Goal: Check status: Check status

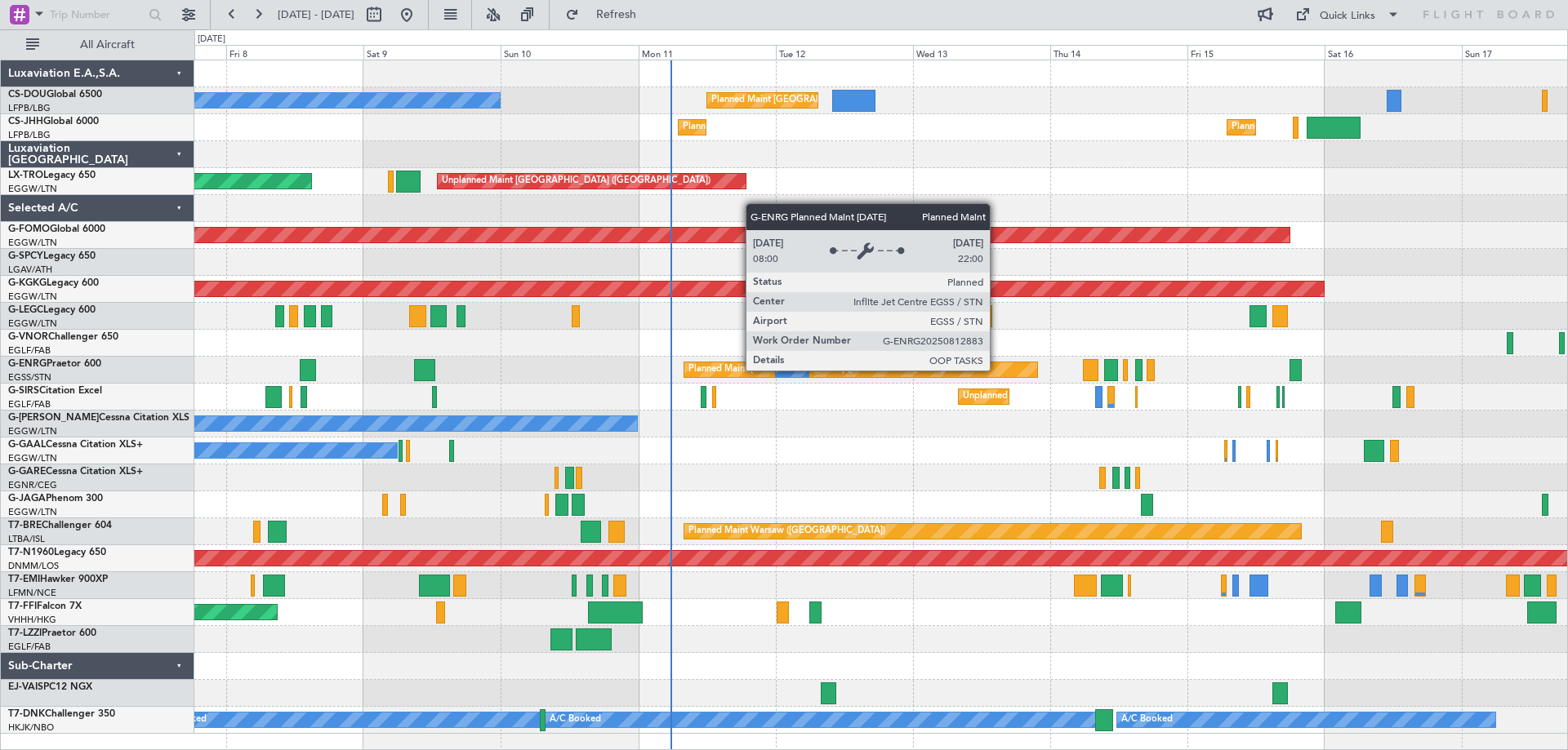
click at [997, 370] on div "Planned Maint [GEOGRAPHIC_DATA] ([GEOGRAPHIC_DATA])" at bounding box center [860, 370] width 353 height 15
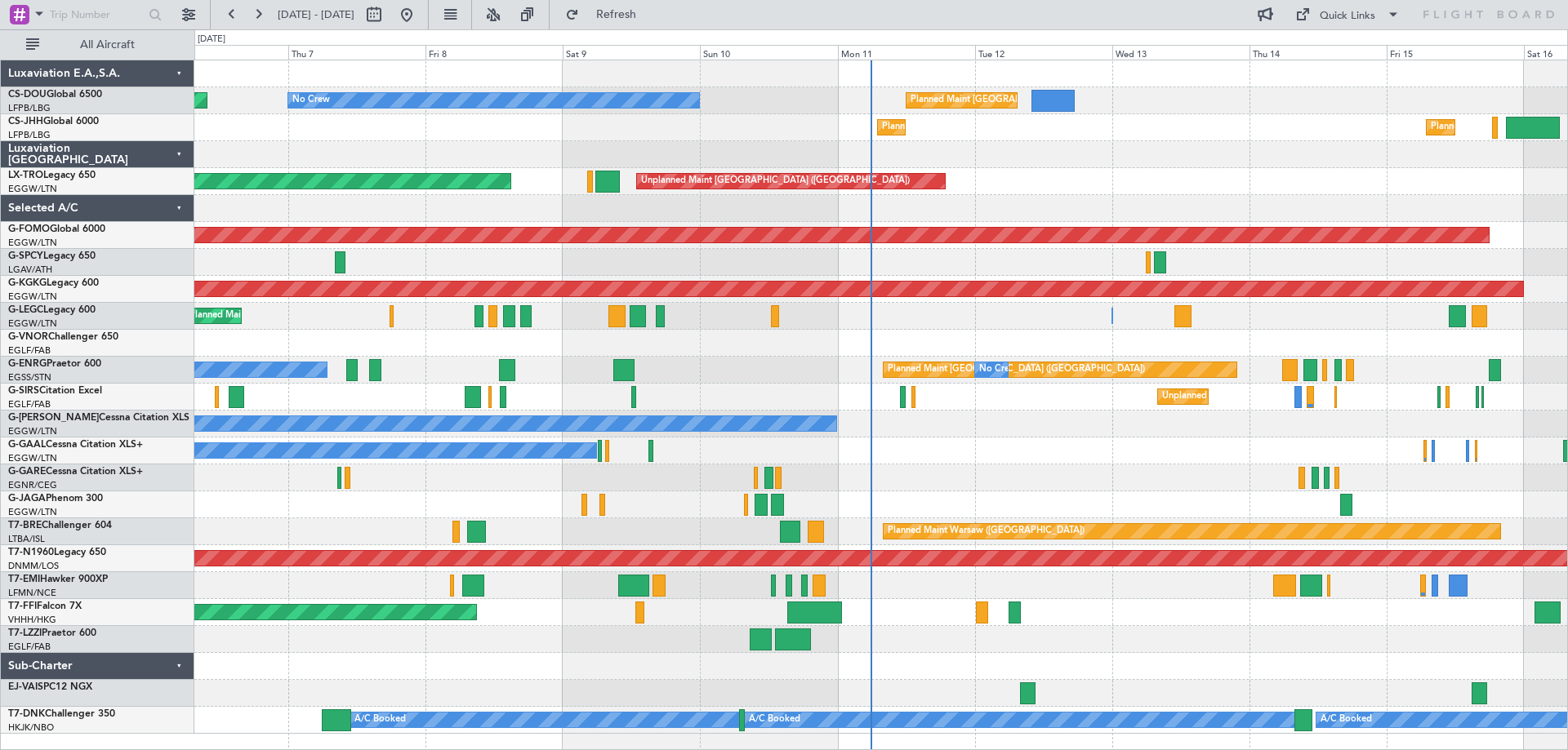
click at [898, 451] on div "No Crew" at bounding box center [881, 451] width 1372 height 27
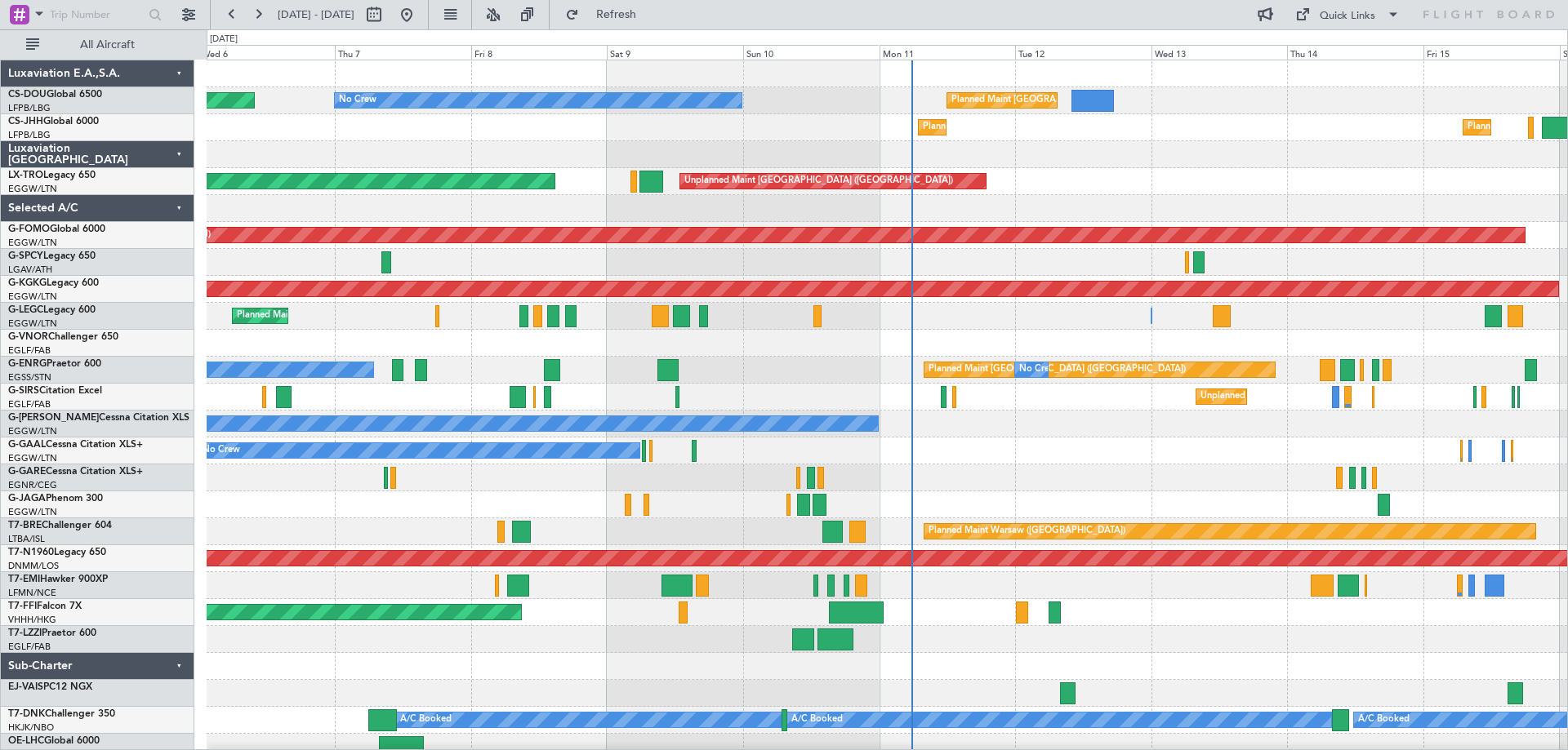
click at [546, 528] on div "Planned Maint Warsaw ([GEOGRAPHIC_DATA]) A/C Unavailable" at bounding box center [886, 532] width 1360 height 27
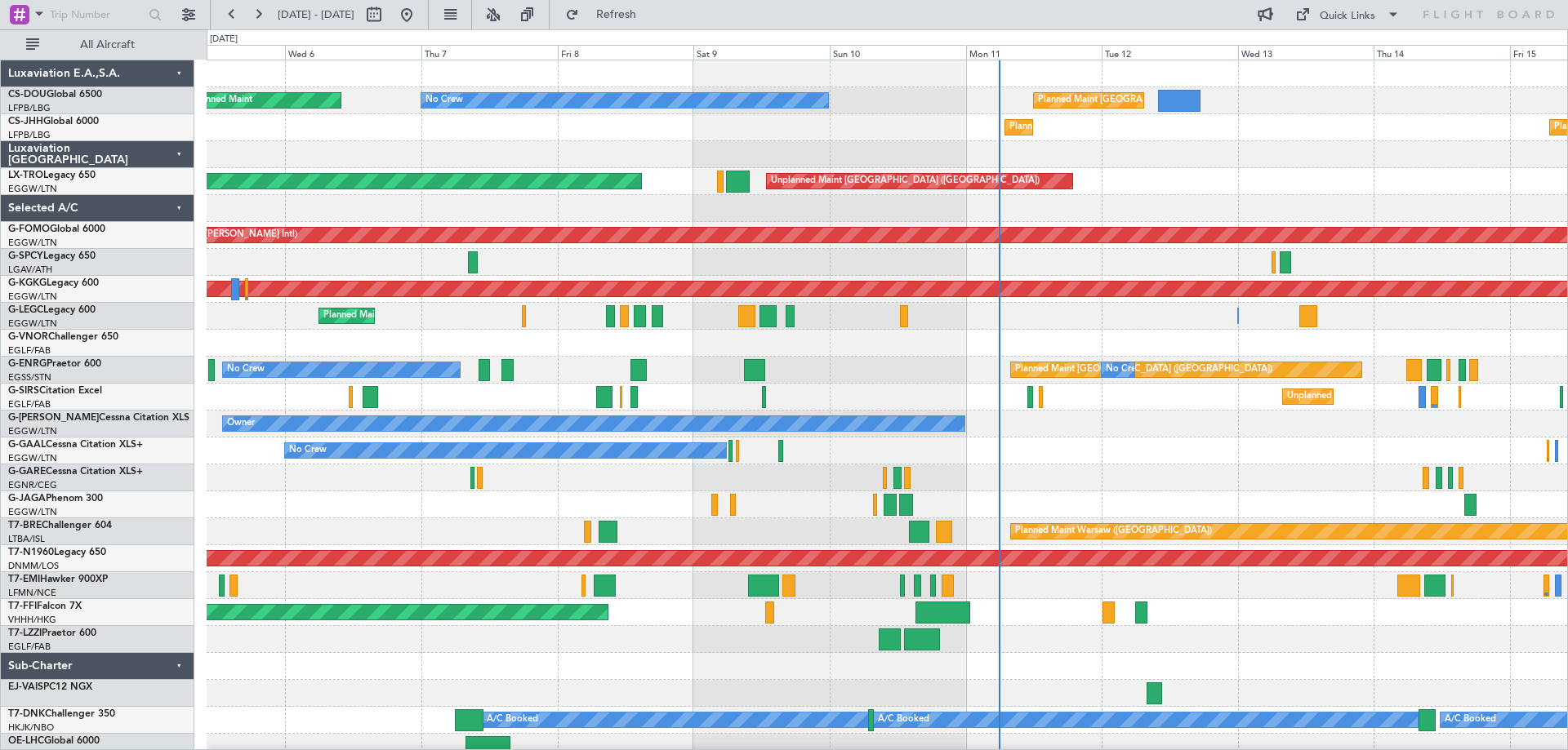
click at [625, 533] on div "Planned Maint Warsaw ([GEOGRAPHIC_DATA]) A/C Unavailable" at bounding box center [886, 532] width 1360 height 27
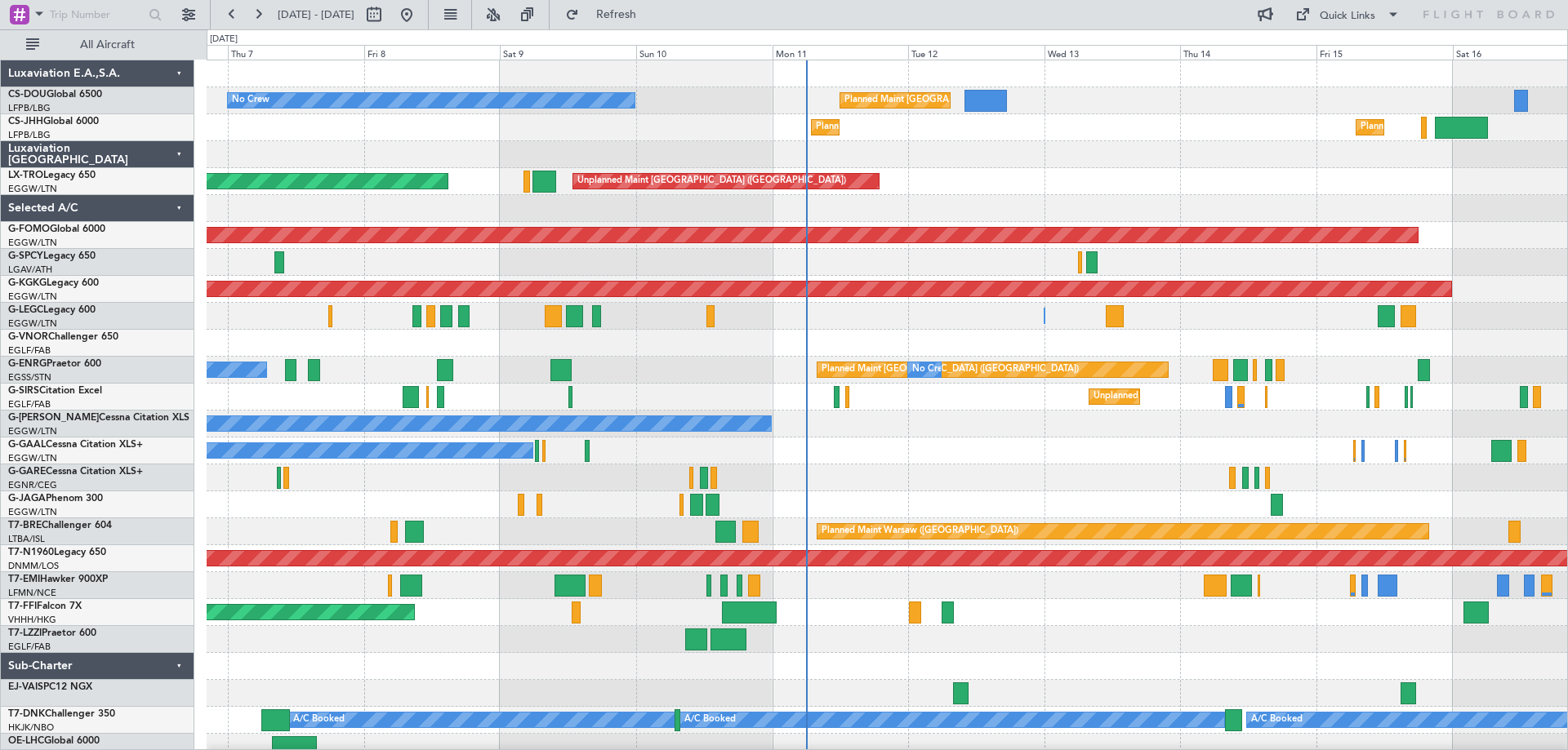
click at [1020, 467] on div "No Crew Planned Maint [GEOGRAPHIC_DATA] ([GEOGRAPHIC_DATA]) Planned Maint Plann…" at bounding box center [886, 410] width 1360 height 701
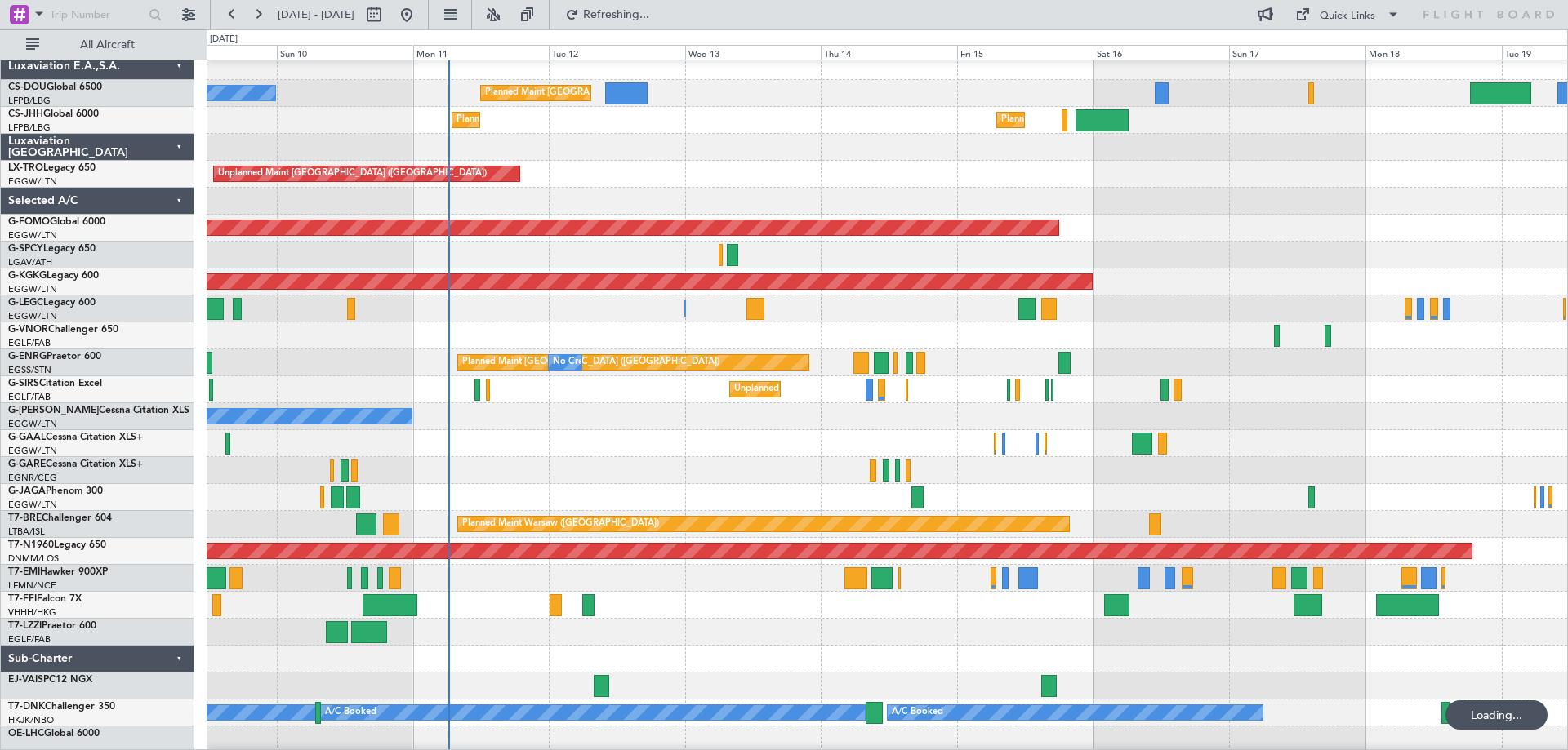
scroll to position [10, 0]
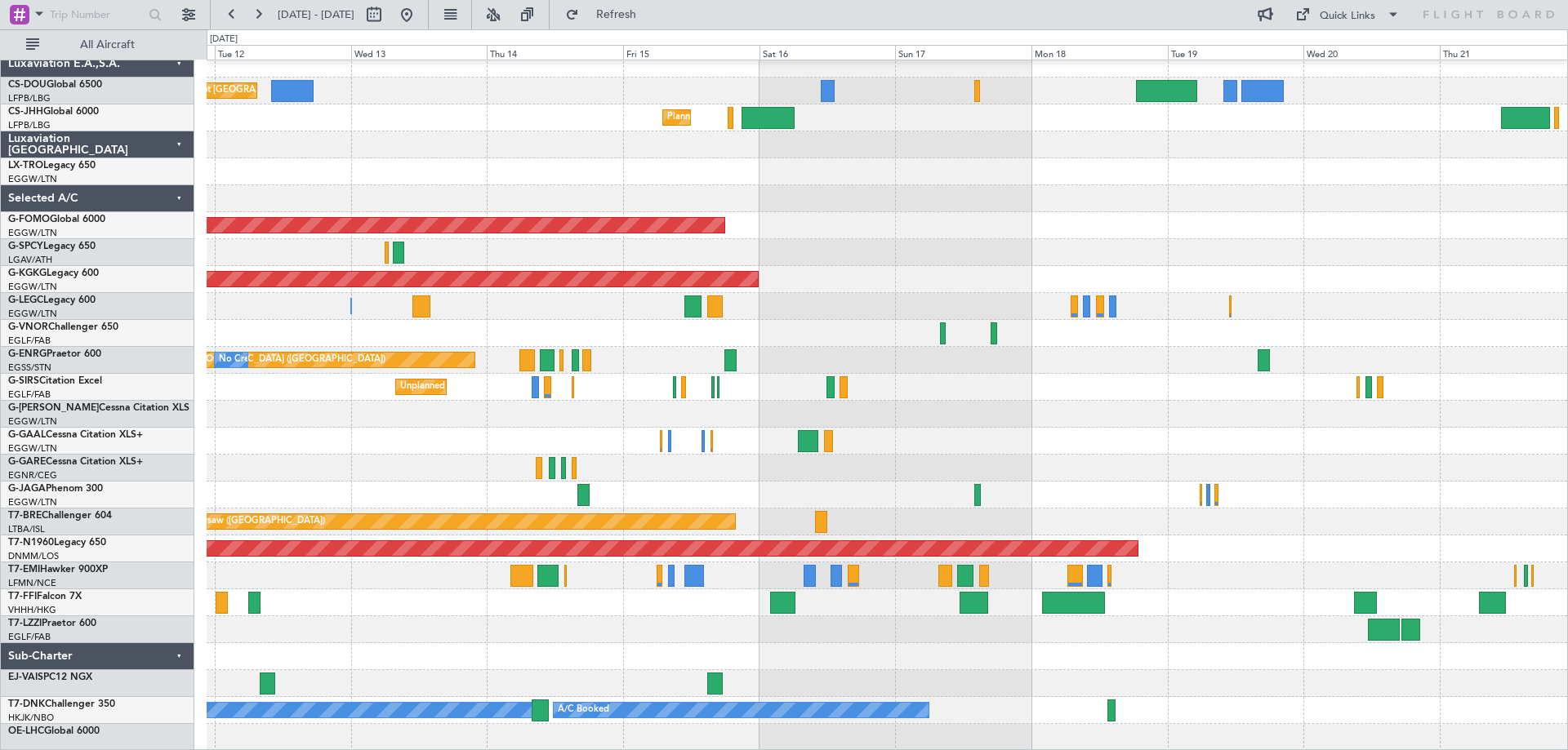
click at [843, 323] on div at bounding box center [886, 334] width 1360 height 27
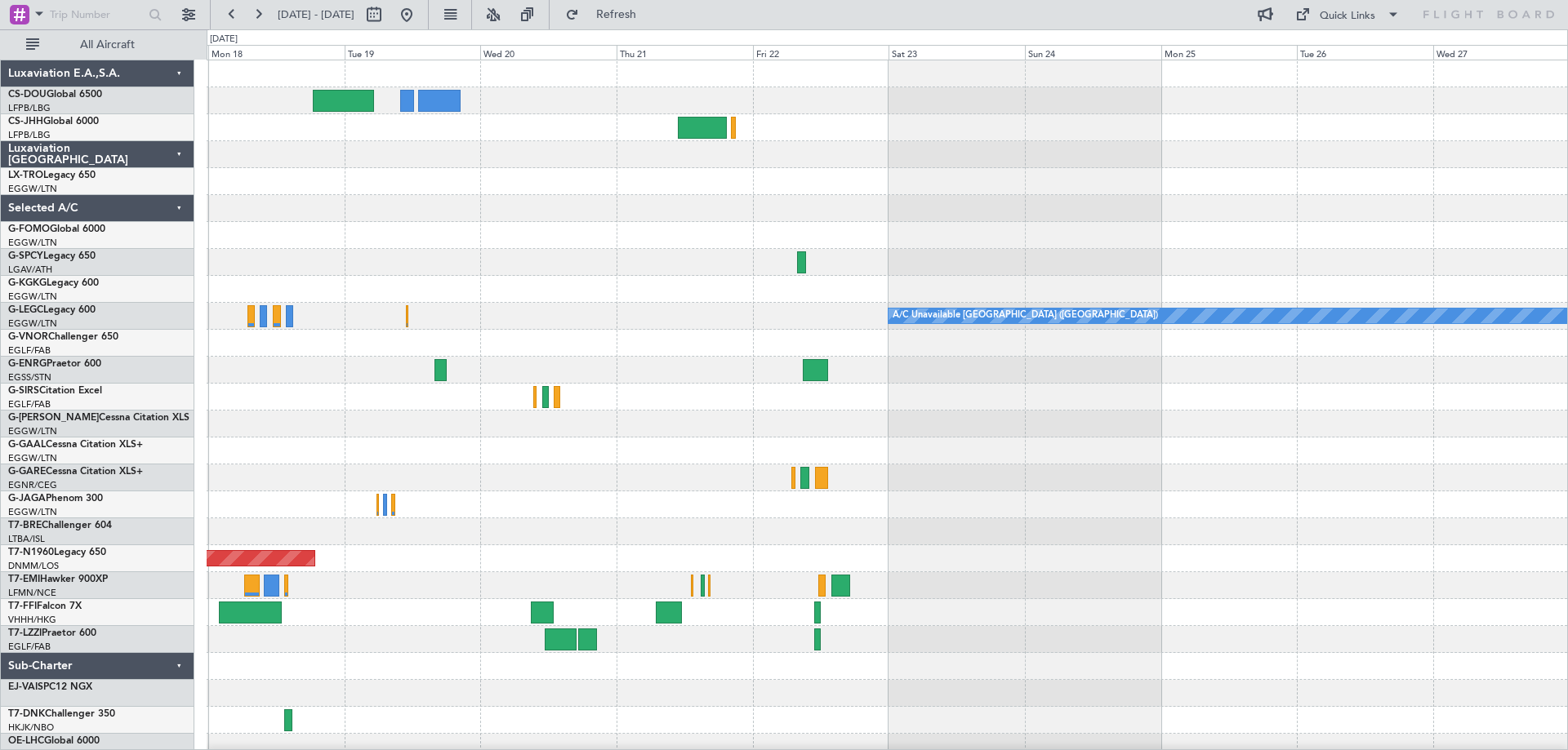
click at [674, 368] on div "Planned Maint [GEOGRAPHIC_DATA] ([GEOGRAPHIC_DATA]) Planned Maint Windsor Locks…" at bounding box center [886, 410] width 1360 height 701
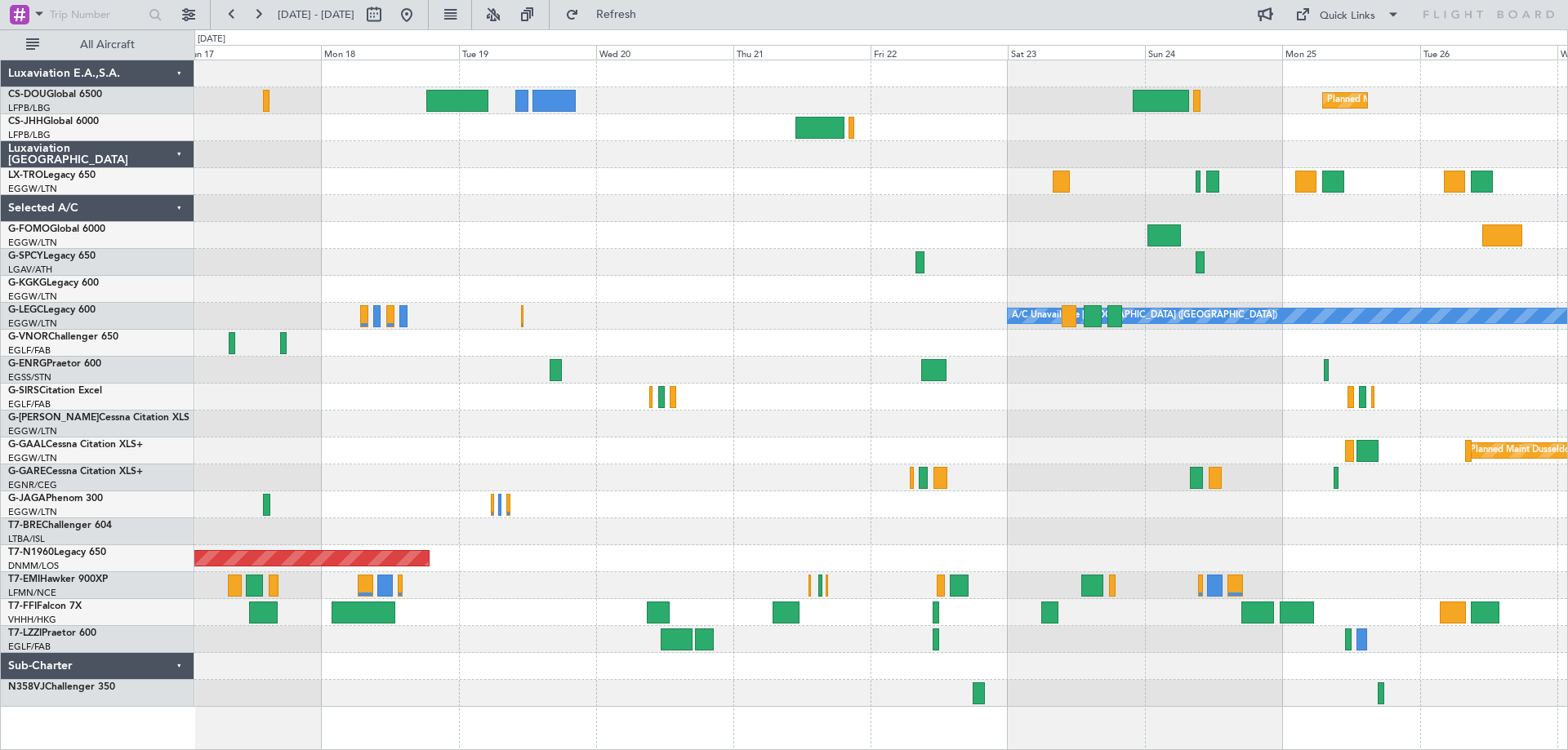
click at [1308, 352] on div "Planned Maint [GEOGRAPHIC_DATA] ([GEOGRAPHIC_DATA]) Planned Maint [GEOGRAPHIC_D…" at bounding box center [881, 383] width 1372 height 646
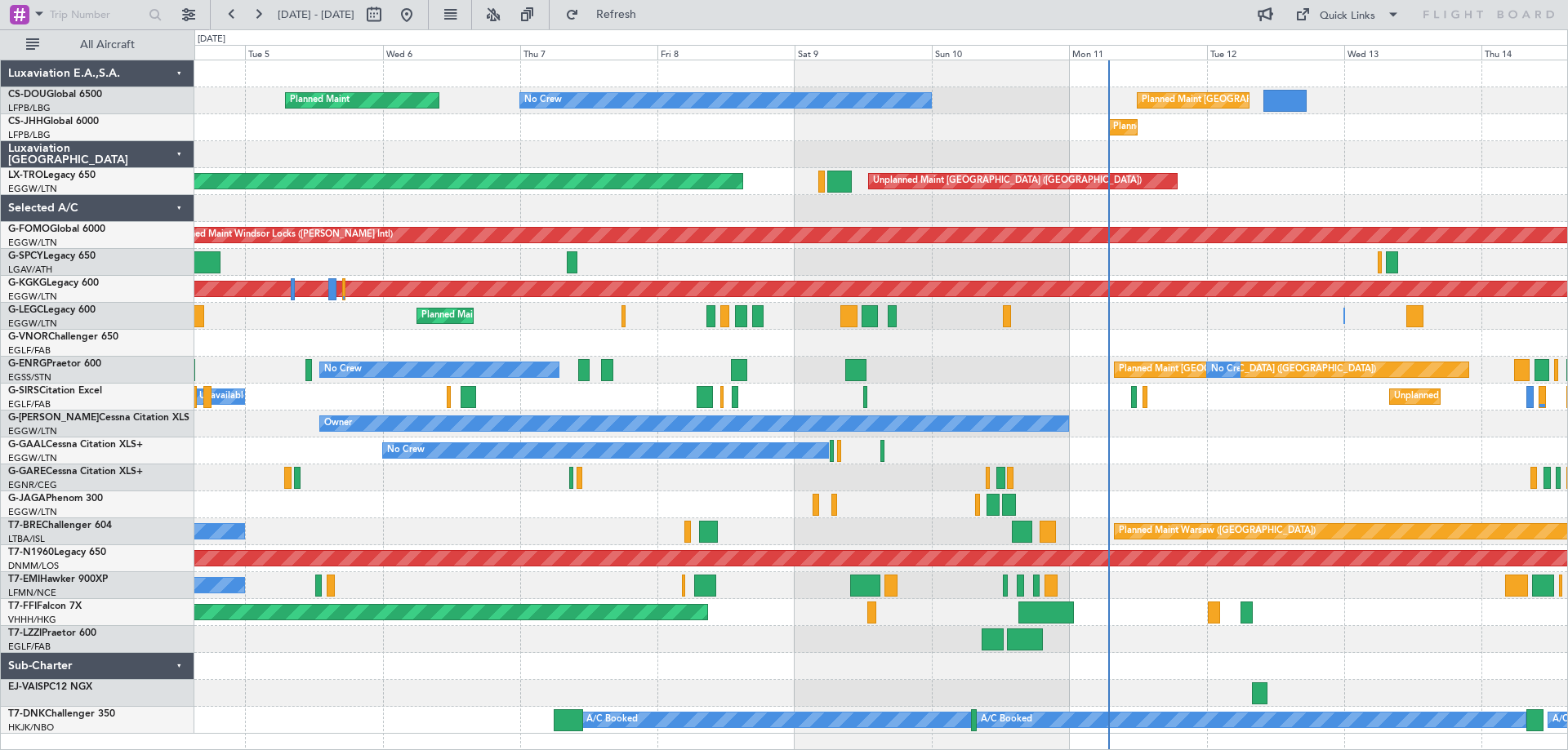
click at [1211, 386] on div "Unplanned Maint [GEOGRAPHIC_DATA] ([GEOGRAPHIC_DATA]) A/C Unavailable Planned M…" at bounding box center [881, 397] width 1372 height 27
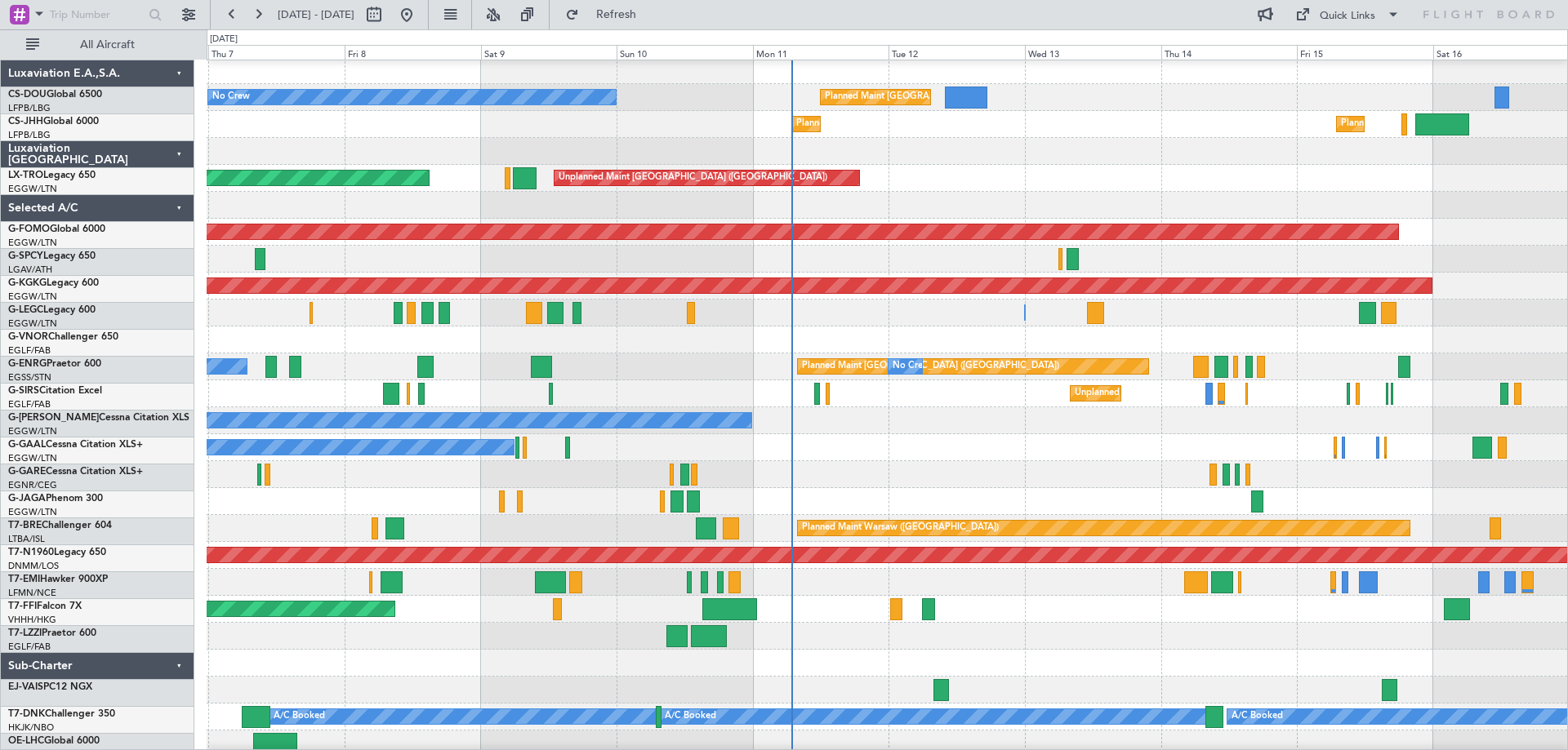
click at [937, 435] on div "No Crew" at bounding box center [886, 448] width 1360 height 27
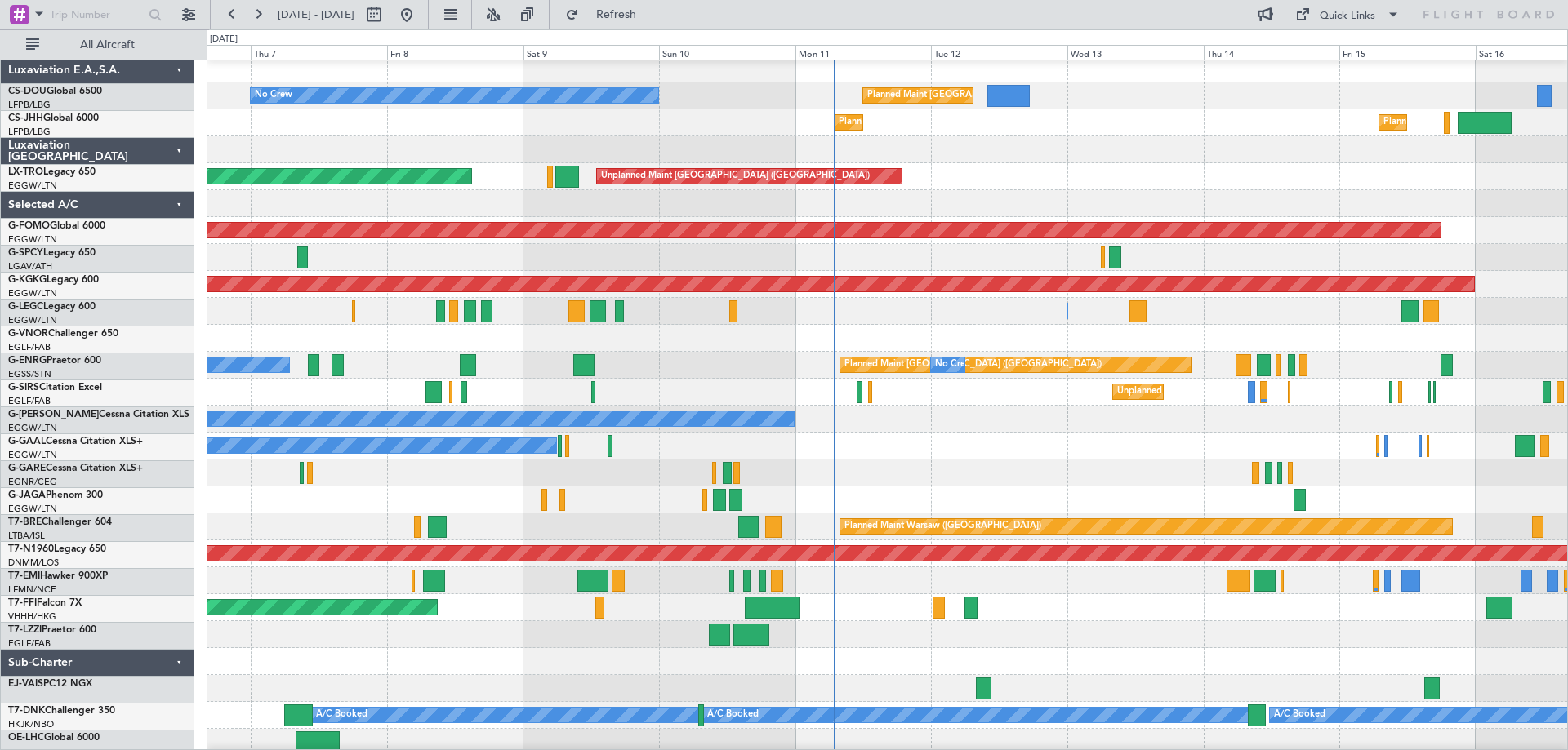
scroll to position [10, 0]
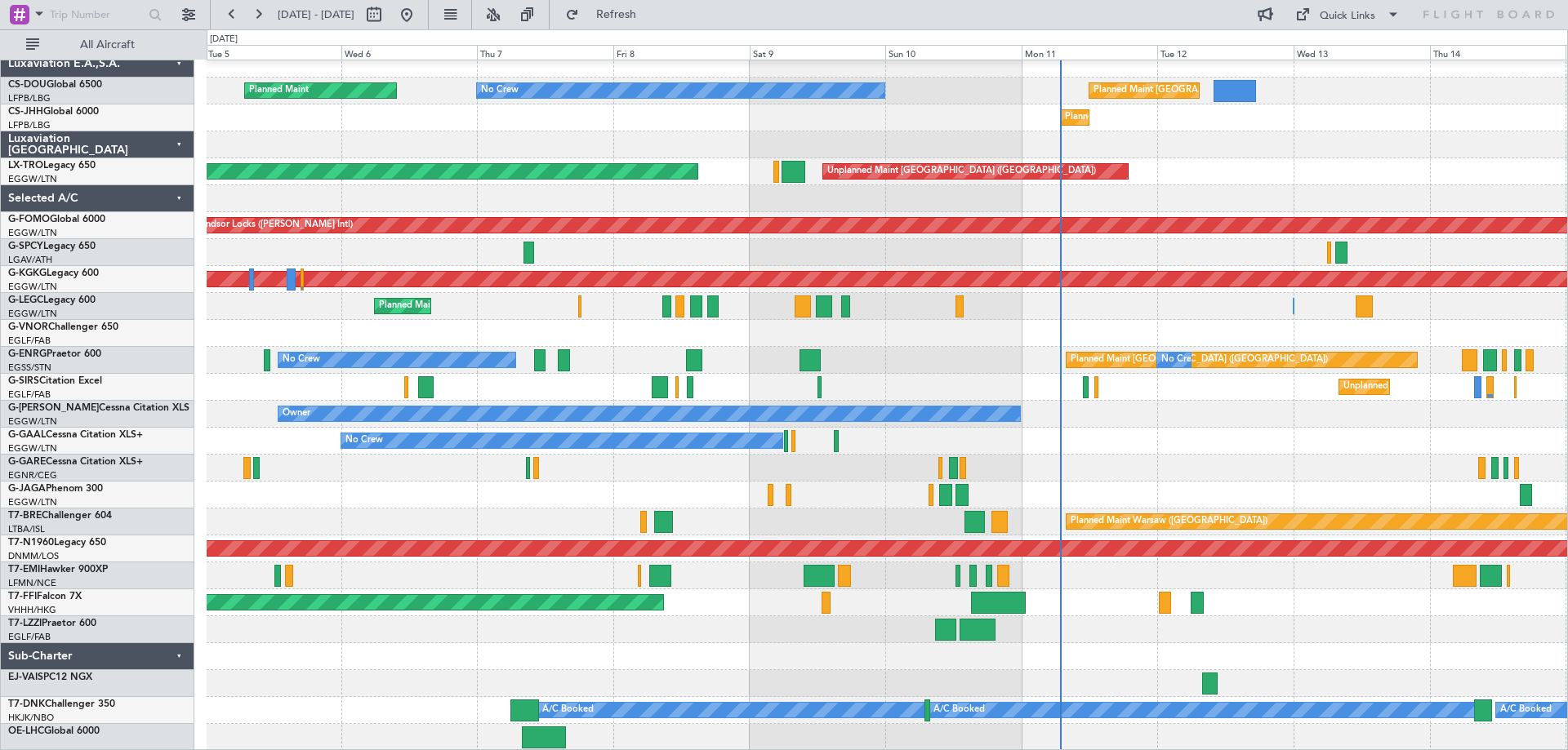
click at [1076, 415] on div "Owner" at bounding box center [886, 414] width 1360 height 27
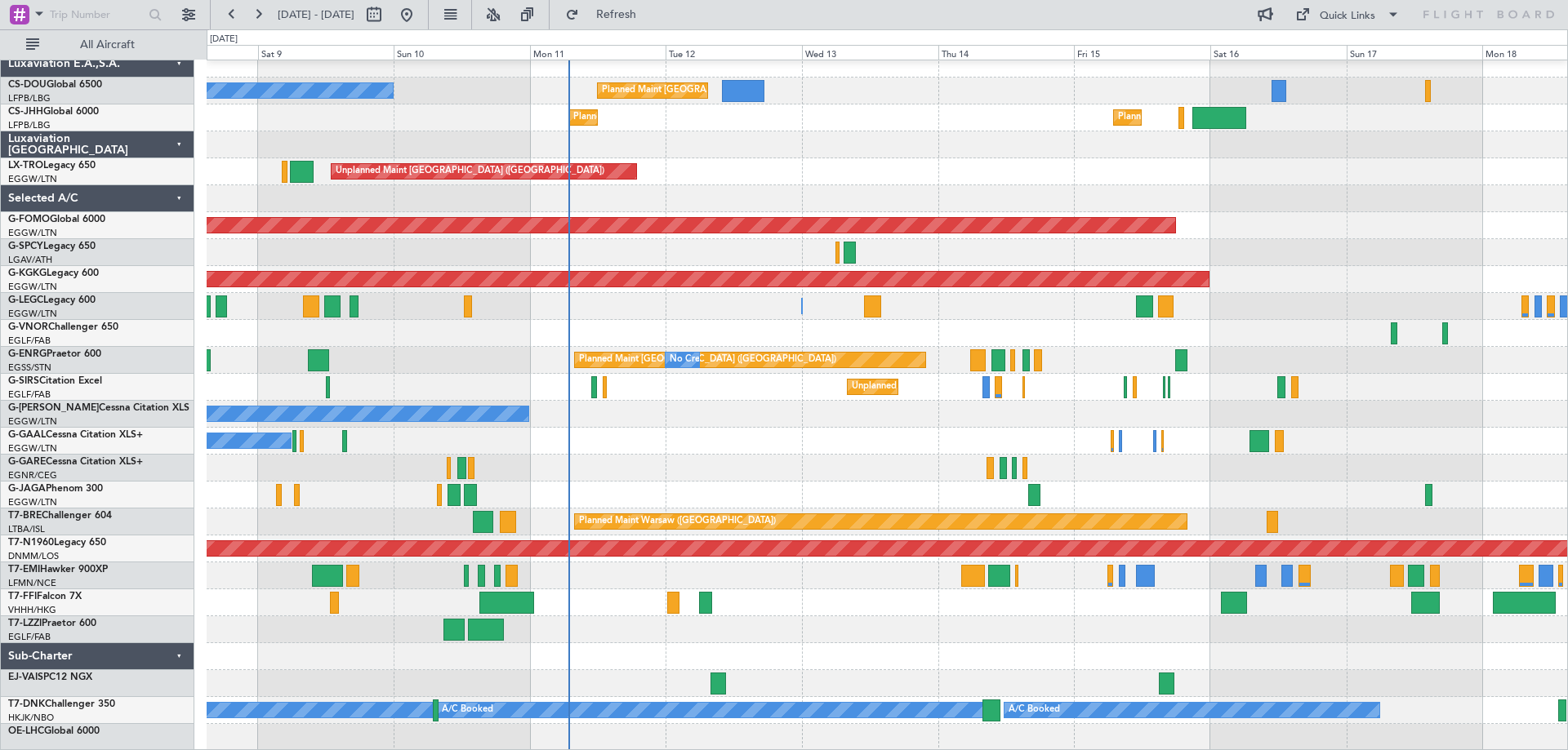
click at [793, 410] on div "Owner" at bounding box center [886, 414] width 1360 height 27
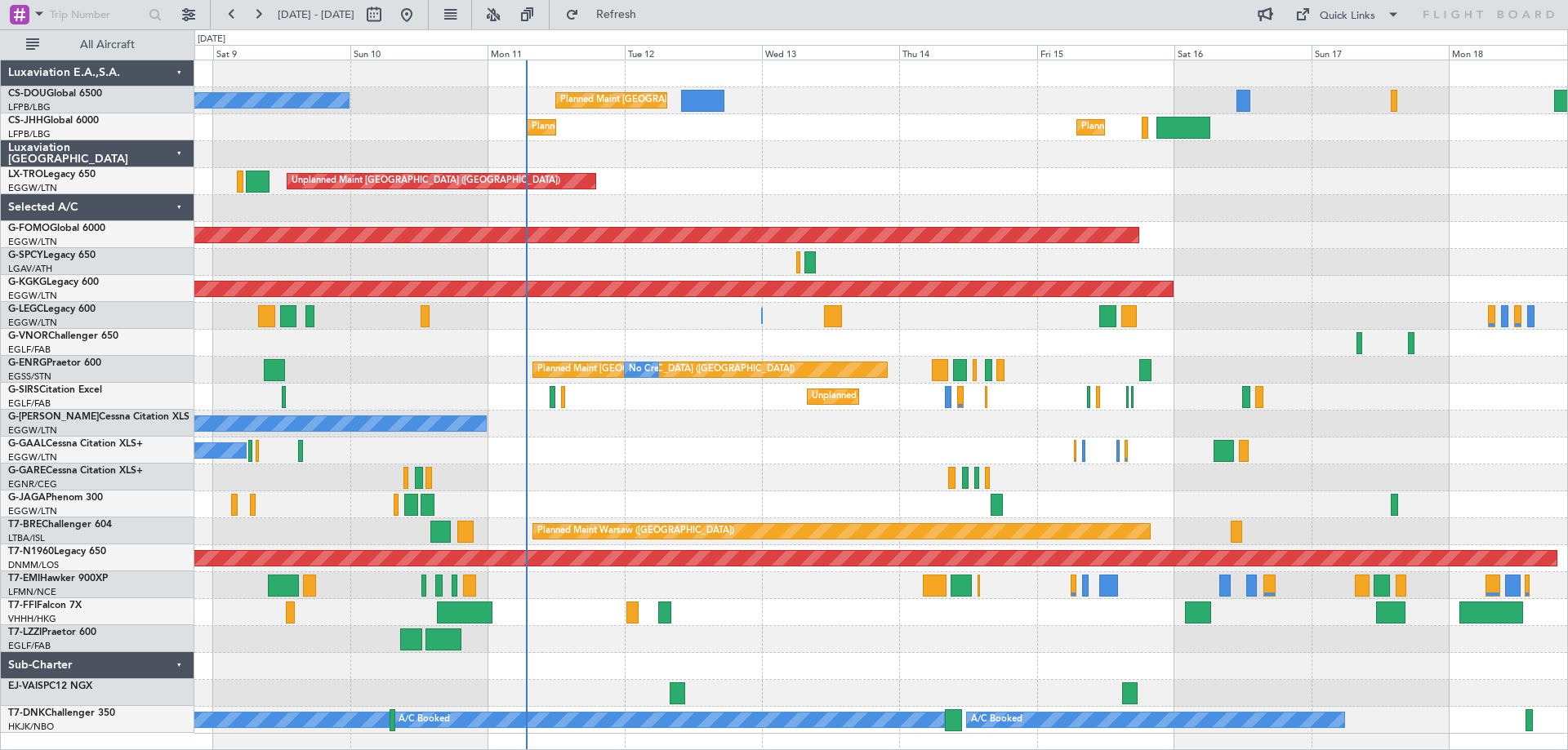
scroll to position [0, 0]
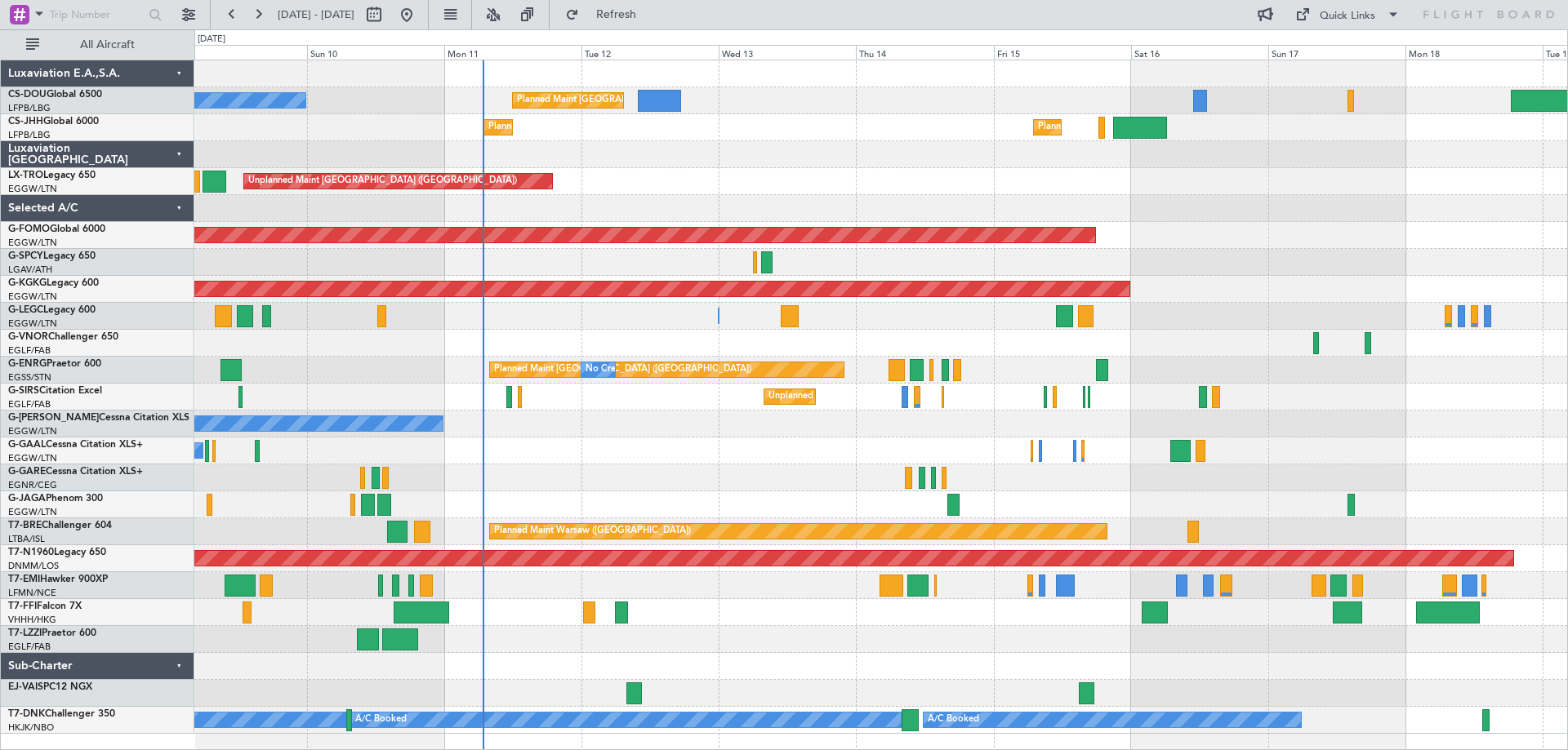
click at [1351, 419] on div "Planned Maint [GEOGRAPHIC_DATA] ([GEOGRAPHIC_DATA]) No Crew Planned Maint [GEOG…" at bounding box center [881, 397] width 1372 height 674
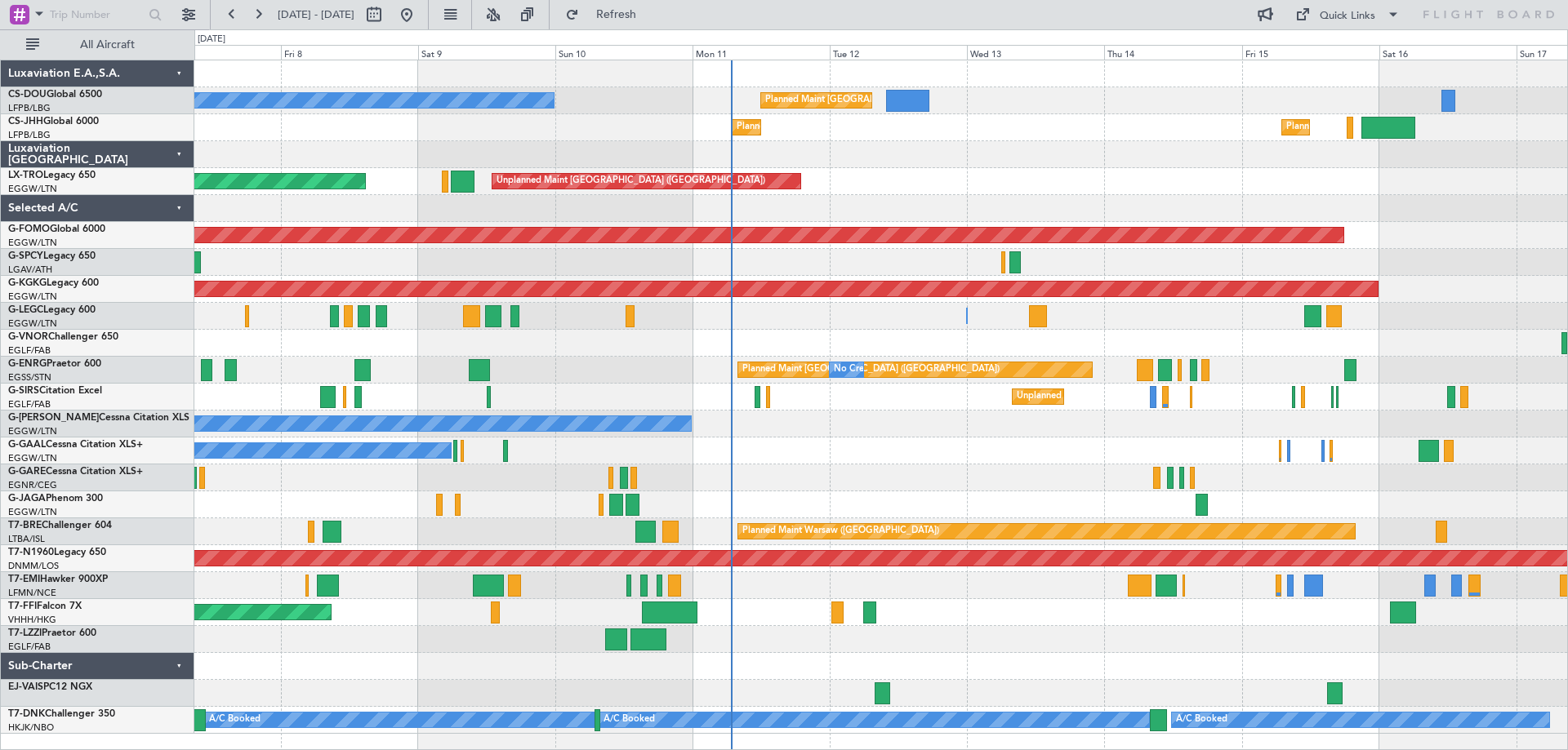
click at [1343, 407] on div "Planned Maint [GEOGRAPHIC_DATA] ([GEOGRAPHIC_DATA]) No Crew Planned Maint Plann…" at bounding box center [881, 397] width 1372 height 674
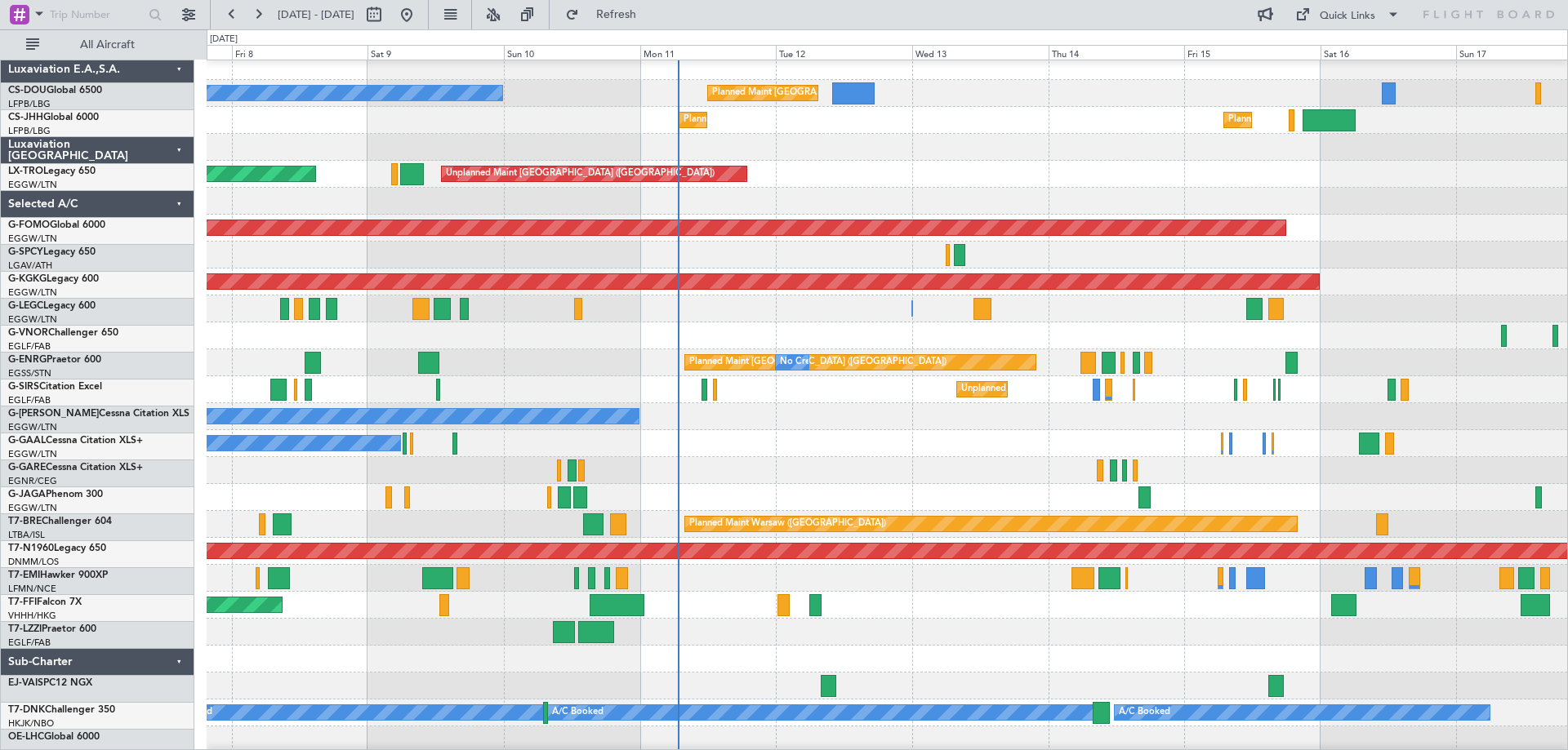
scroll to position [10, 0]
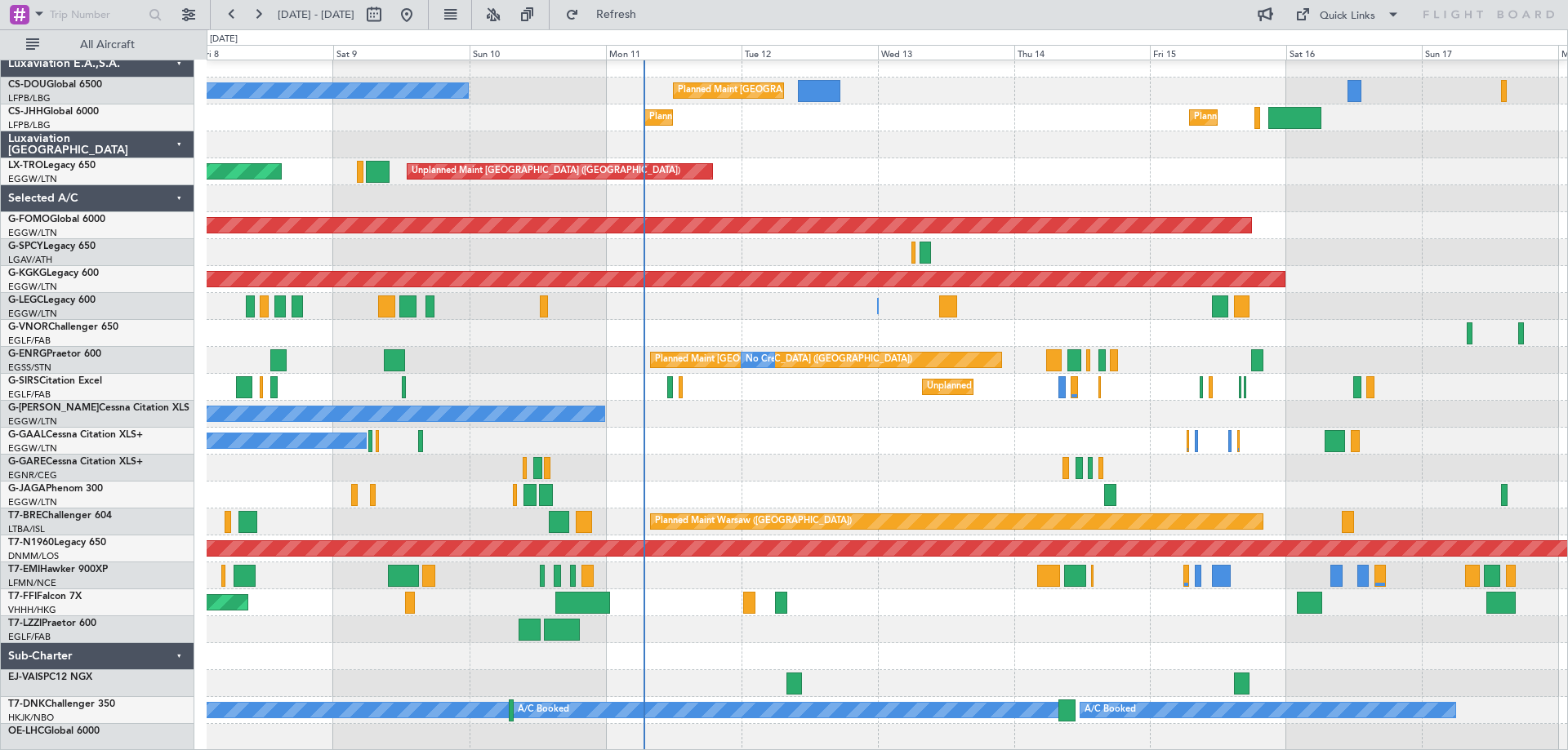
click at [484, 364] on div "Planned Maint [GEOGRAPHIC_DATA] ([GEOGRAPHIC_DATA]) No Crew No Crew" at bounding box center [886, 360] width 1360 height 27
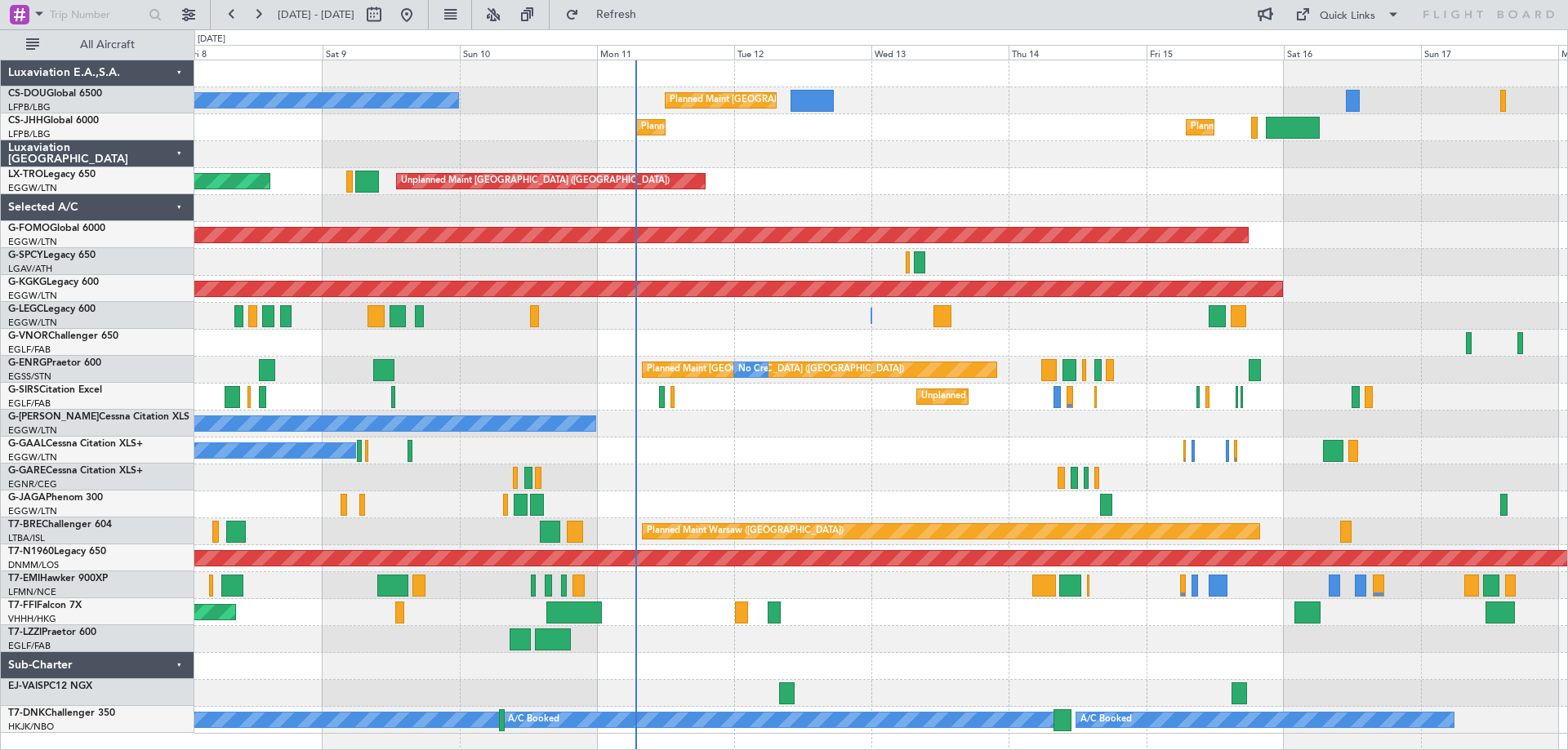
scroll to position [0, 0]
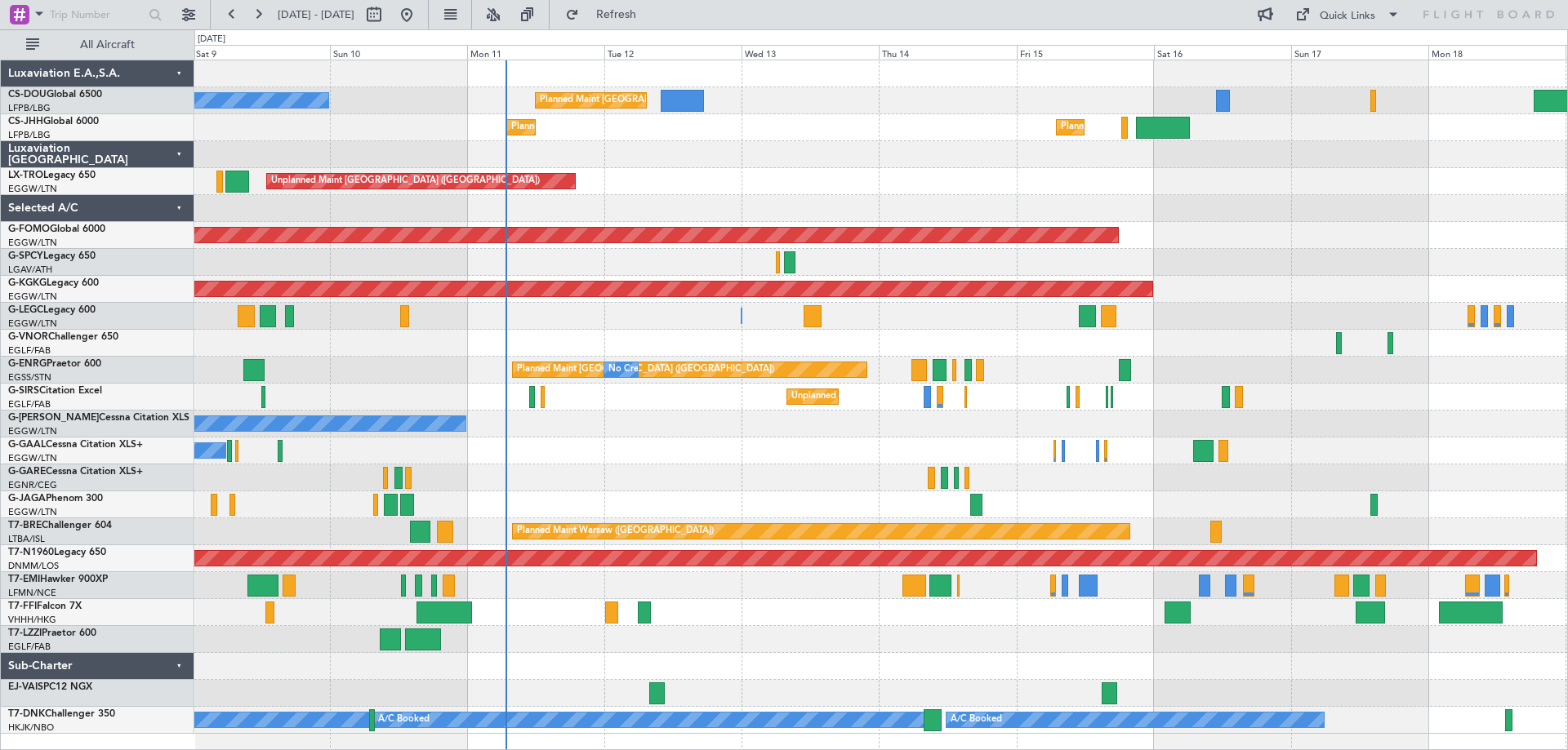
click at [728, 466] on div at bounding box center [881, 478] width 1372 height 27
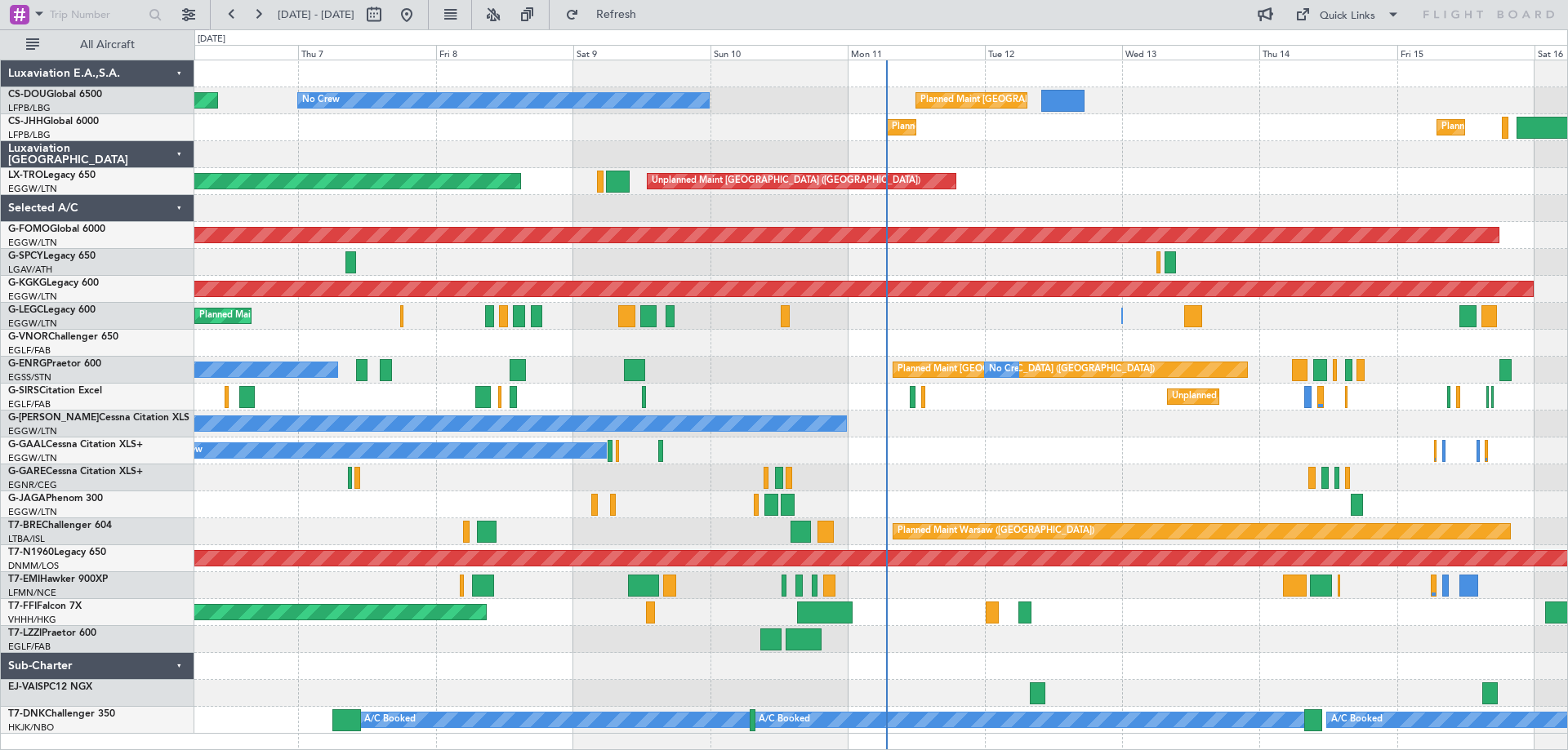
click at [680, 373] on div "No Crew Planned Maint [GEOGRAPHIC_DATA] ([GEOGRAPHIC_DATA]) No Crew" at bounding box center [881, 371] width 1372 height 27
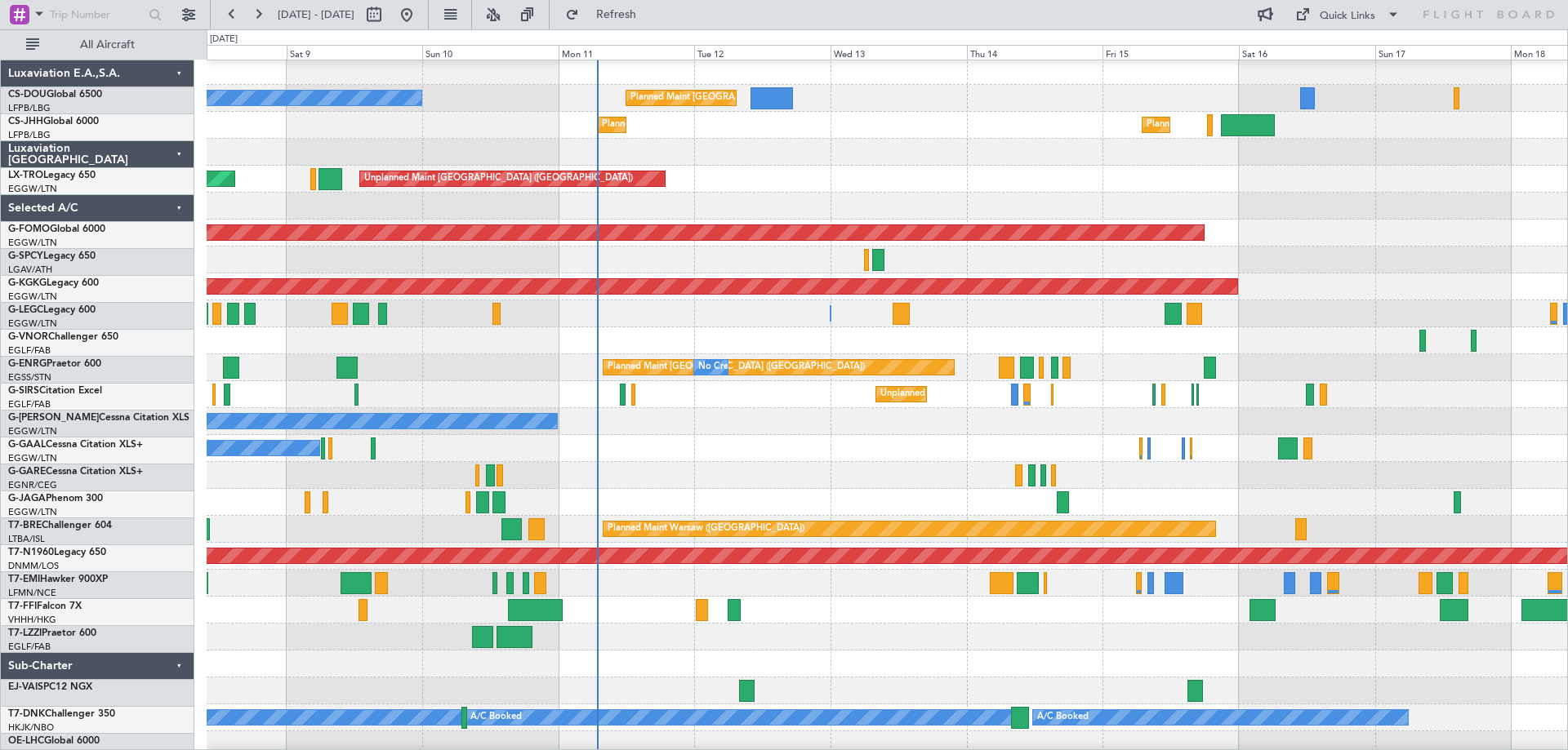
scroll to position [3, 0]
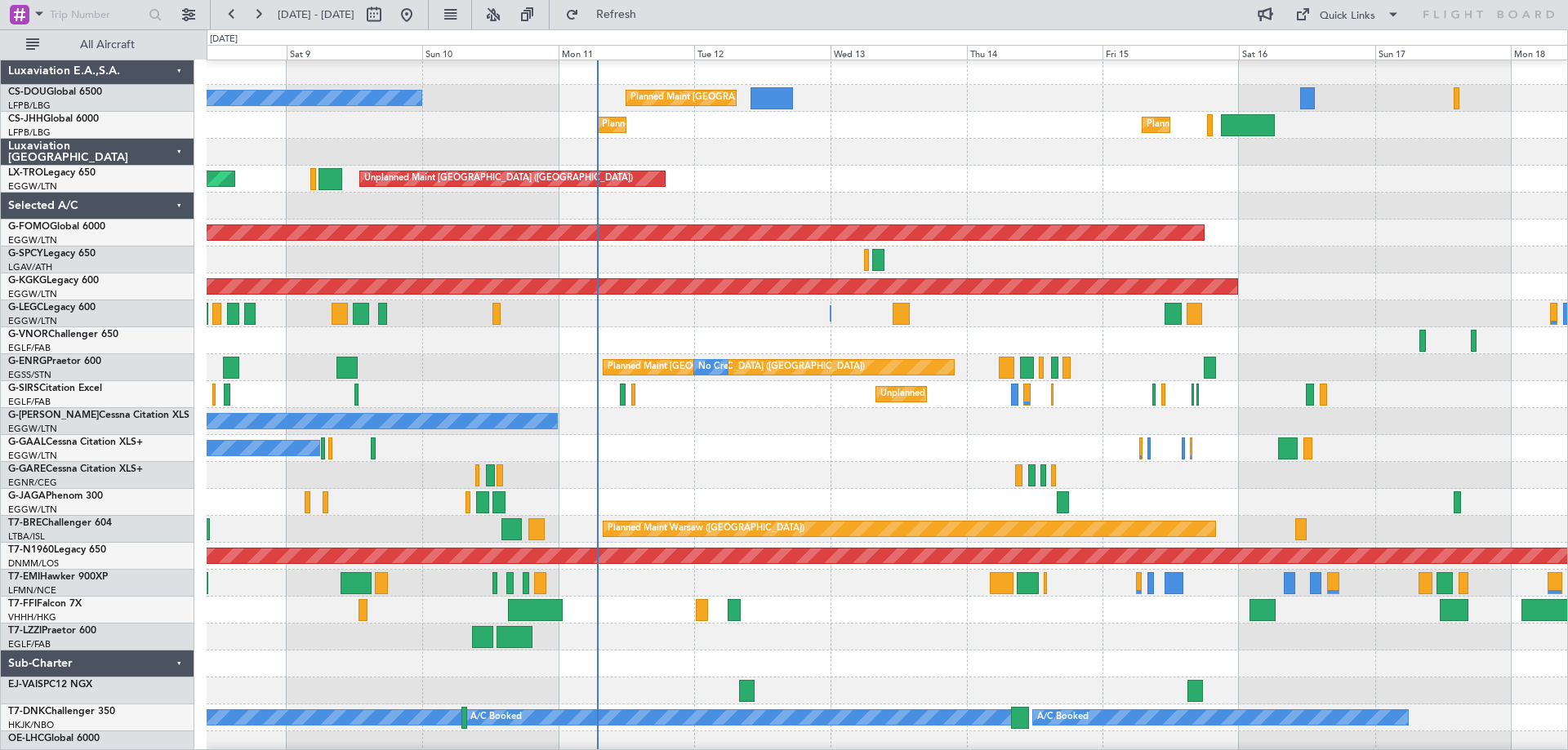
click at [785, 416] on div "Owner" at bounding box center [886, 422] width 1360 height 27
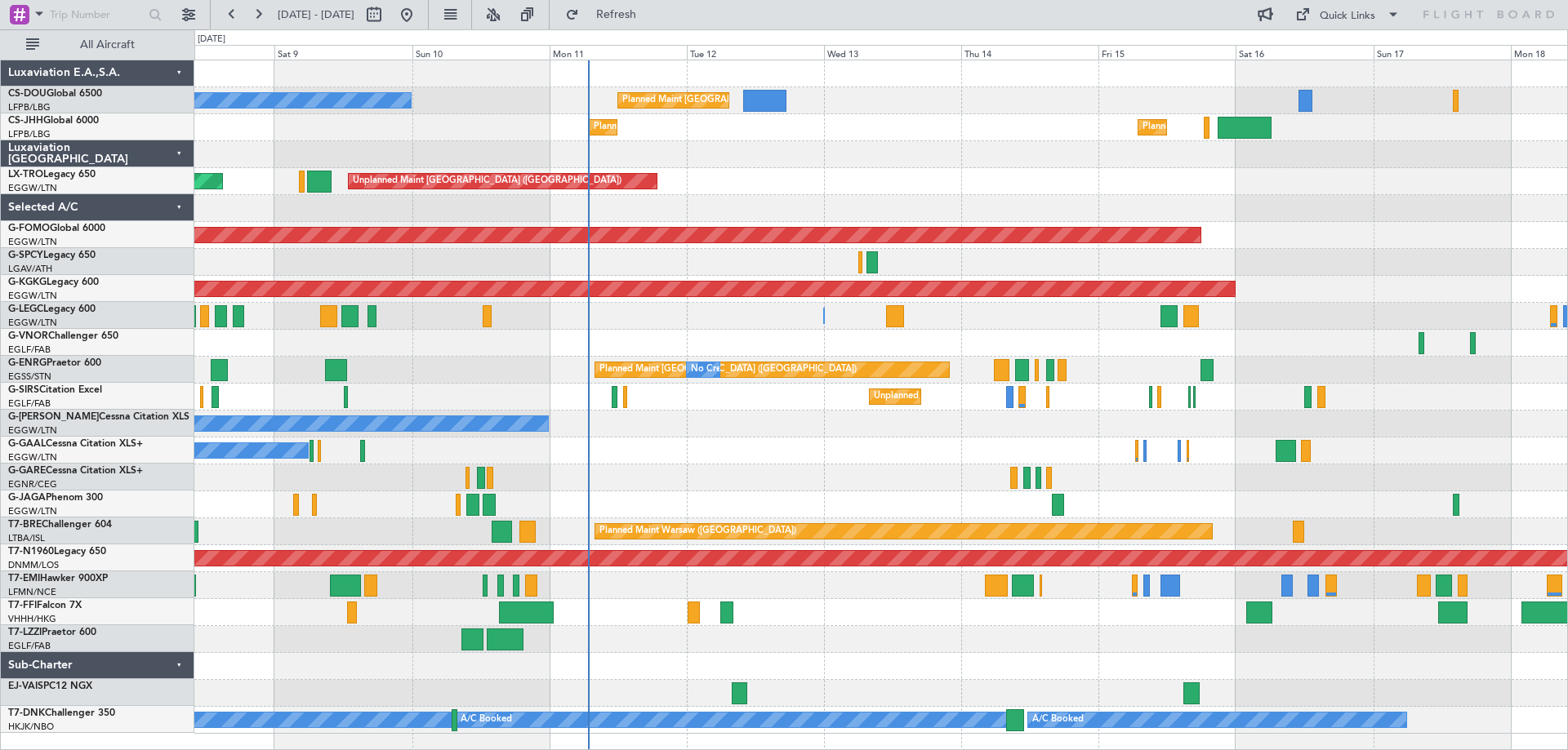
scroll to position [0, 0]
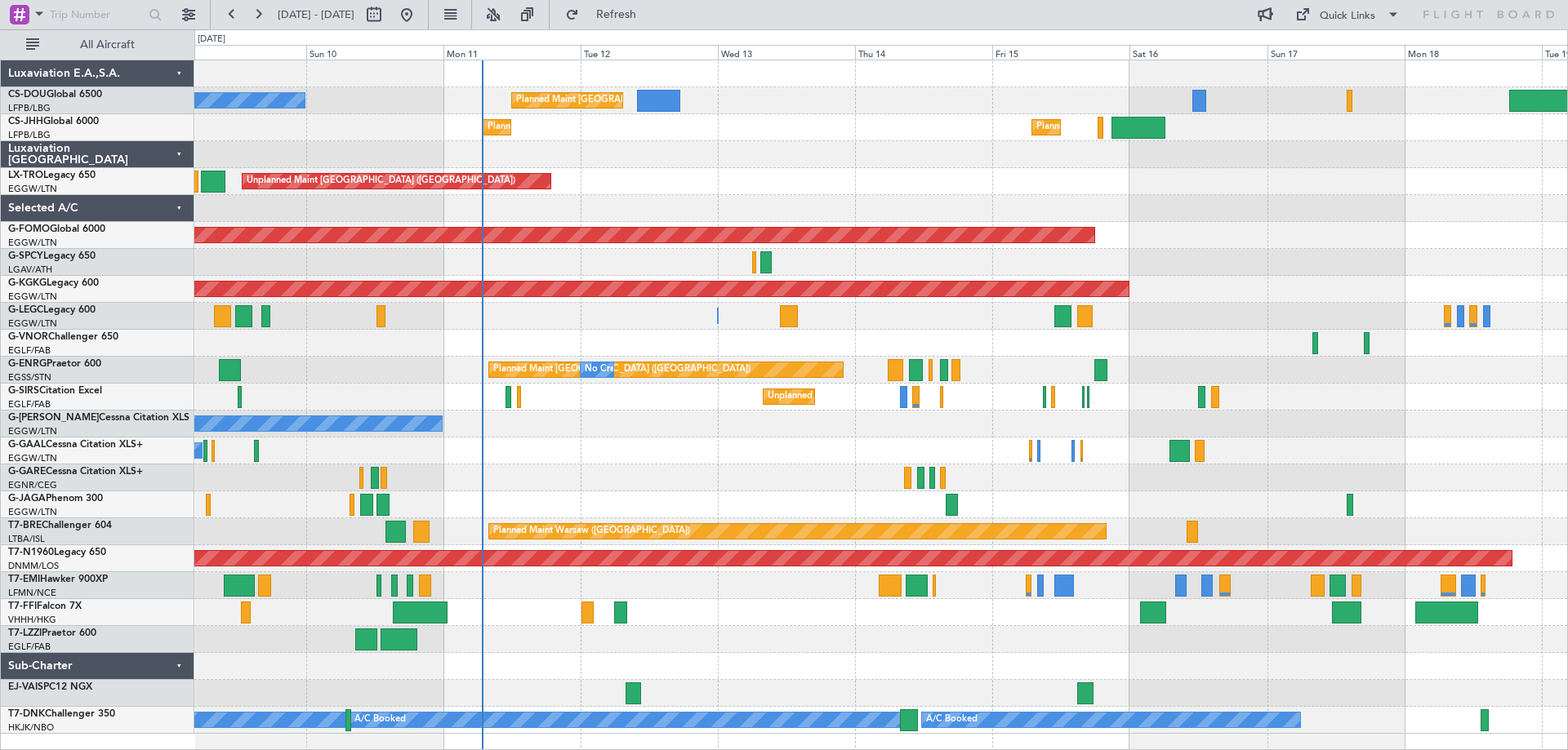
click at [1086, 352] on div at bounding box center [881, 344] width 1372 height 27
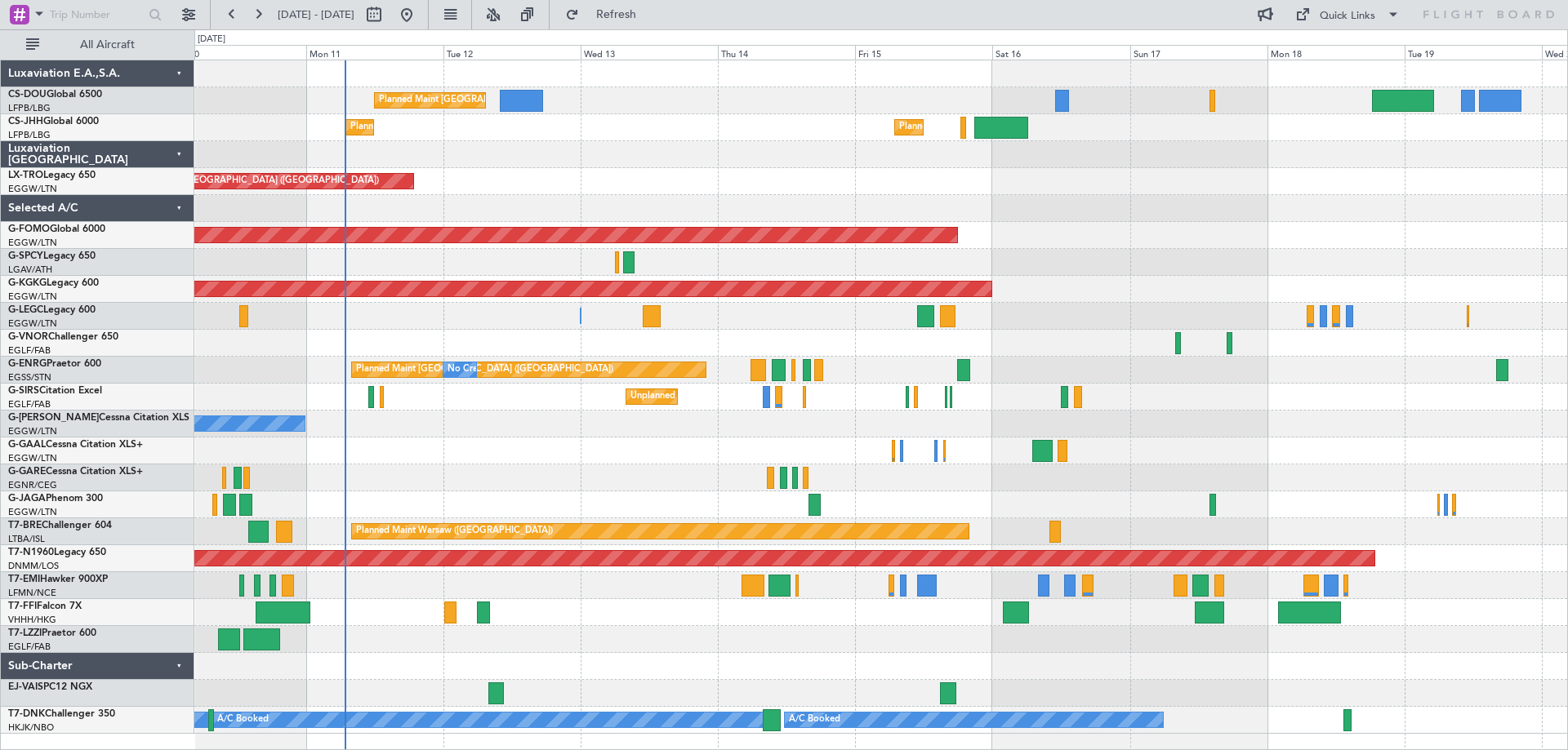
click at [1069, 350] on div at bounding box center [881, 344] width 1372 height 27
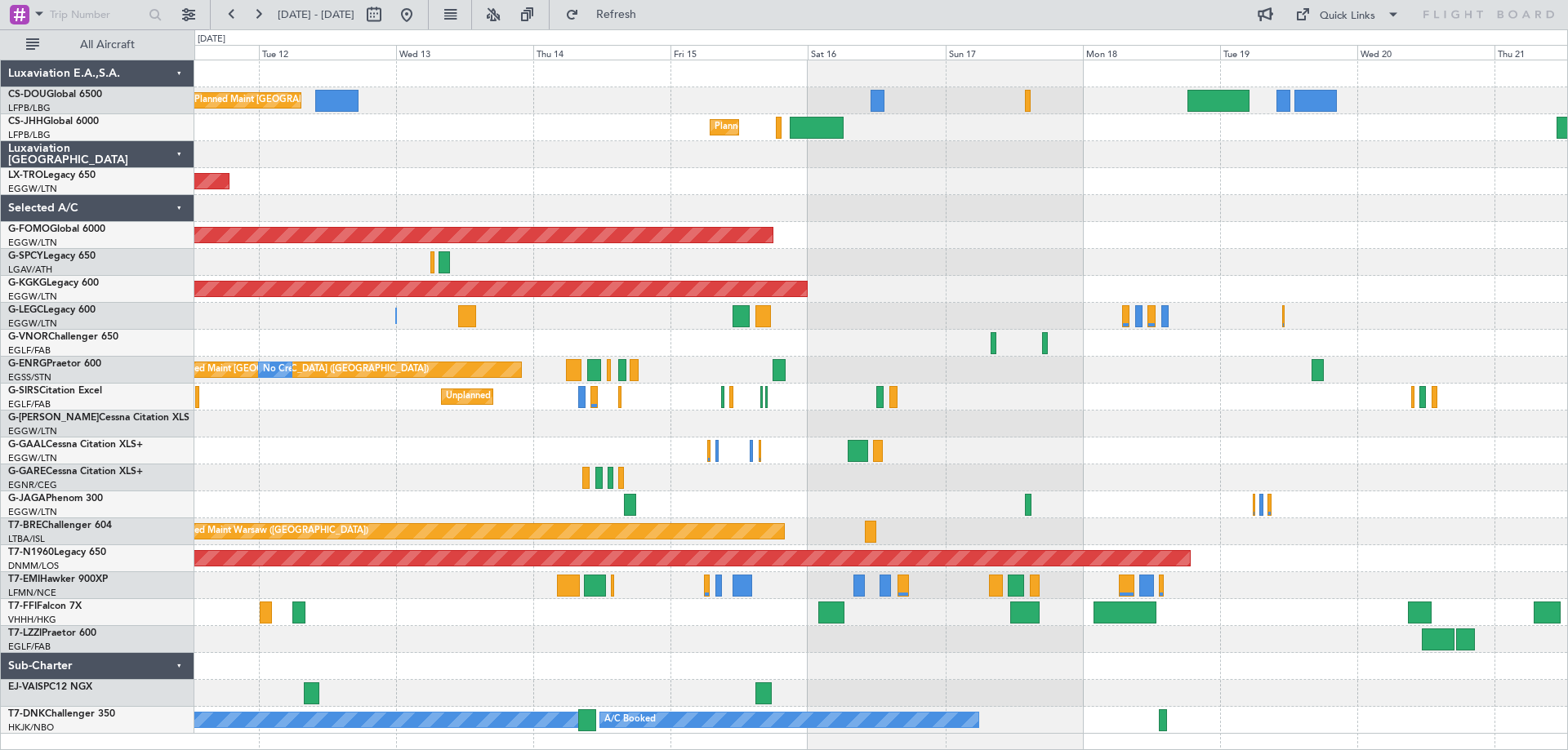
click at [969, 264] on div at bounding box center [881, 262] width 1372 height 27
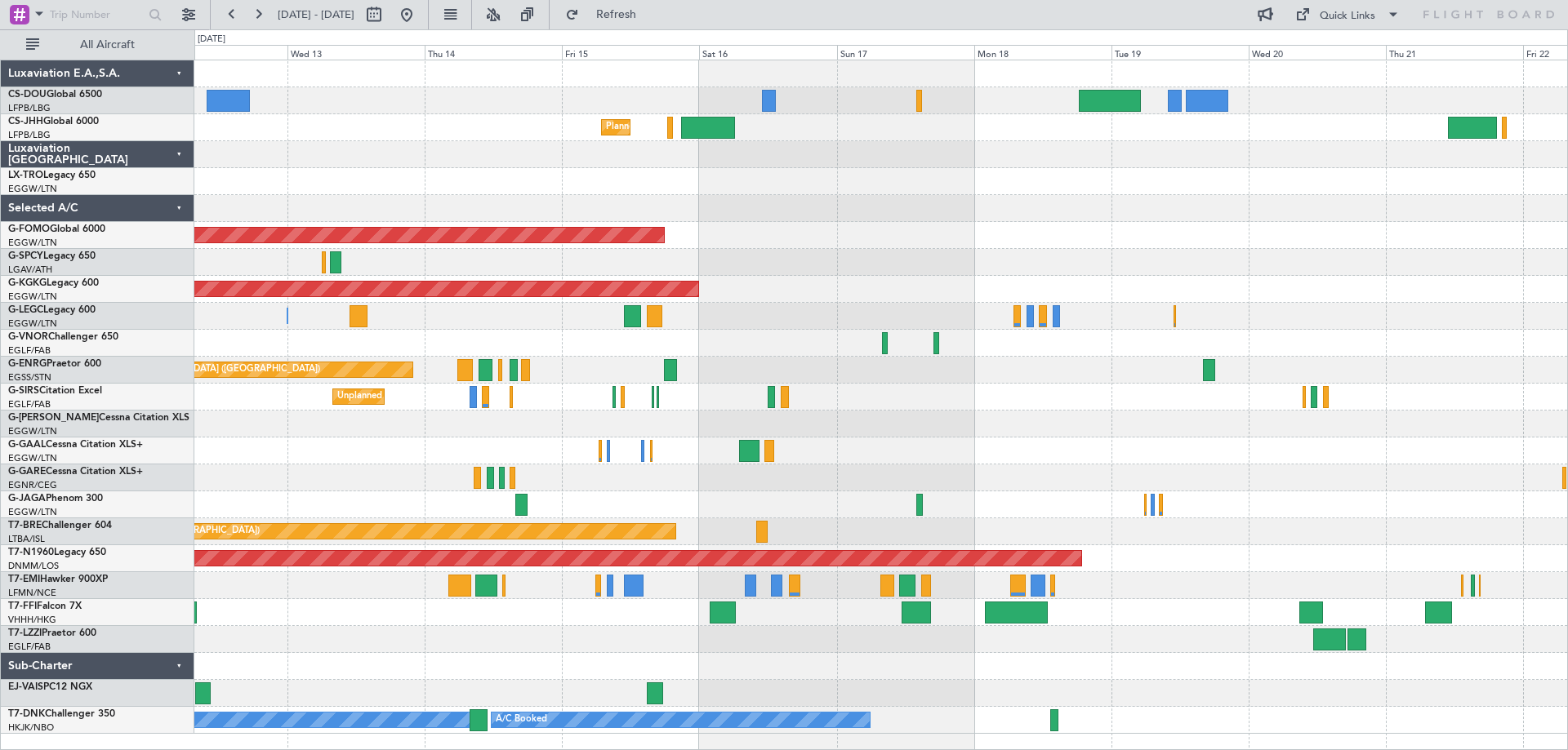
click at [1030, 373] on div "Planned Maint London (Stansted) No Crew" at bounding box center [881, 371] width 1372 height 27
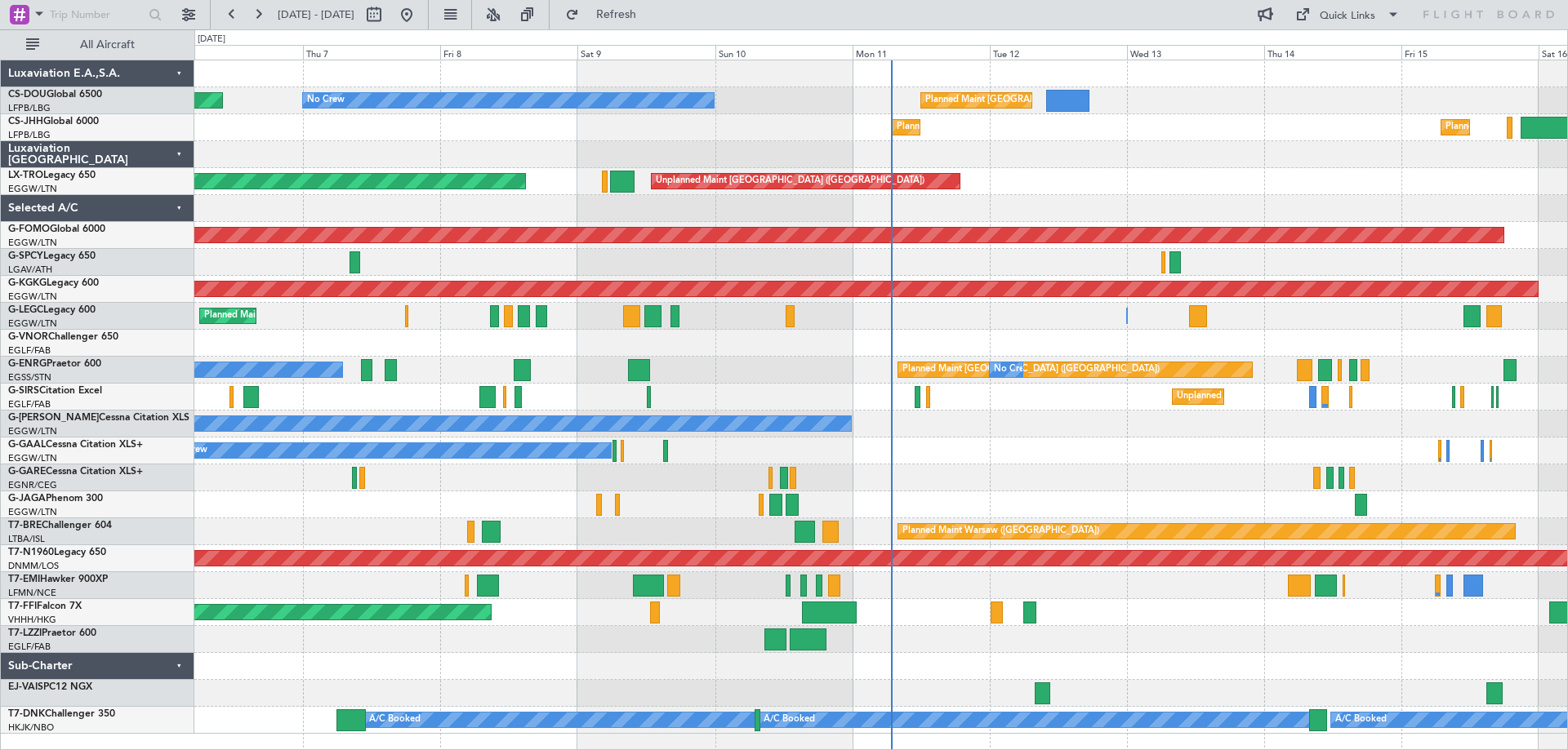
click at [1171, 416] on div "Planned Maint Paris (Le Bourget) No Crew Planned Maint Planned Maint Paris (Le …" at bounding box center [881, 397] width 1372 height 674
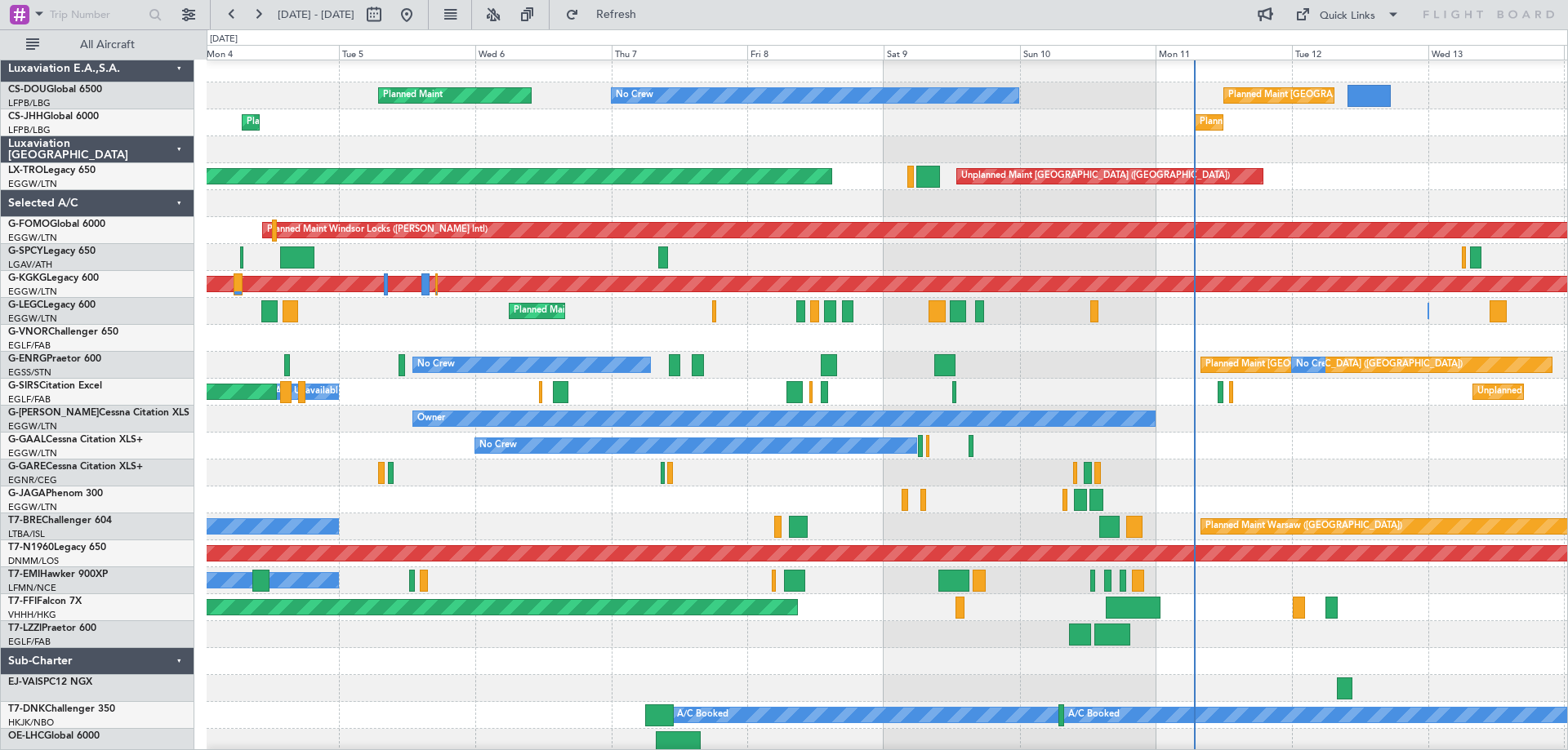
click at [761, 348] on div at bounding box center [886, 339] width 1360 height 27
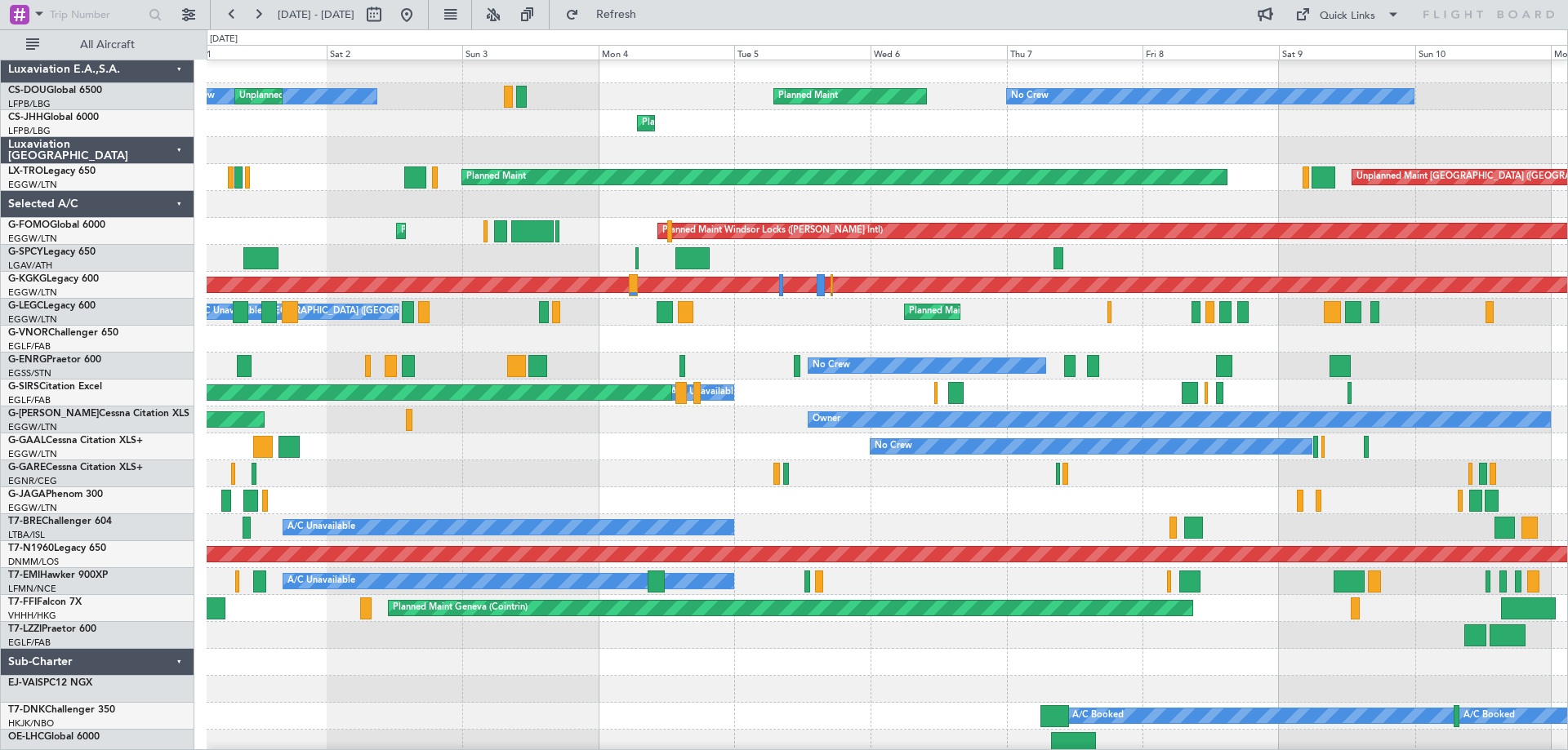
click at [738, 344] on div at bounding box center [886, 340] width 1360 height 27
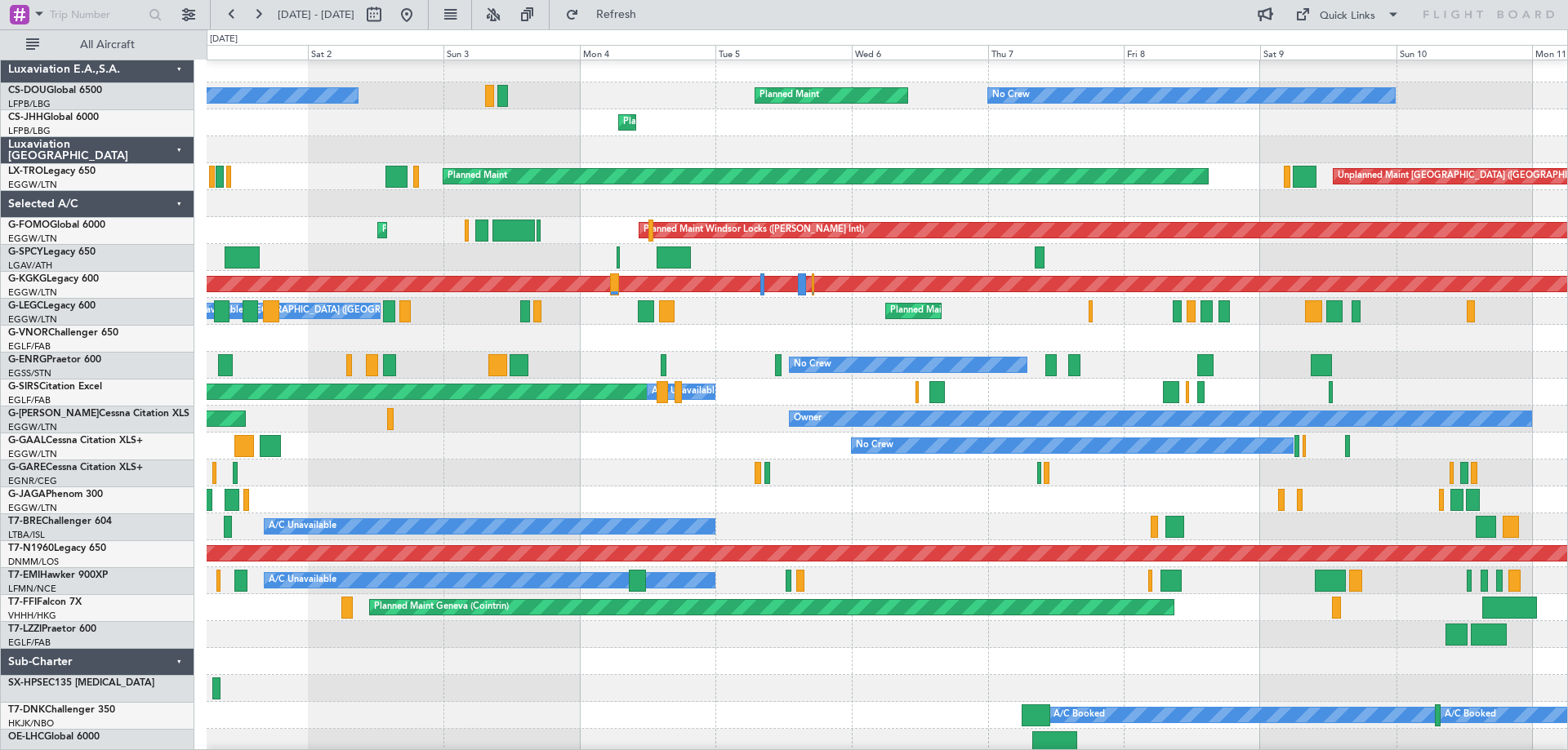
click at [556, 325] on div "Planned Maint London (Luton) A/C Unavailable London (Luton) A/C Unavailable Lon…" at bounding box center [886, 312] width 1360 height 27
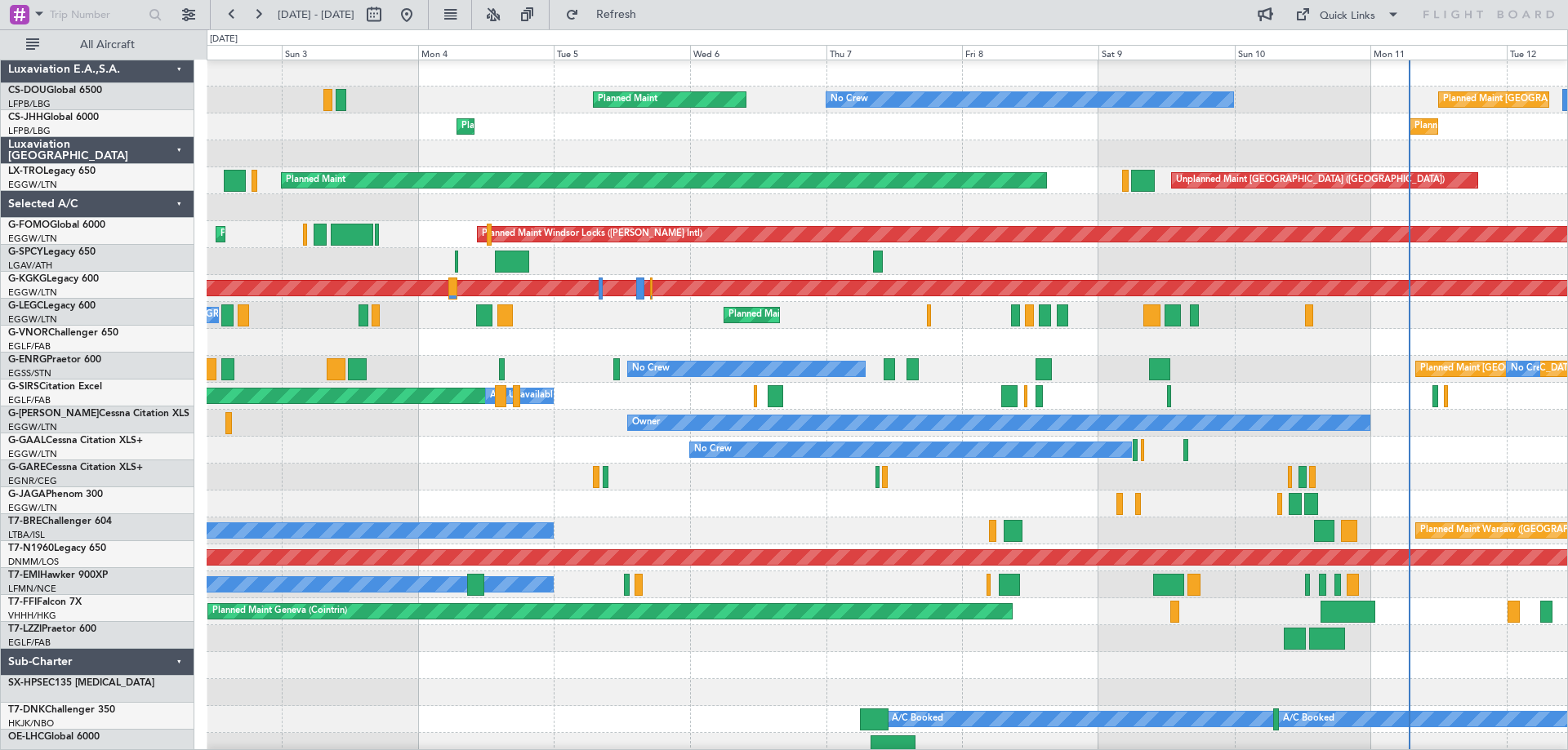
scroll to position [0, 0]
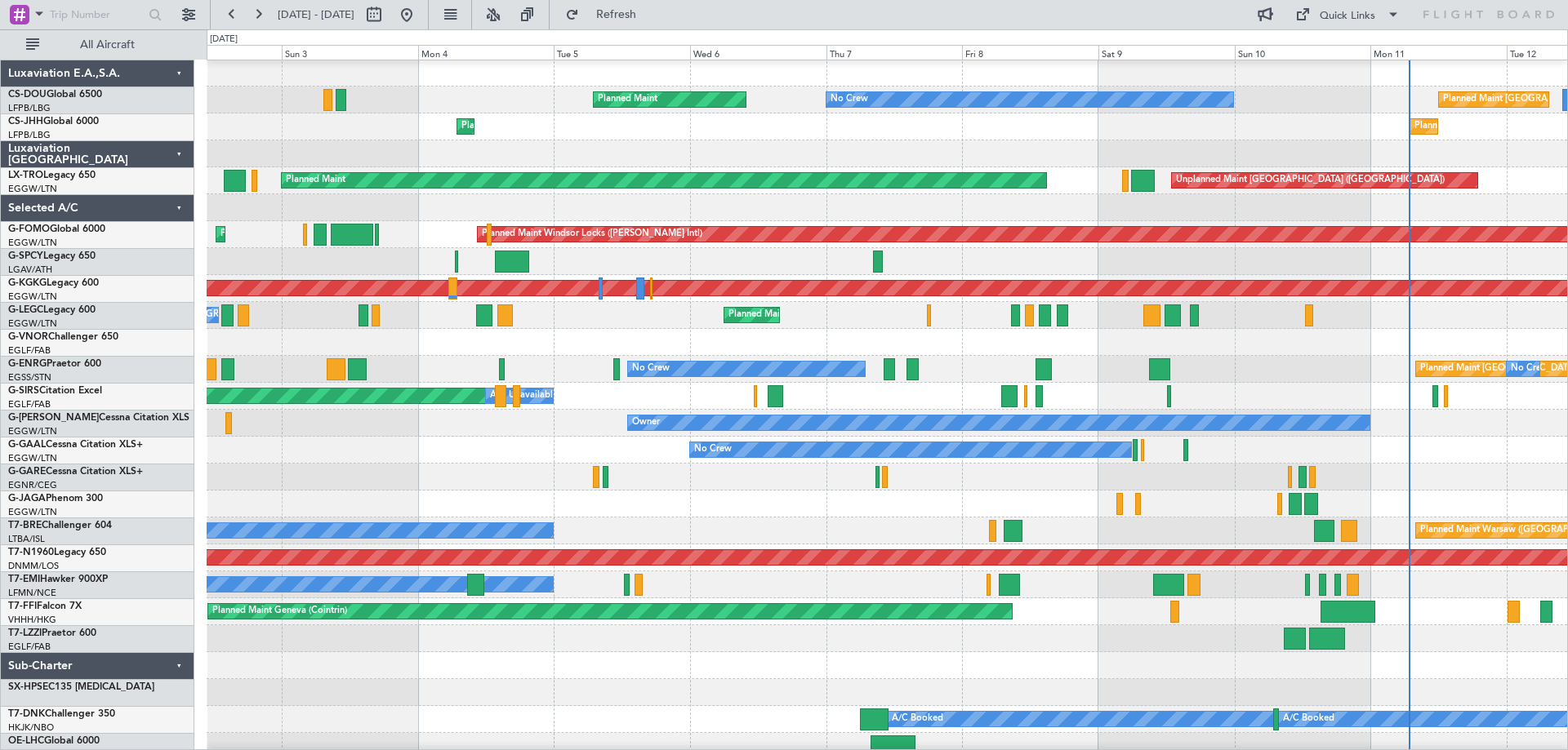
click at [593, 336] on div at bounding box center [886, 343] width 1360 height 27
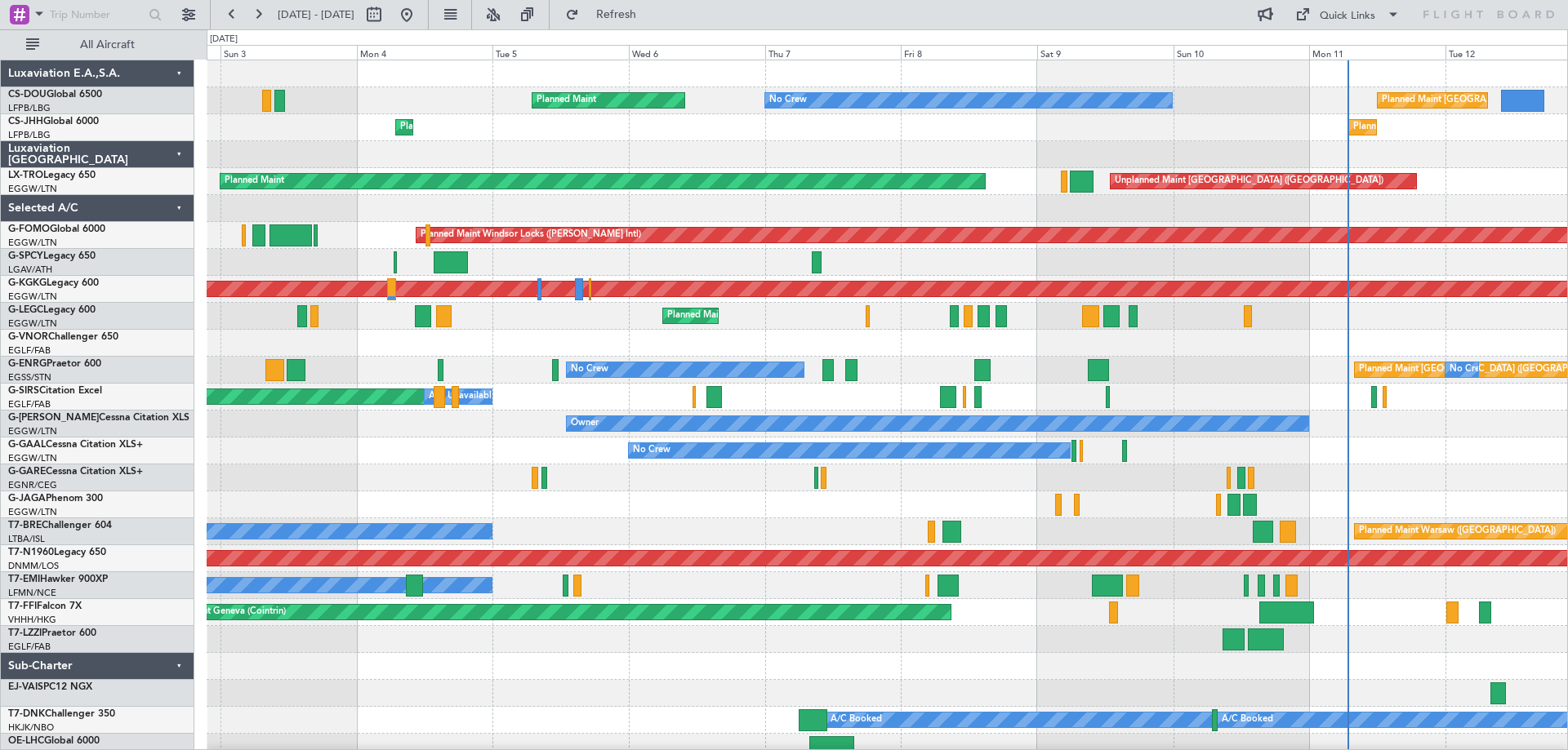
click at [937, 337] on div at bounding box center [886, 344] width 1360 height 27
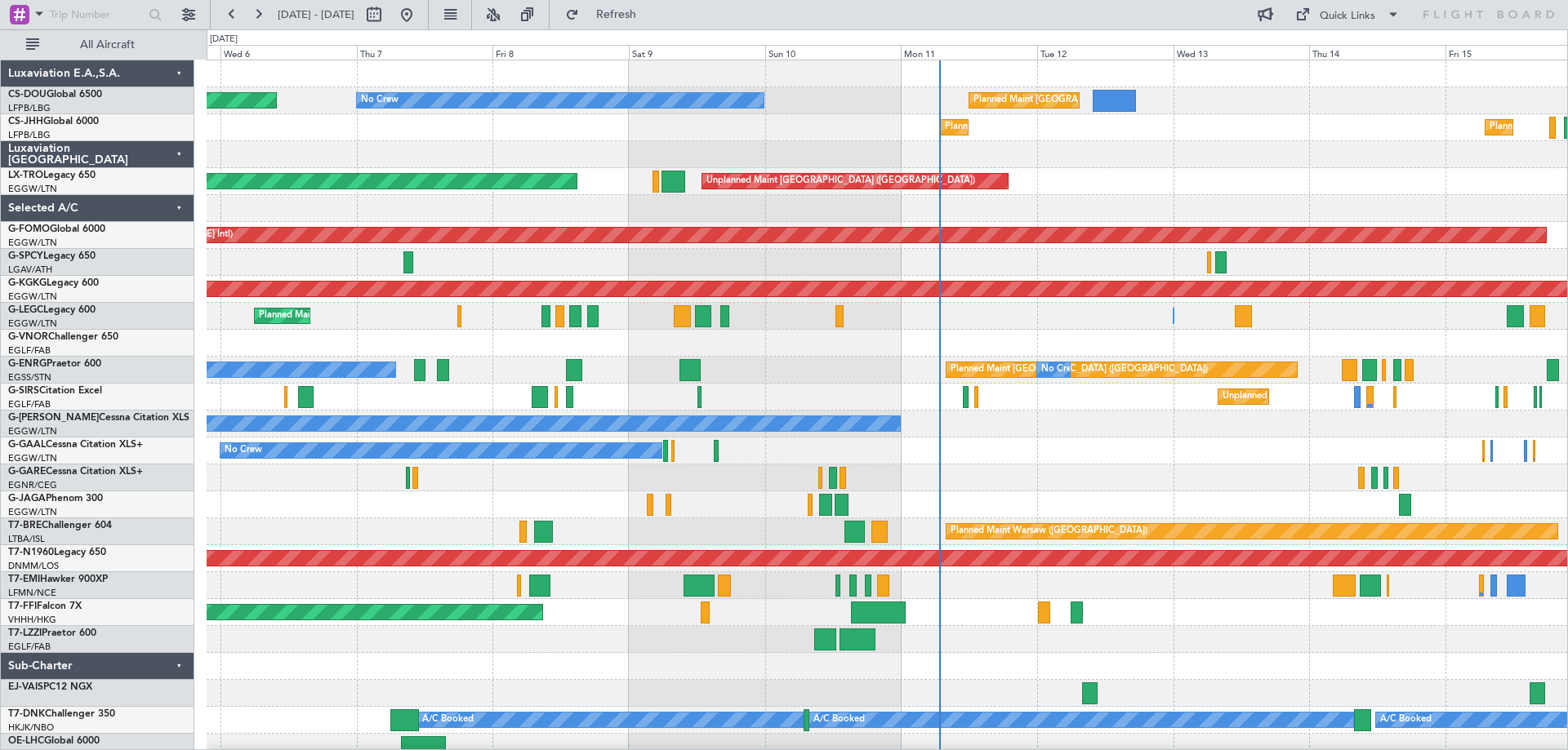
click at [742, 349] on div at bounding box center [886, 344] width 1360 height 27
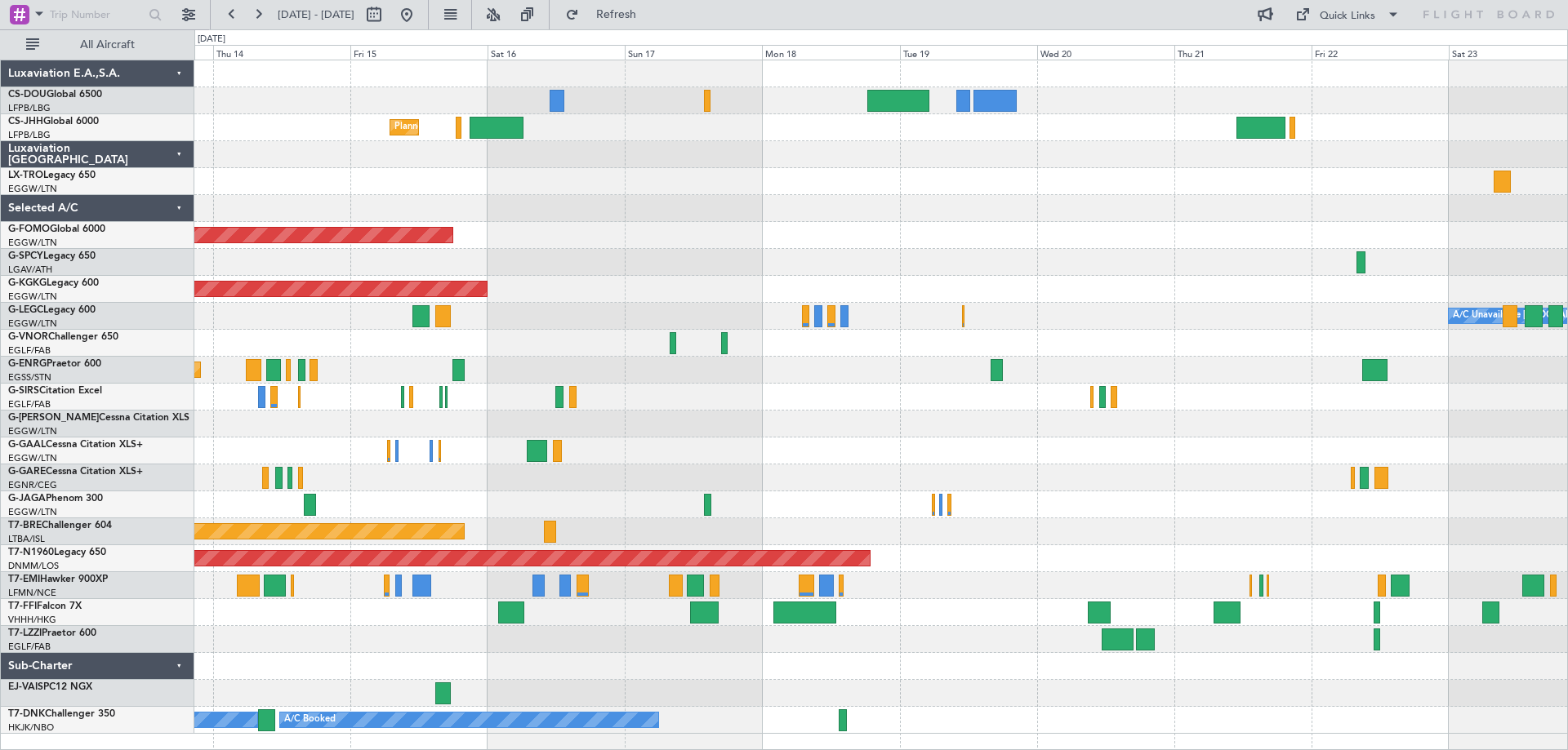
click at [998, 234] on div "Planned Maint Paris (Le Bourget) Planned Maint Paris (Le Bourget) Planned Maint…" at bounding box center [881, 397] width 1372 height 674
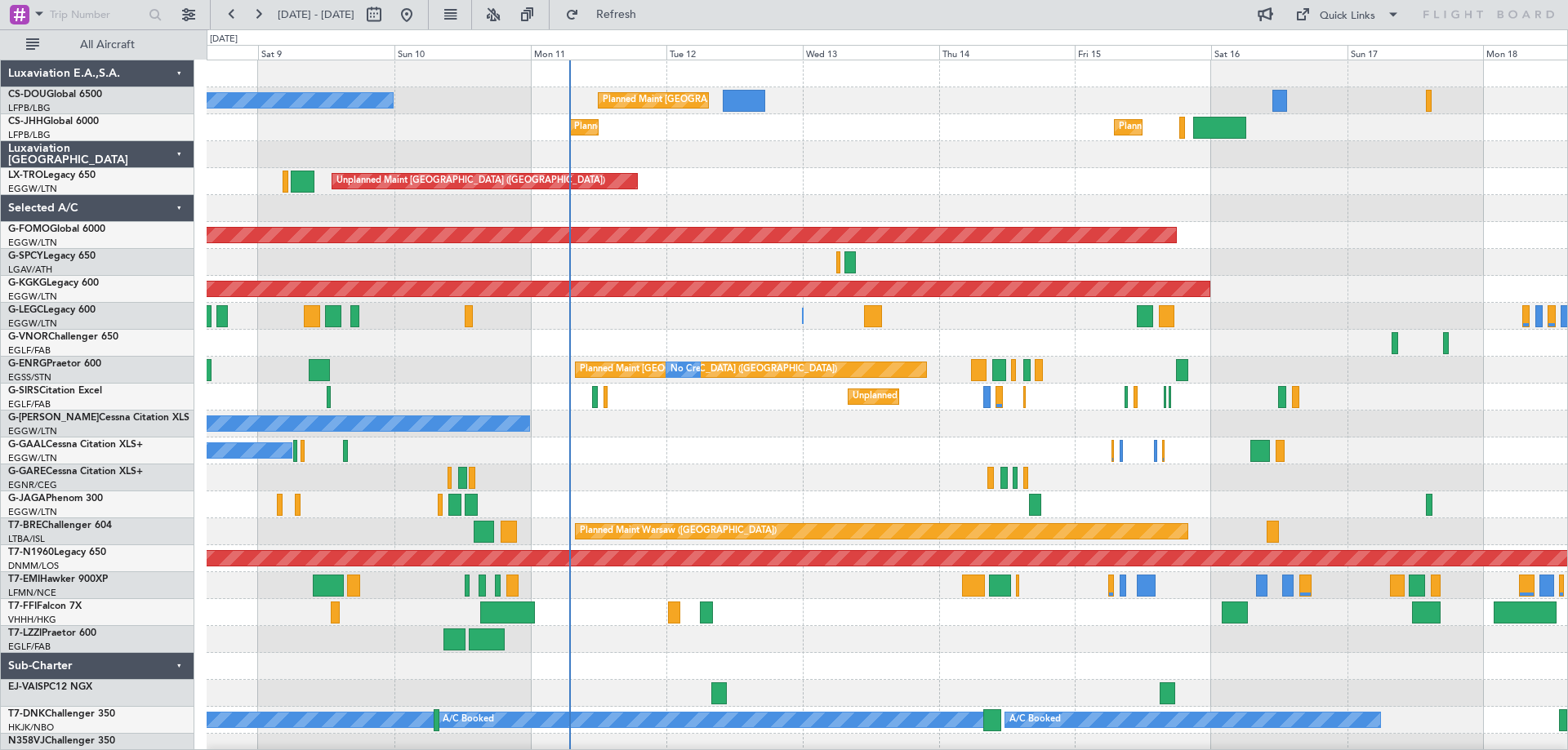
click at [1326, 297] on div "Planned Maint Paris (Le Bourget) No Crew Planned Maint Planned Maint Paris (Le …" at bounding box center [886, 410] width 1360 height 701
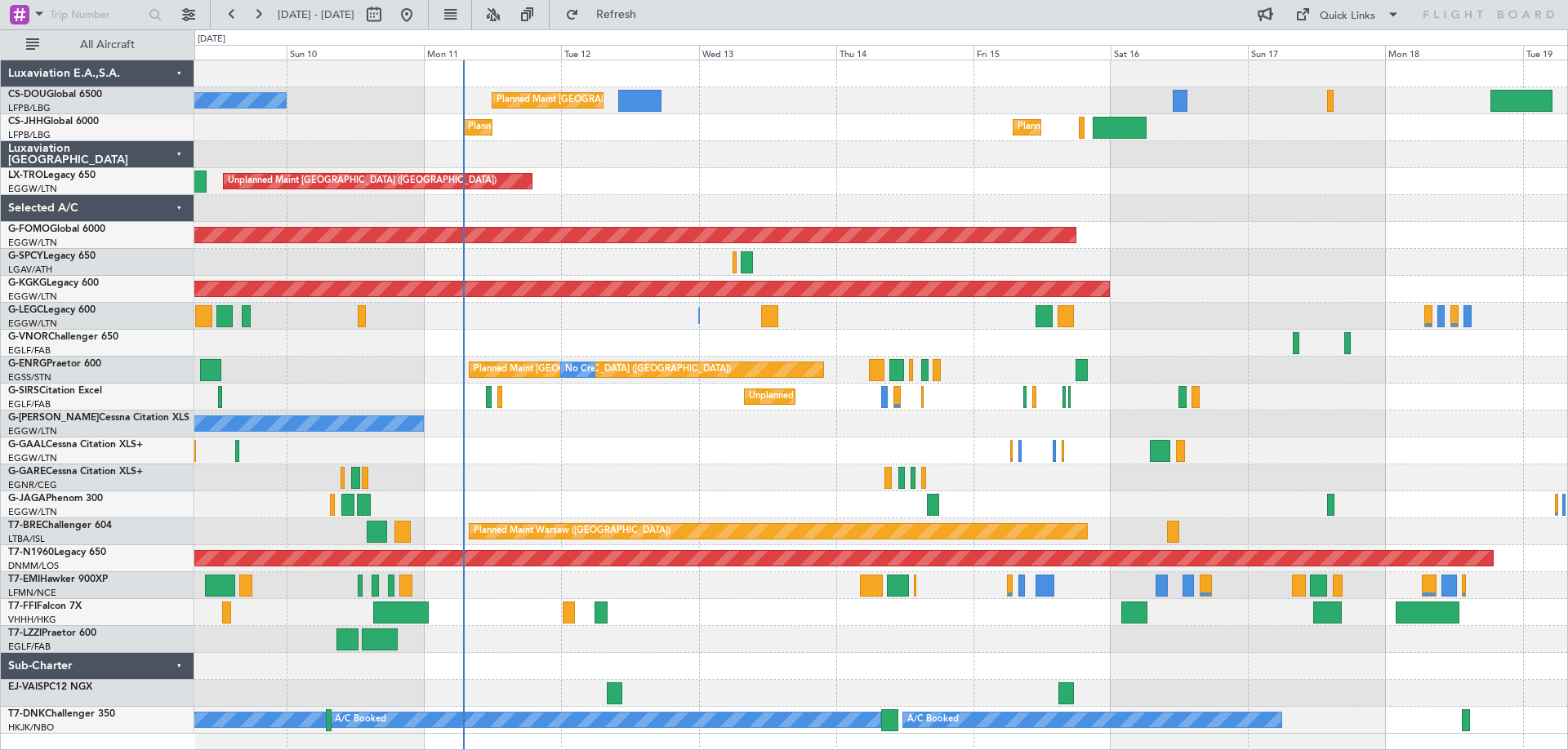
click at [1315, 248] on div "Planned Maint Windsor Locks ([PERSON_NAME] Intl)" at bounding box center [881, 235] width 1372 height 27
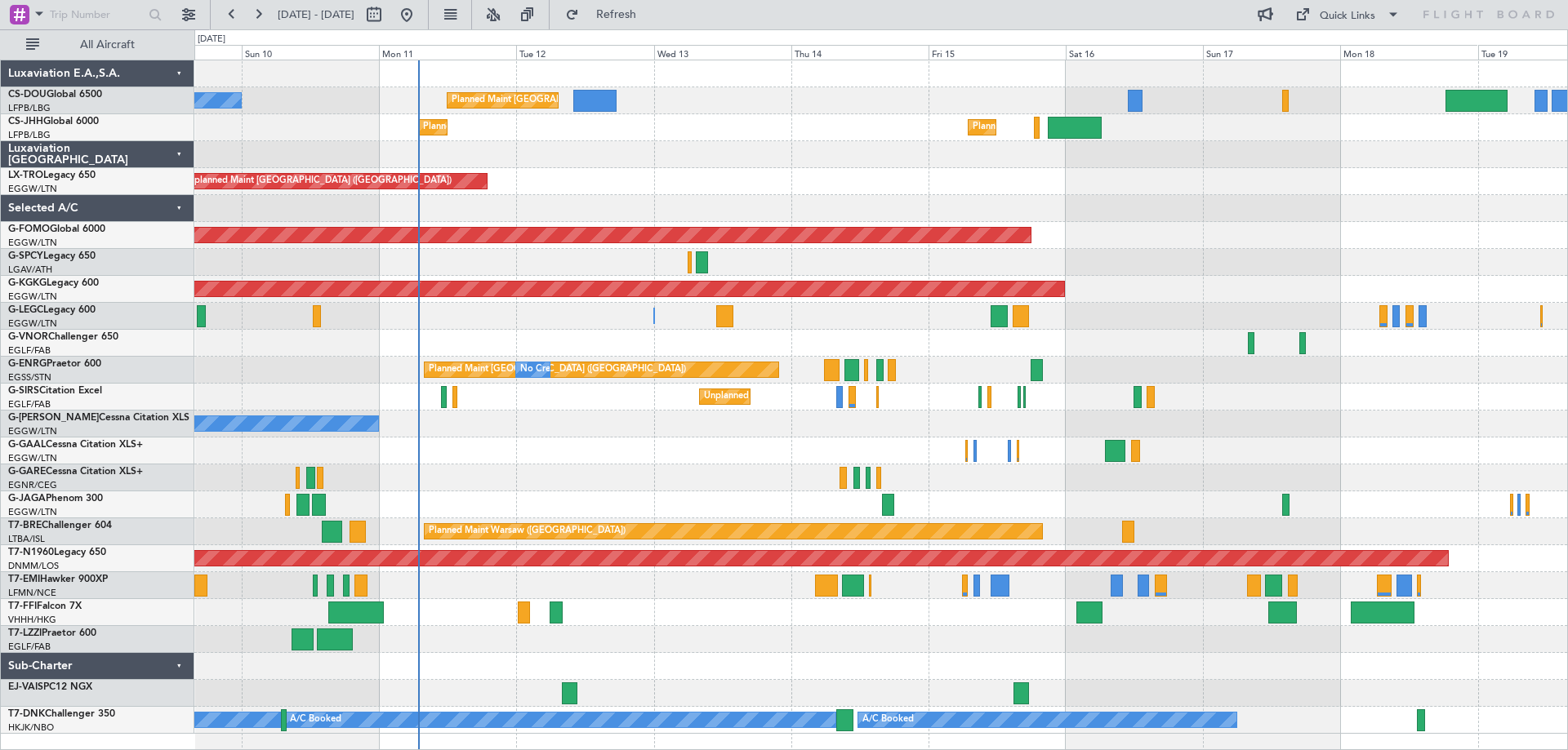
click at [1375, 276] on div "Planned Maint Paris (Le Bourget) No Crew Planned Maint Paris (Le Bourget) Plann…" at bounding box center [881, 397] width 1372 height 674
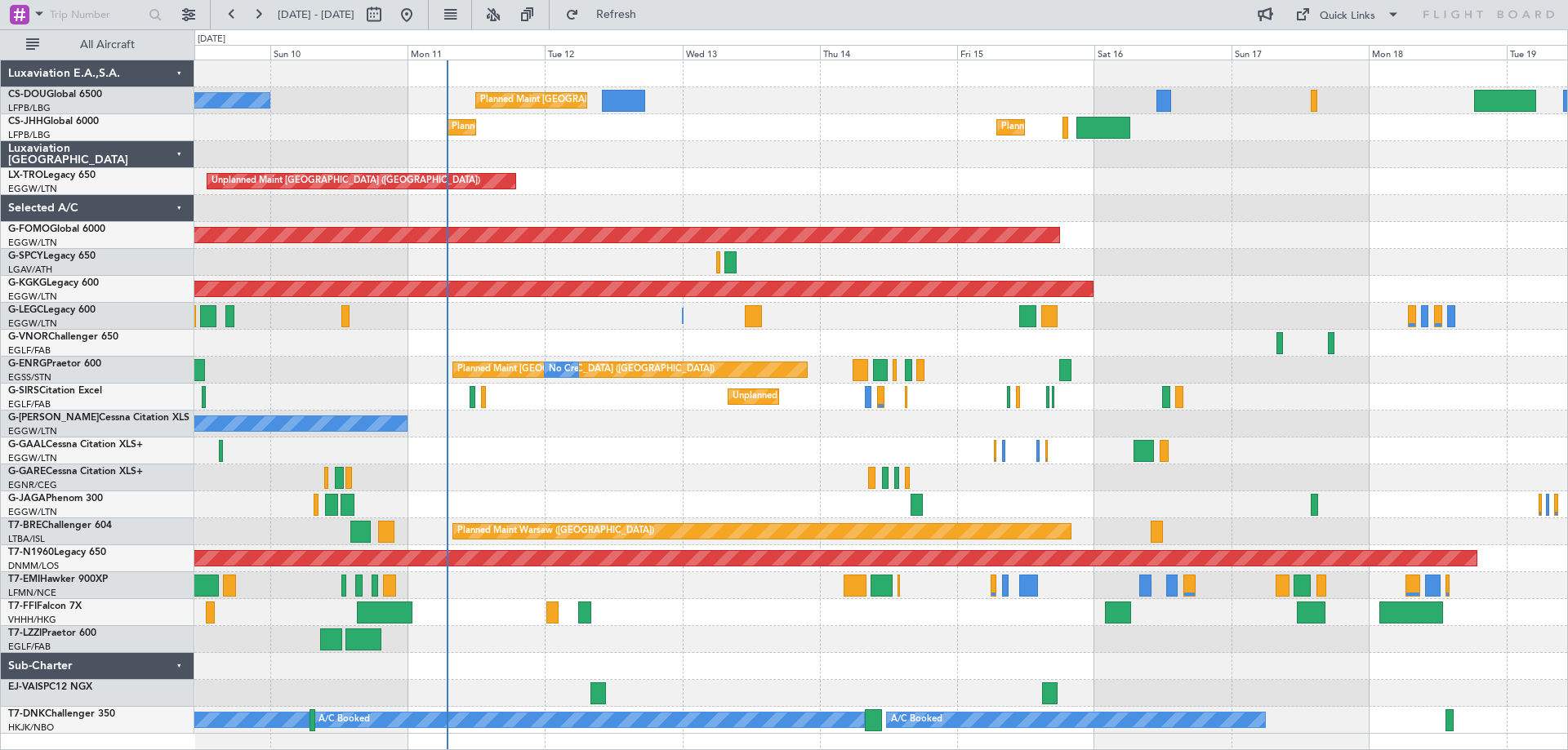
click at [1282, 260] on div at bounding box center [881, 262] width 1372 height 27
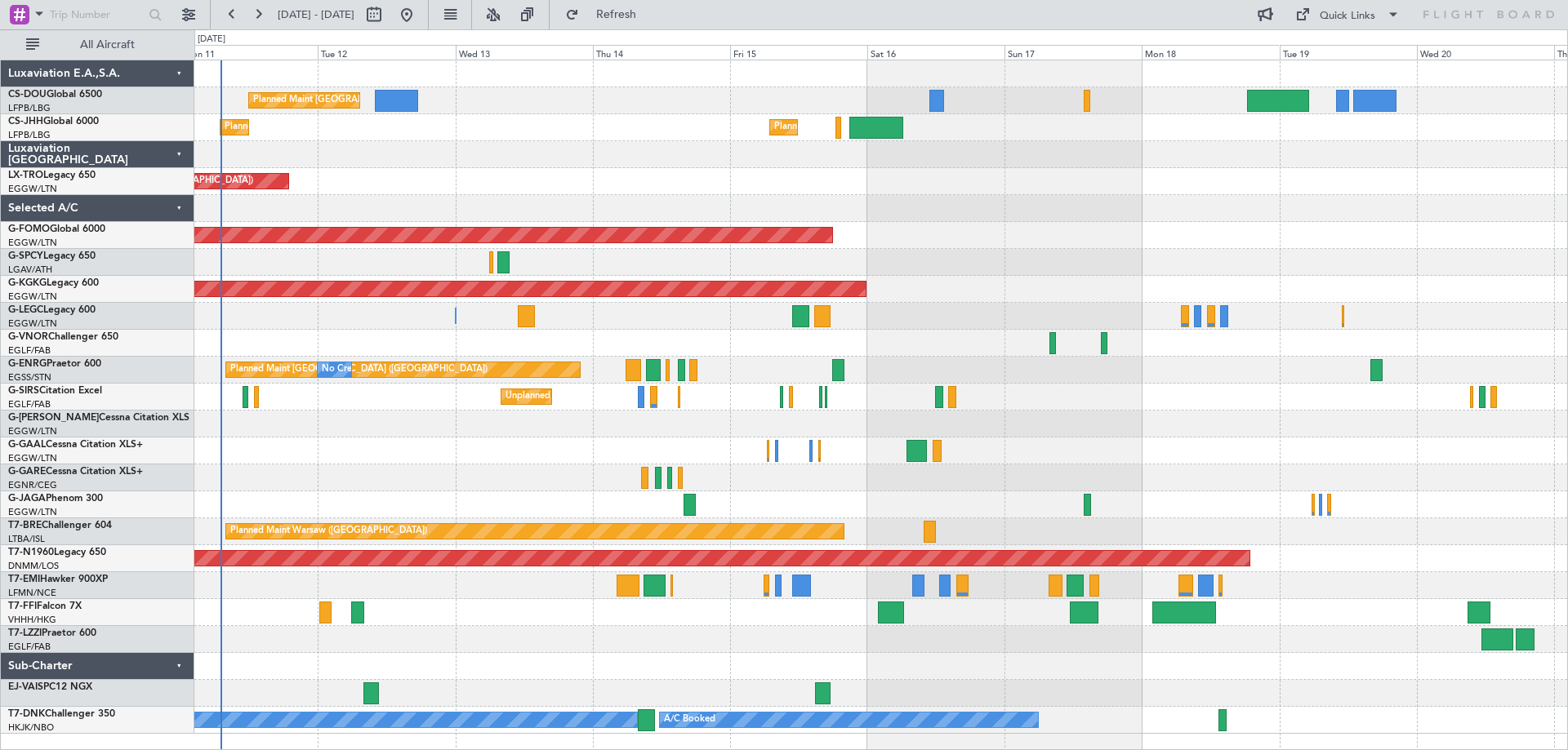
click at [1016, 325] on div "A/C Unavailable London (Luton) A/C Unavailable London (Luton)" at bounding box center [881, 316] width 1372 height 27
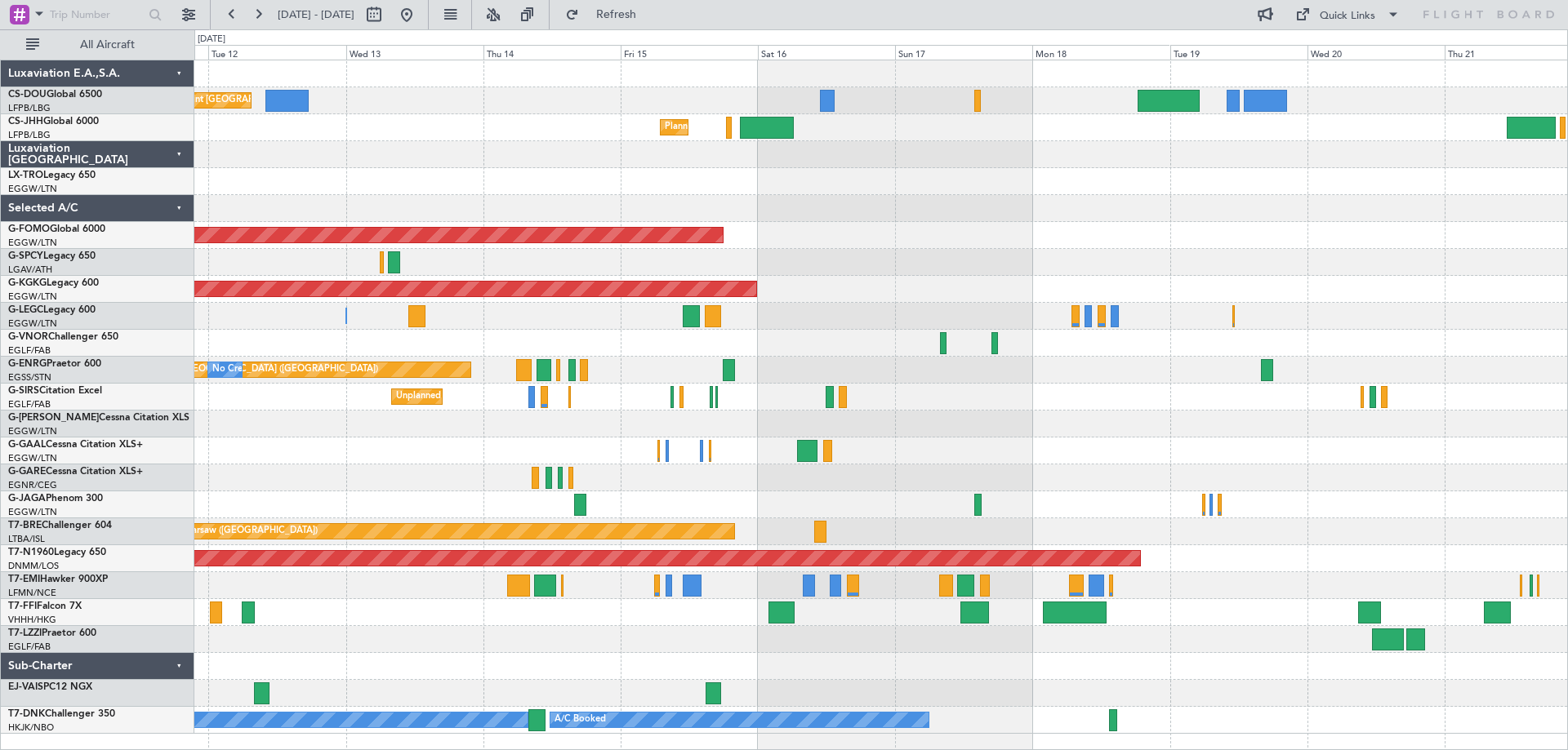
click at [1023, 498] on div at bounding box center [881, 505] width 1372 height 27
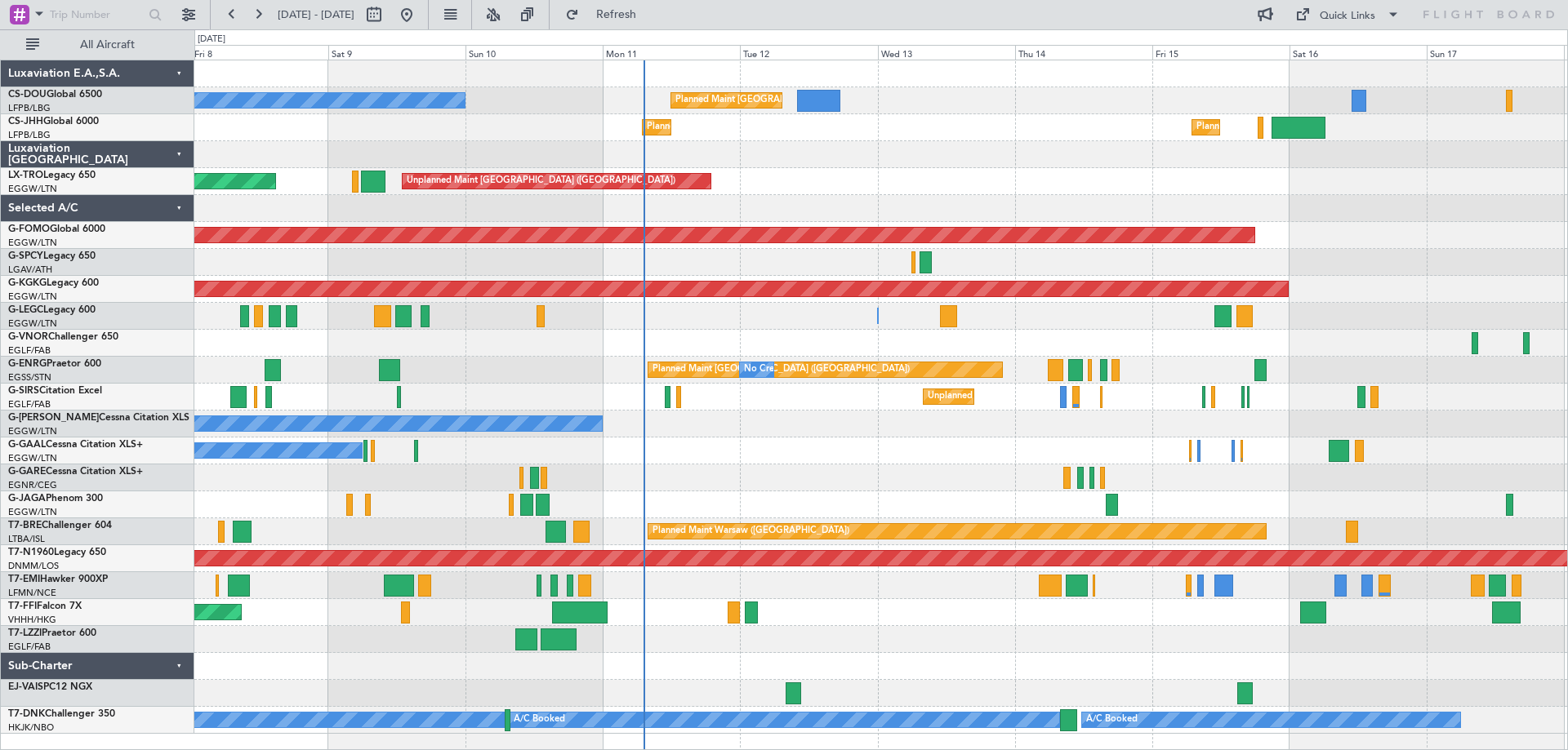
click at [1337, 209] on div "Planned Maint Paris (Le Bourget) No Crew Planned Maint Planned Maint Paris (Le …" at bounding box center [881, 397] width 1372 height 674
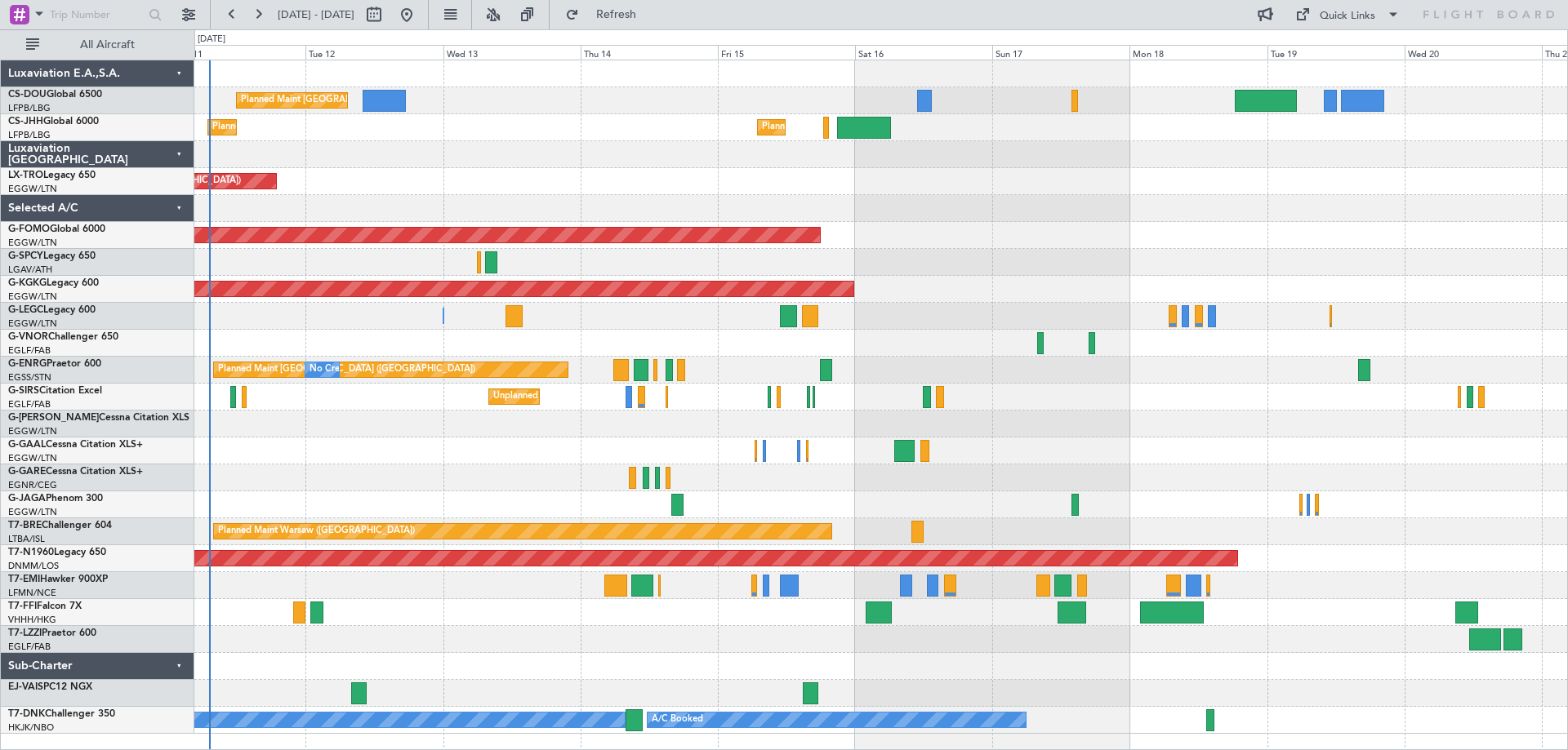
click at [1295, 219] on div at bounding box center [881, 209] width 1372 height 27
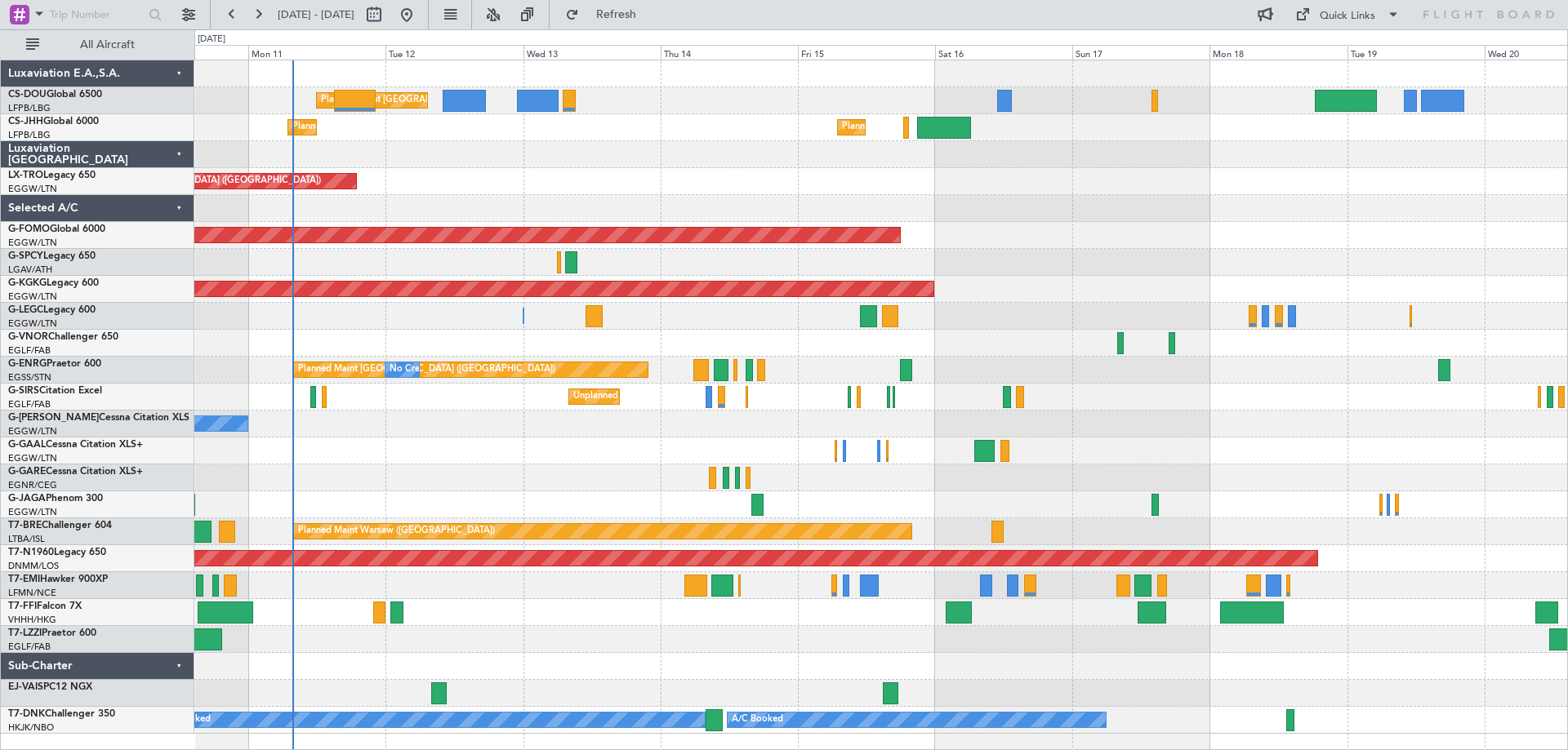
click at [1005, 408] on div "Planned Maint Paris (Le Bourget) No Crew Planned Maint Paris (Le Bourget) Plann…" at bounding box center [881, 397] width 1372 height 674
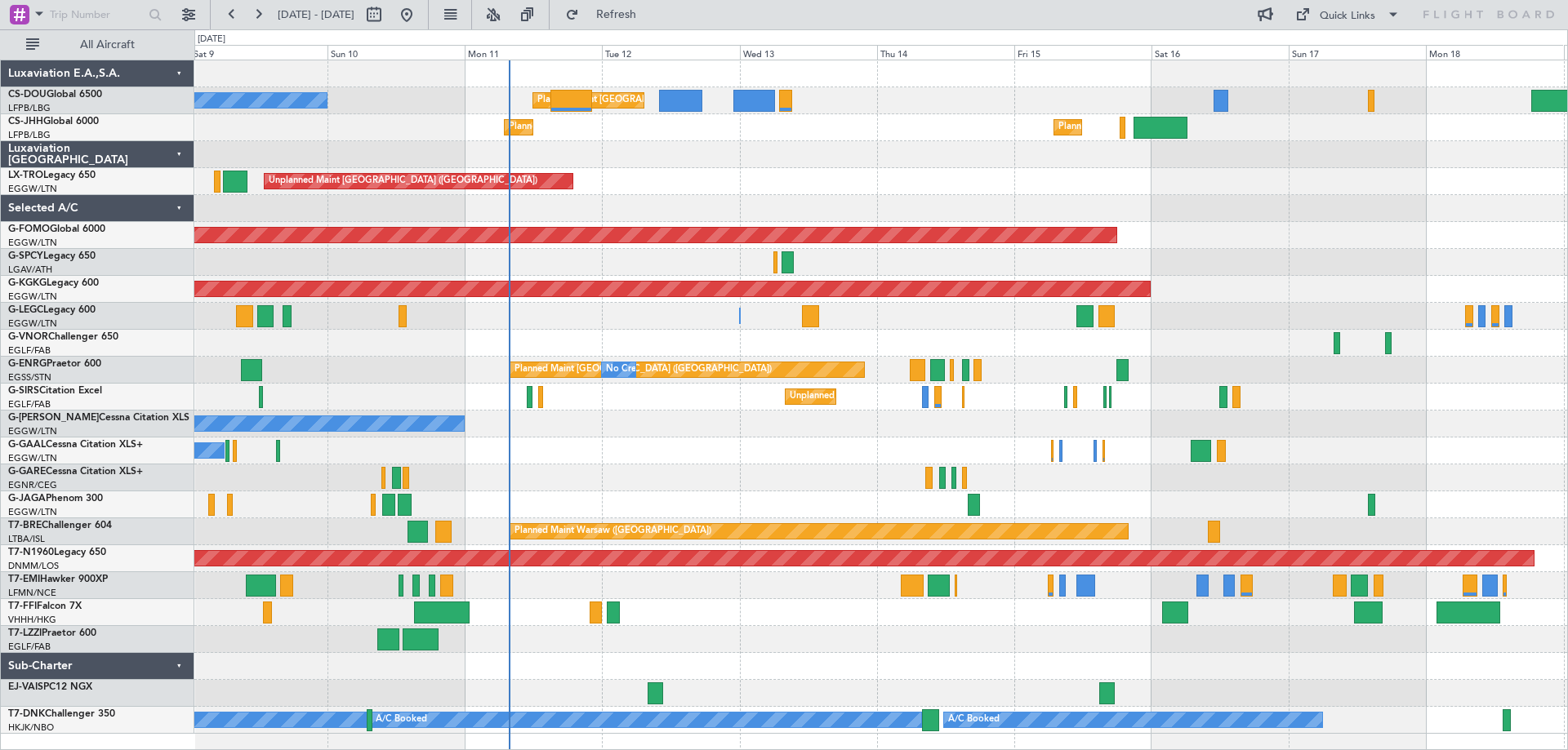
click at [885, 431] on div "Owner" at bounding box center [881, 424] width 1372 height 27
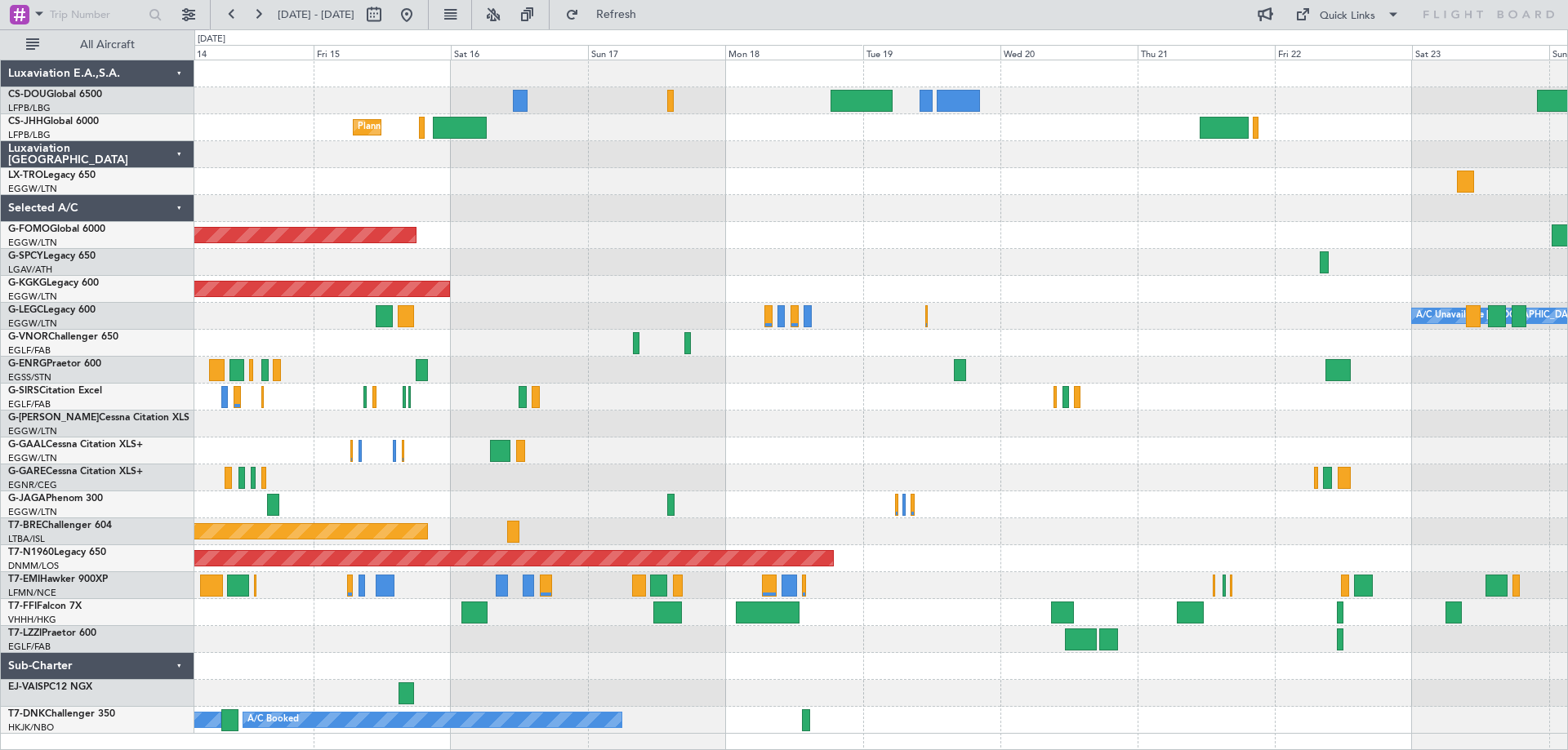
click at [505, 165] on div "Planned Maint Paris (Le Bourget) Planned Maint Paris (Le Bourget) Planned Maint…" at bounding box center [881, 397] width 1372 height 674
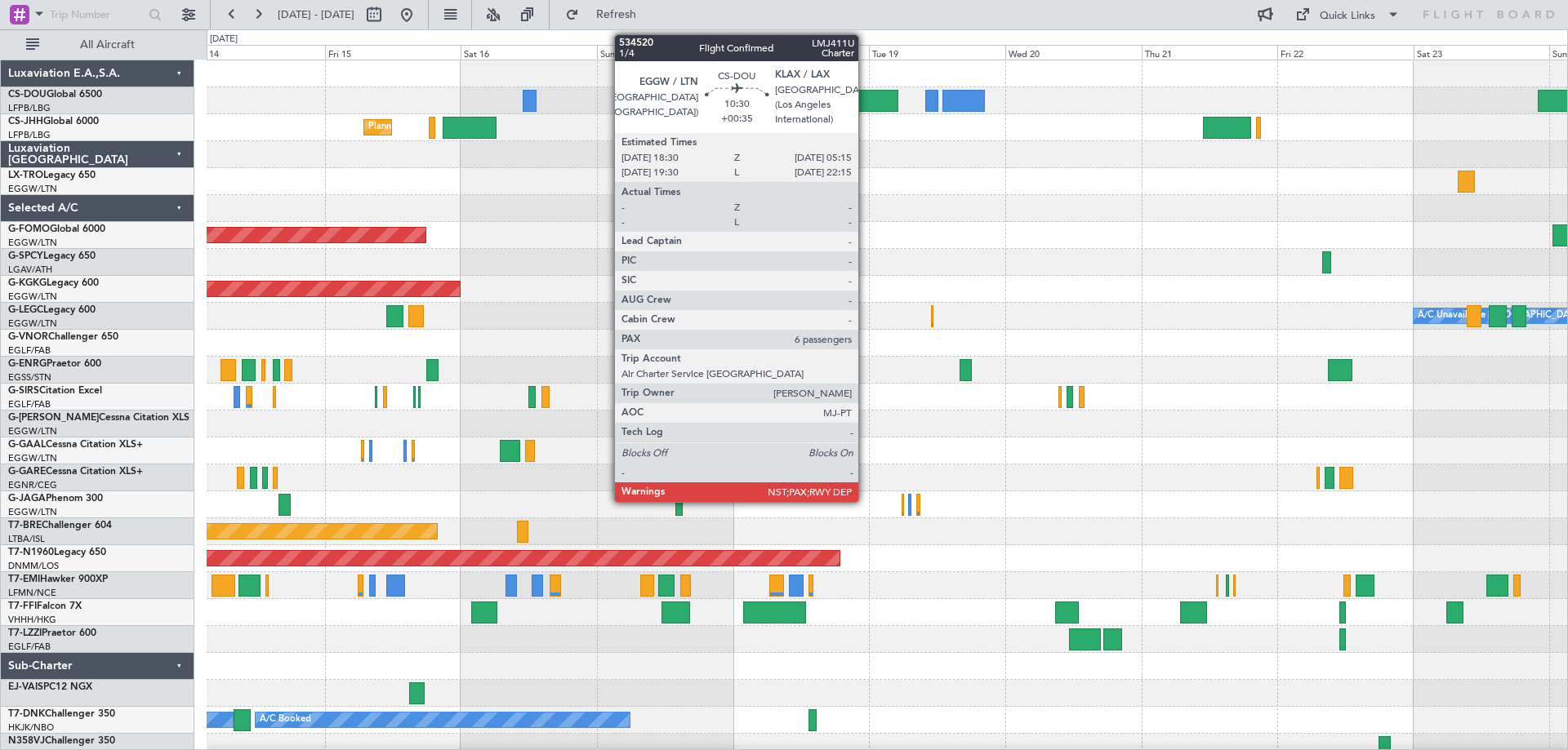
click at [865, 98] on div at bounding box center [867, 101] width 61 height 22
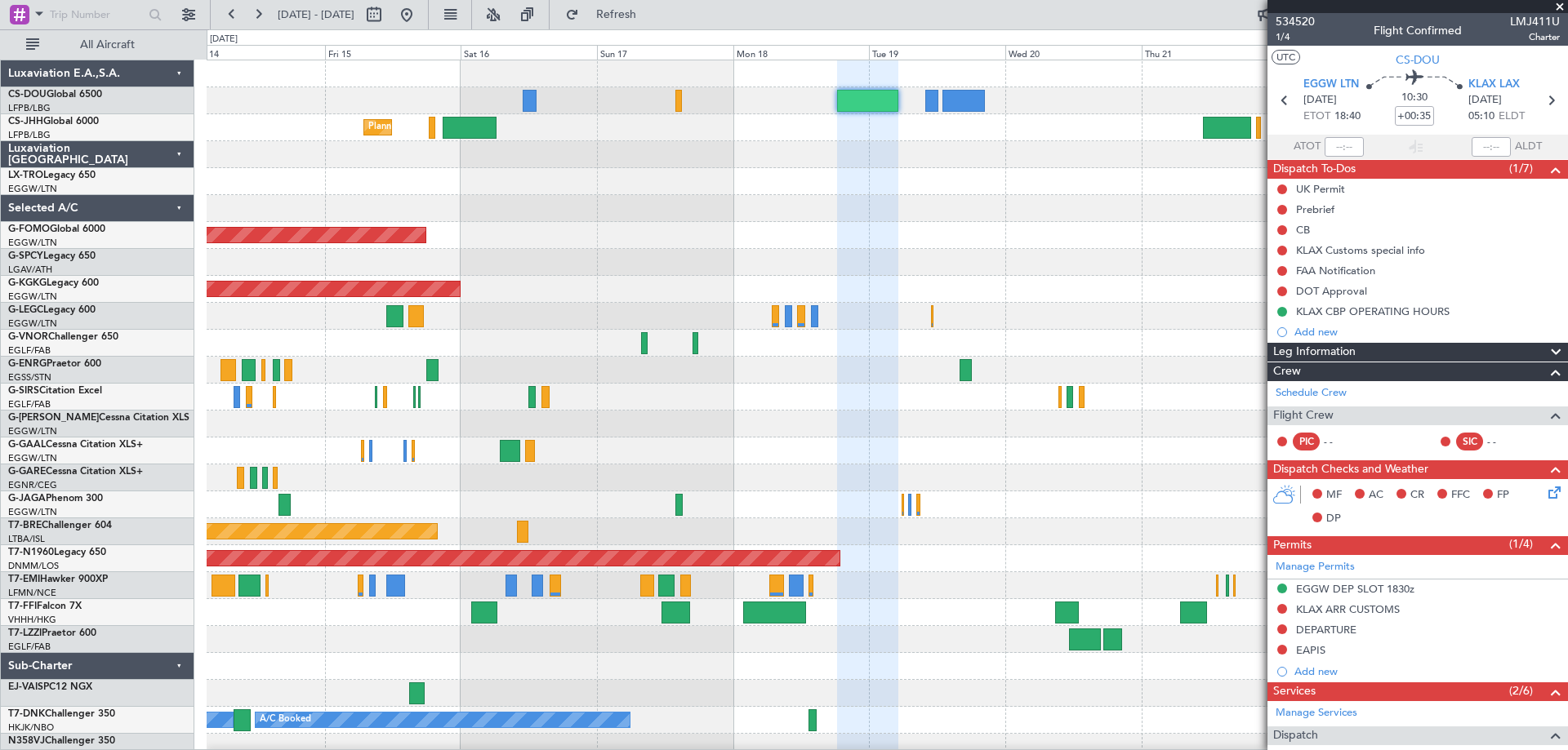
click at [1559, 7] on span at bounding box center [1559, 7] width 16 height 15
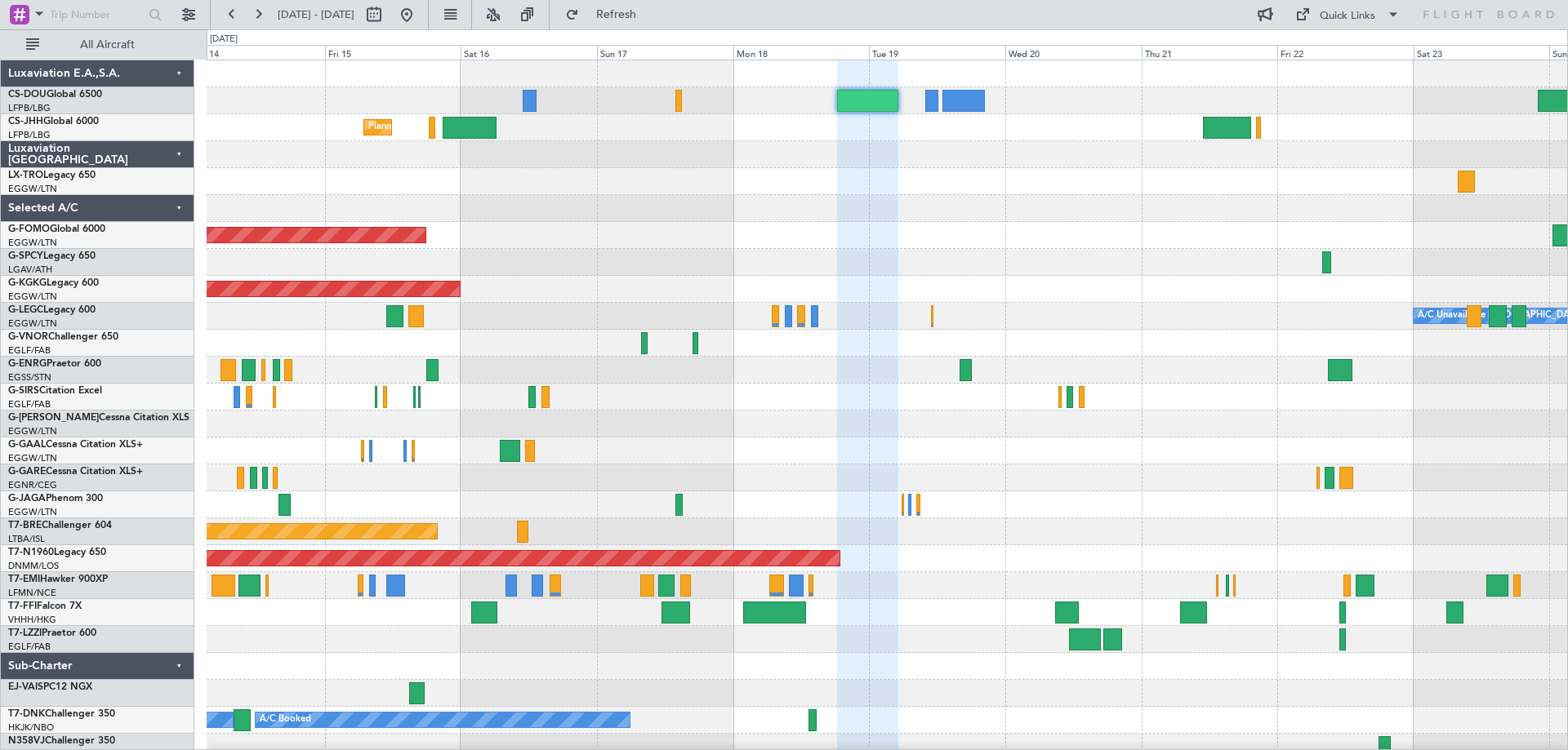
type input "0"
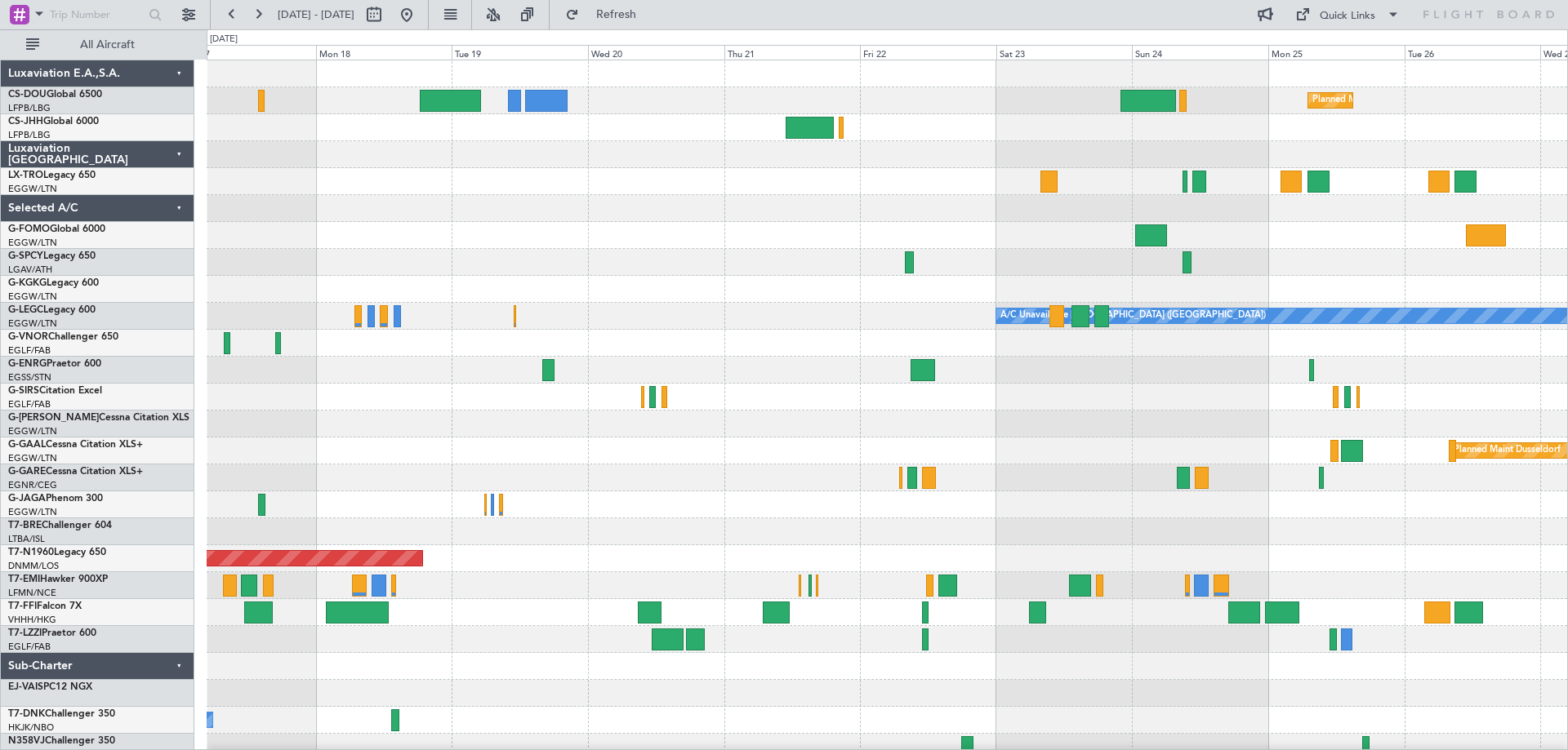
click at [618, 234] on div "Planned Maint Paris (Le Bourget) Planned Maint Paris (Le Bourget) Planned Maint…" at bounding box center [886, 410] width 1360 height 701
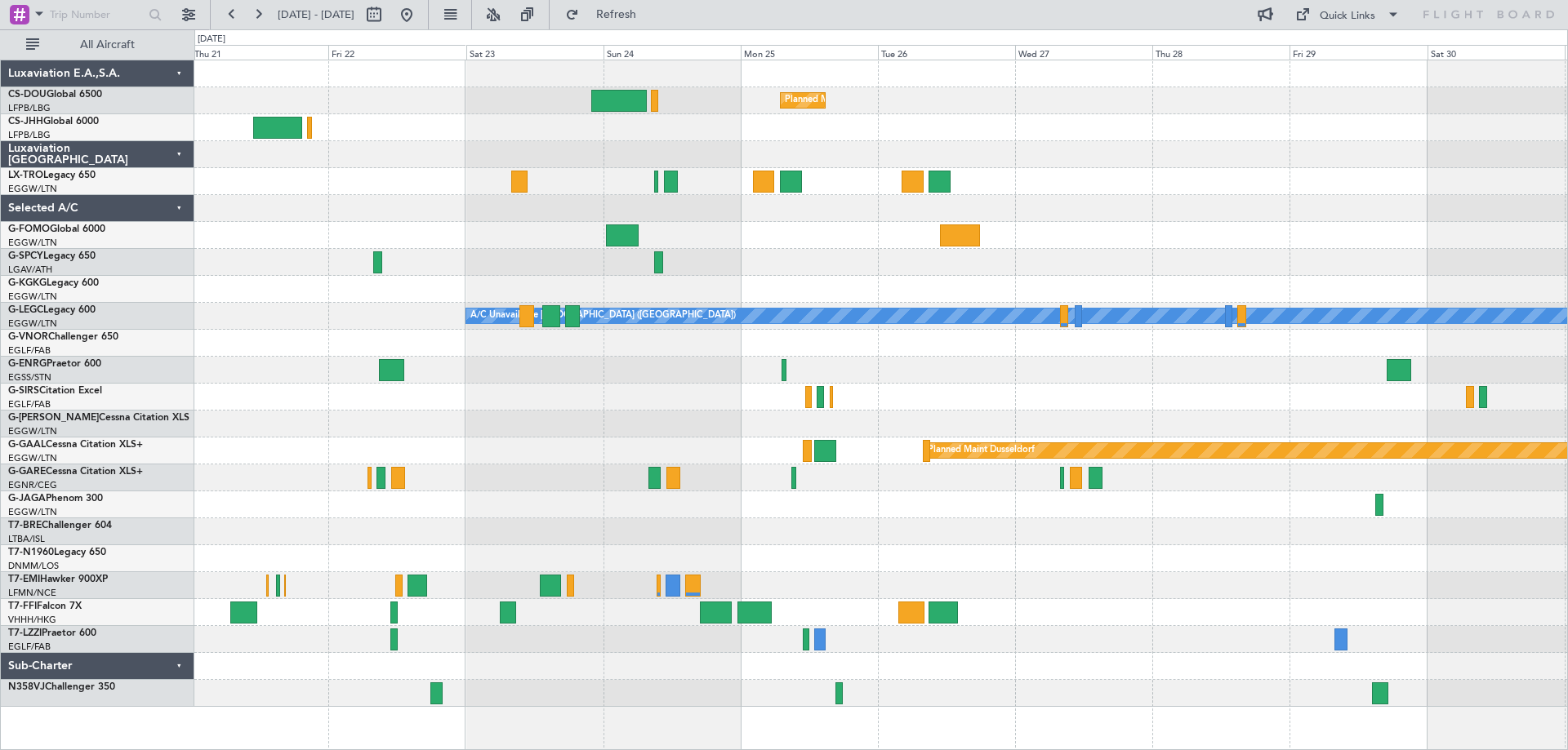
click at [1066, 240] on div "Planned Maint Paris (Le Bourget) A/C Unavailable London (Luton) Planned Maint D…" at bounding box center [881, 383] width 1372 height 646
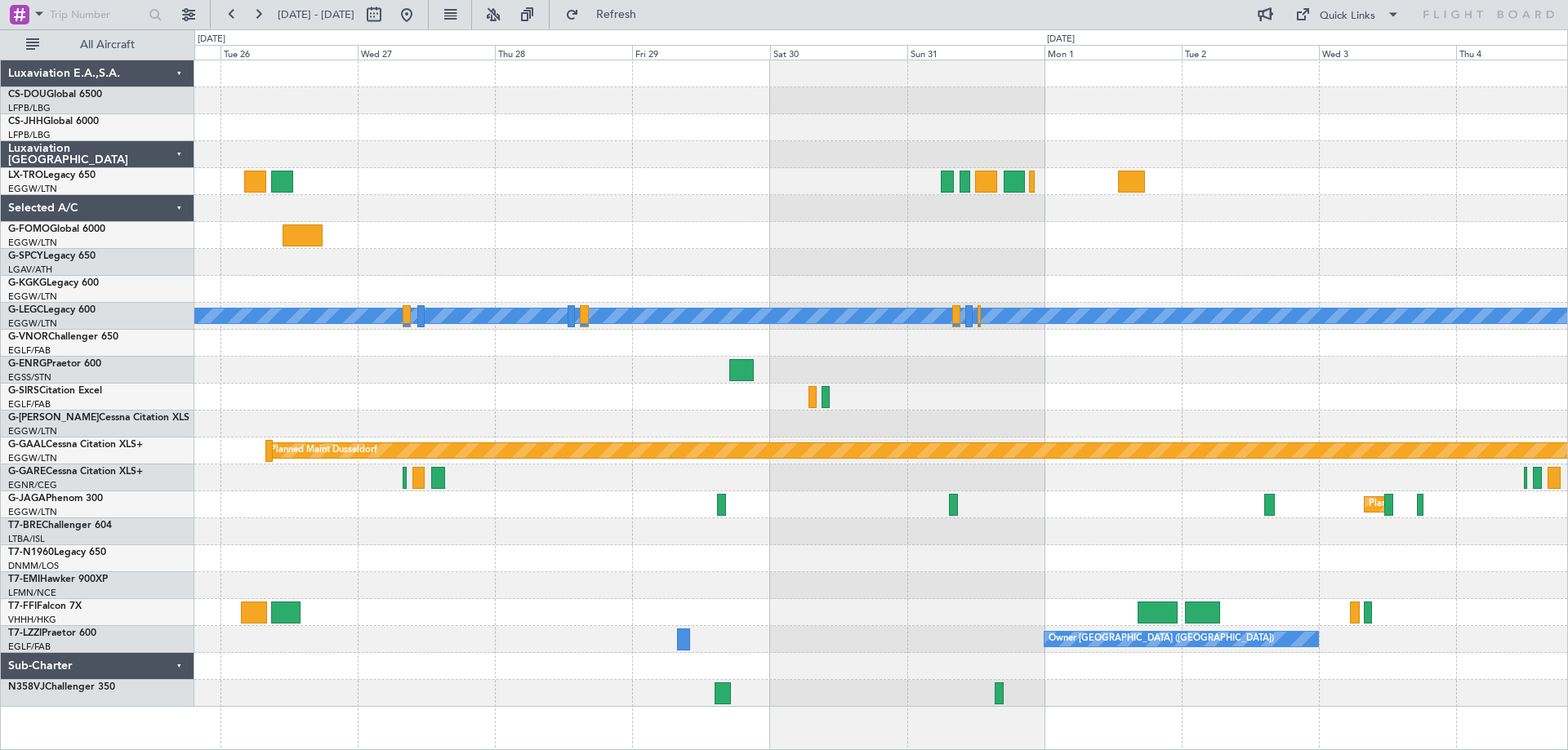
click at [769, 234] on div "Planned Maint Paris (Le Bourget) A/C Unavailable London (Luton) Owner Planned M…" at bounding box center [881, 383] width 1372 height 646
click at [226, 10] on button at bounding box center [231, 15] width 26 height 26
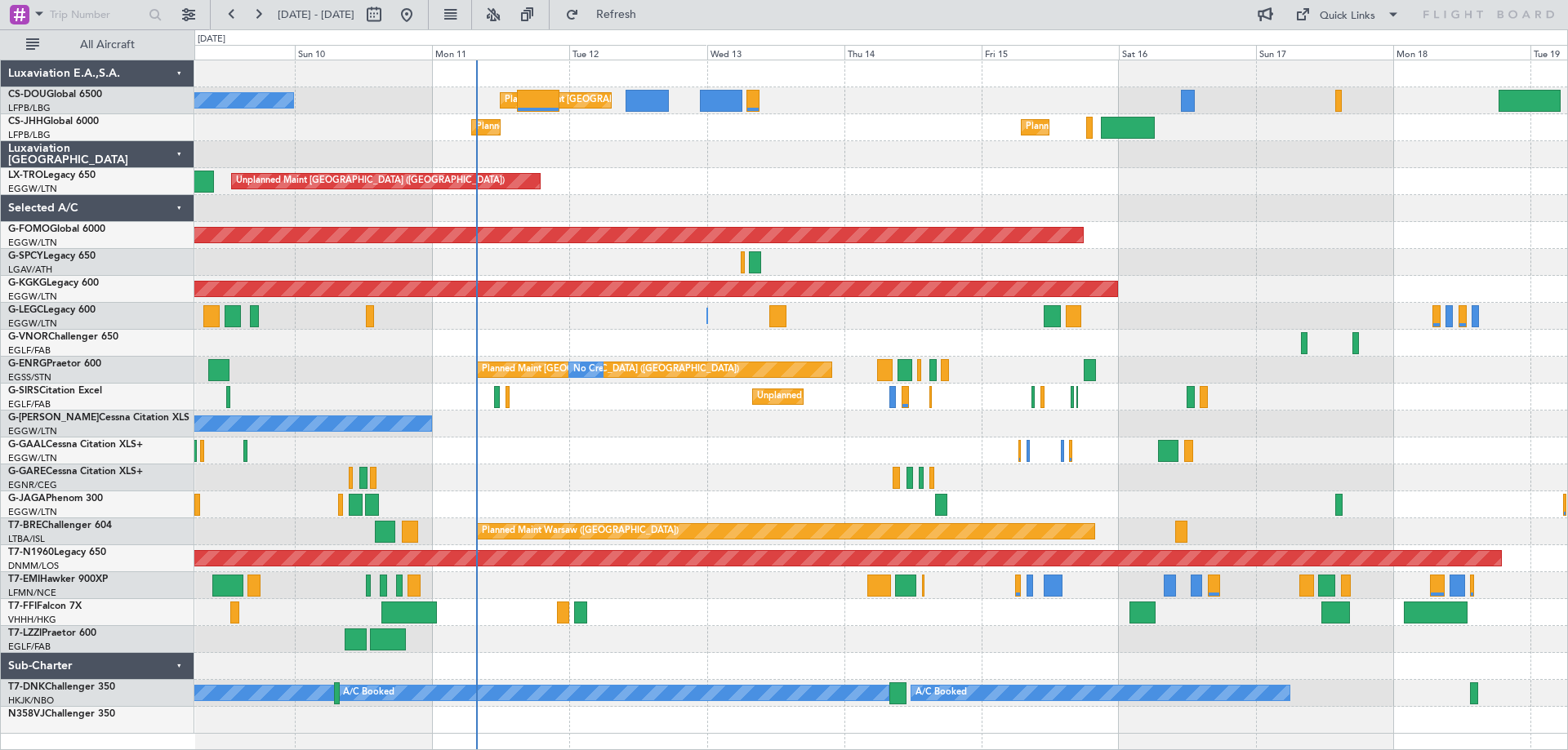
click at [1397, 222] on div "Planned Maint Paris (Le Bourget) No Crew Planned Maint Paris (Le Bourget) Plann…" at bounding box center [881, 397] width 1372 height 674
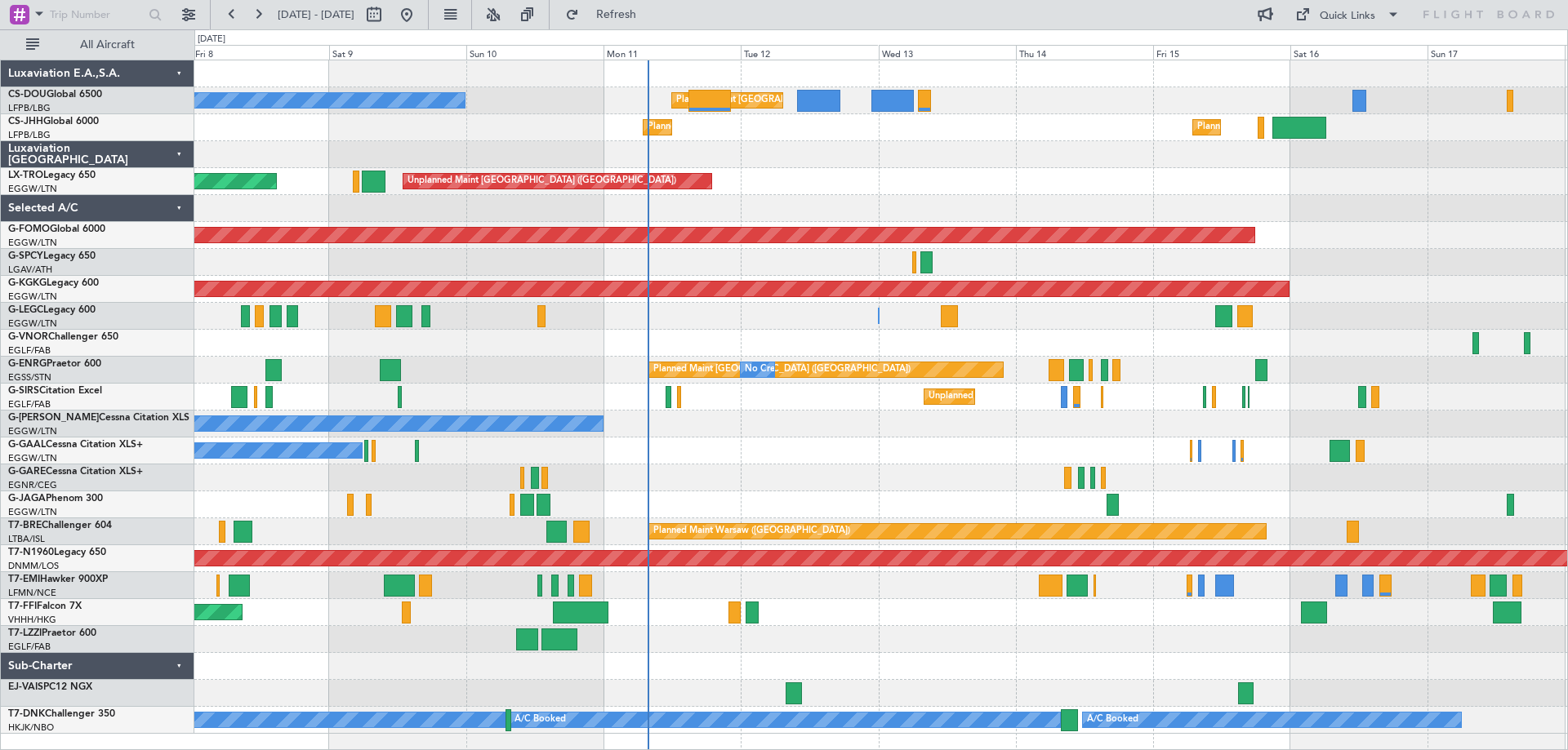
click at [866, 473] on div at bounding box center [881, 478] width 1372 height 27
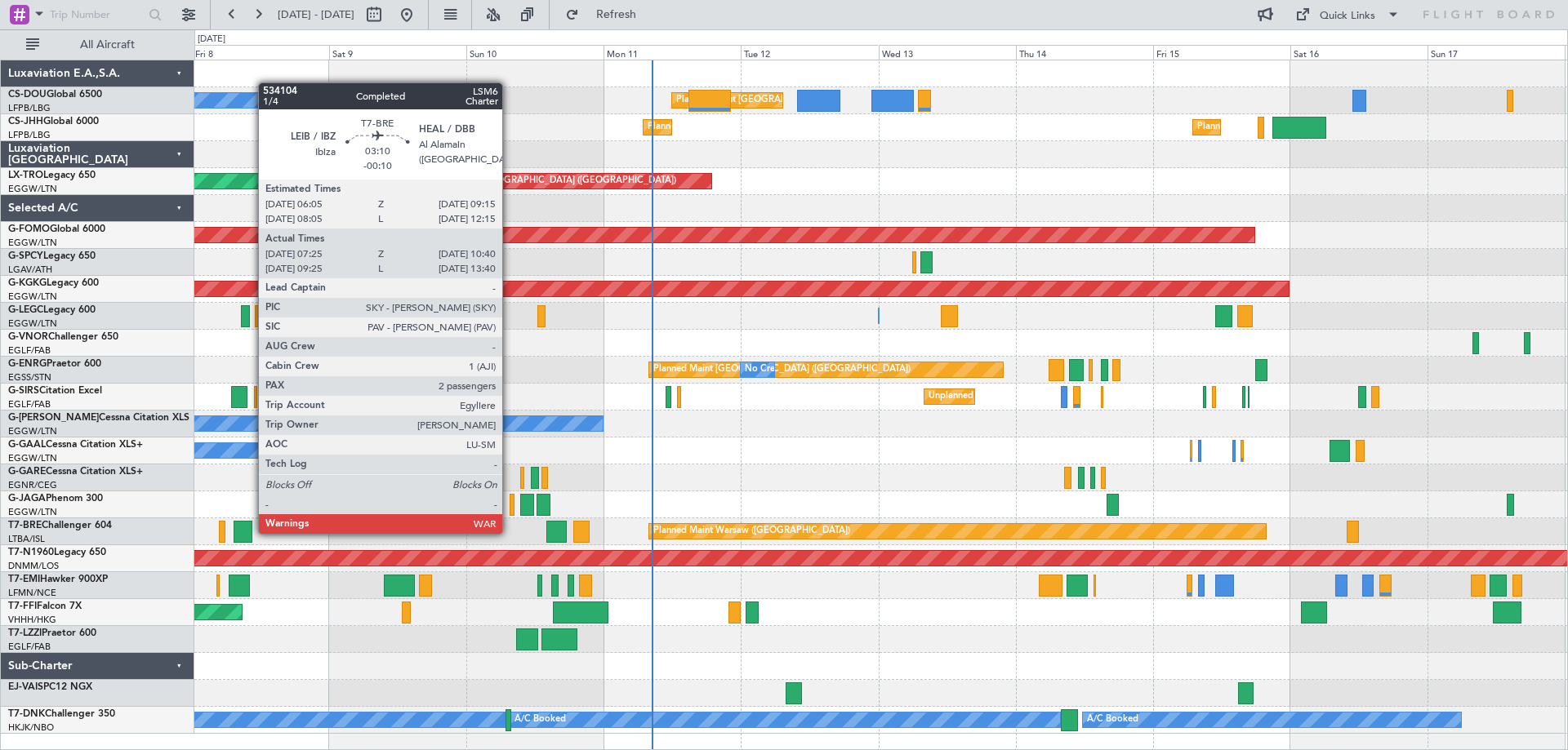
click at [250, 532] on div at bounding box center [242, 531] width 18 height 22
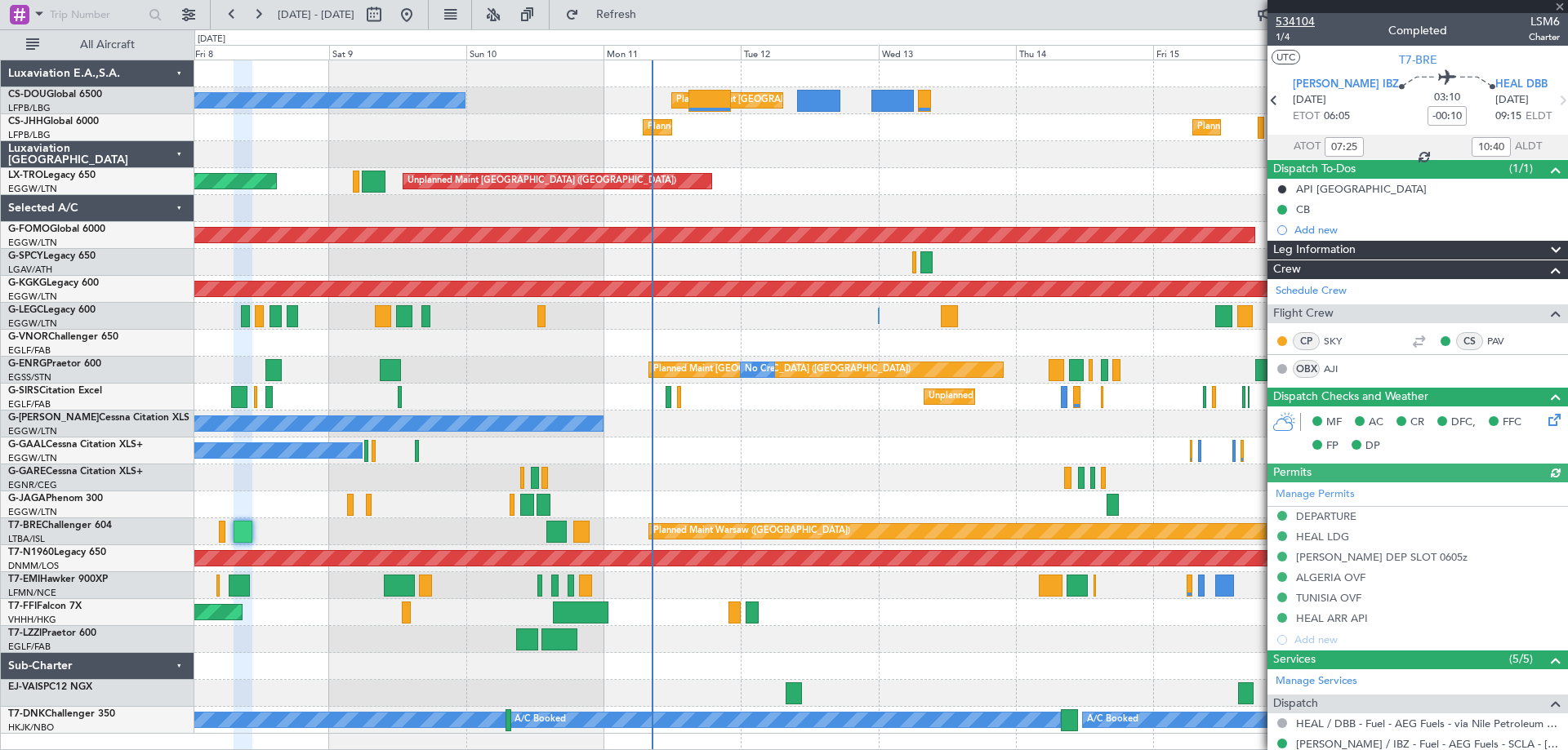
click at [1298, 21] on span "534104" at bounding box center [1295, 21] width 39 height 17
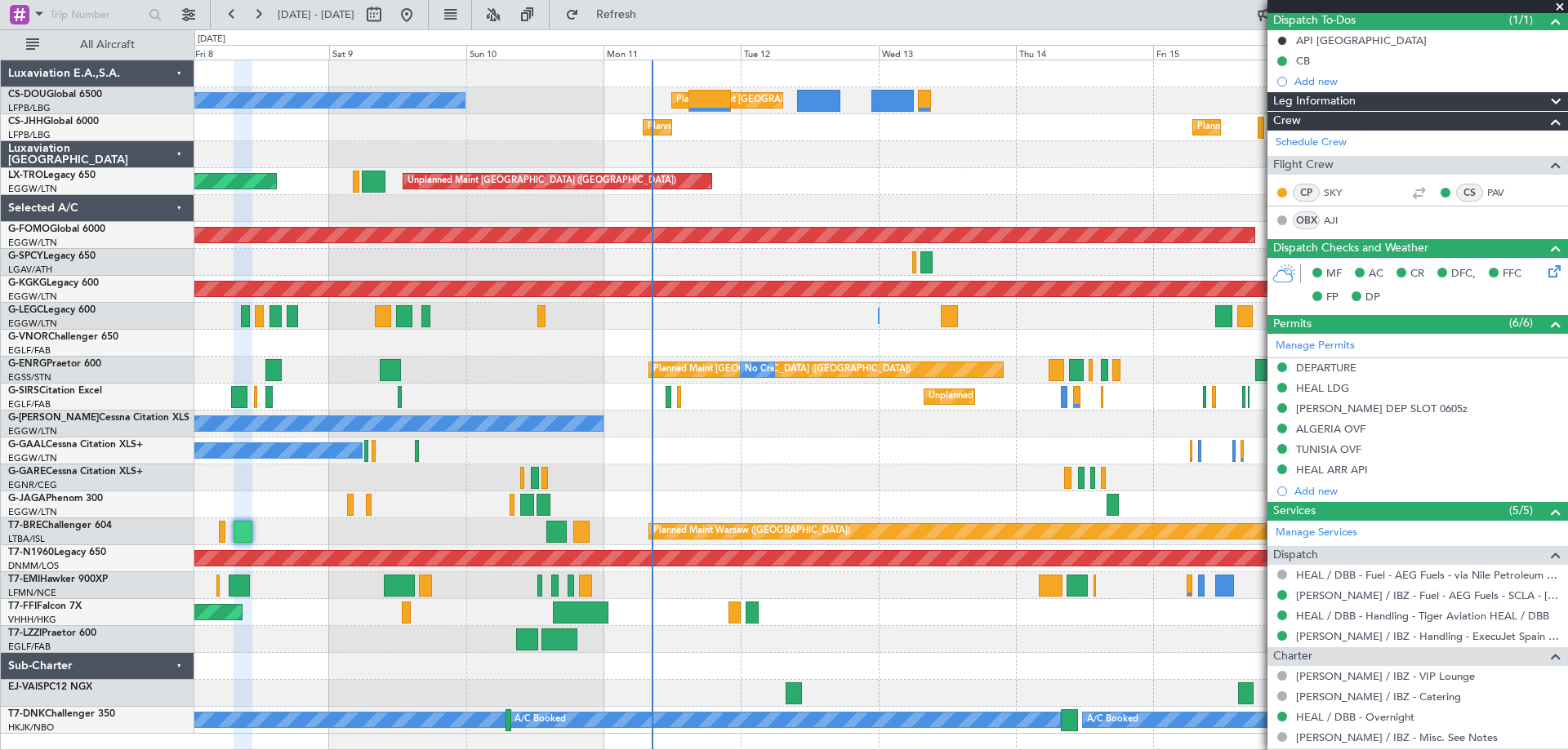
scroll to position [387, 0]
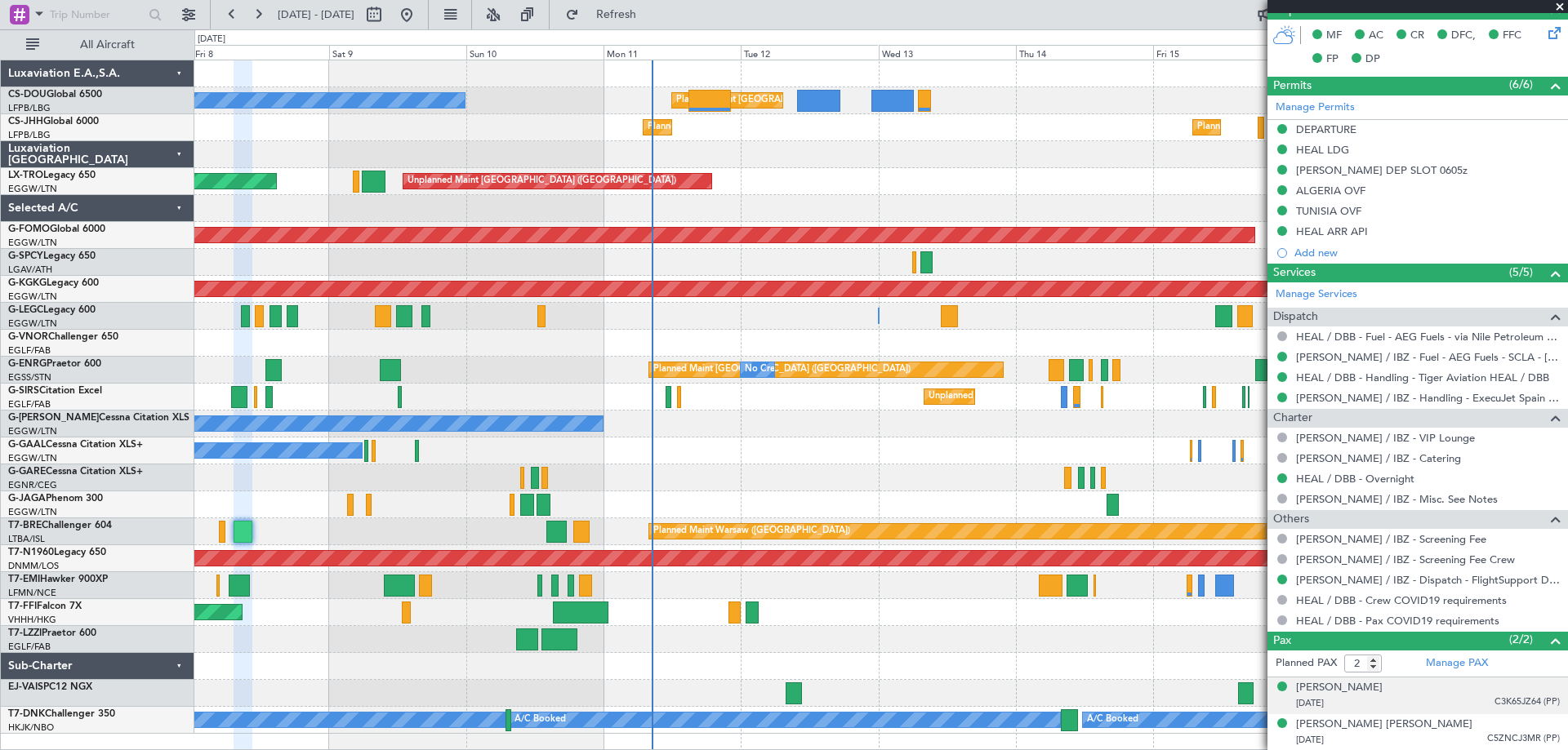
click at [1500, 702] on span "C3K65JZ64 (PP)" at bounding box center [1526, 703] width 65 height 14
click at [1545, 718] on img at bounding box center [1552, 722] width 15 height 15
click at [1515, 736] on span "C5ZNCJ3MR (PP)" at bounding box center [1523, 739] width 73 height 14
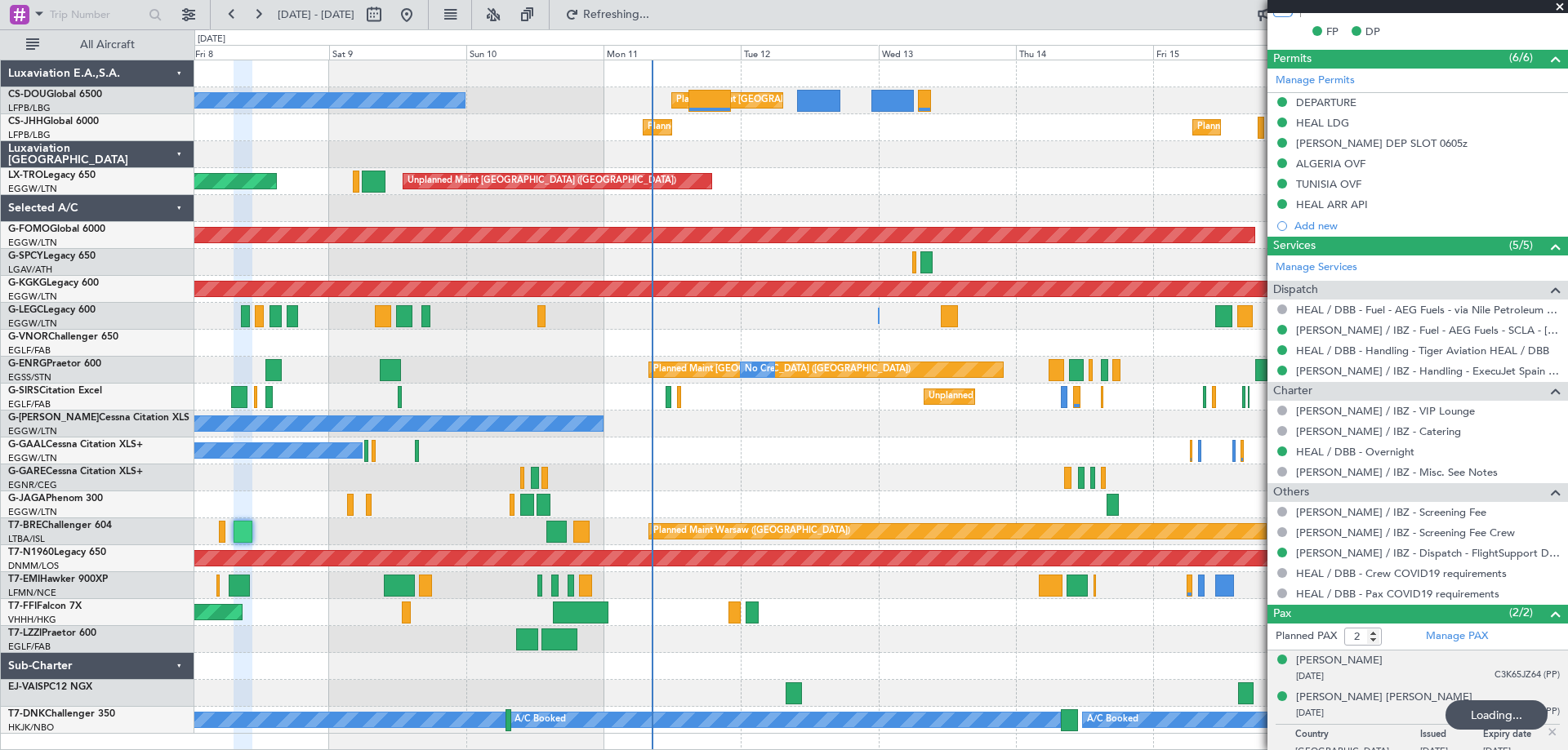
scroll to position [427, 0]
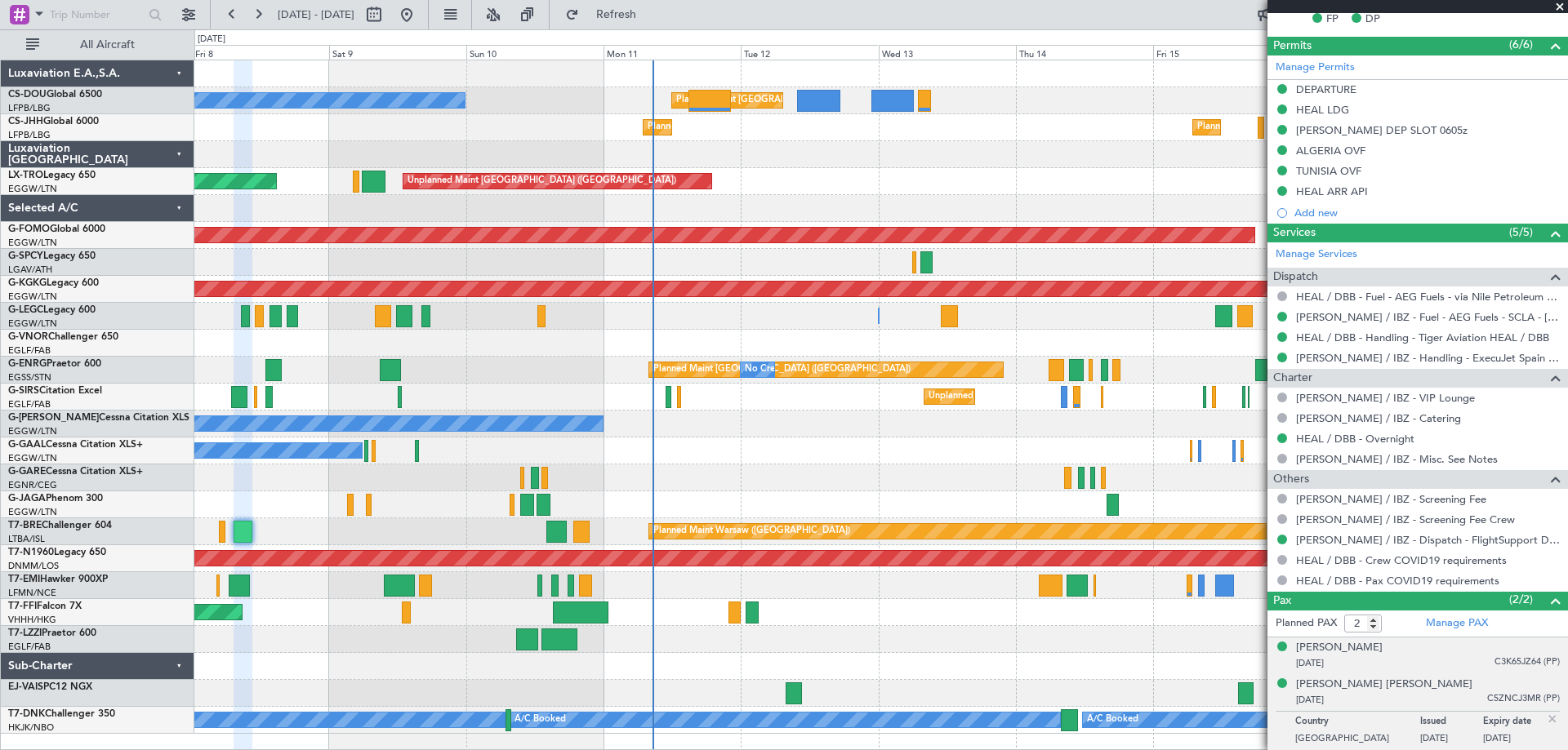
click at [1504, 660] on span "C3K65JZ64 (PP)" at bounding box center [1526, 662] width 65 height 14
click at [1545, 679] on img at bounding box center [1552, 682] width 15 height 15
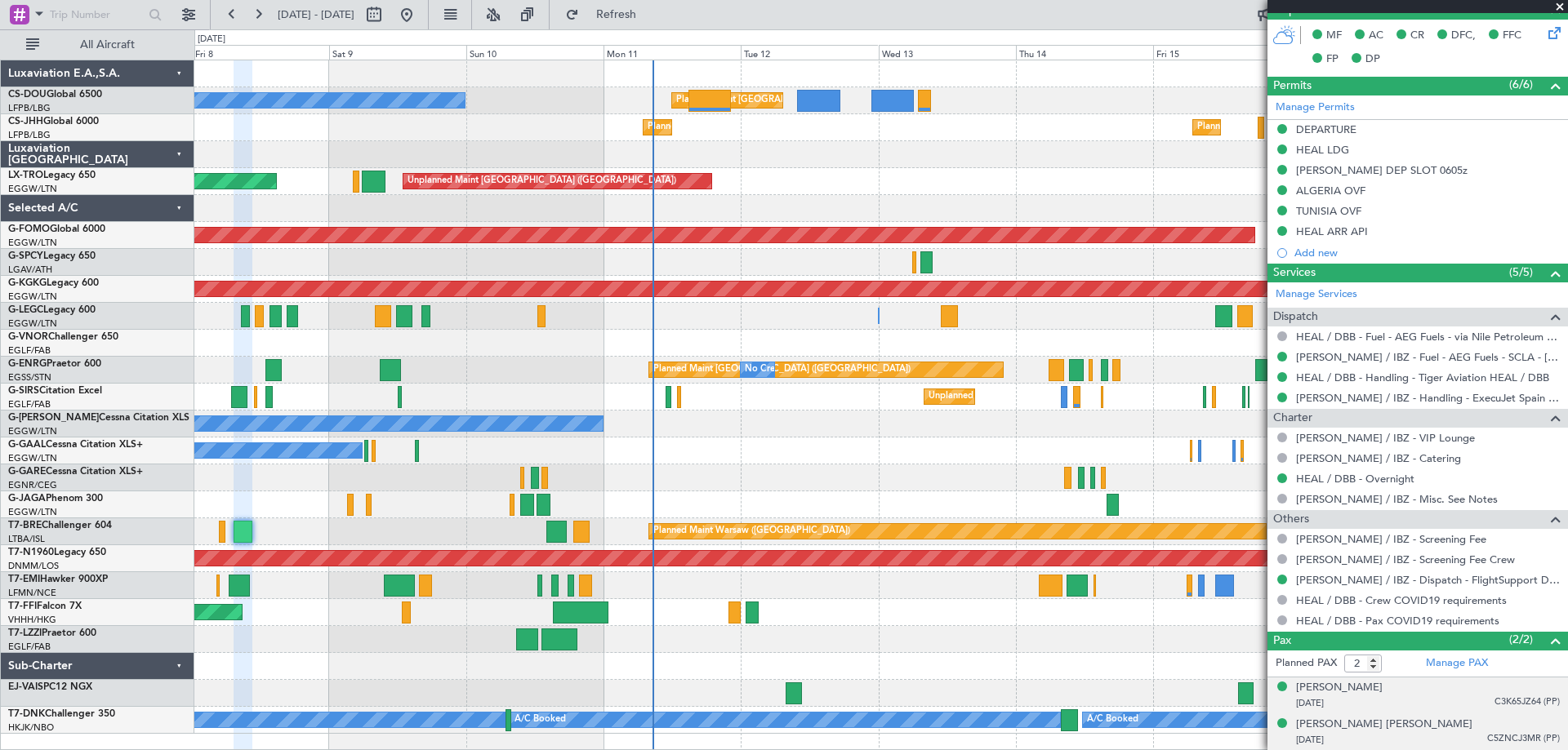
click at [1499, 735] on span "C5ZNCJ3MR (PP)" at bounding box center [1523, 739] width 73 height 14
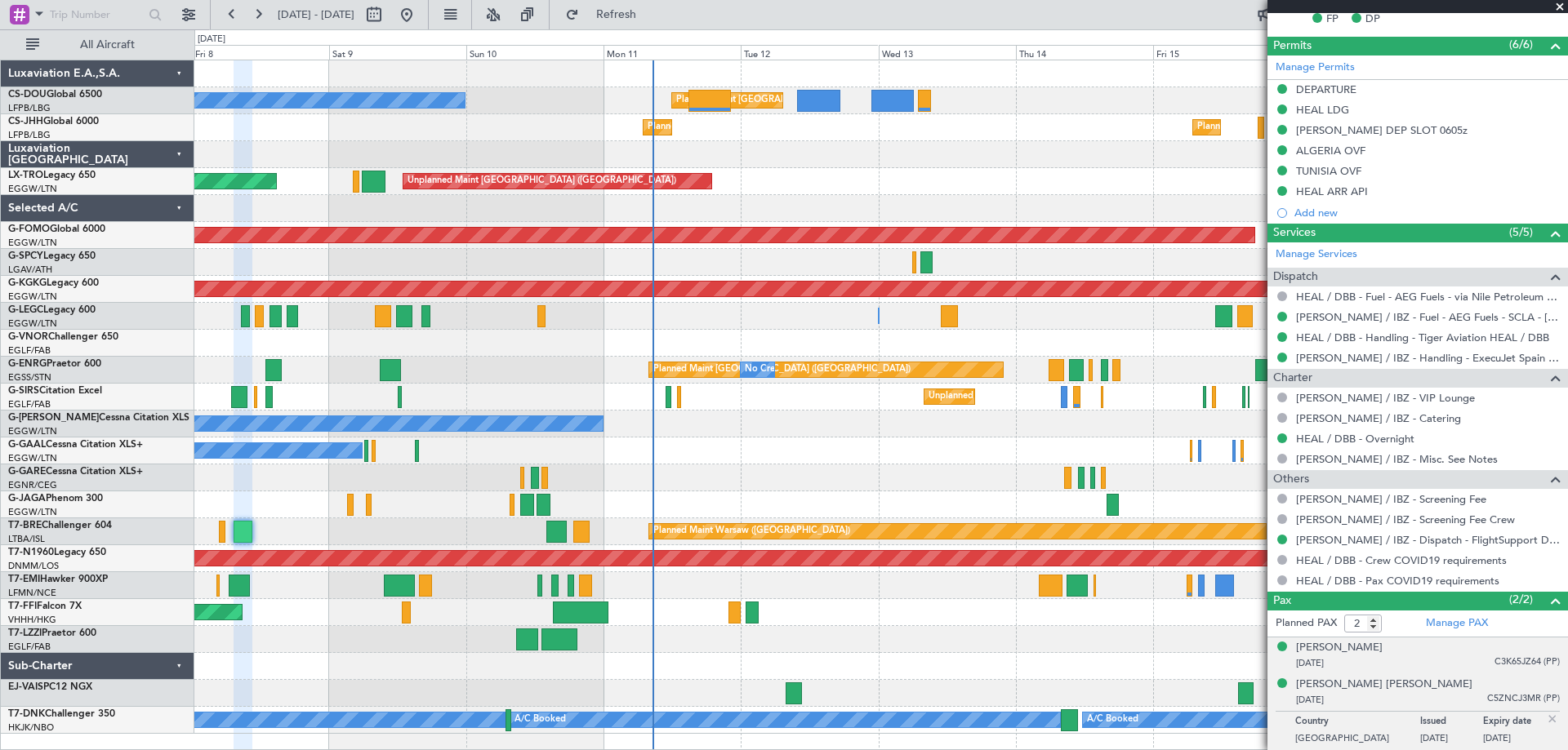
click at [1545, 715] on img at bounding box center [1552, 719] width 15 height 15
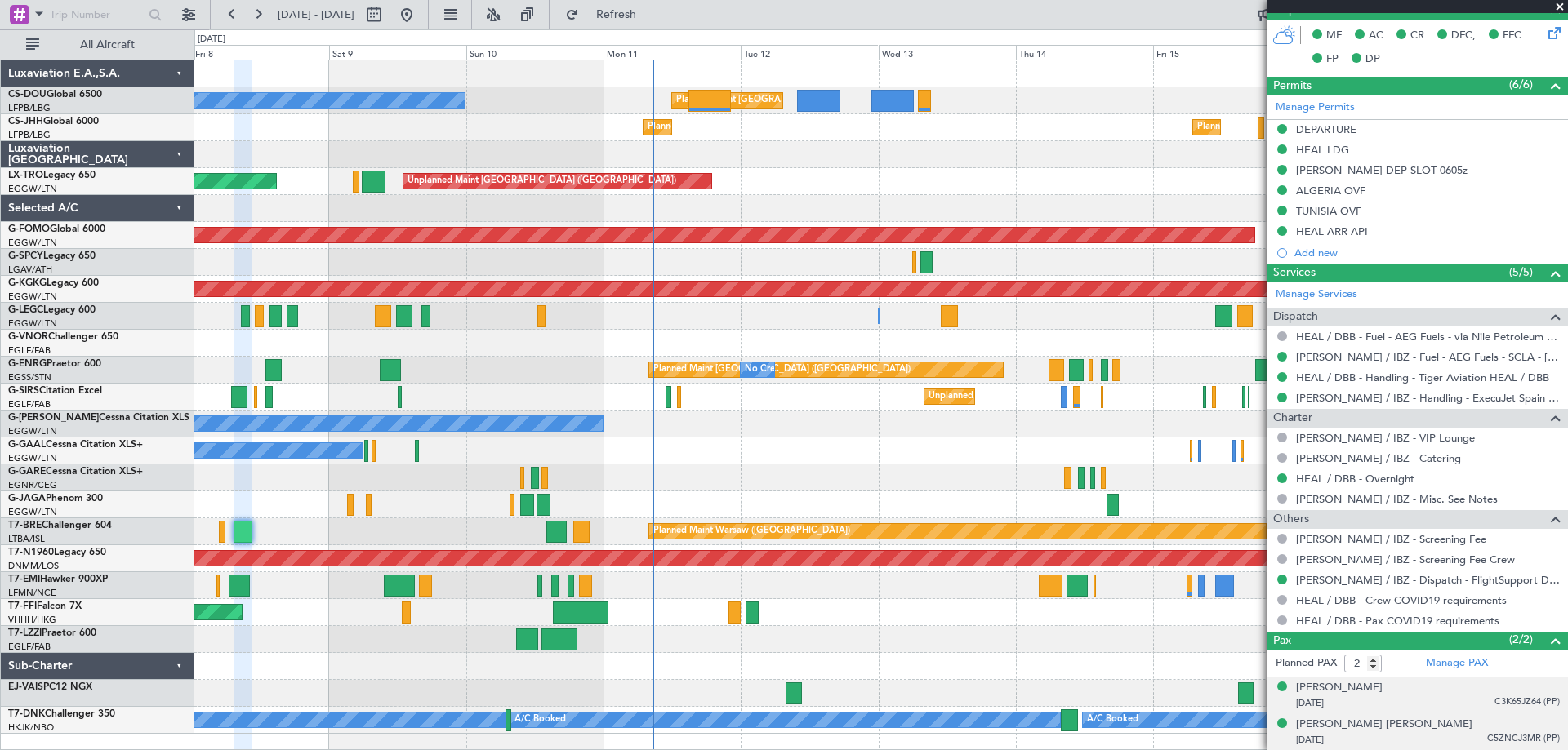
click at [1558, 8] on span at bounding box center [1559, 7] width 16 height 15
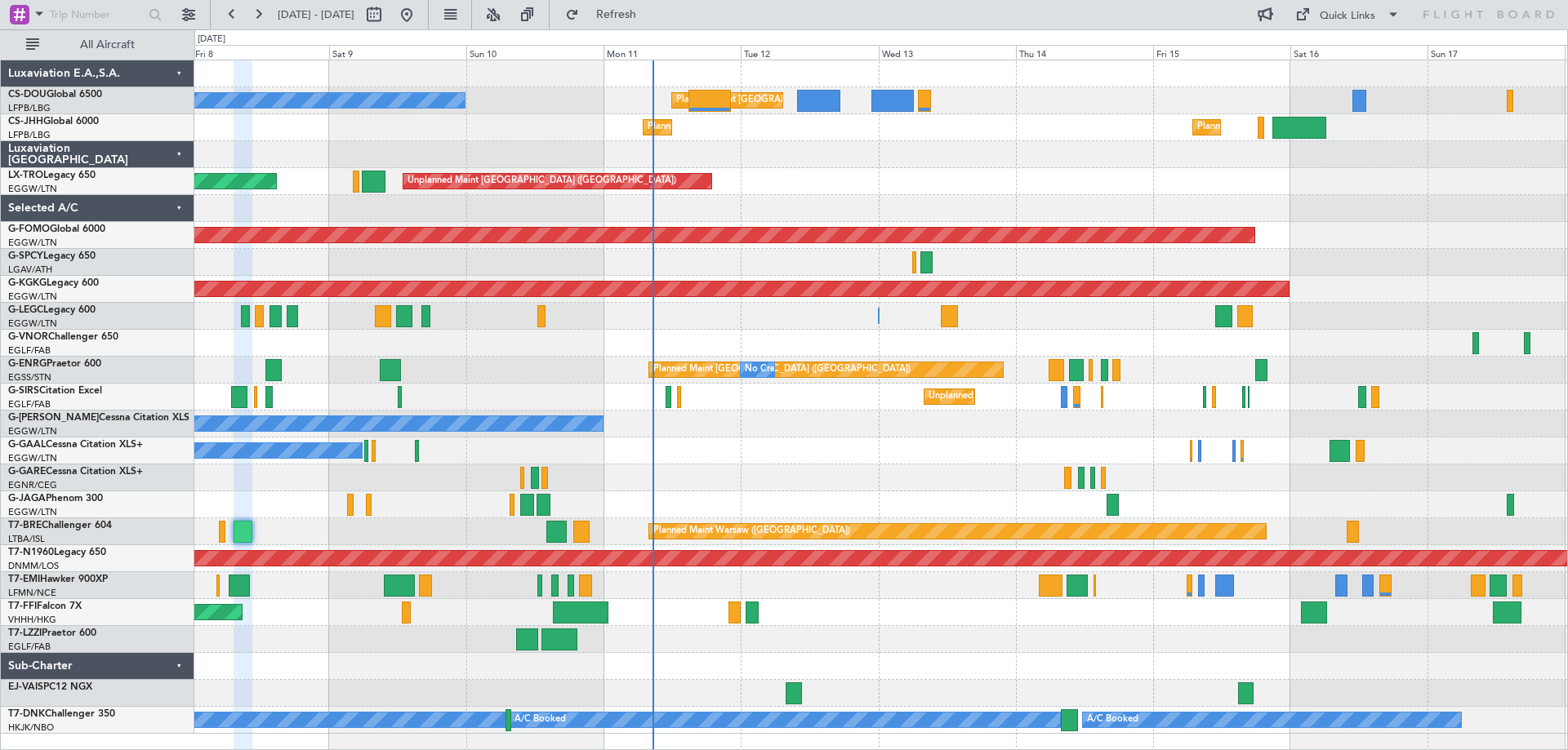
type input "0"
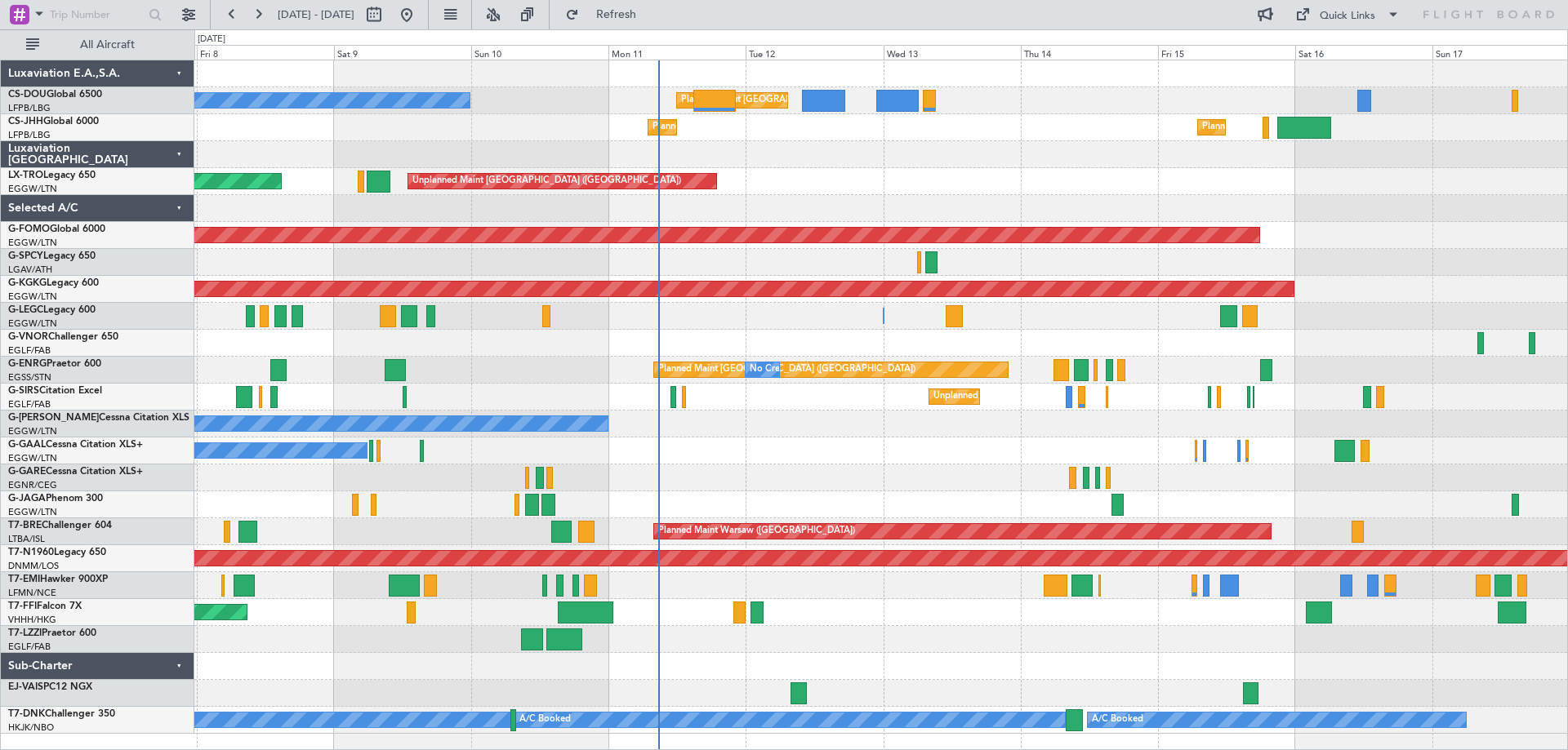
click at [923, 206] on div at bounding box center [881, 209] width 1372 height 27
click at [935, 183] on div "Unplanned Maint London (Luton) Planned Maint" at bounding box center [881, 182] width 1372 height 27
click at [953, 169] on div "Unplanned Maint London (Luton) Planned Maint" at bounding box center [881, 182] width 1372 height 27
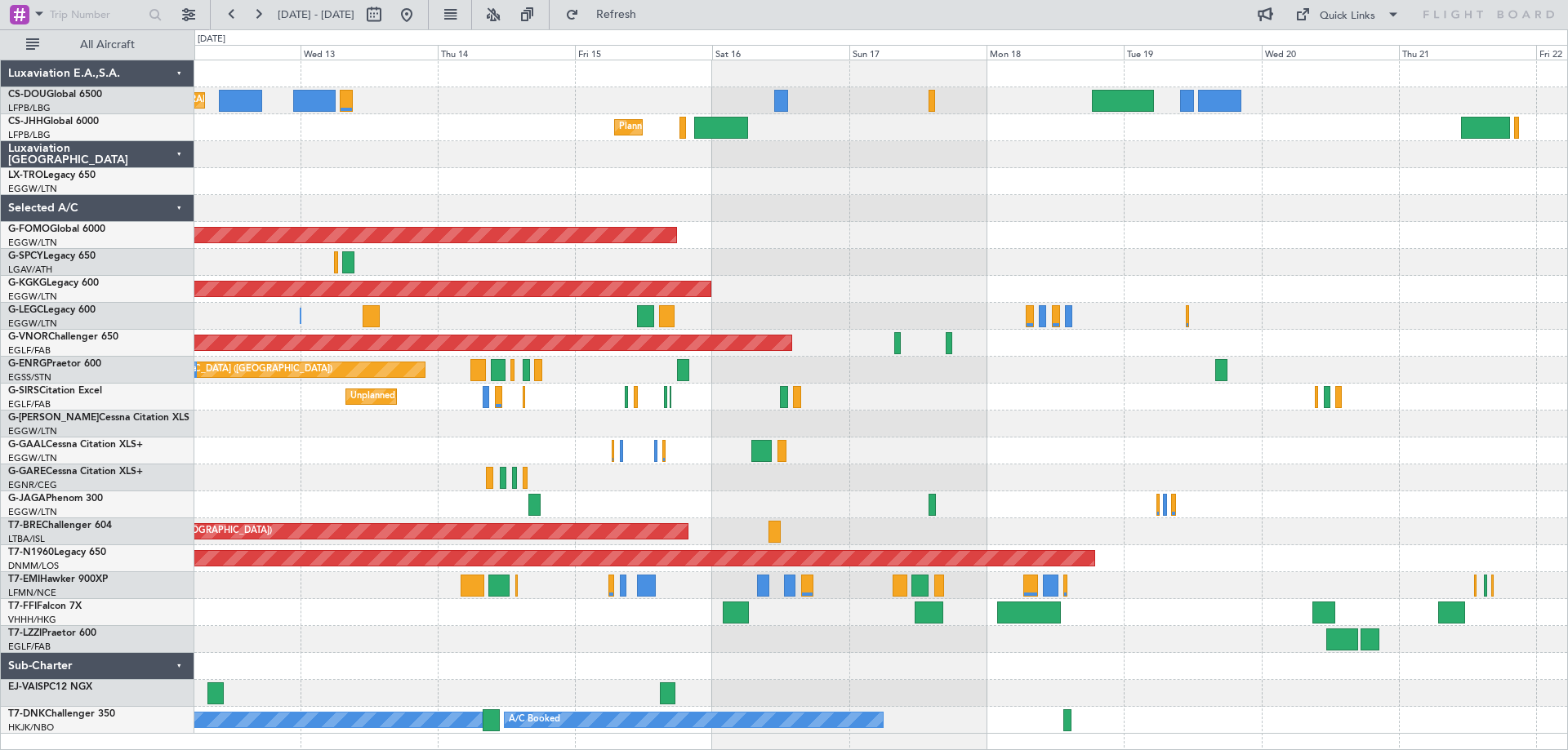
click at [769, 168] on div "Planned Maint Paris (Le Bourget) No Crew Planned Maint Paris (Le Bourget) Plann…" at bounding box center [881, 397] width 1372 height 674
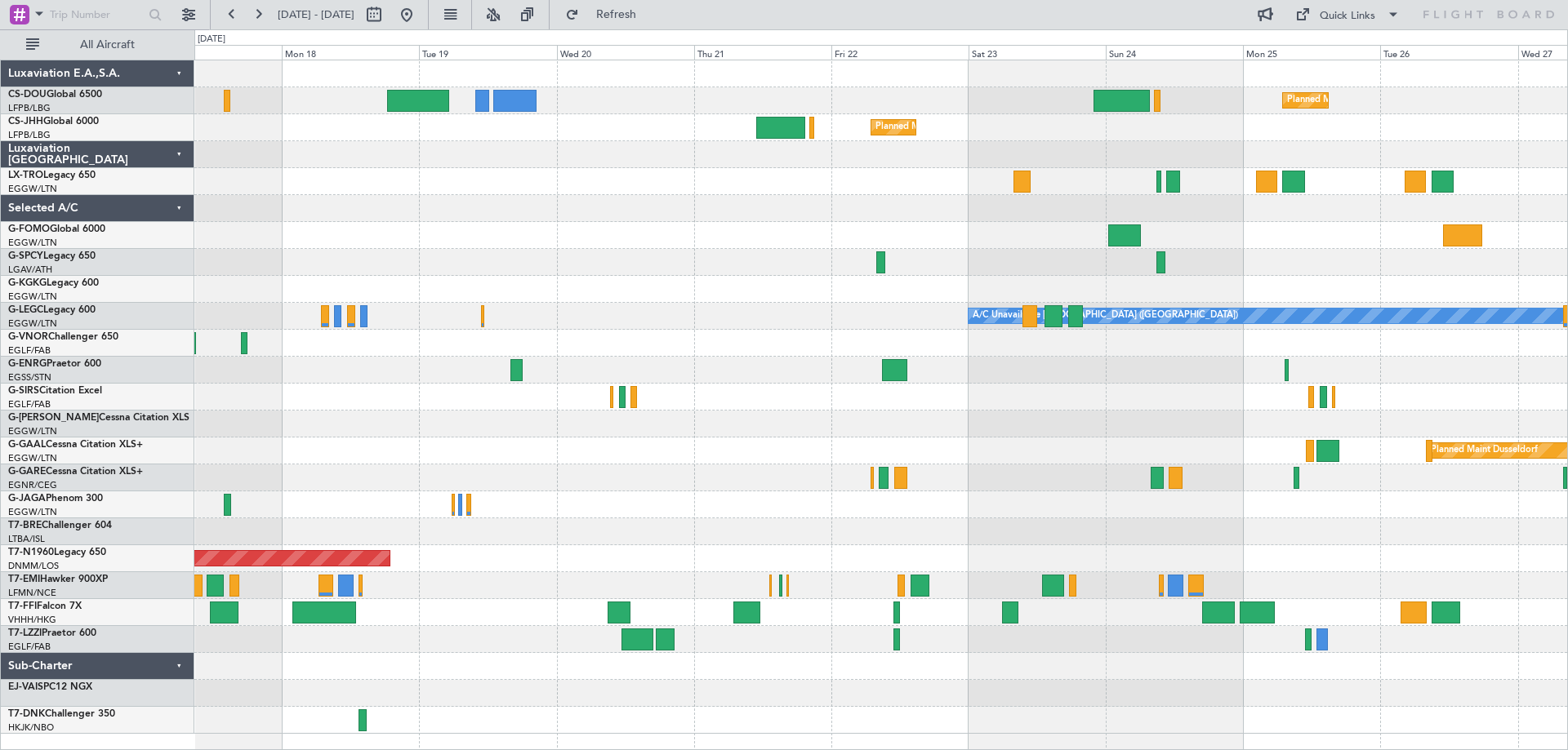
click at [657, 269] on div at bounding box center [881, 262] width 1372 height 27
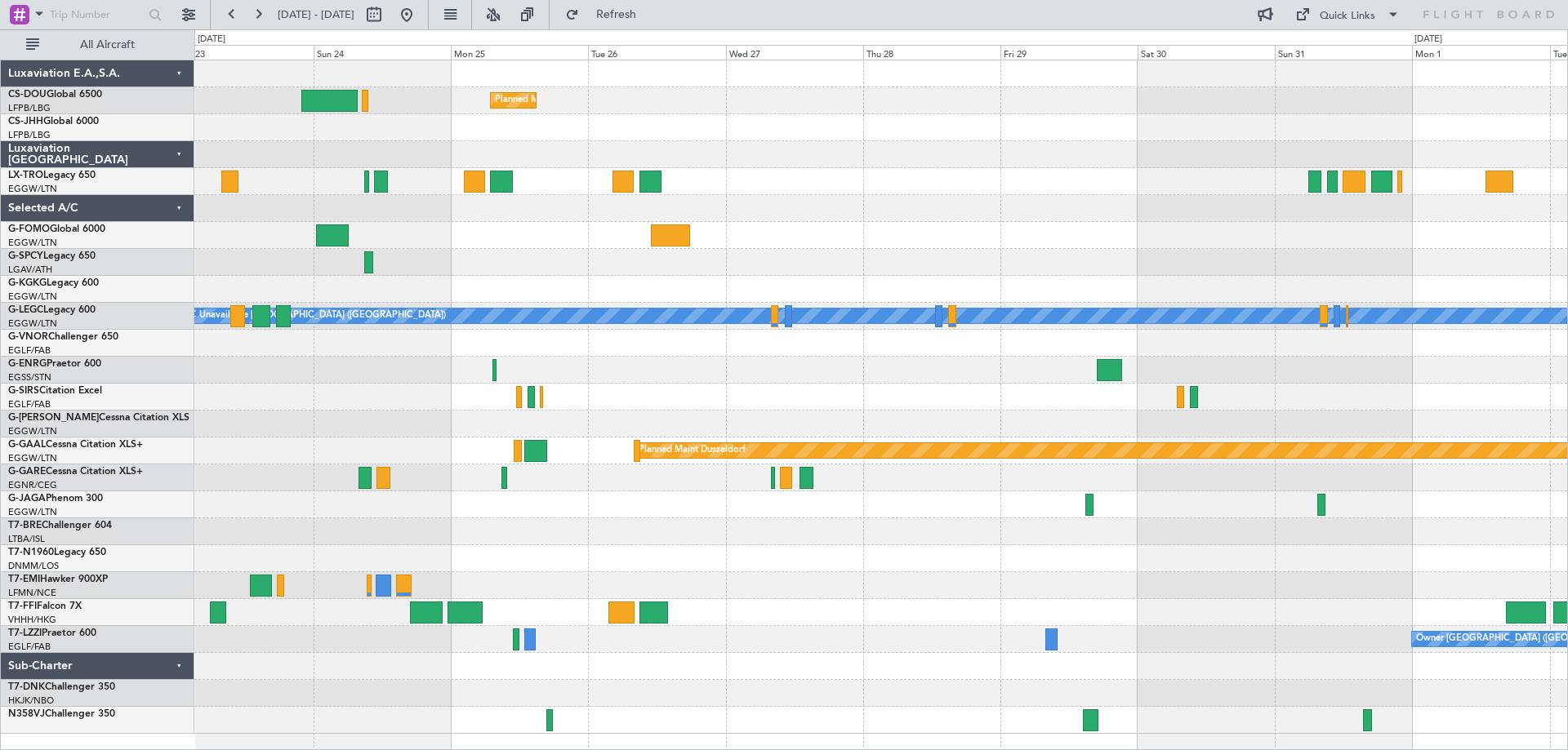
click at [506, 256] on div "Planned Maint Paris (Le Bourget) Planned Maint Paris (Le Bourget) A/C Unavailab…" at bounding box center [881, 397] width 1372 height 674
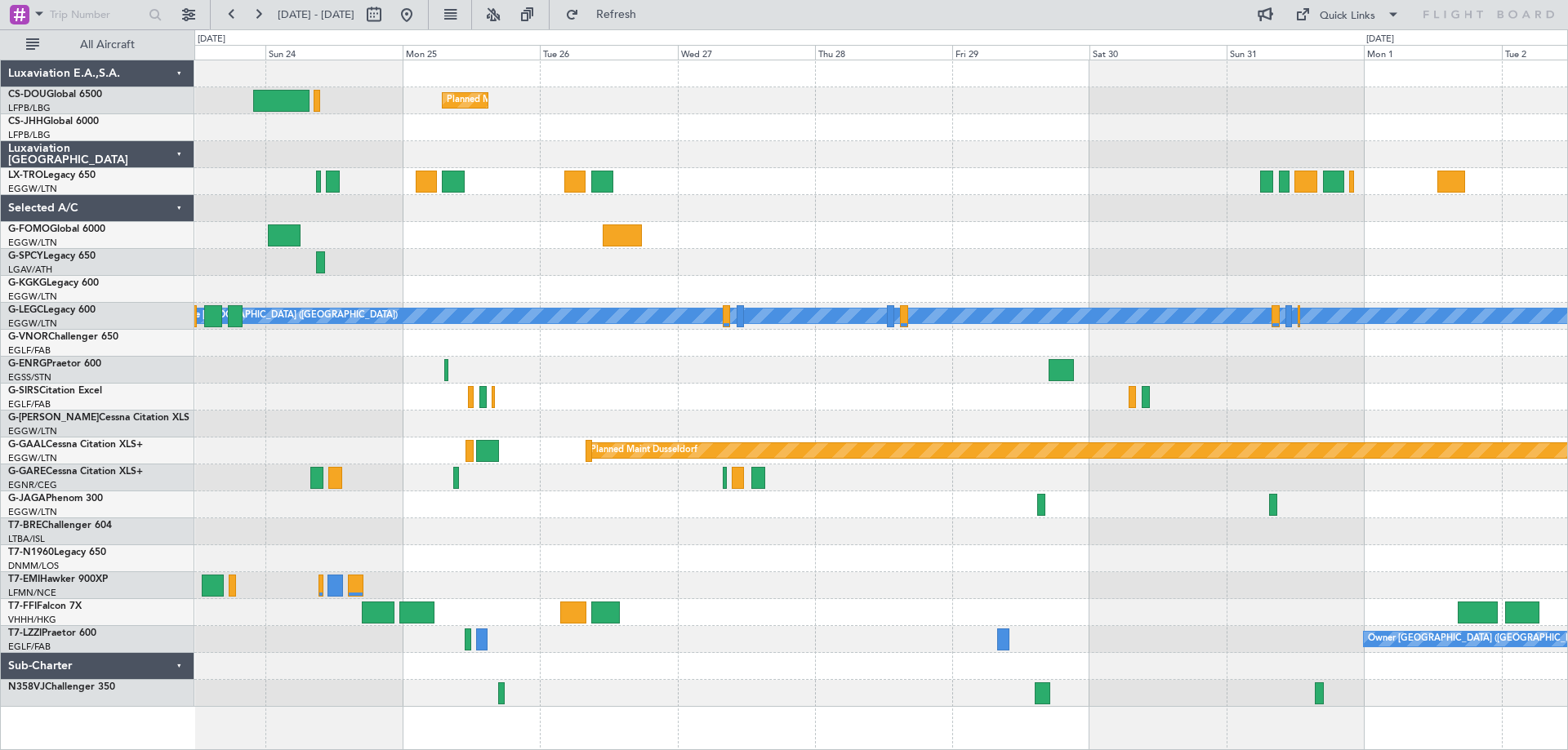
click at [757, 253] on div "Planned Maint Paris (Le Bourget) Planned Maint Paris (Le Bourget) A/C Unavailab…" at bounding box center [881, 383] width 1372 height 646
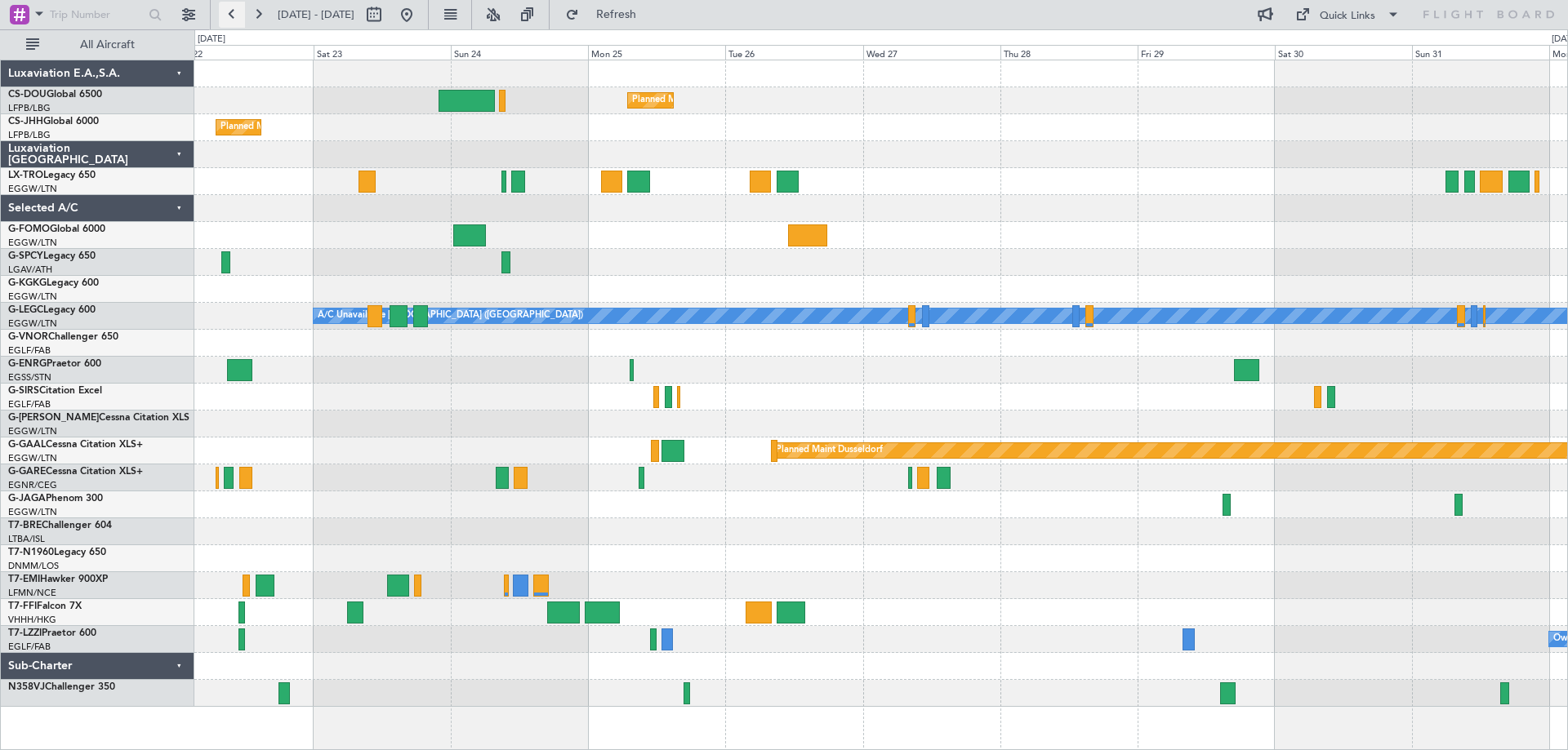
click at [227, 18] on button at bounding box center [231, 15] width 26 height 26
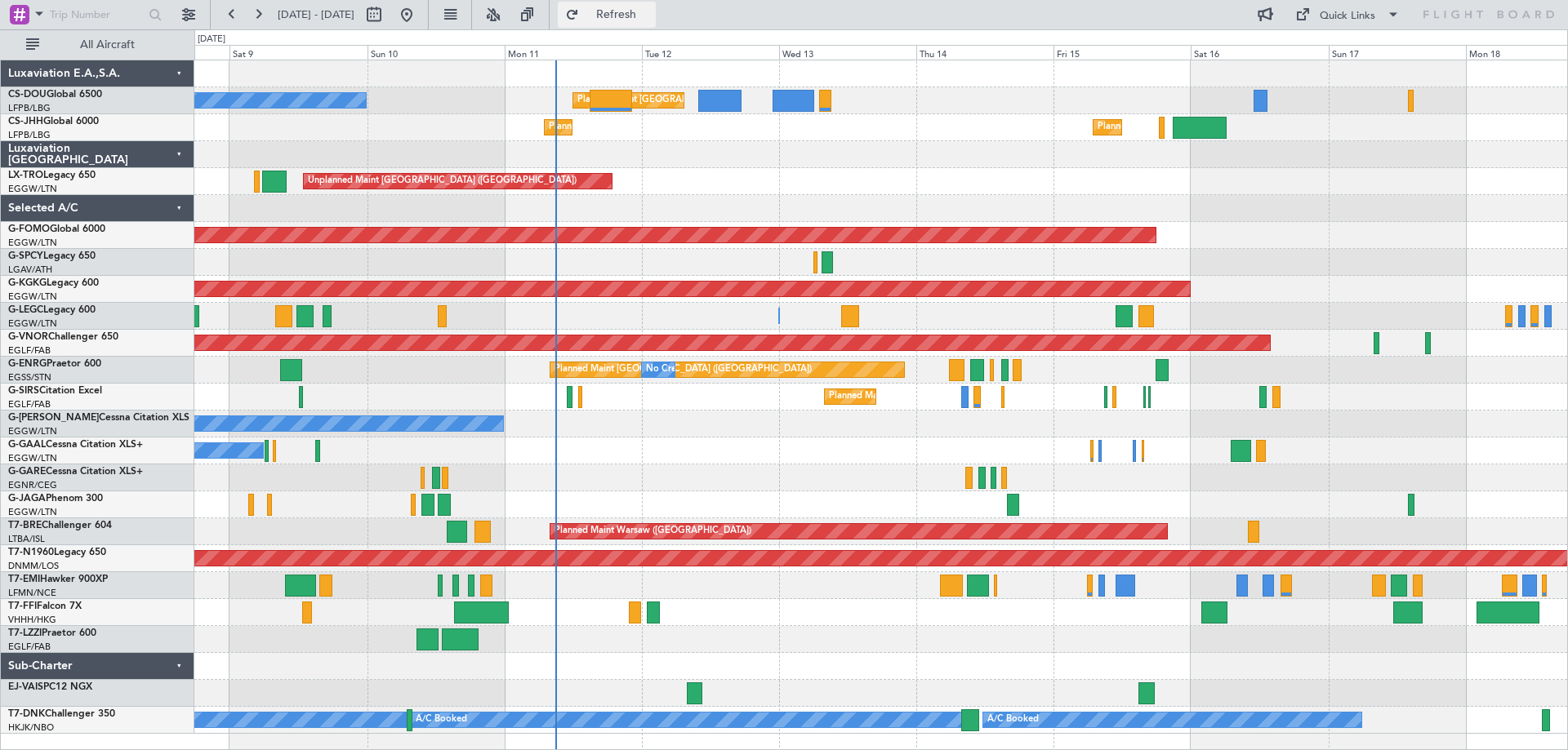
click at [650, 14] on span "Refresh" at bounding box center [616, 15] width 69 height 12
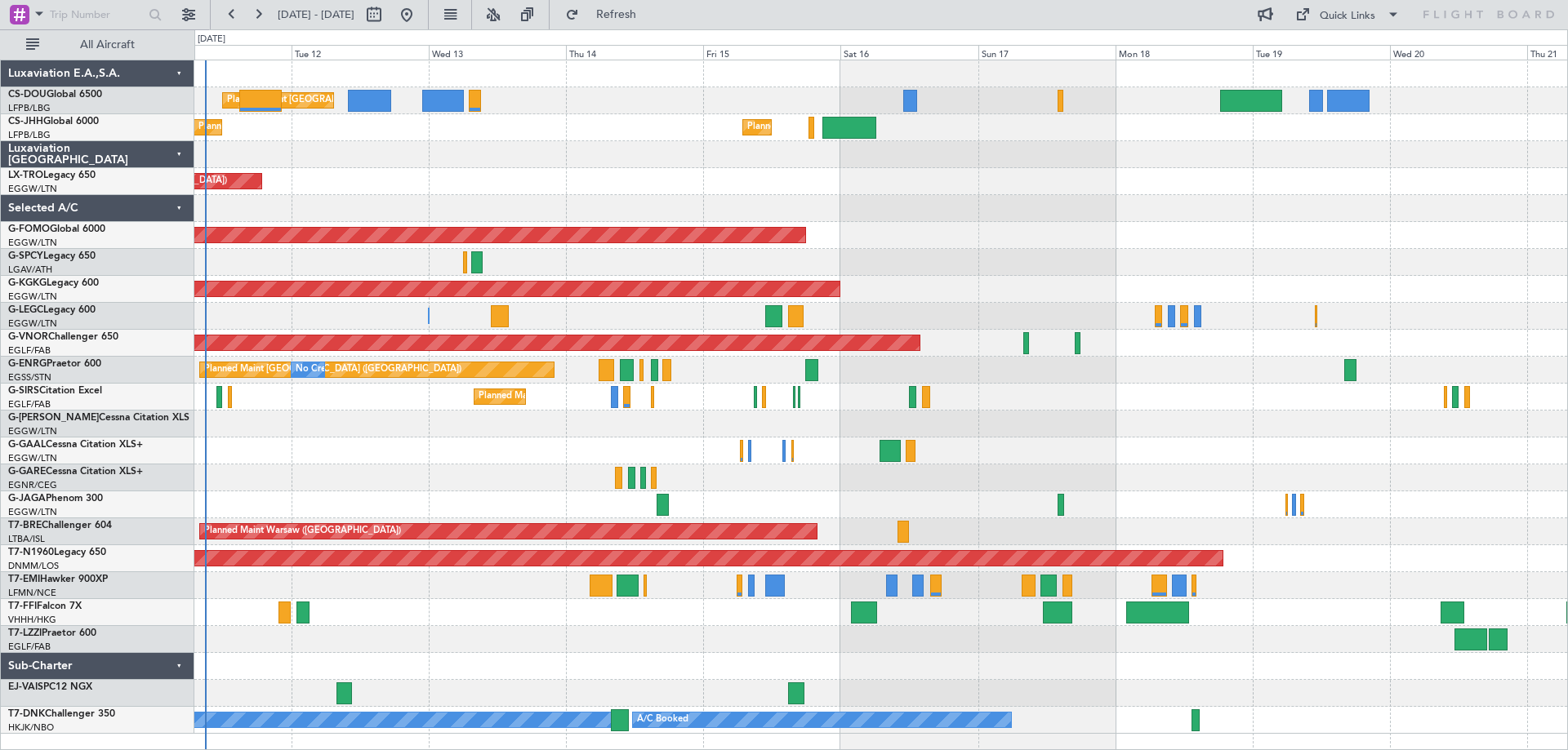
click at [941, 450] on div "No Crew" at bounding box center [881, 451] width 1372 height 27
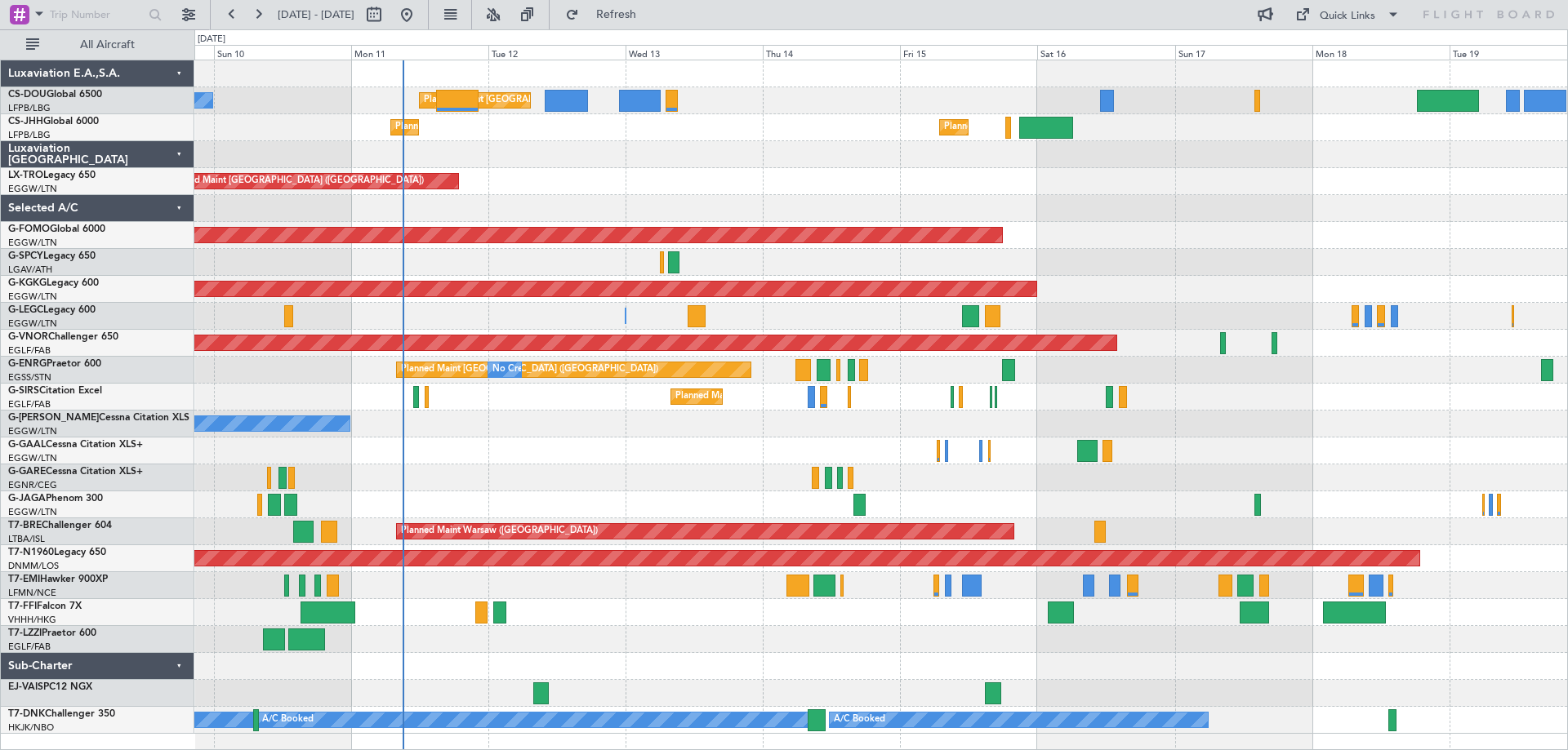
click at [632, 487] on div "Planned Maint Paris (Le Bourget) No Crew Planned Maint Paris (Le Bourget) Plann…" at bounding box center [881, 397] width 1372 height 674
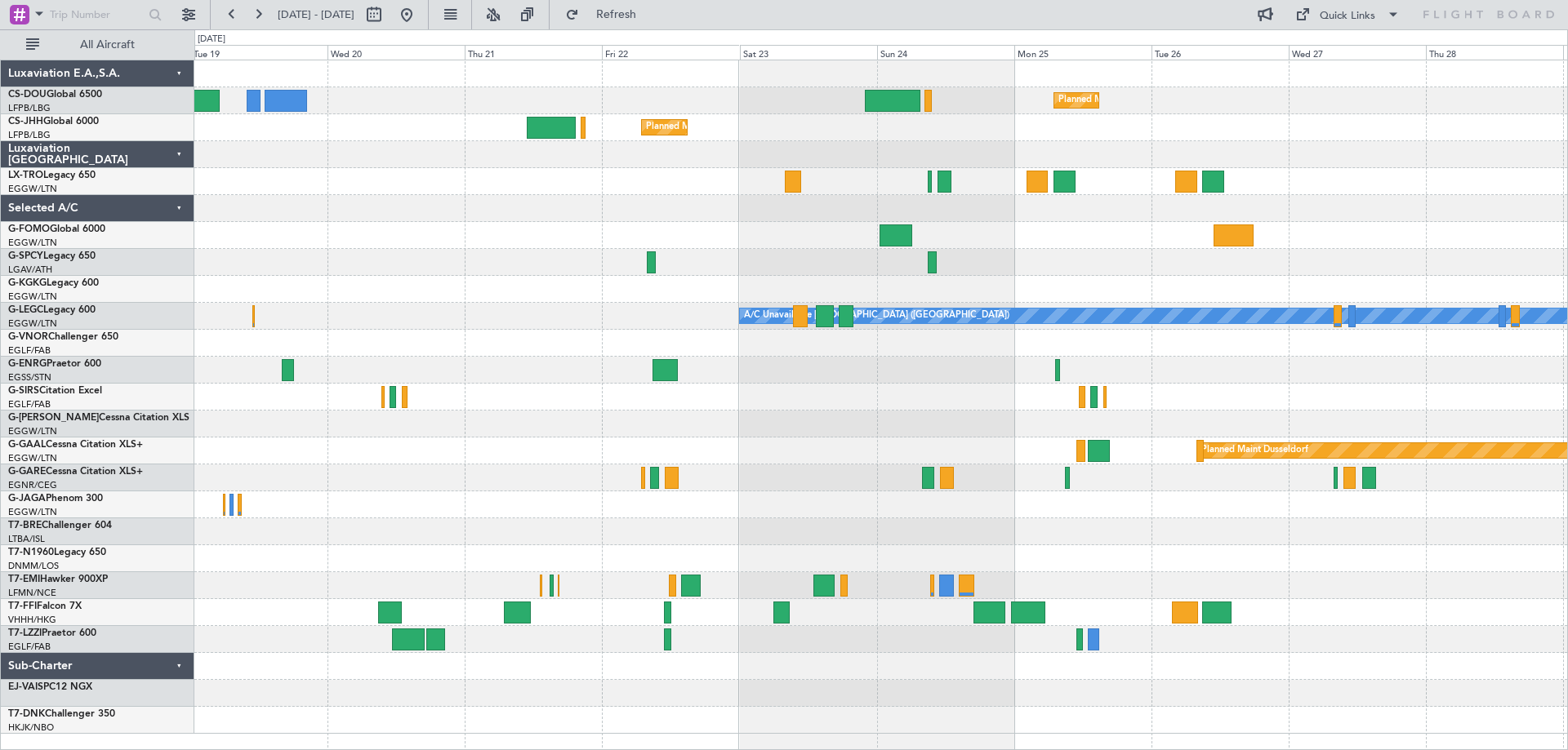
click at [570, 166] on div at bounding box center [881, 155] width 1372 height 27
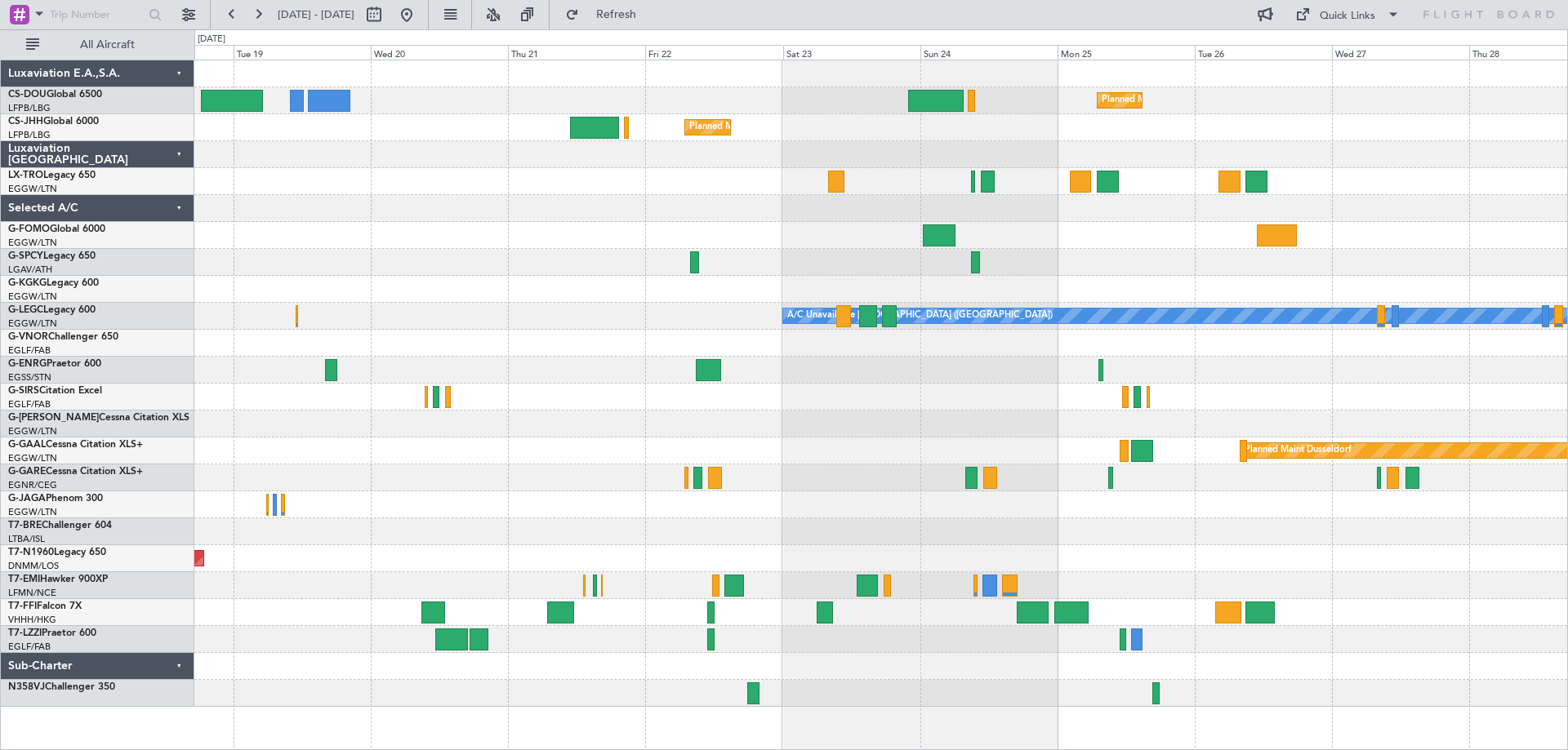
click at [798, 241] on div at bounding box center [881, 235] width 1372 height 27
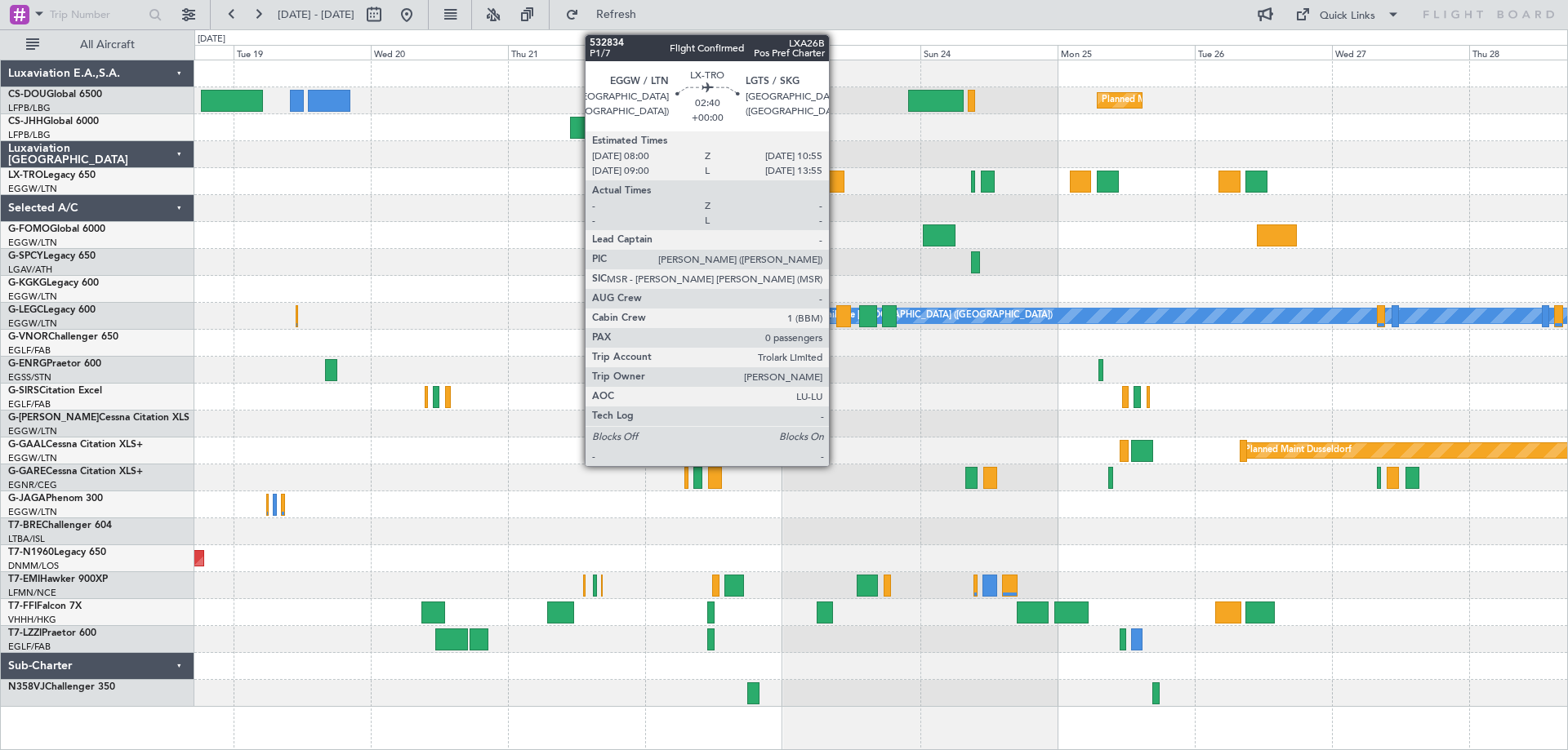
click at [836, 185] on div at bounding box center [836, 181] width 17 height 22
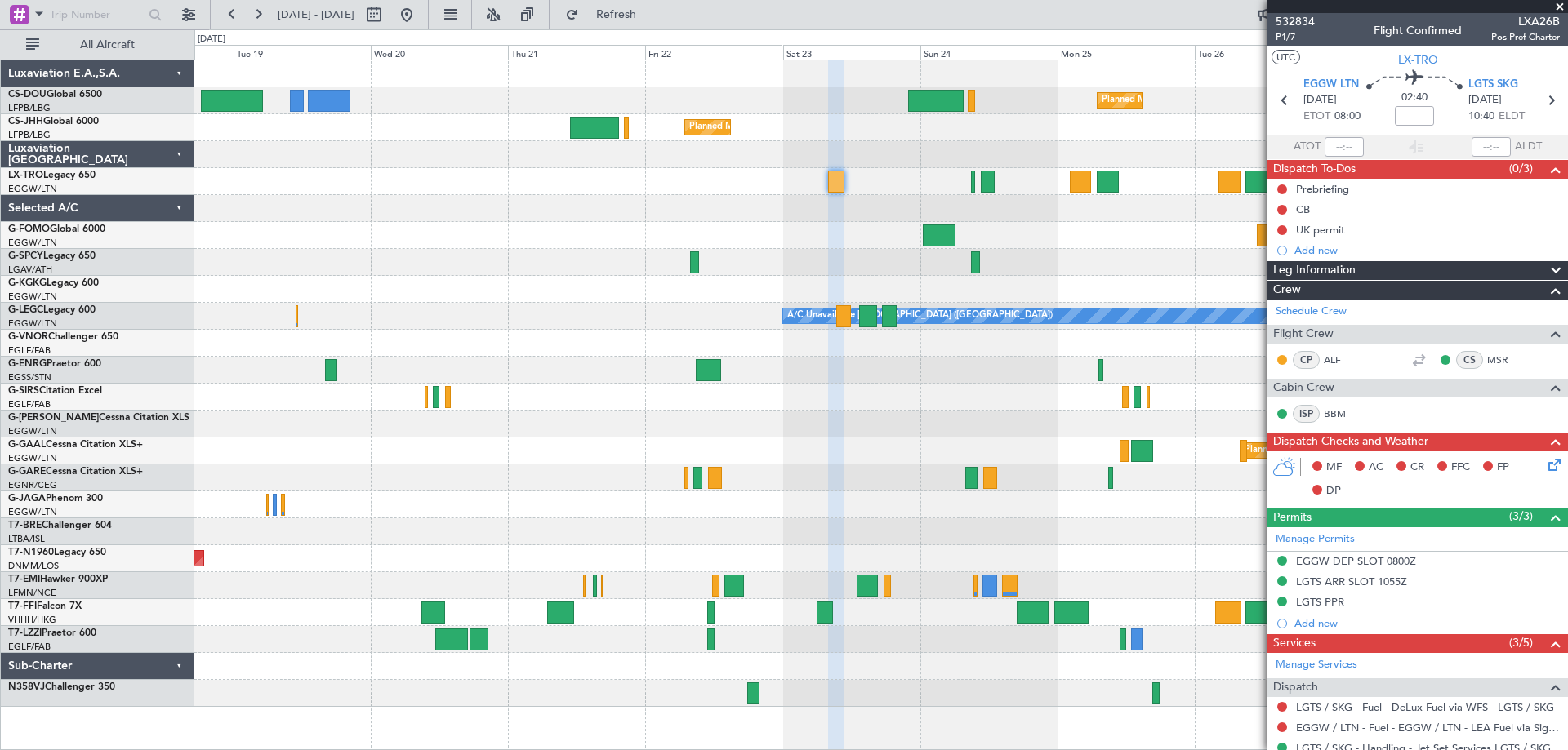
click at [1558, 7] on span at bounding box center [1559, 7] width 16 height 15
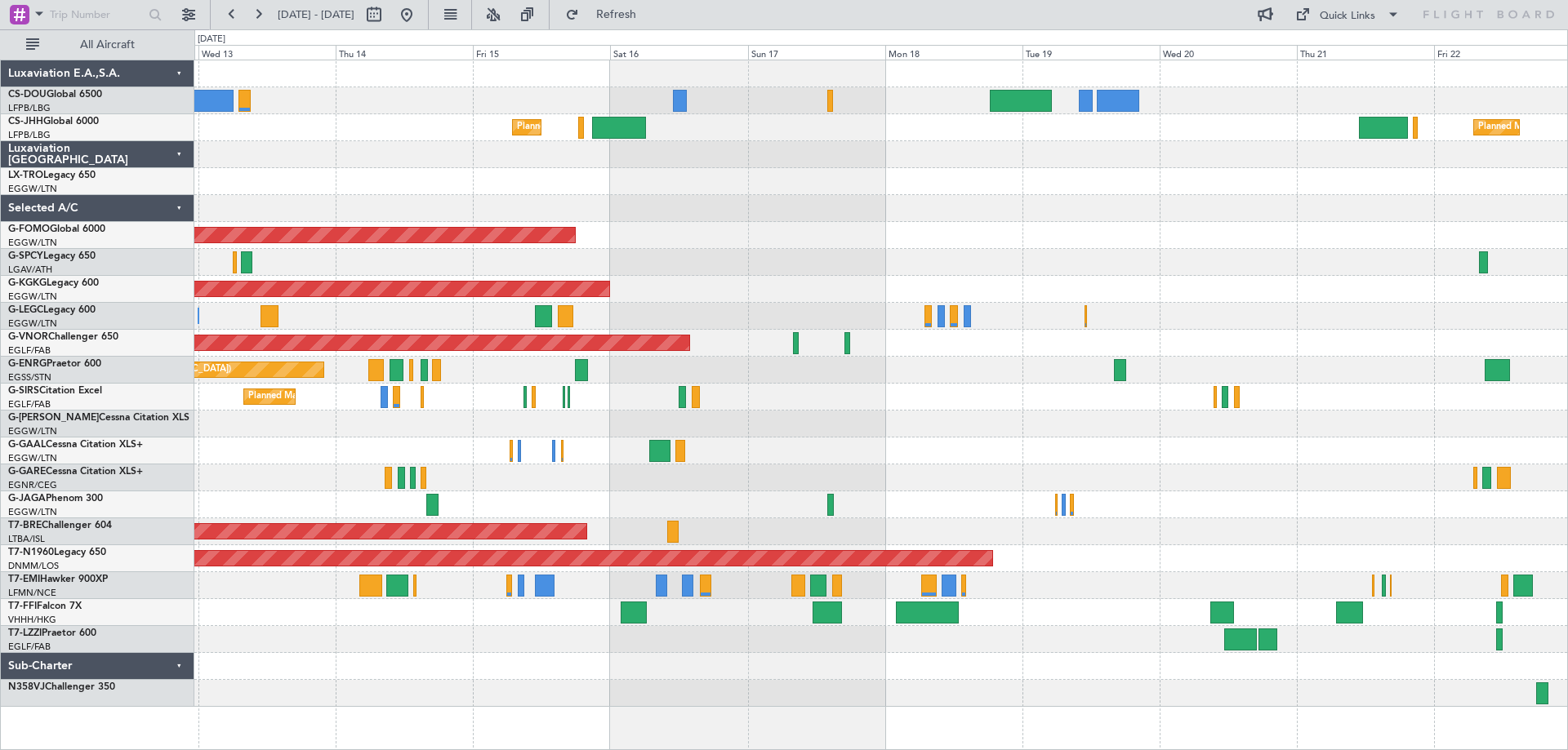
click at [1276, 270] on div at bounding box center [881, 262] width 1372 height 27
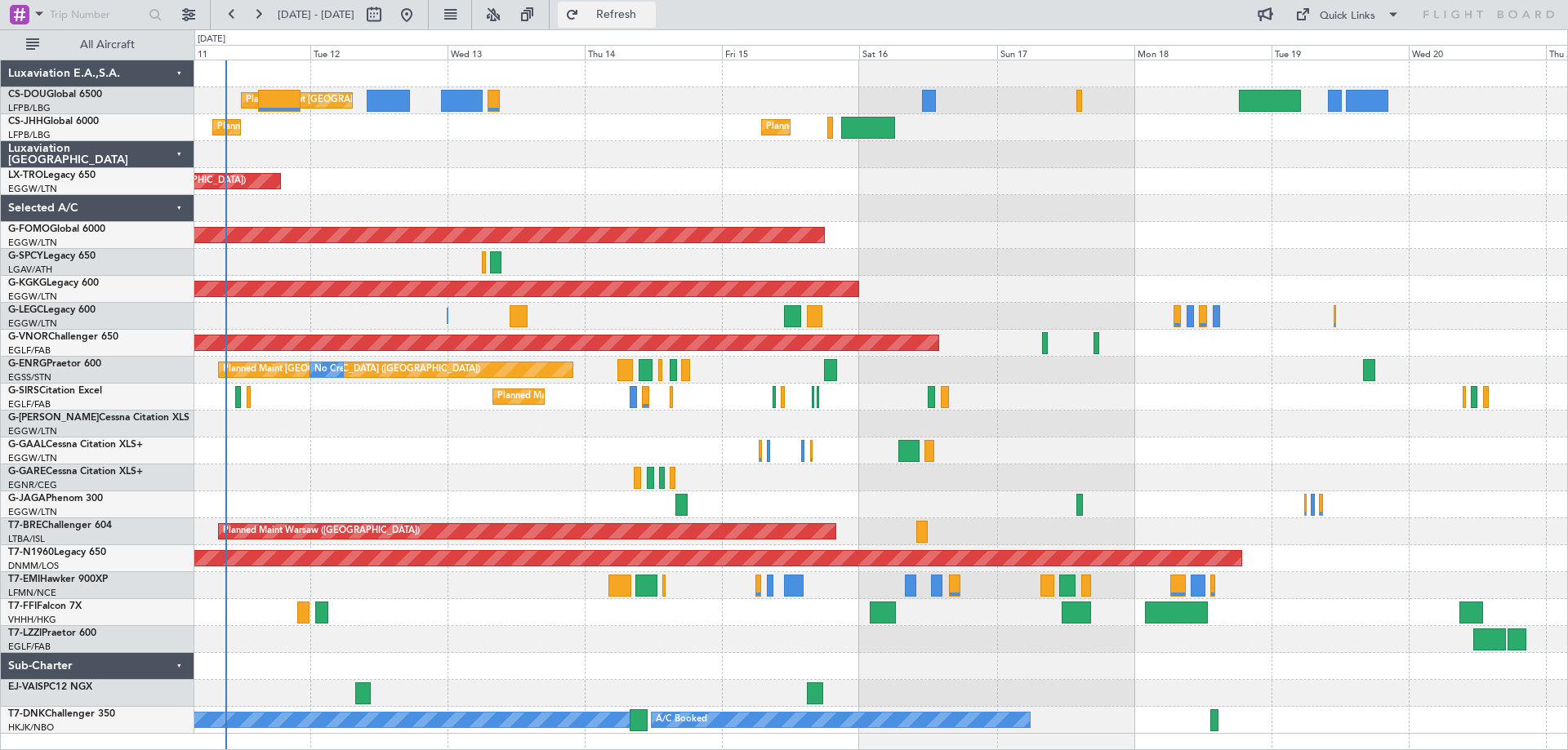
click at [650, 12] on span "Refresh" at bounding box center [616, 15] width 69 height 12
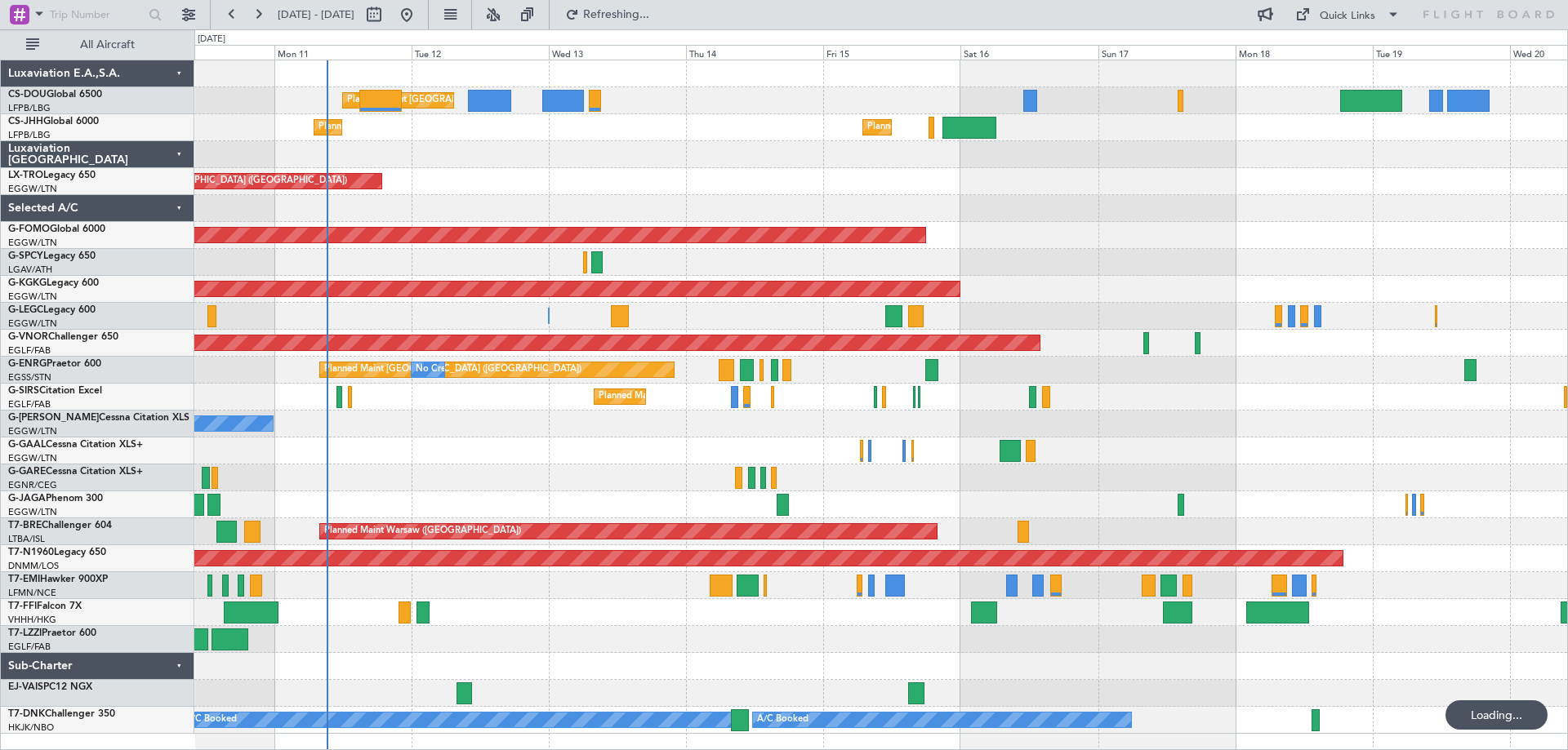
click at [854, 195] on div at bounding box center [881, 209] width 1372 height 27
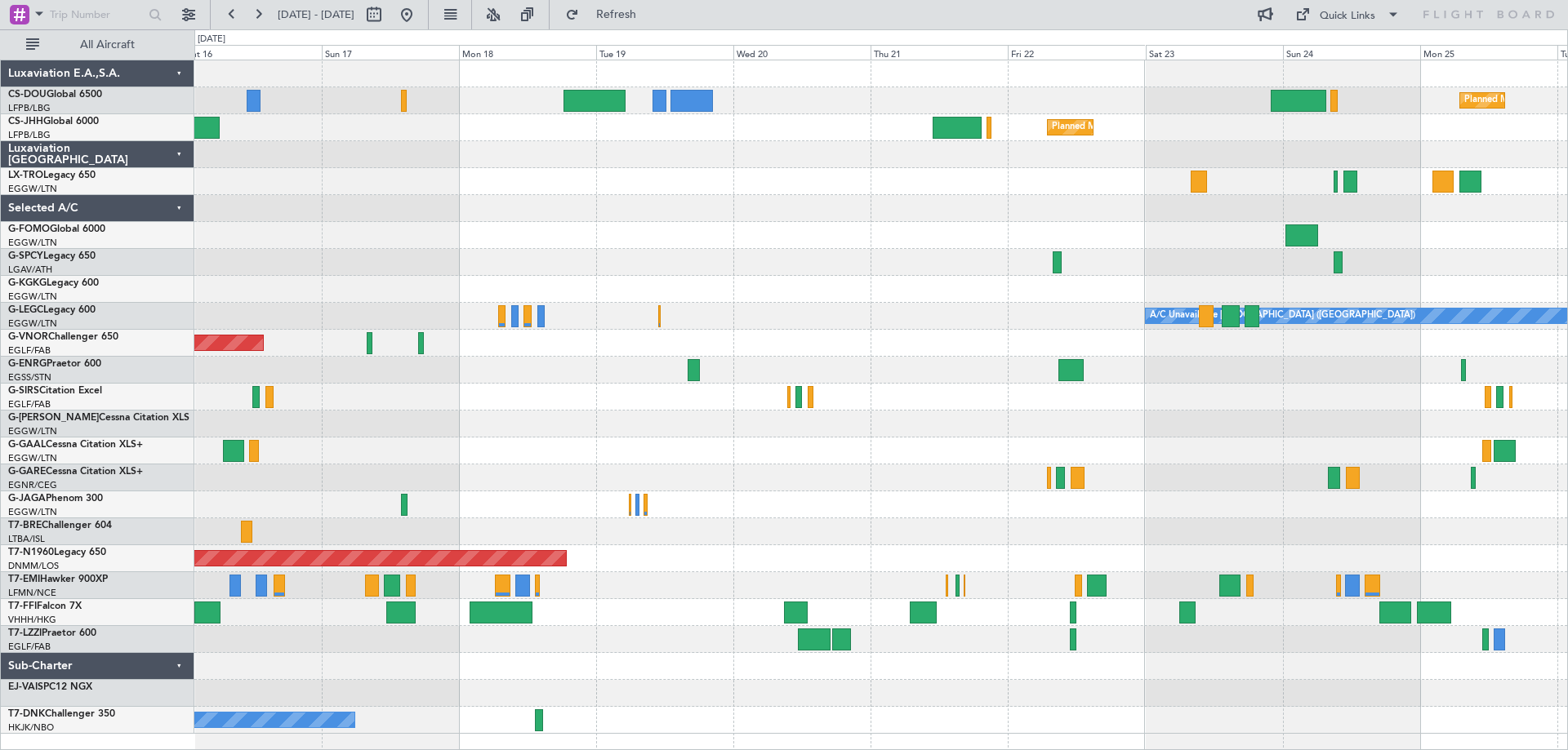
click at [627, 258] on div "Planned Maint Paris (Le Bourget) Planned Maint Paris (Le Bourget) Planned Maint…" at bounding box center [881, 397] width 1372 height 674
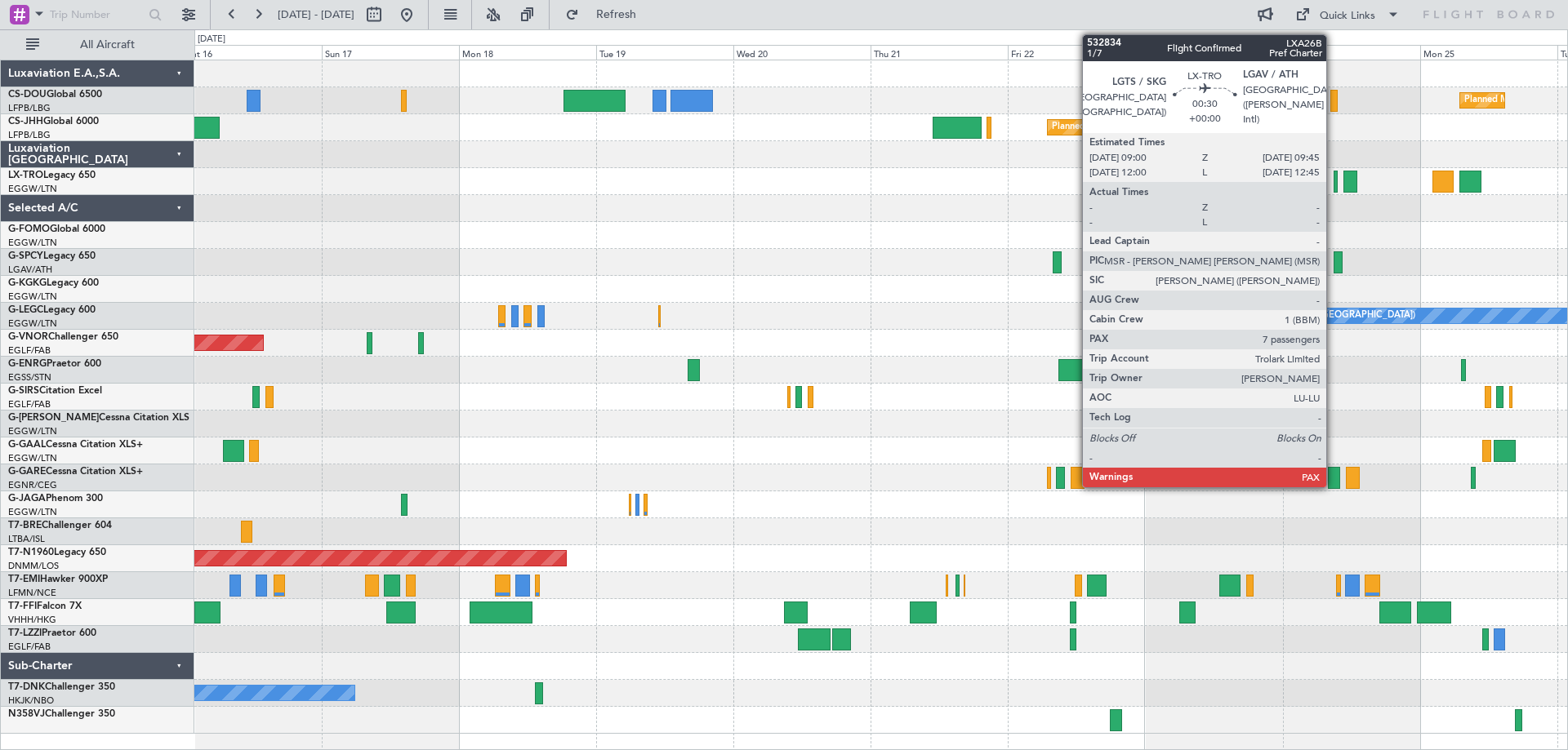
click at [1333, 189] on div at bounding box center [1335, 181] width 5 height 22
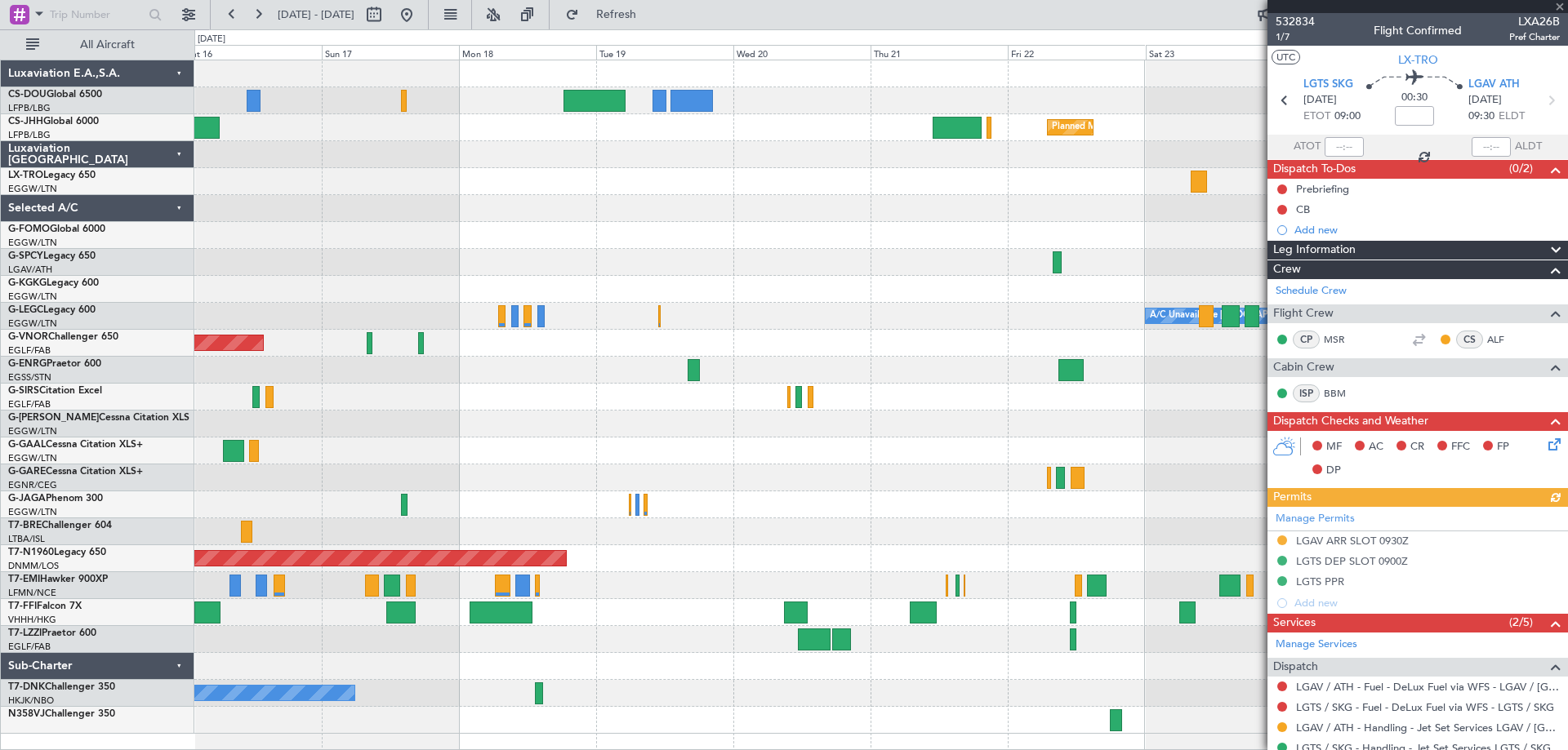
scroll to position [392, 0]
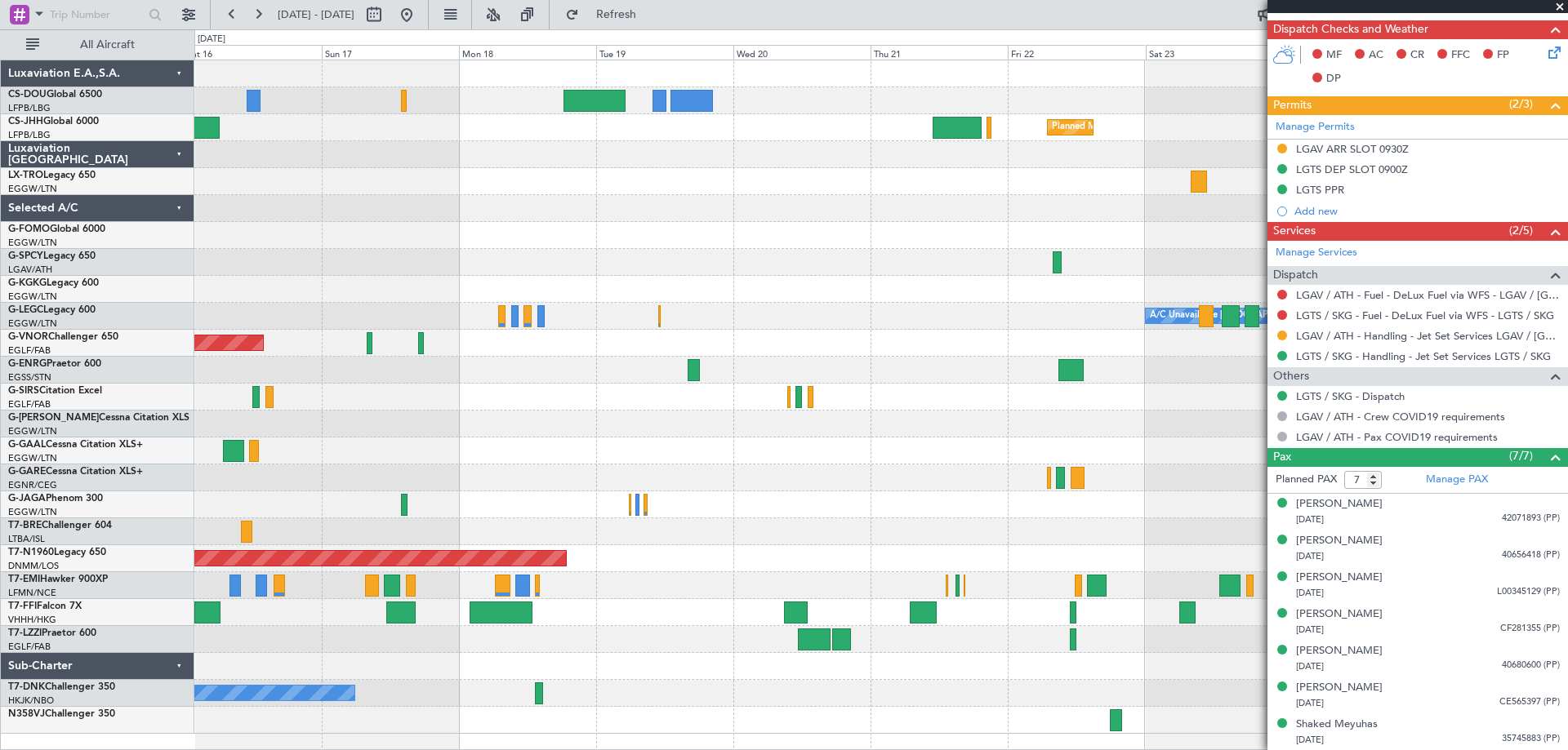
click at [1559, 9] on span at bounding box center [1559, 7] width 16 height 15
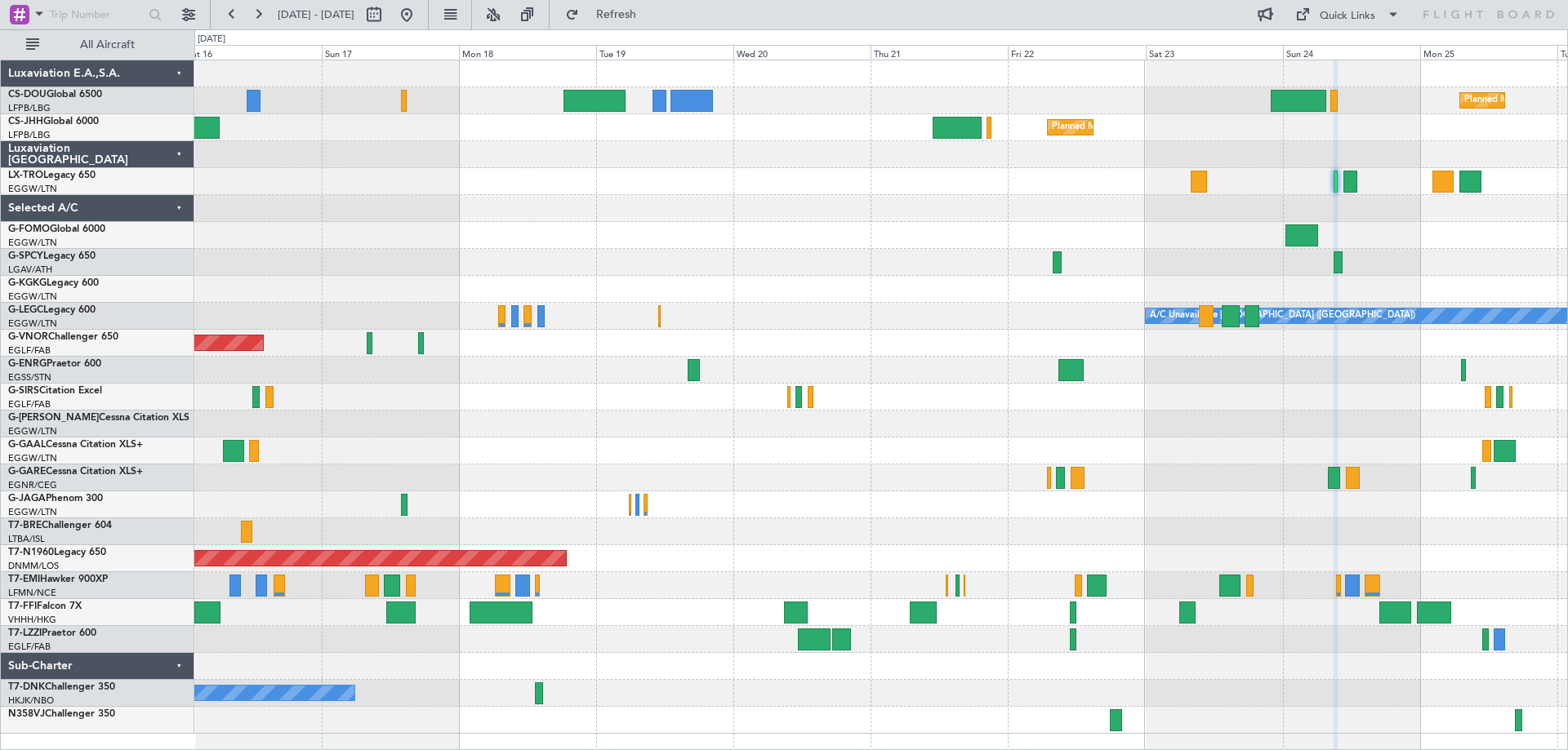
type input "0"
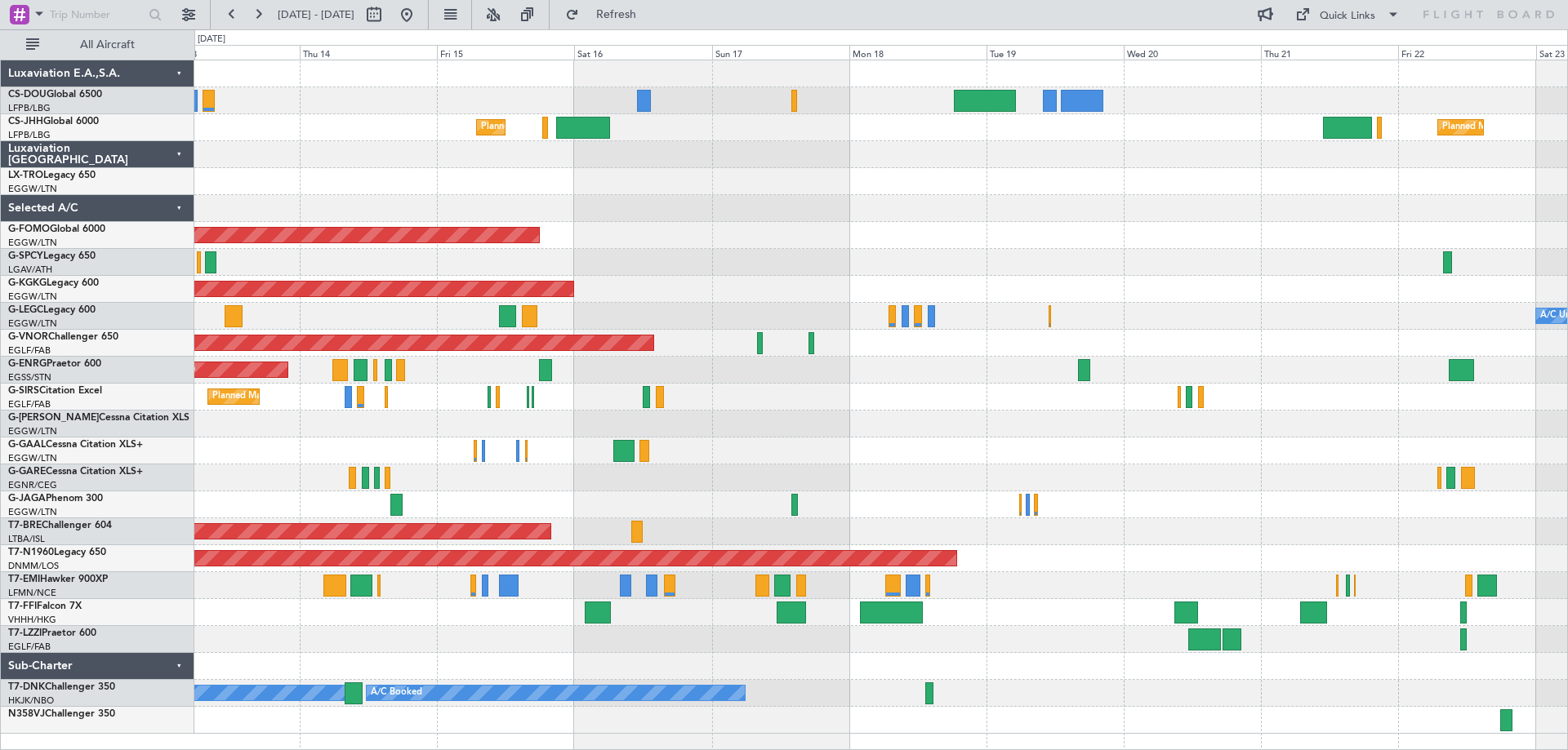
click at [1205, 301] on div "Planned Maint Paris (Le Bourget) Planned Maint Paris (Le Bourget) Planned Maint…" at bounding box center [881, 397] width 1372 height 674
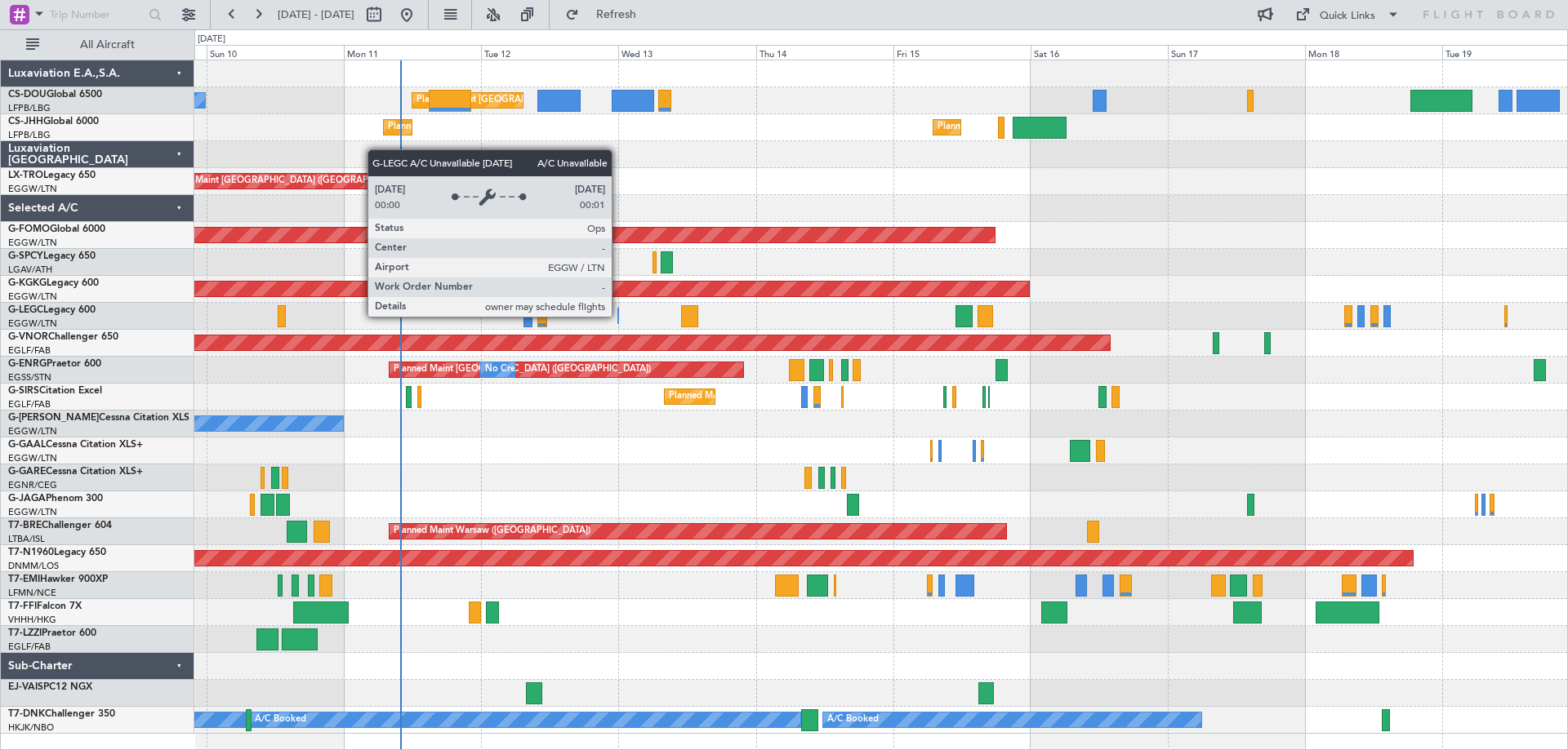
click at [618, 315] on div "A/C Unavailable [GEOGRAPHIC_DATA] ([GEOGRAPHIC_DATA])" at bounding box center [618, 315] width 2 height 16
click at [618, 312] on div "A/C Unavailable [GEOGRAPHIC_DATA] ([GEOGRAPHIC_DATA])" at bounding box center [618, 315] width 2 height 16
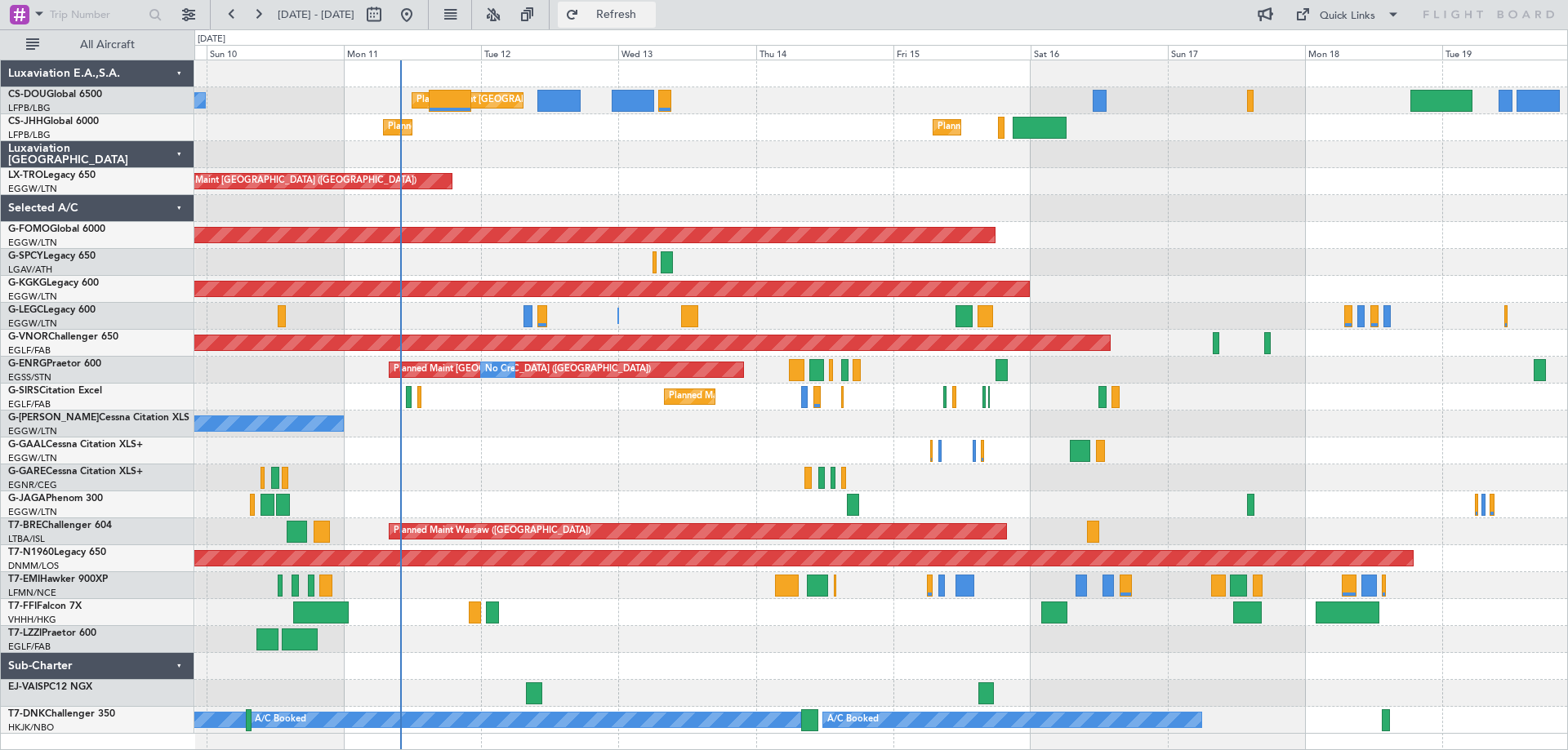
click at [650, 14] on span "Refresh" at bounding box center [616, 15] width 69 height 12
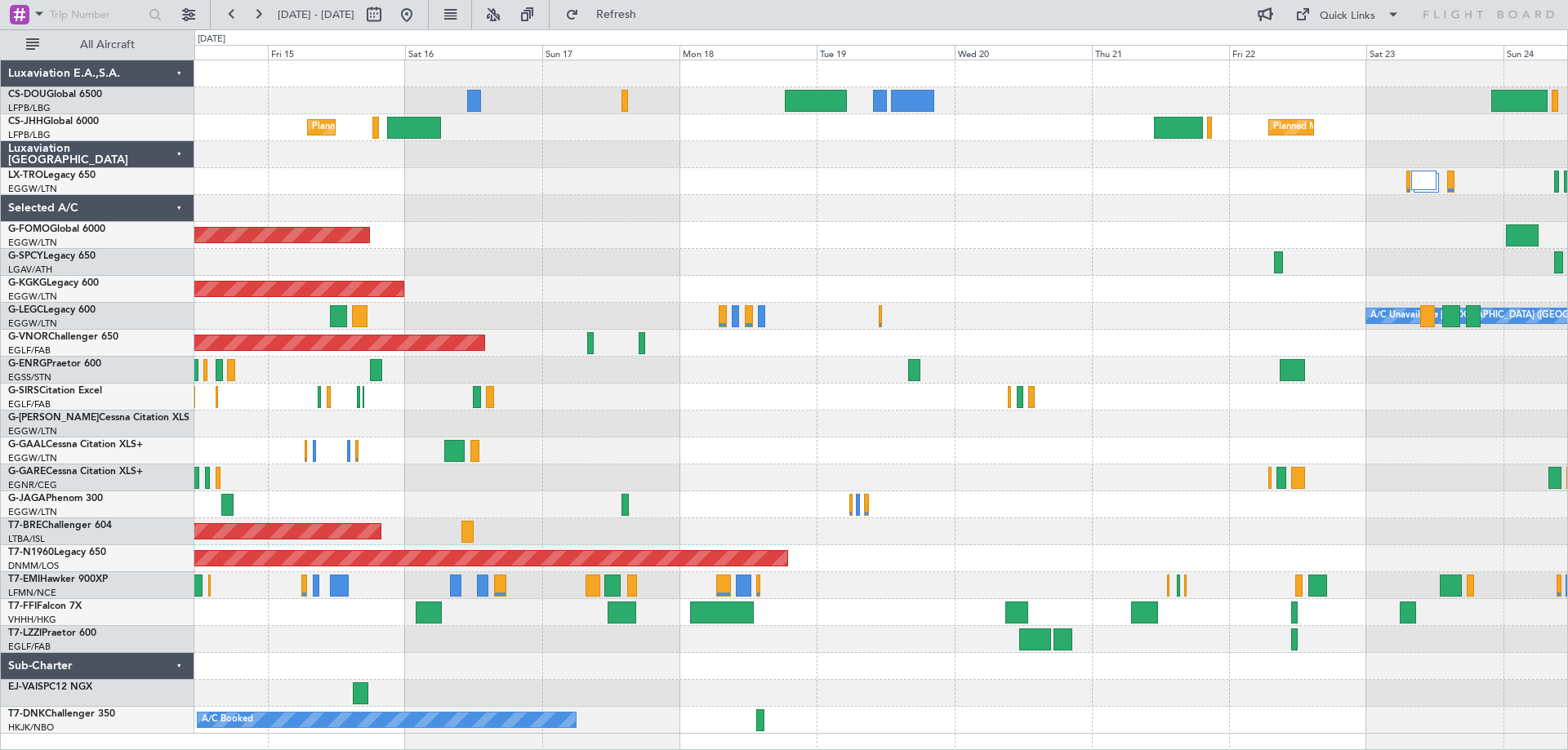
click at [576, 210] on div at bounding box center [881, 209] width 1372 height 27
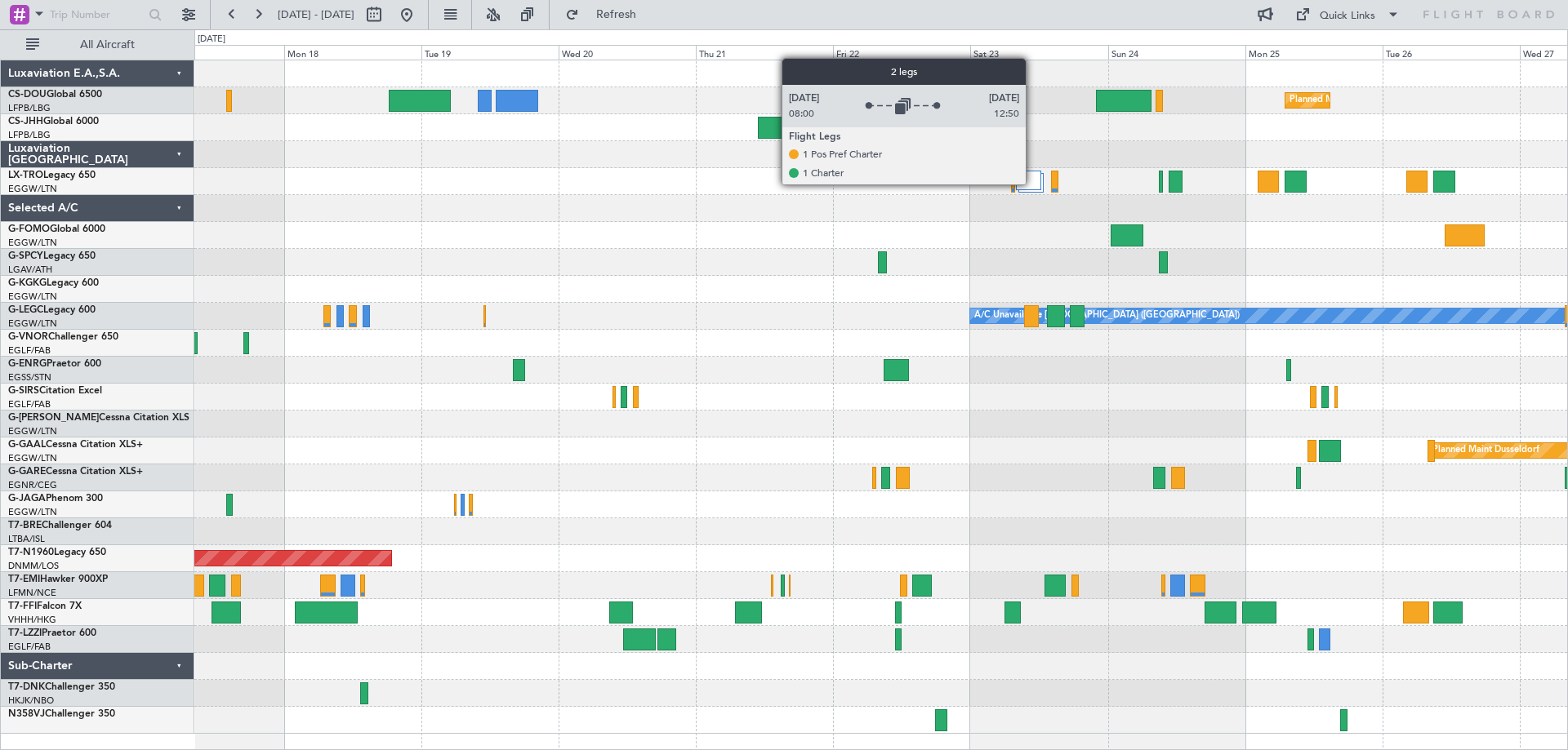
click at [1033, 184] on div at bounding box center [1028, 180] width 25 height 19
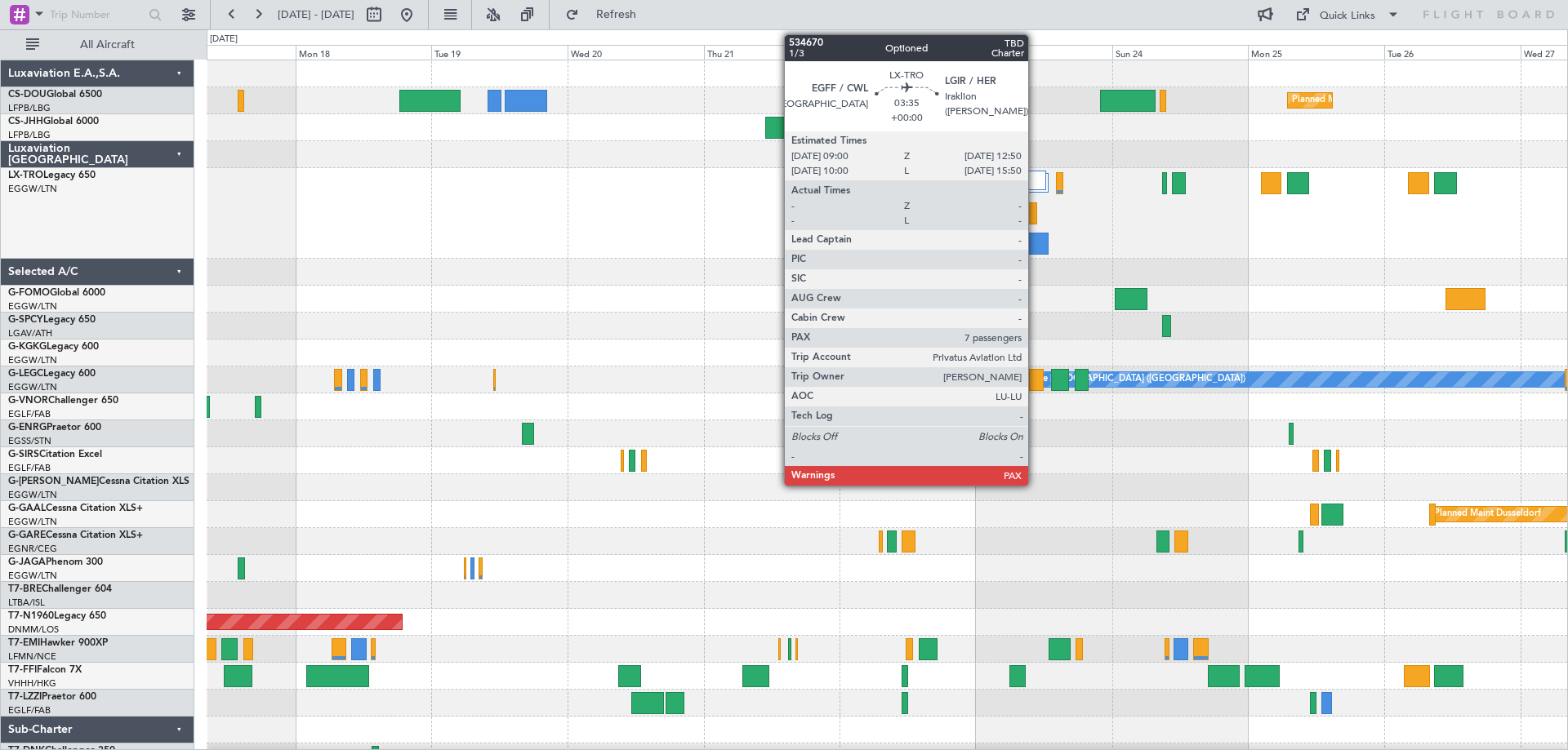
click at [1036, 240] on div at bounding box center [1037, 243] width 22 height 22
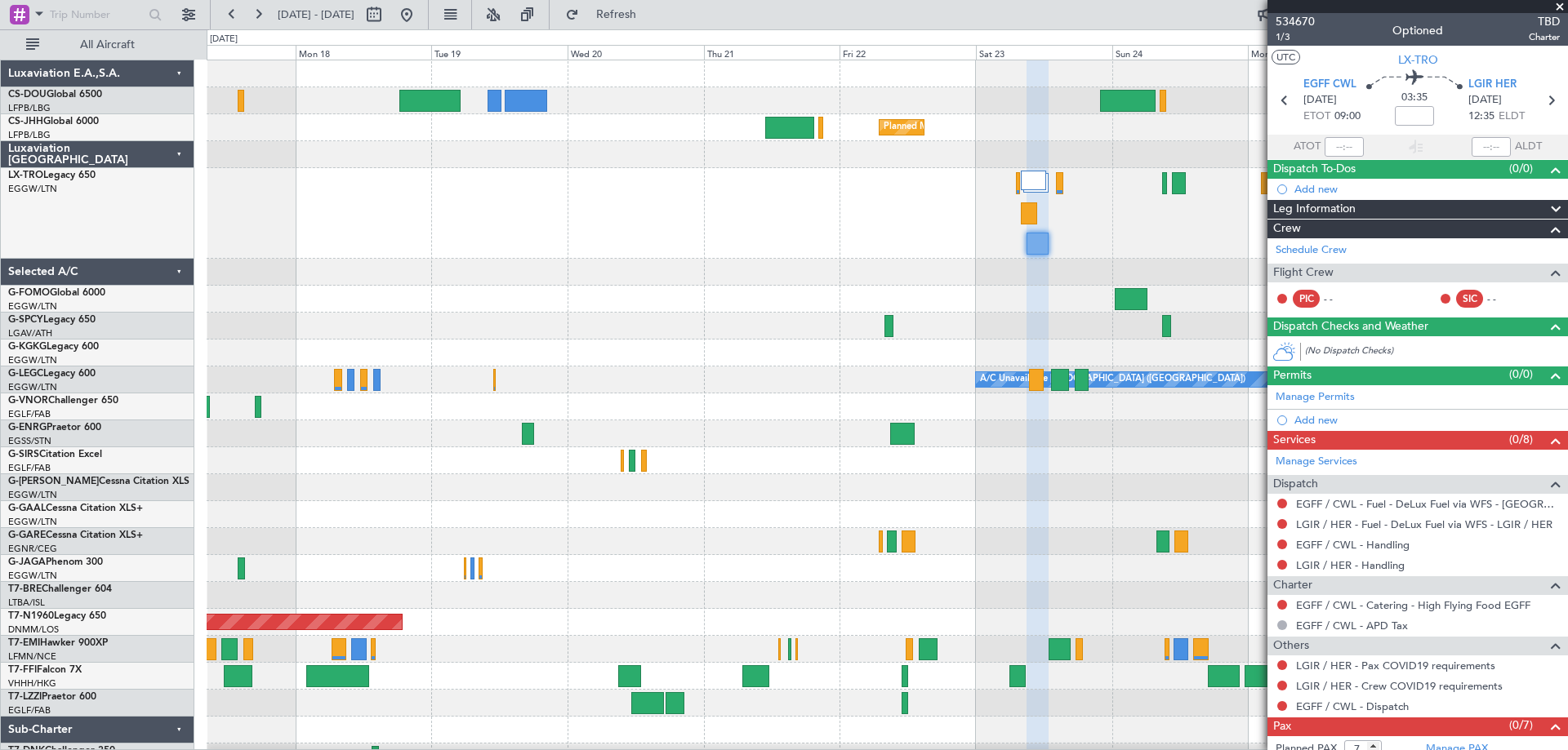
click at [1557, 6] on span at bounding box center [1559, 7] width 16 height 15
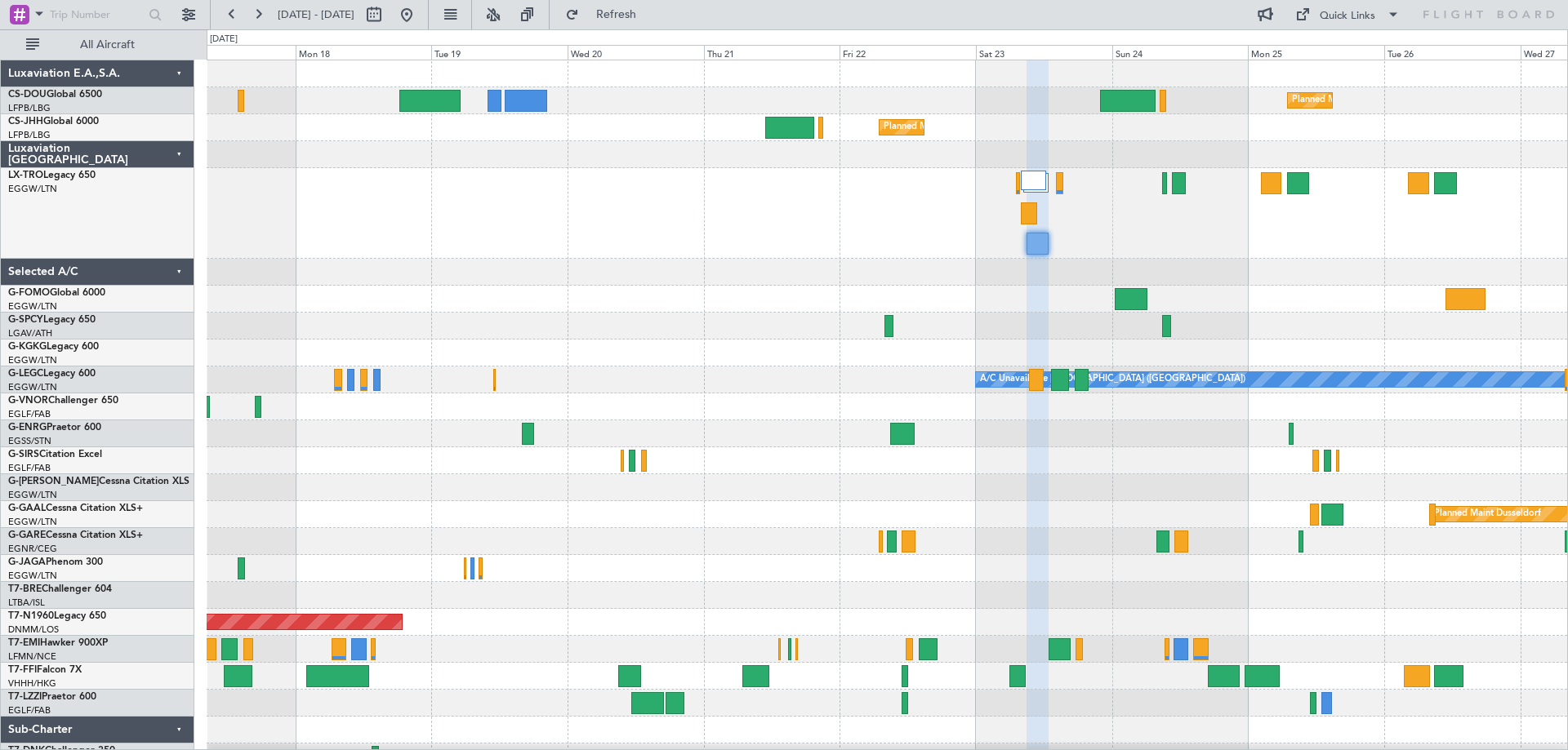
type input "0"
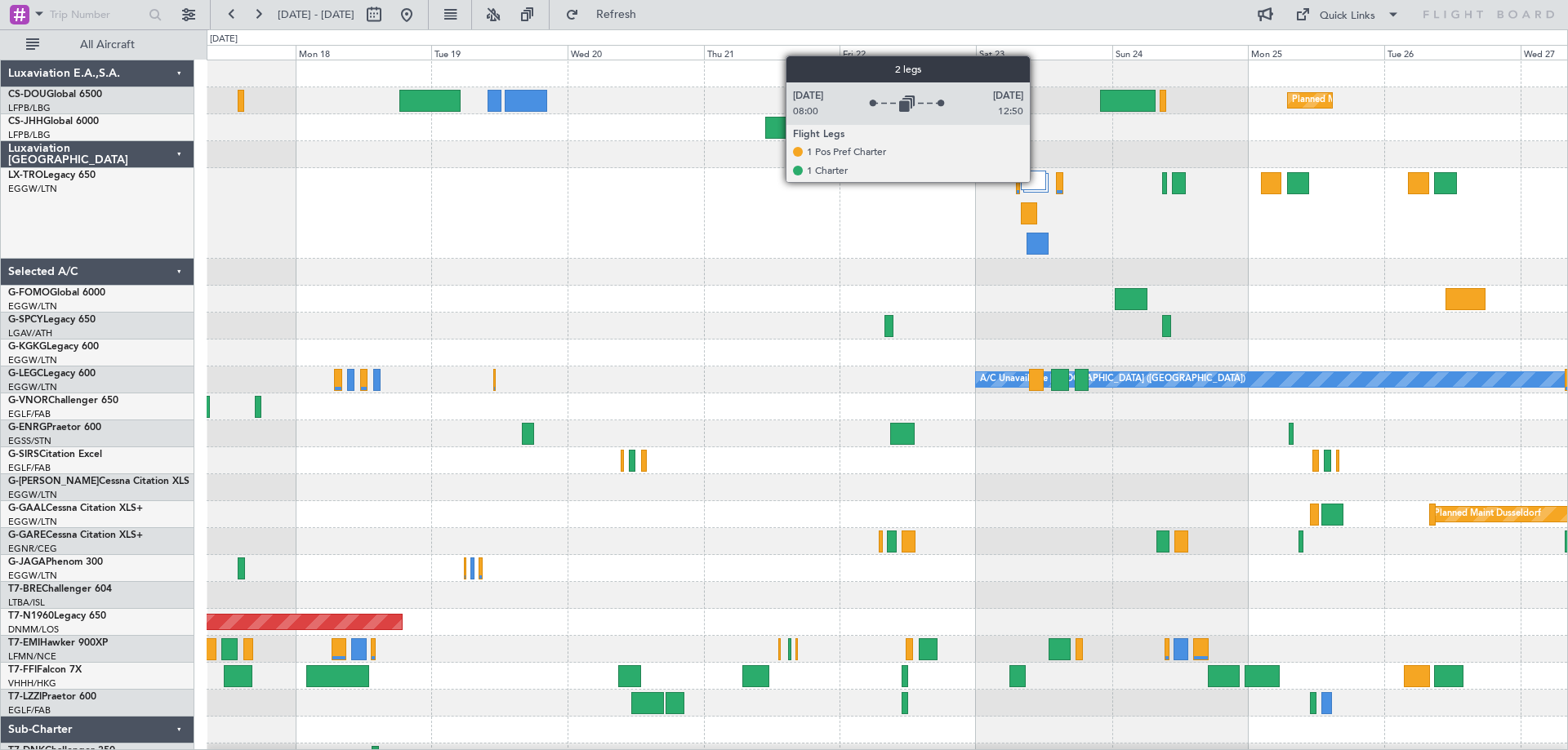
click at [1037, 181] on div at bounding box center [1033, 180] width 25 height 19
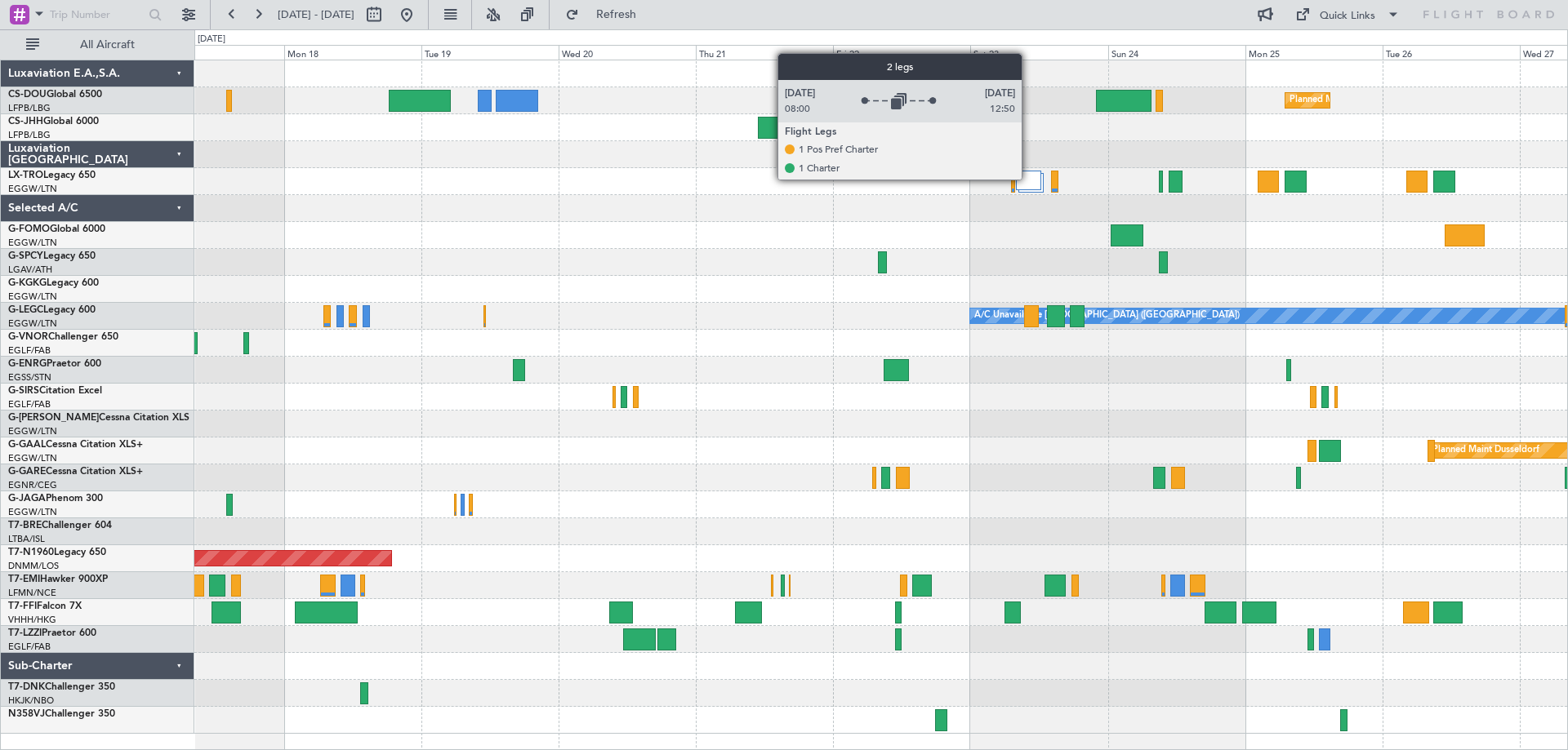
click at [1029, 179] on div at bounding box center [1028, 180] width 25 height 19
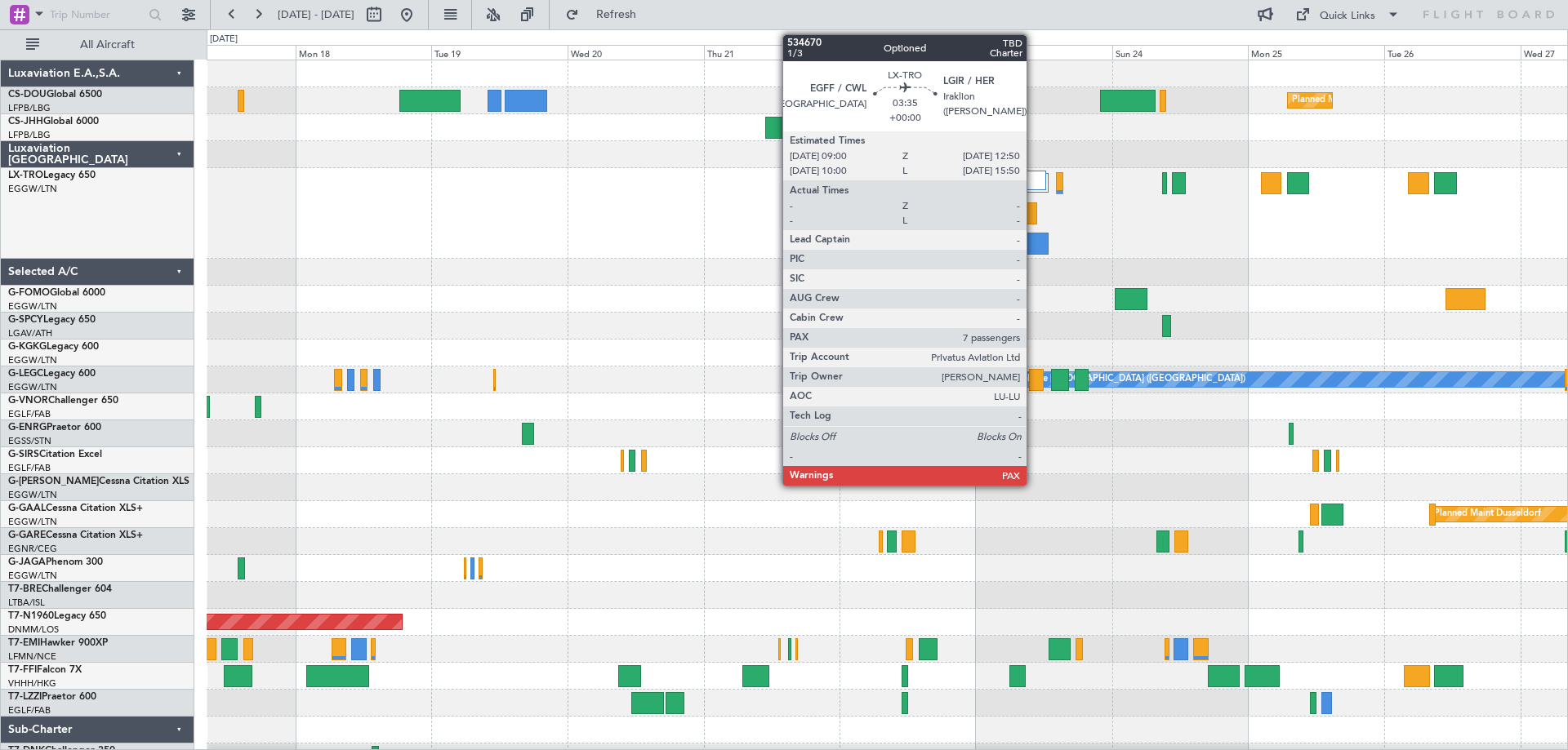
click at [1034, 242] on div at bounding box center [1037, 243] width 22 height 22
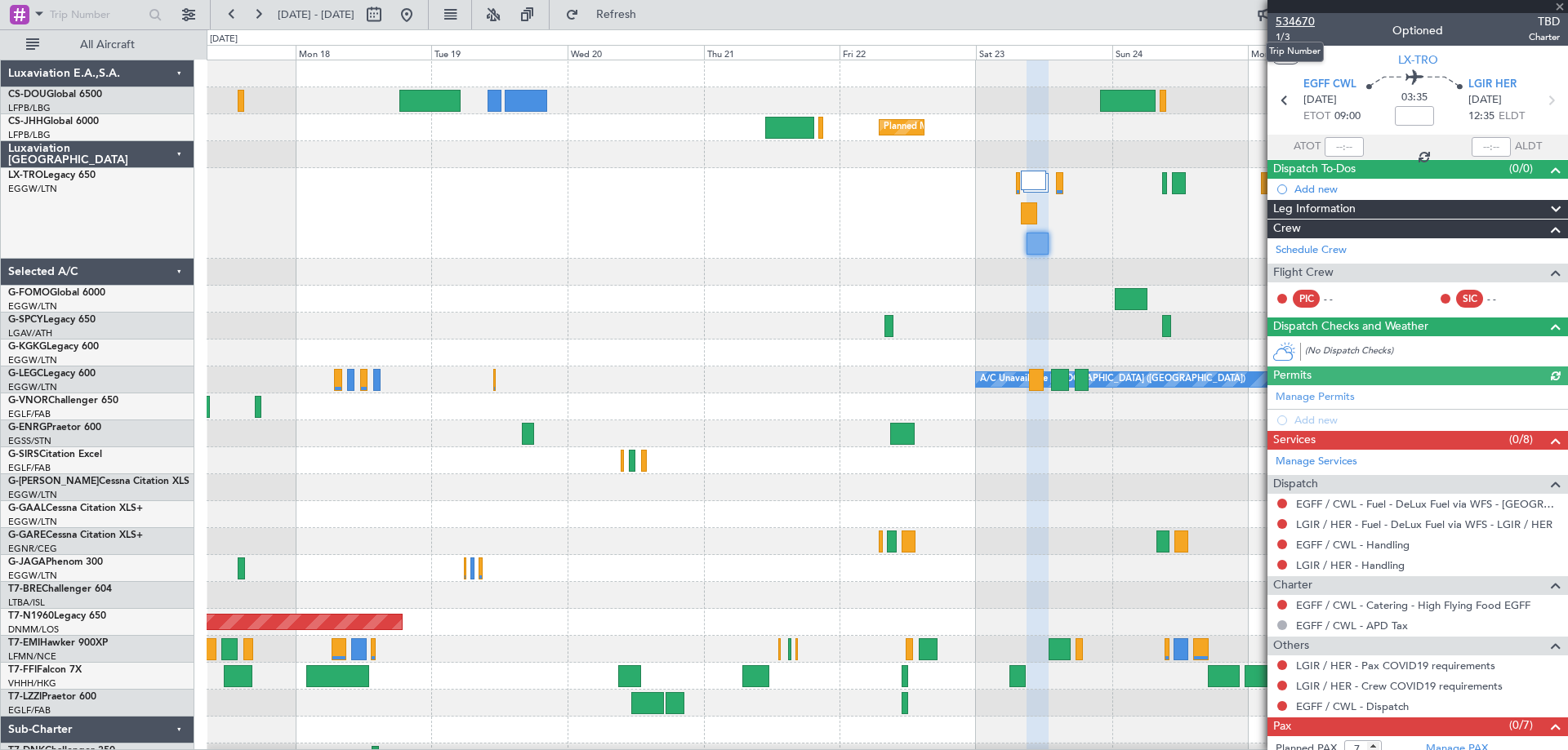
click at [1297, 16] on span "534670" at bounding box center [1295, 21] width 39 height 17
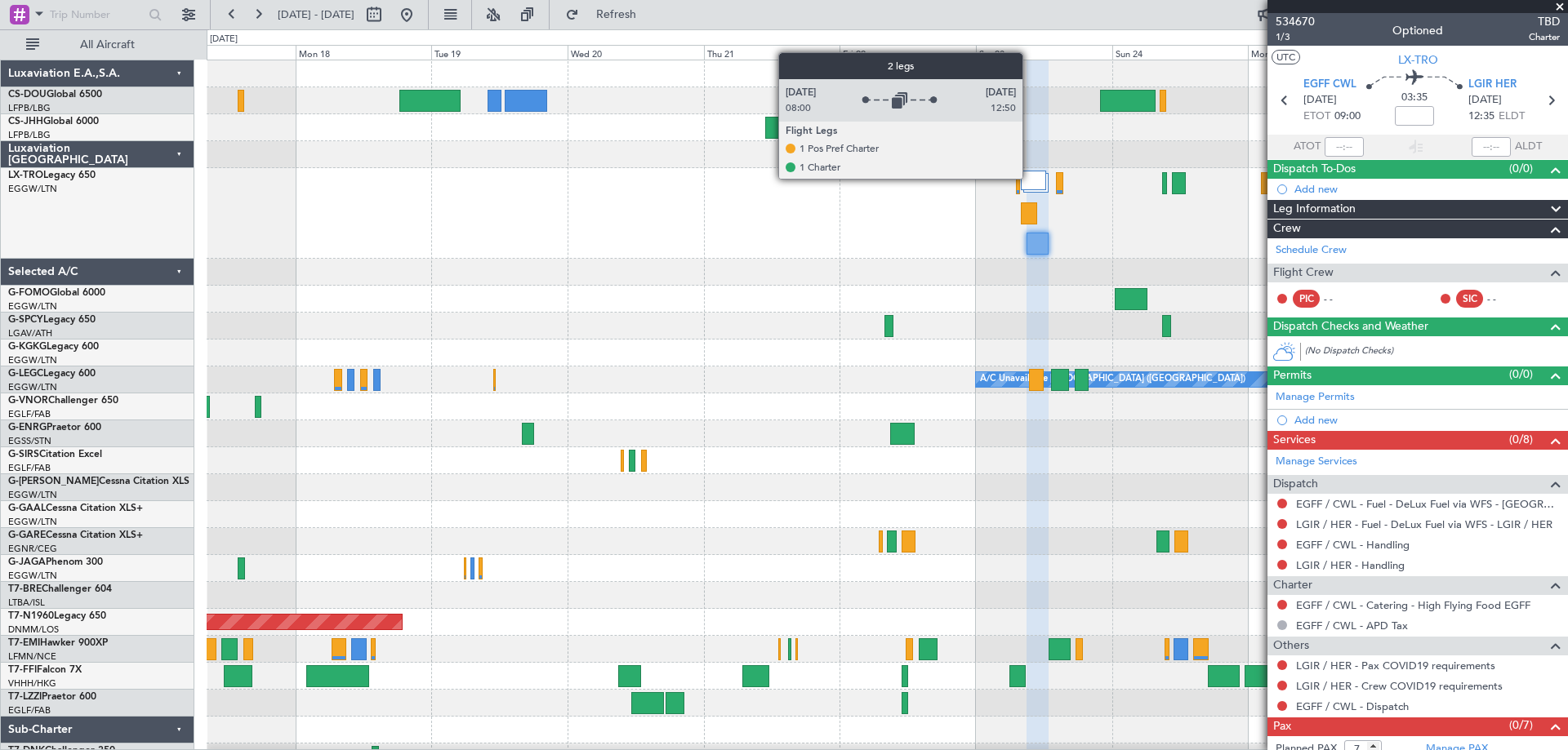
click at [1030, 178] on div at bounding box center [1033, 180] width 25 height 19
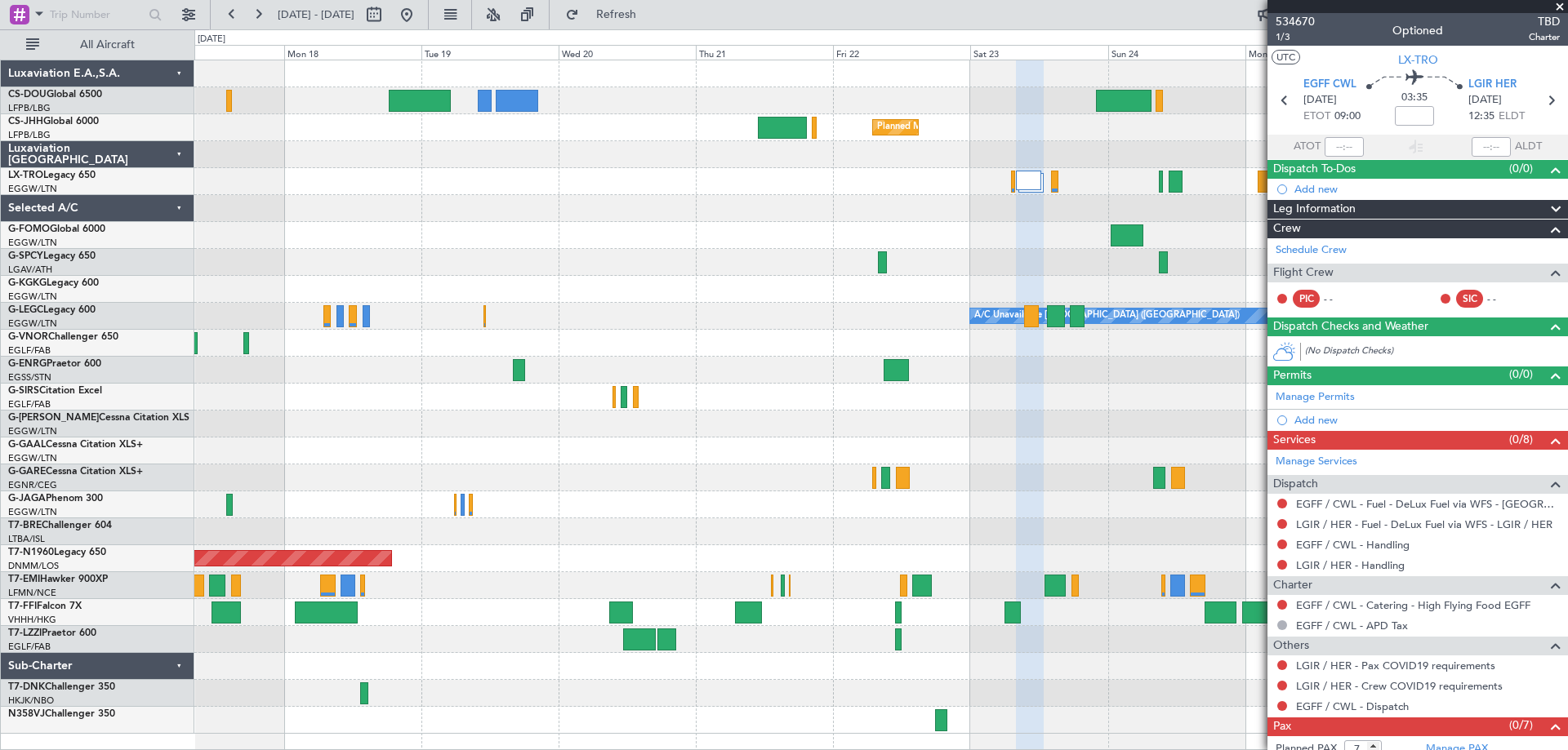
click at [1557, 9] on span at bounding box center [1559, 7] width 16 height 15
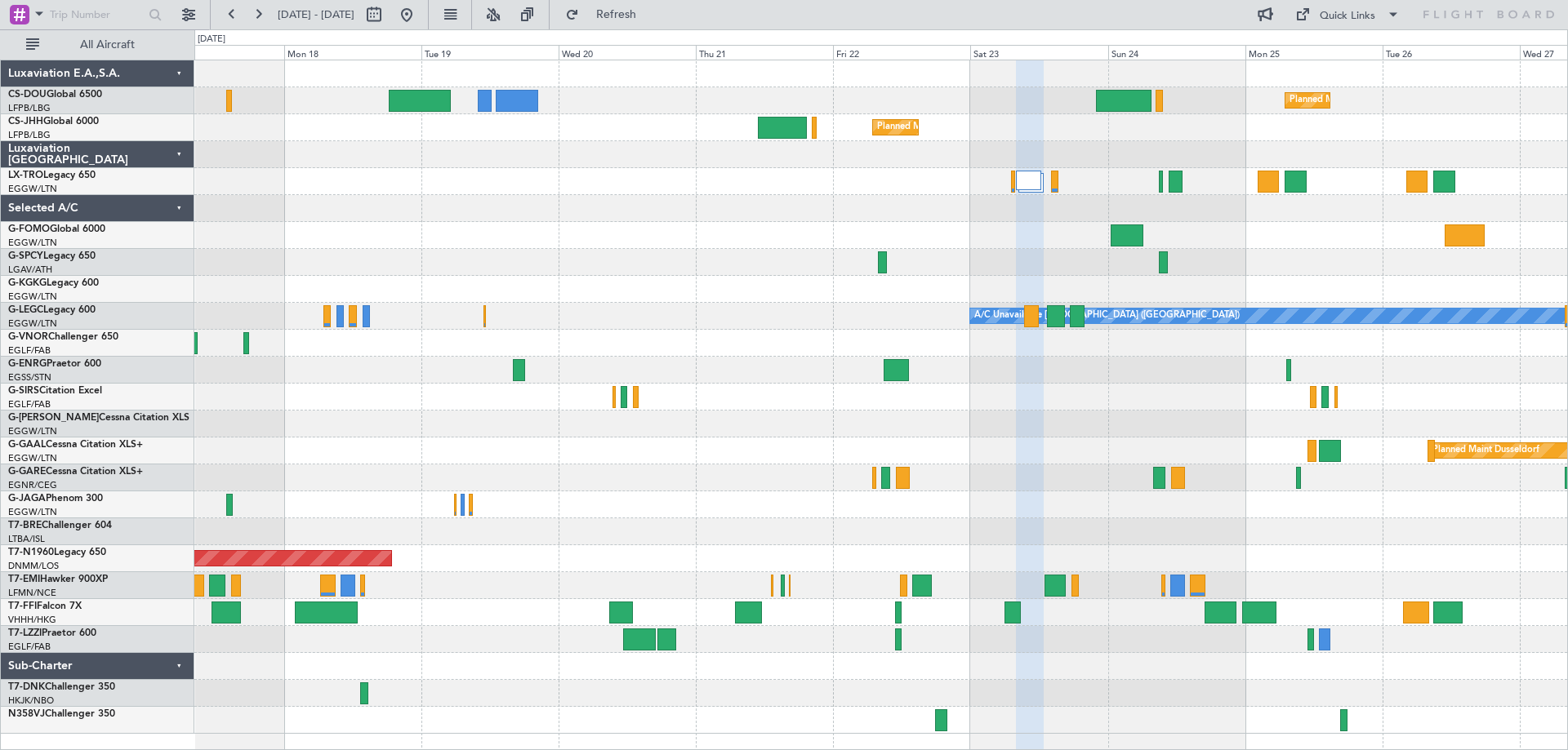
type input "0"
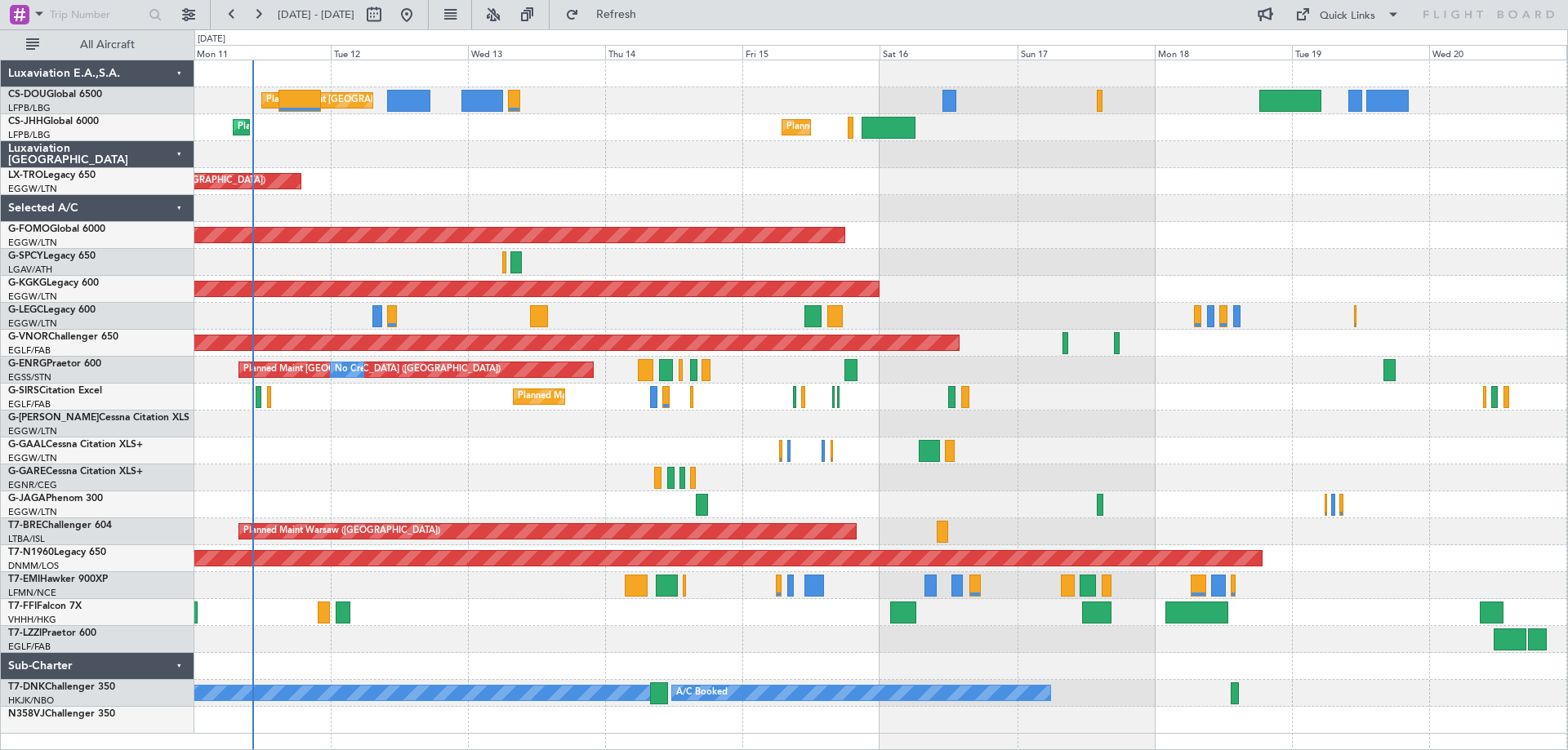
click at [1220, 198] on div "Planned Maint Paris (Le Bourget) No Crew Planned Maint Paris (Le Bourget) Plann…" at bounding box center [881, 397] width 1372 height 674
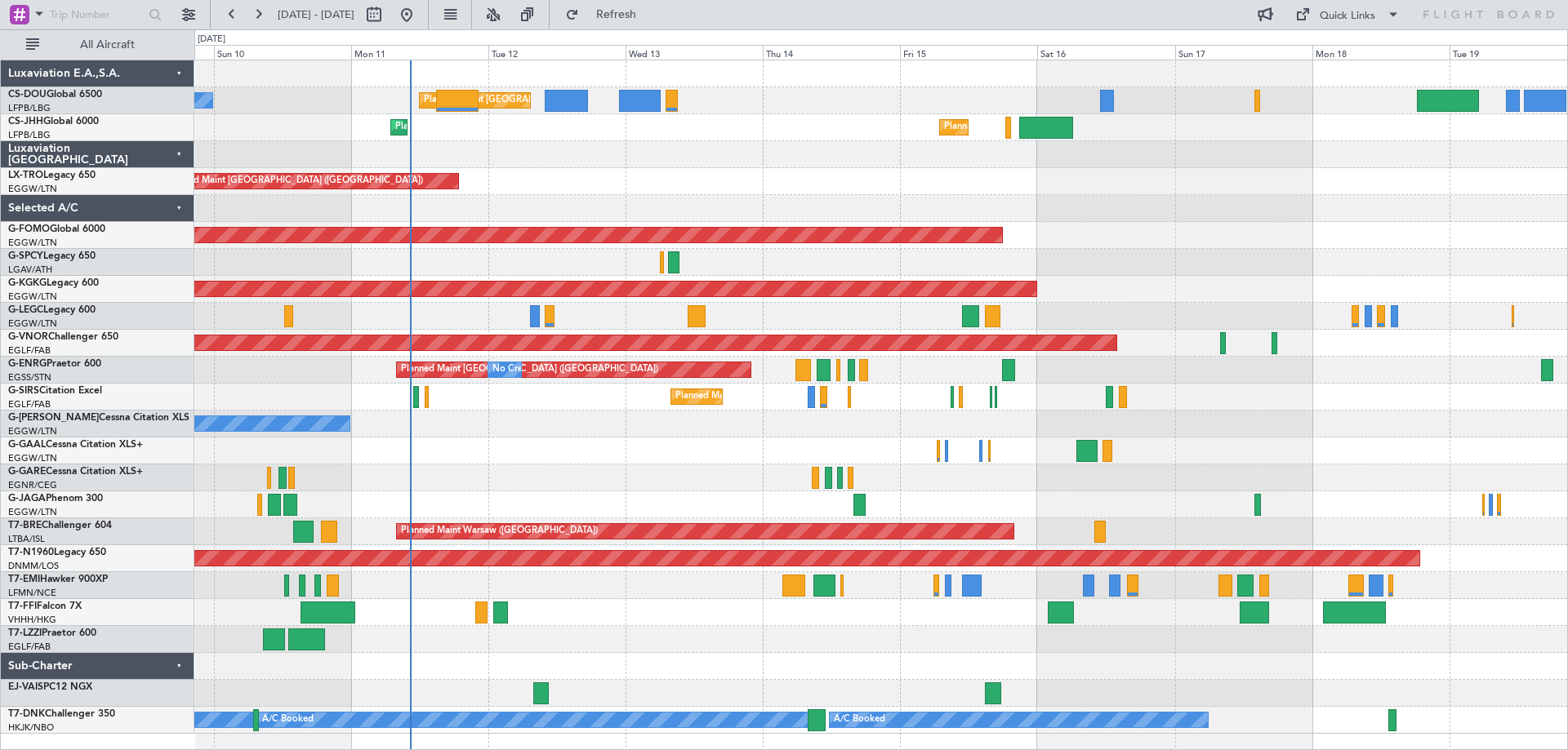
click at [624, 191] on div "Unplanned Maint London (Luton) Planned Maint" at bounding box center [881, 182] width 1372 height 27
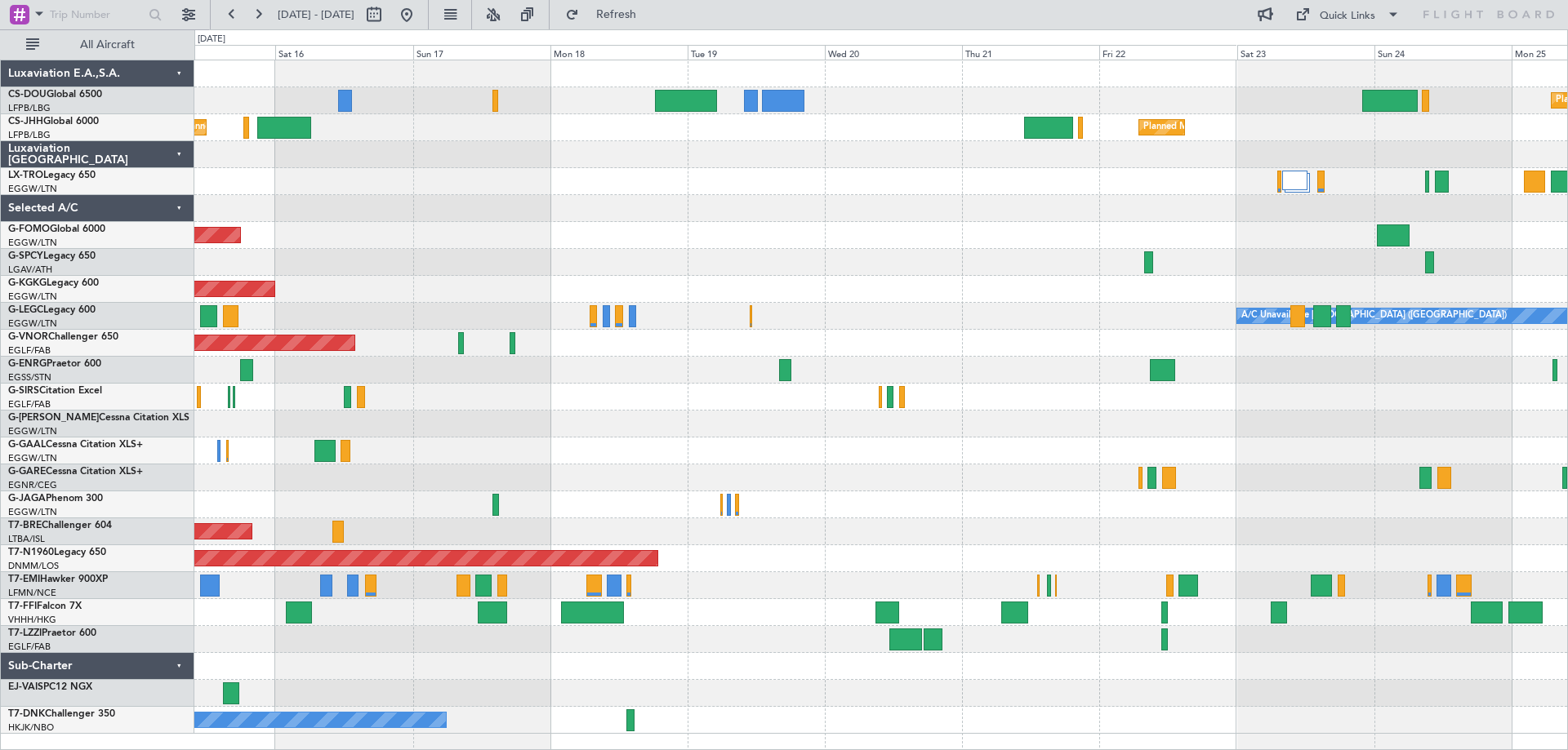
click at [575, 199] on div "Planned Maint [GEOGRAPHIC_DATA] ([GEOGRAPHIC_DATA]) Planned Maint [GEOGRAPHIC_D…" at bounding box center [881, 397] width 1372 height 674
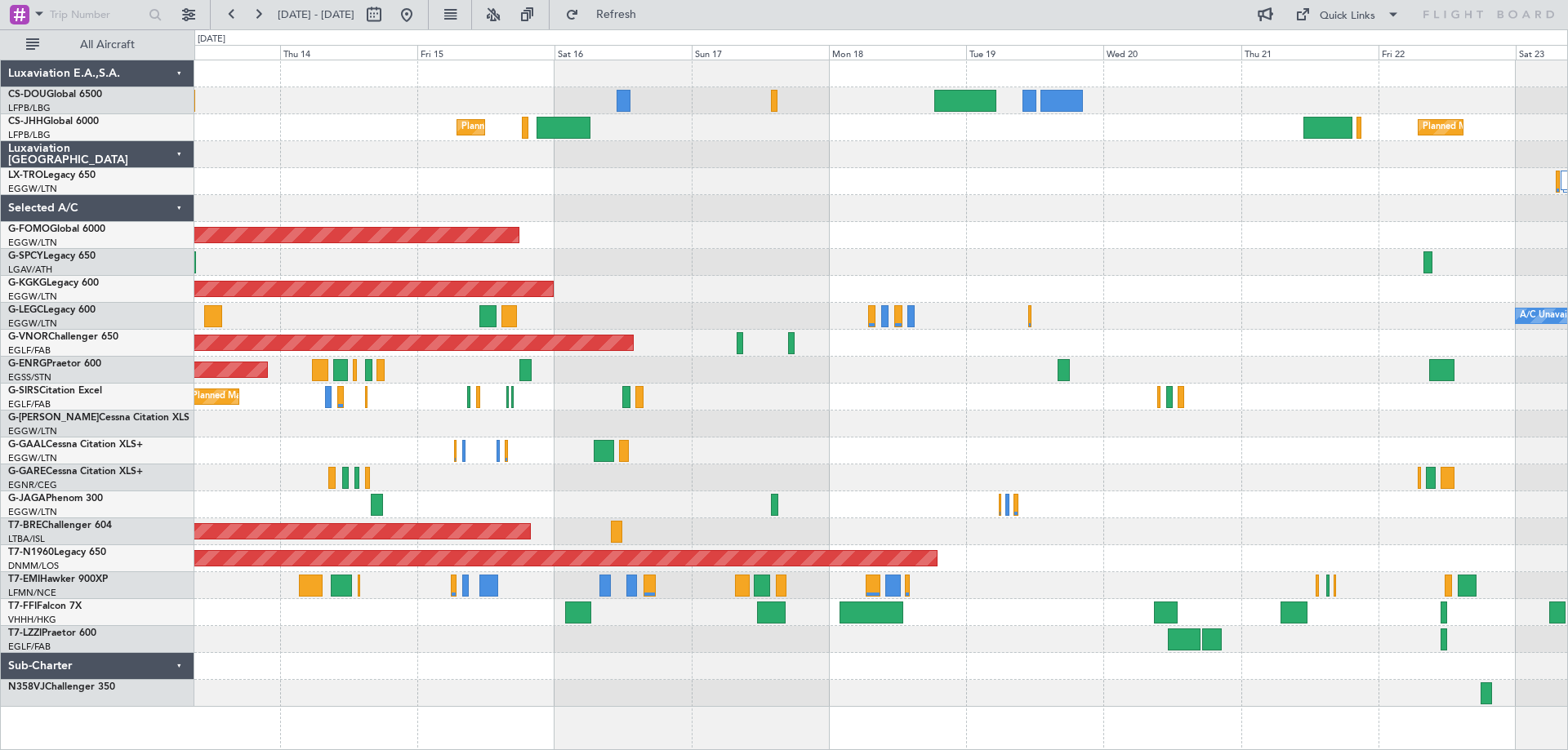
click at [1125, 228] on div "Planned Maint Paris (Le Bourget) Planned Maint Paris (Le Bourget) Planned Maint…" at bounding box center [881, 383] width 1372 height 646
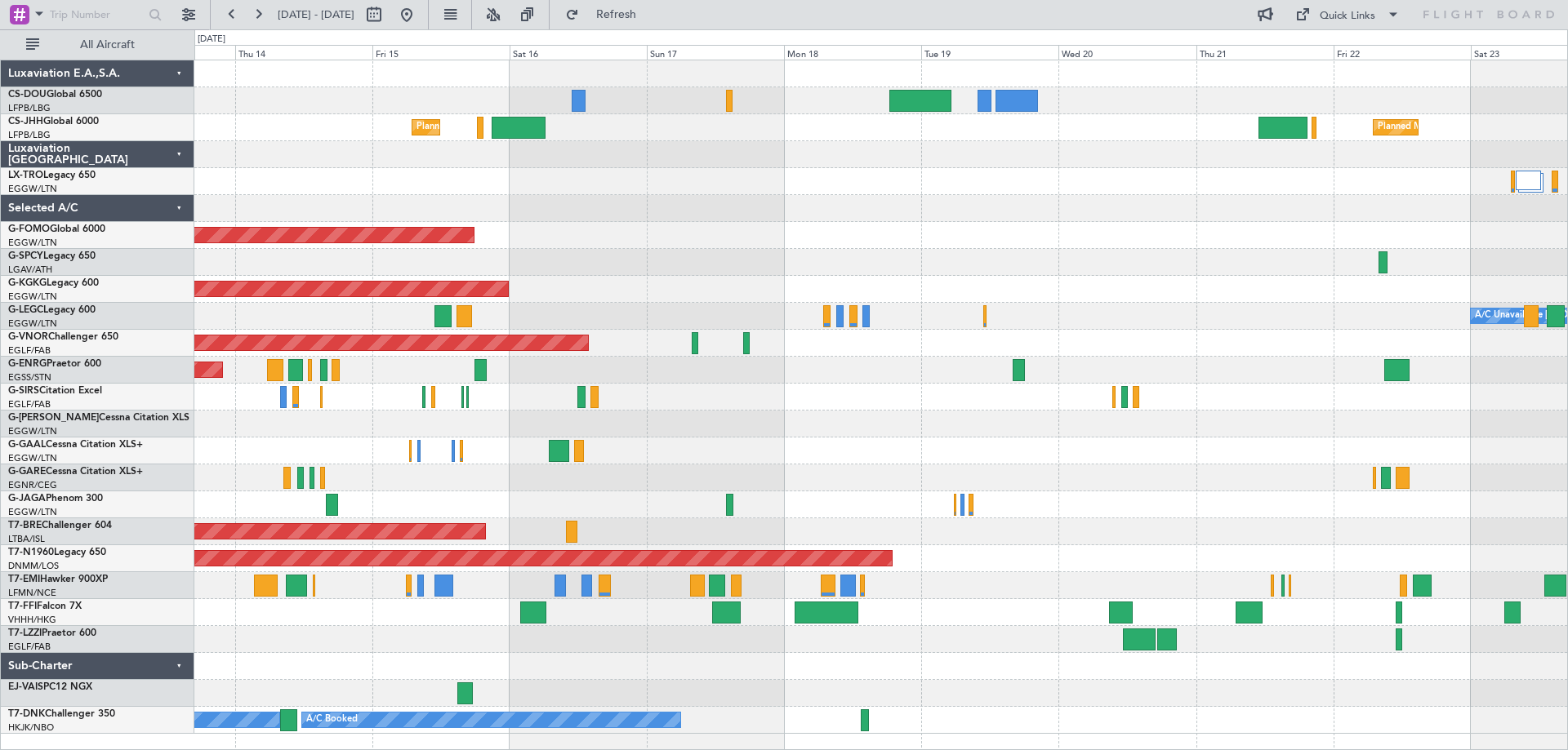
click at [732, 205] on div "Planned Maint Paris (Le Bourget) Planned Maint Paris (Le Bourget) Planned Maint…" at bounding box center [881, 397] width 1372 height 674
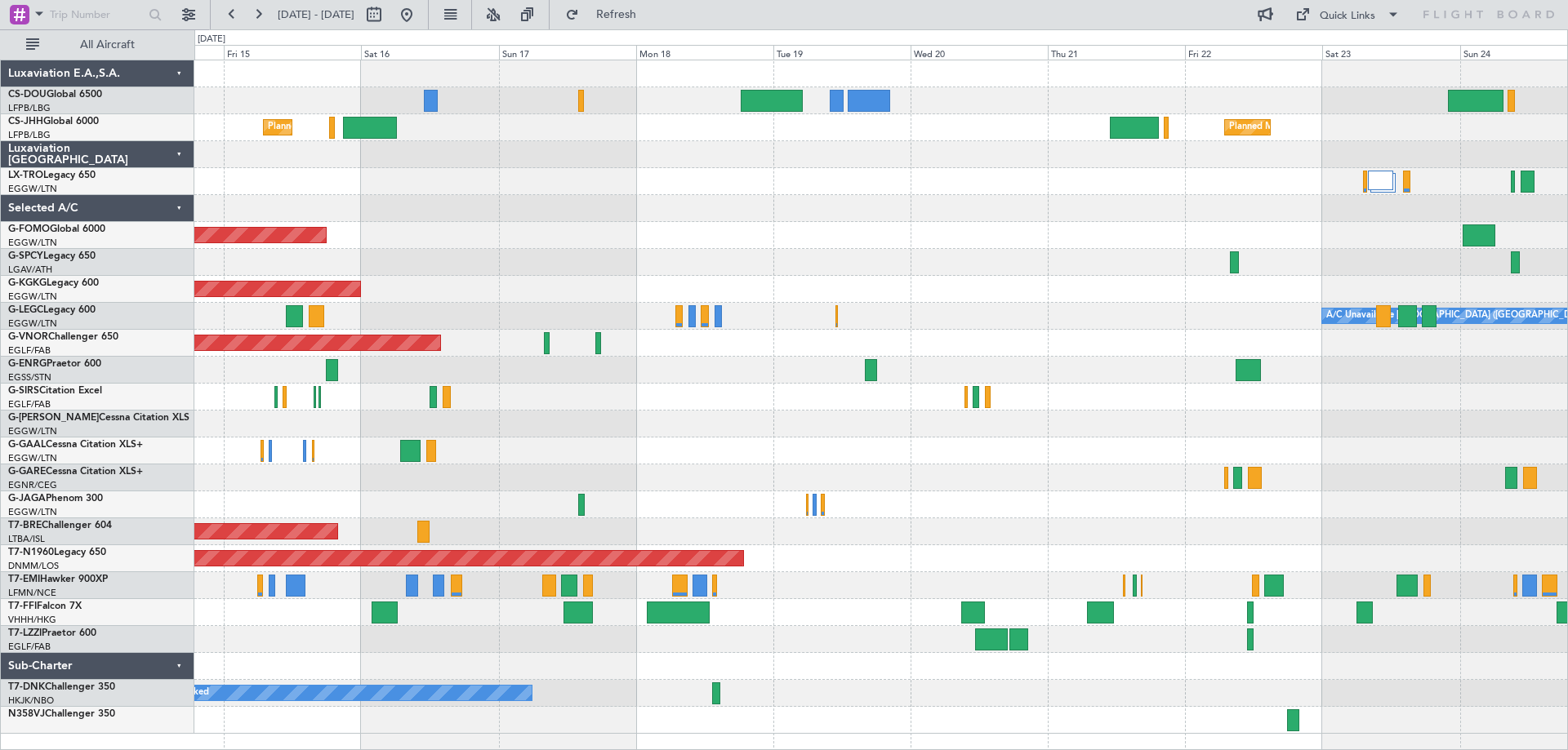
click at [922, 217] on div "Planned Maint Paris (Le Bourget) Planned Maint Paris (Le Bourget) Planned Maint…" at bounding box center [881, 397] width 1372 height 674
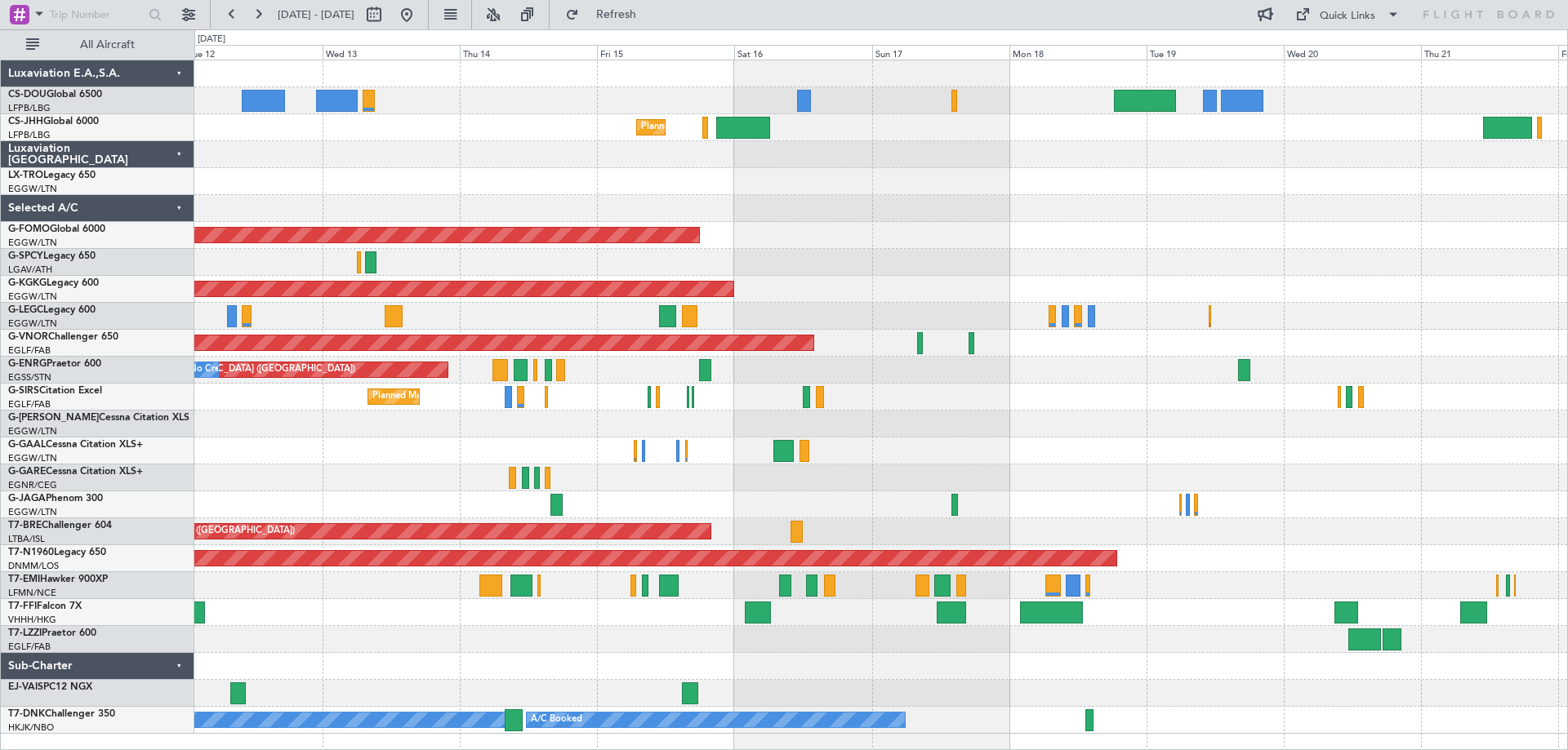
click at [831, 231] on div "Planned Maint Windsor Locks ([PERSON_NAME] Intl)" at bounding box center [881, 235] width 1372 height 27
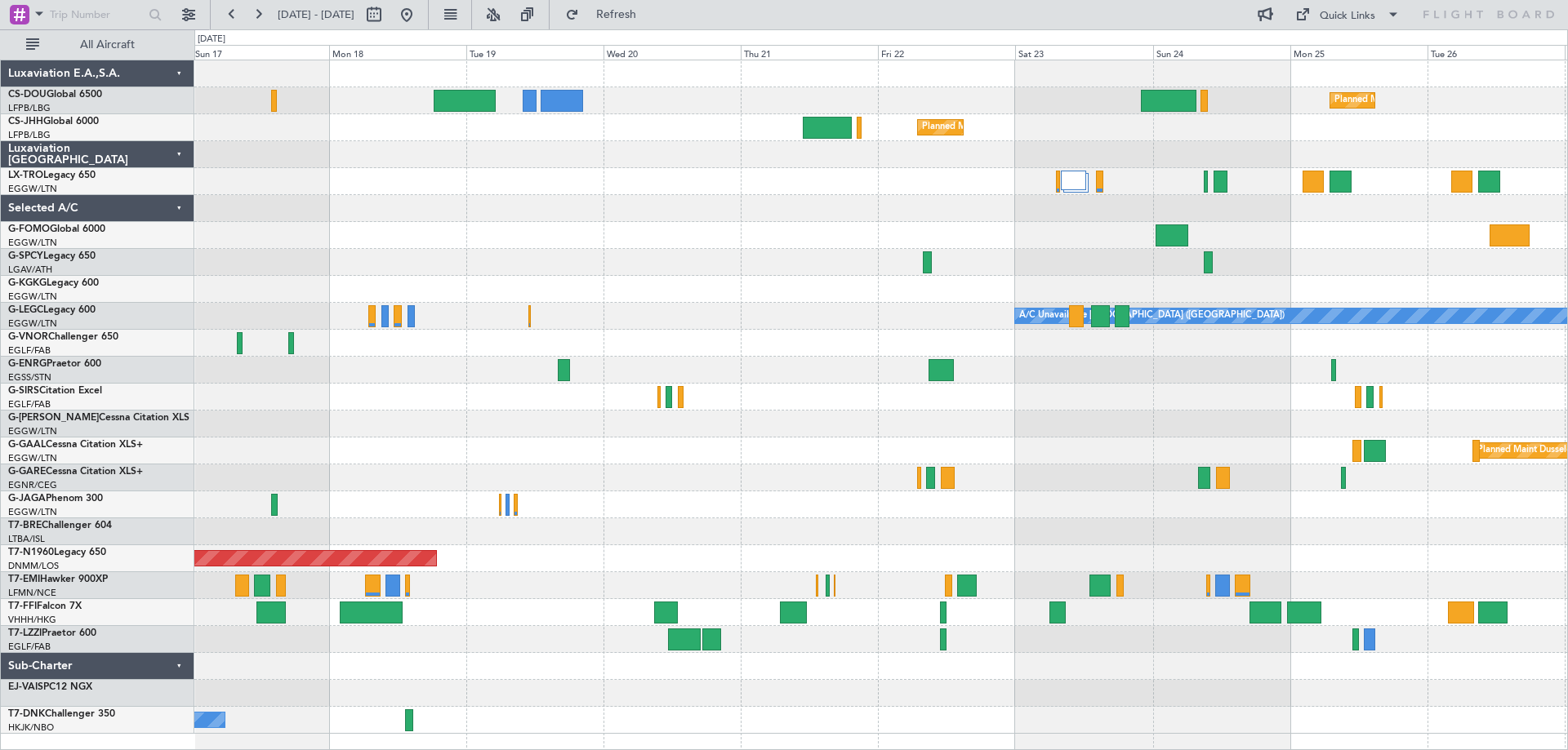
click at [674, 220] on div "Planned Maint Paris (Le Bourget) Planned Maint Paris (Le Bourget) Planned Maint…" at bounding box center [881, 397] width 1372 height 674
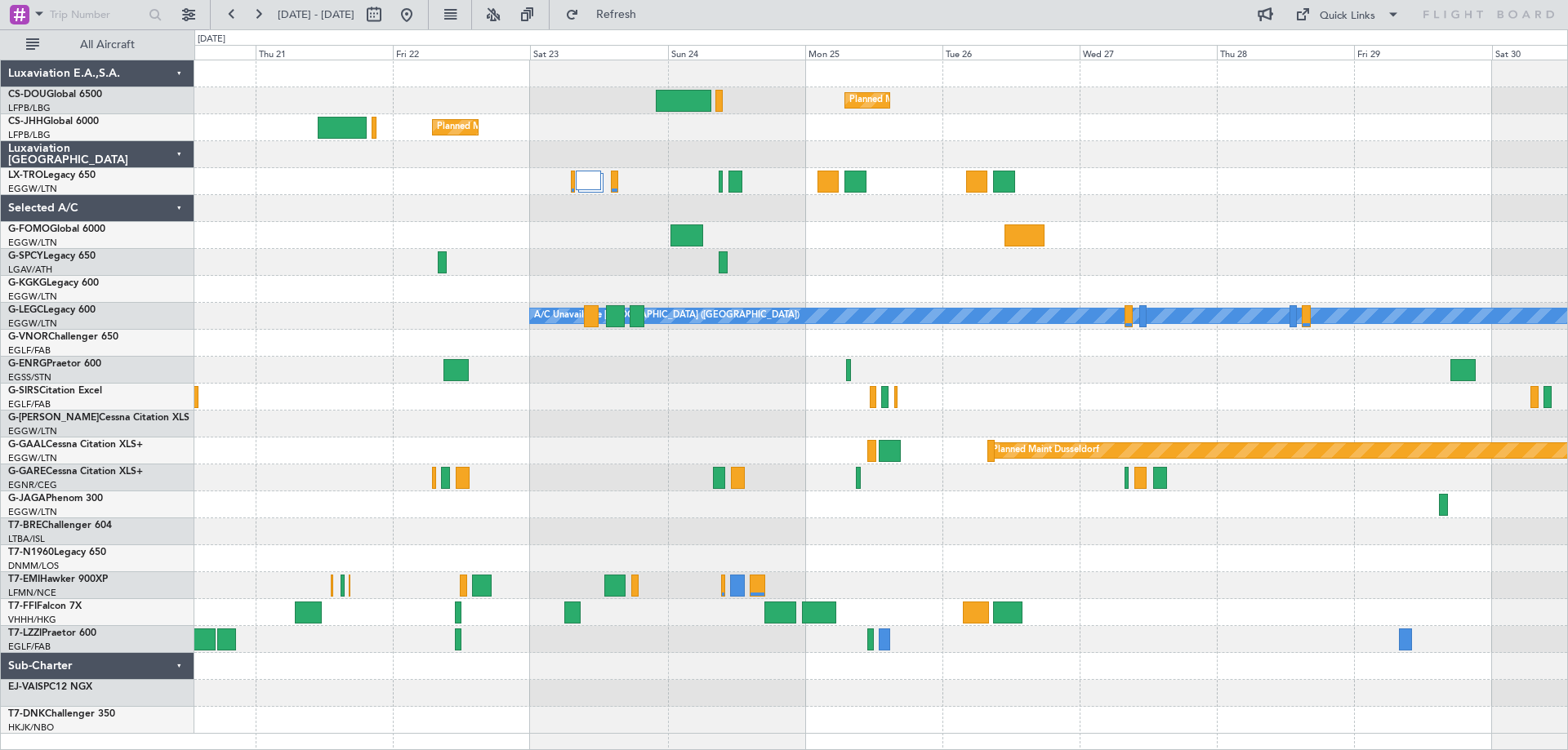
click at [655, 238] on div "Planned Maint Paris (Le Bourget) Planned Maint Paris (Le Bourget) A/C Unavailab…" at bounding box center [881, 397] width 1372 height 674
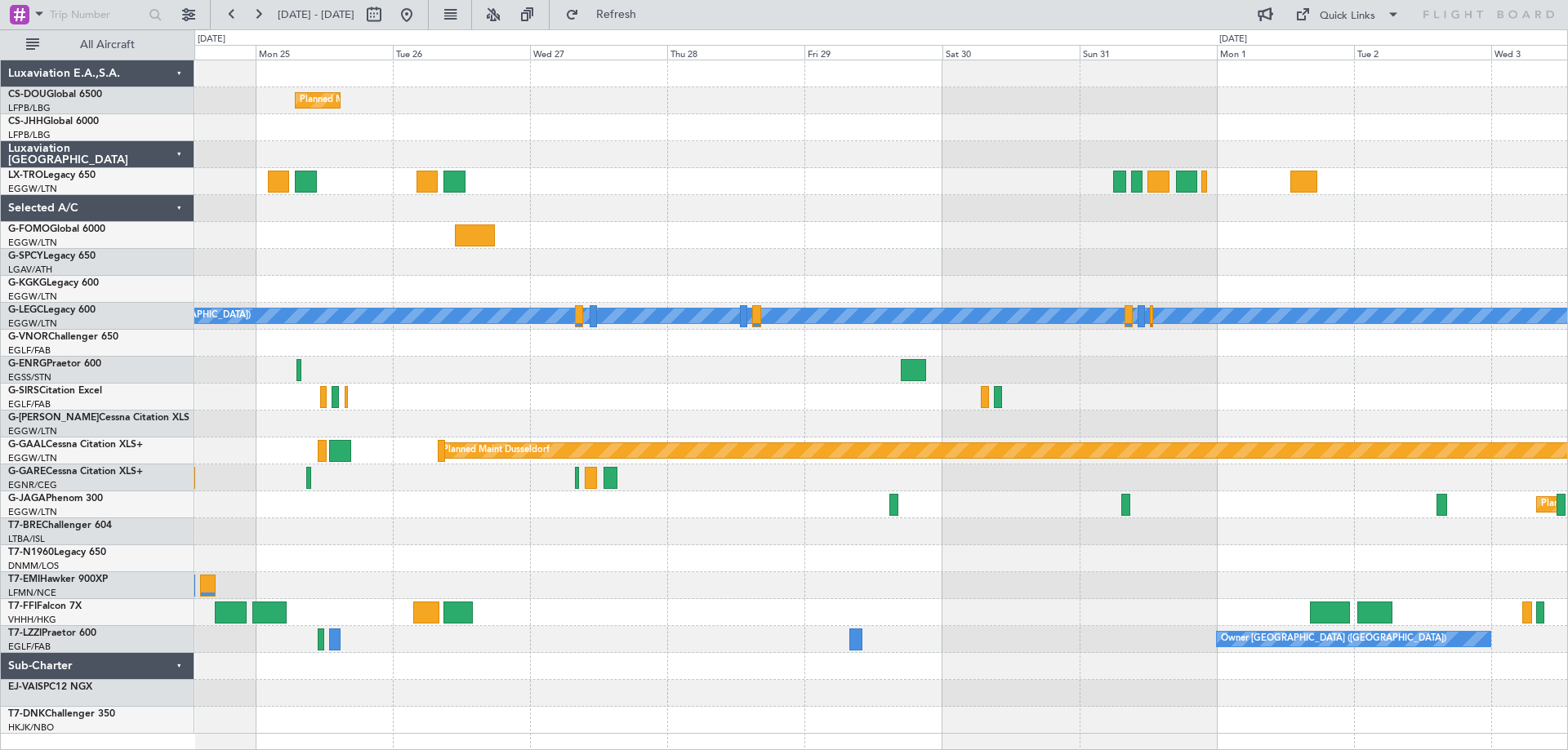
click at [593, 272] on div at bounding box center [881, 262] width 1372 height 27
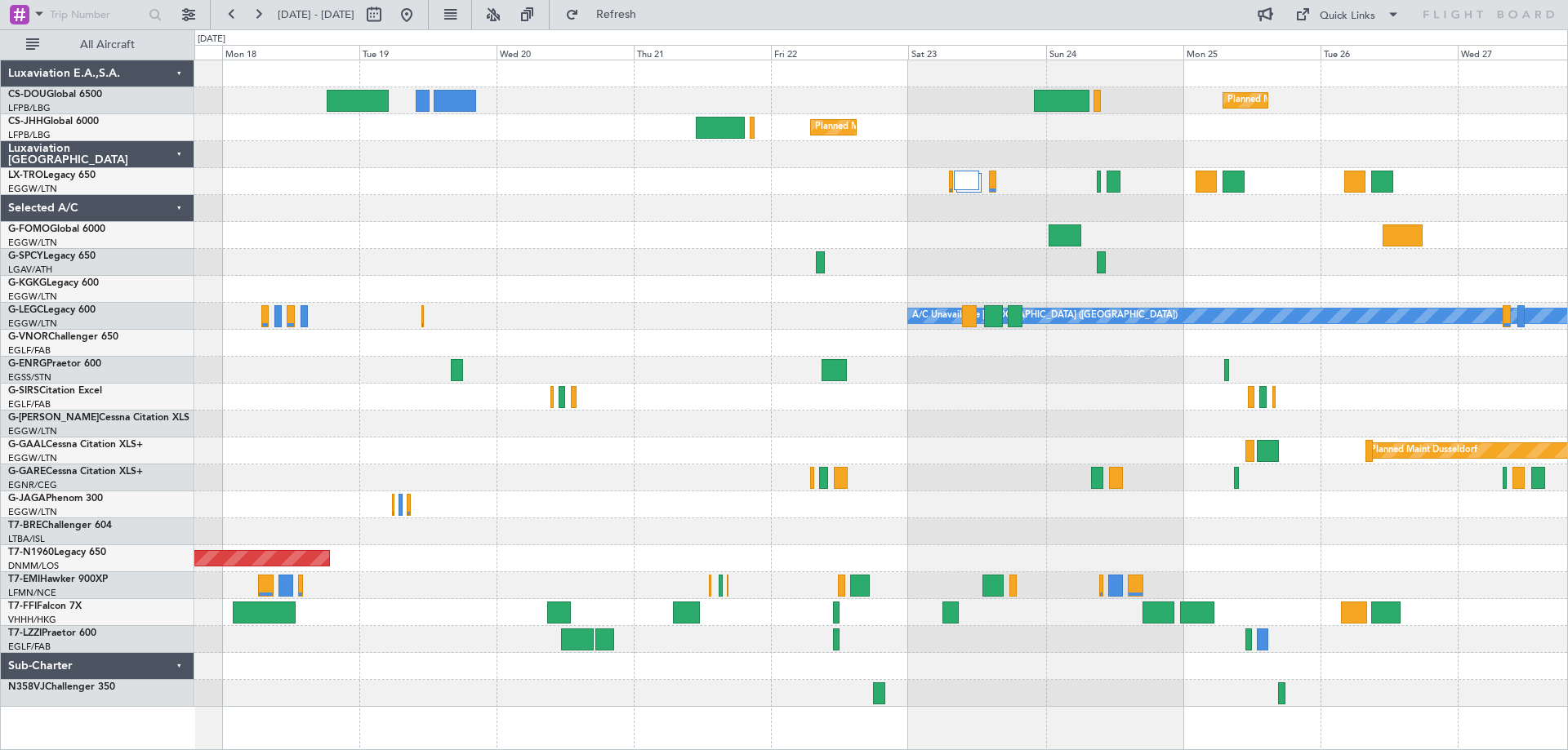
click at [1260, 358] on div "Planned Maint Paris (Le Bourget) Planned Maint Paris (Le Bourget) Planned Maint…" at bounding box center [881, 383] width 1372 height 646
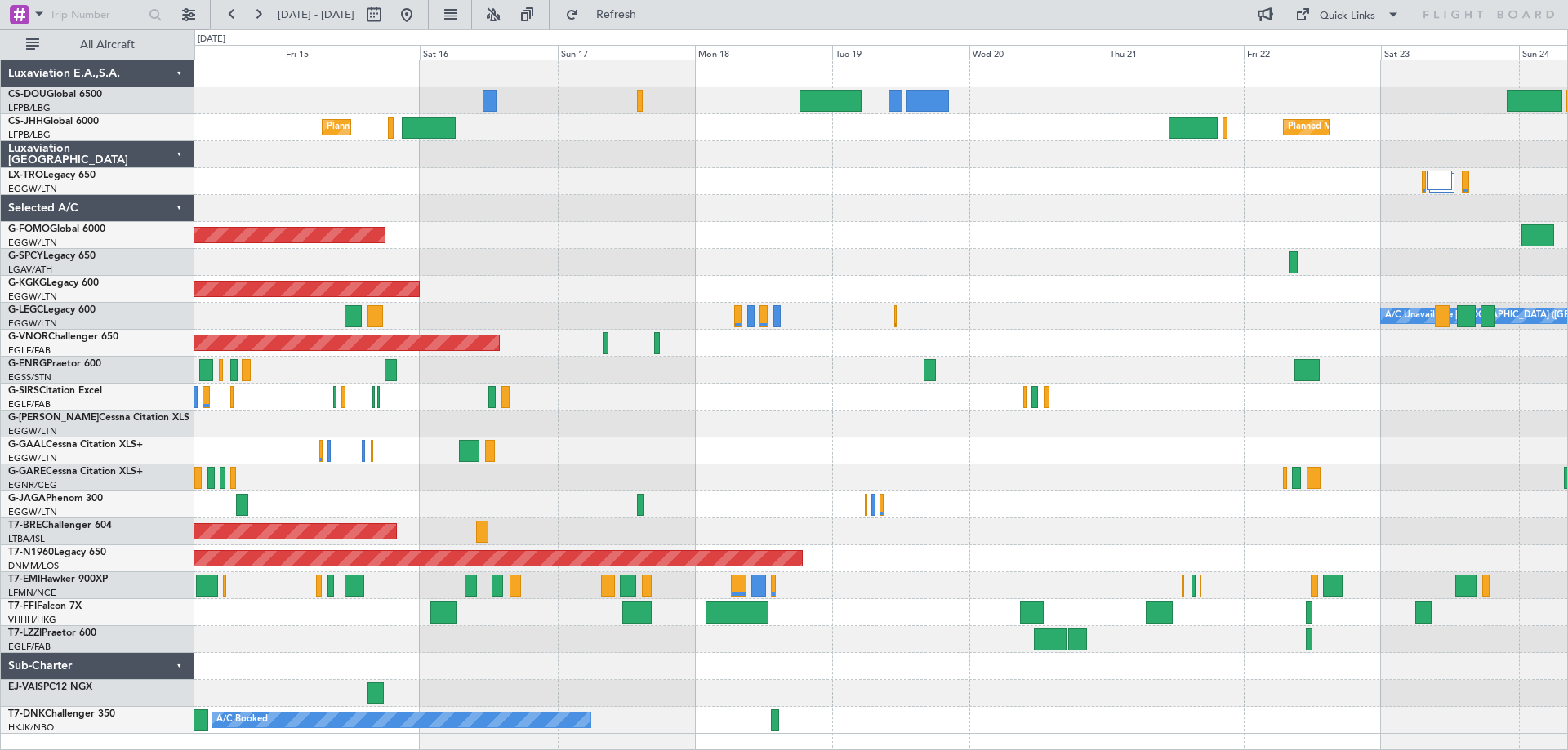
click at [709, 237] on div "Planned Maint Windsor Locks ([PERSON_NAME] Intl)" at bounding box center [881, 235] width 1372 height 27
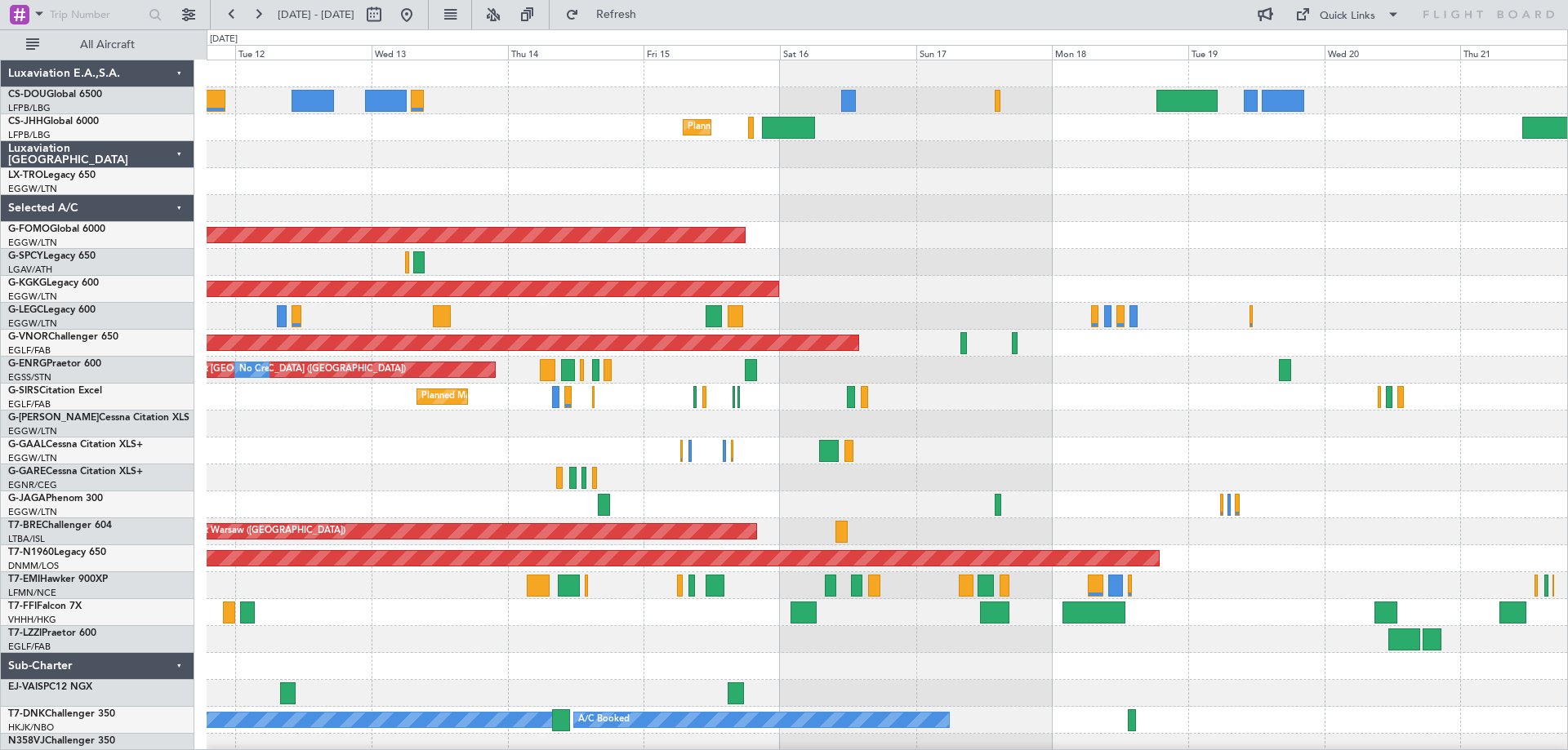
click at [679, 213] on div "Planned Maint Paris (Le Bourget) No Crew Planned Maint Paris (Le Bourget) Plann…" at bounding box center [886, 410] width 1360 height 701
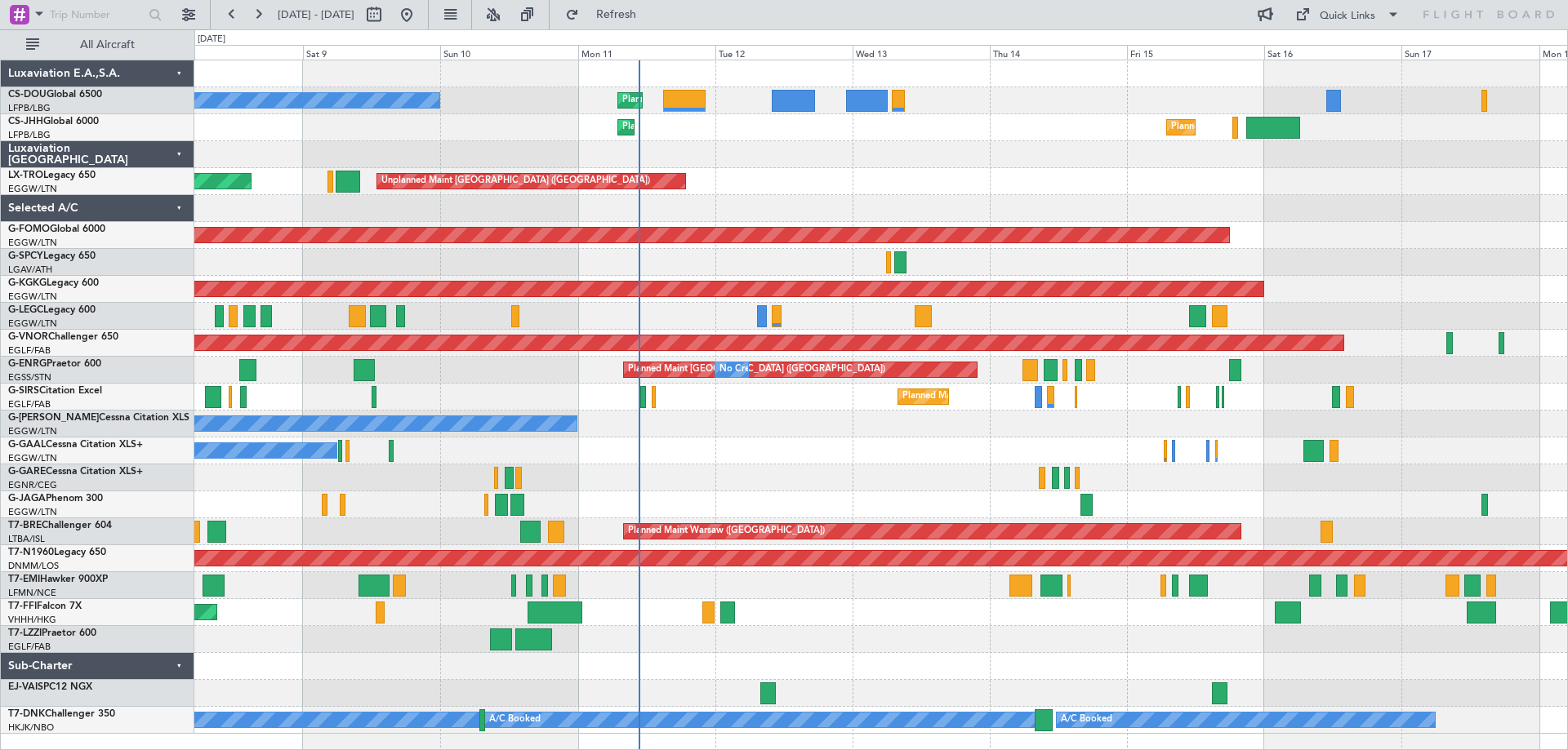
click at [854, 202] on div "Planned Maint Paris (Le Bourget) No Crew Planned Maint Planned Maint Paris (Le …" at bounding box center [881, 397] width 1372 height 674
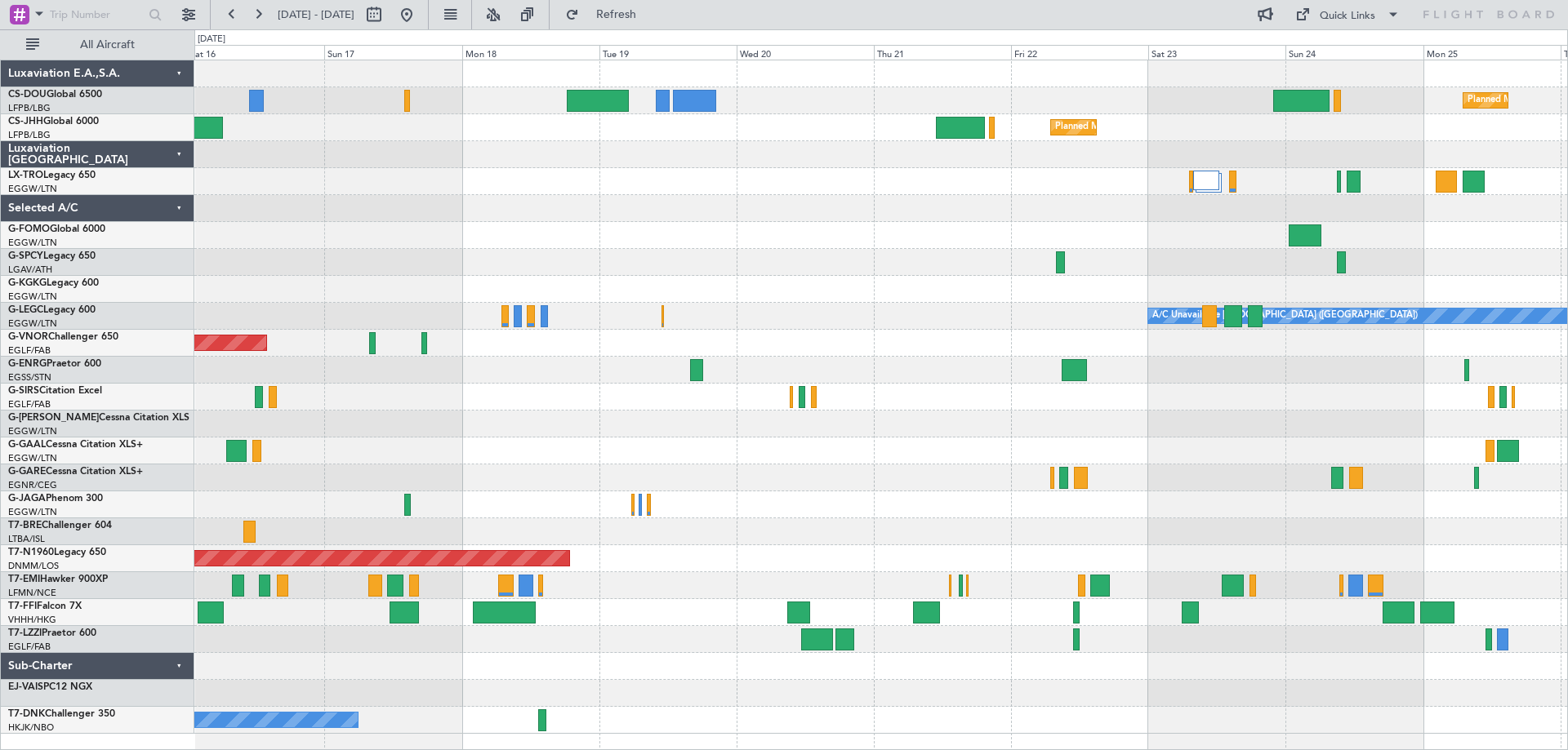
click at [321, 244] on div "Planned Maint Windsor Locks ([PERSON_NAME] Intl)" at bounding box center [881, 235] width 1372 height 27
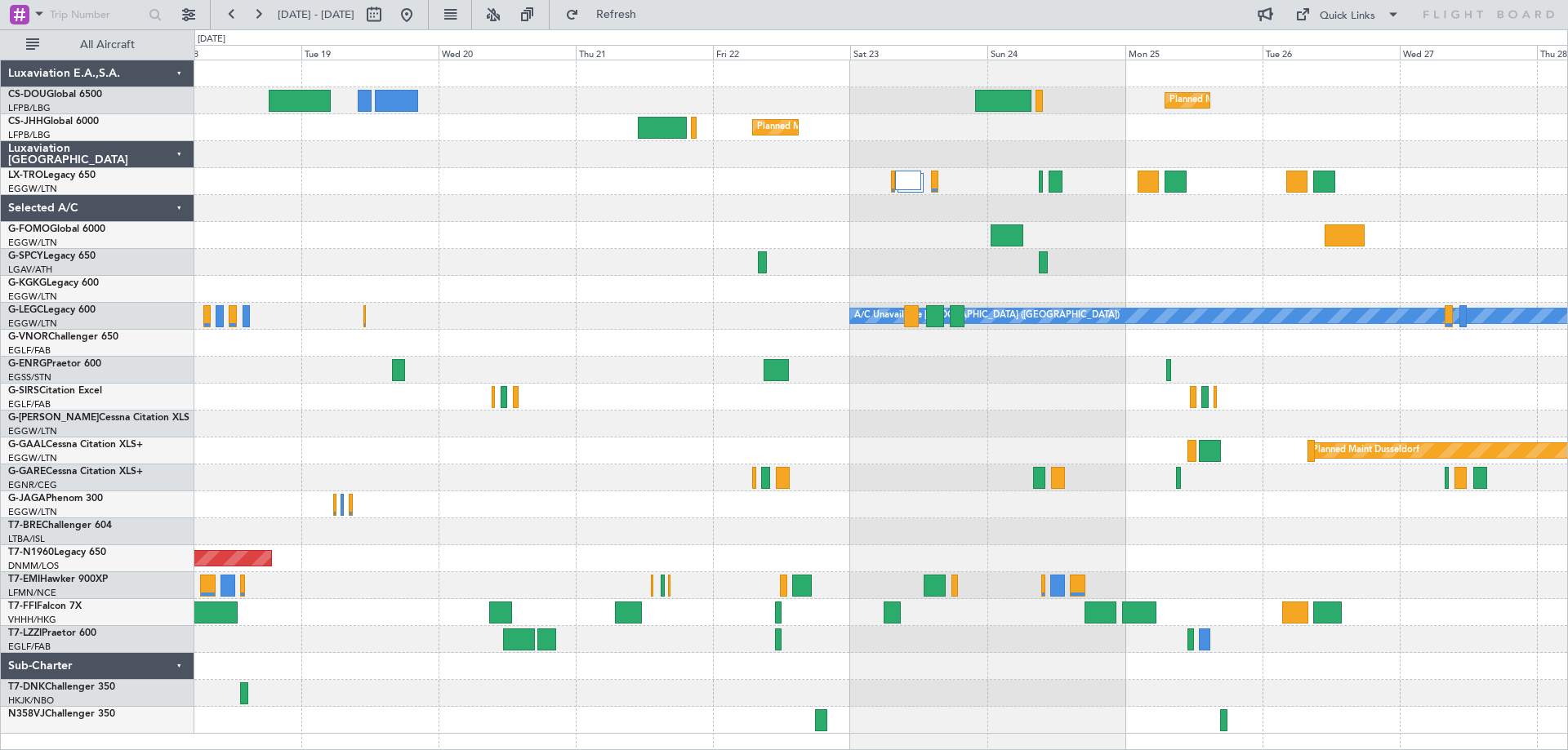
click at [577, 246] on div "Planned Maint Windsor Locks ([PERSON_NAME] Intl)" at bounding box center [881, 235] width 1372 height 27
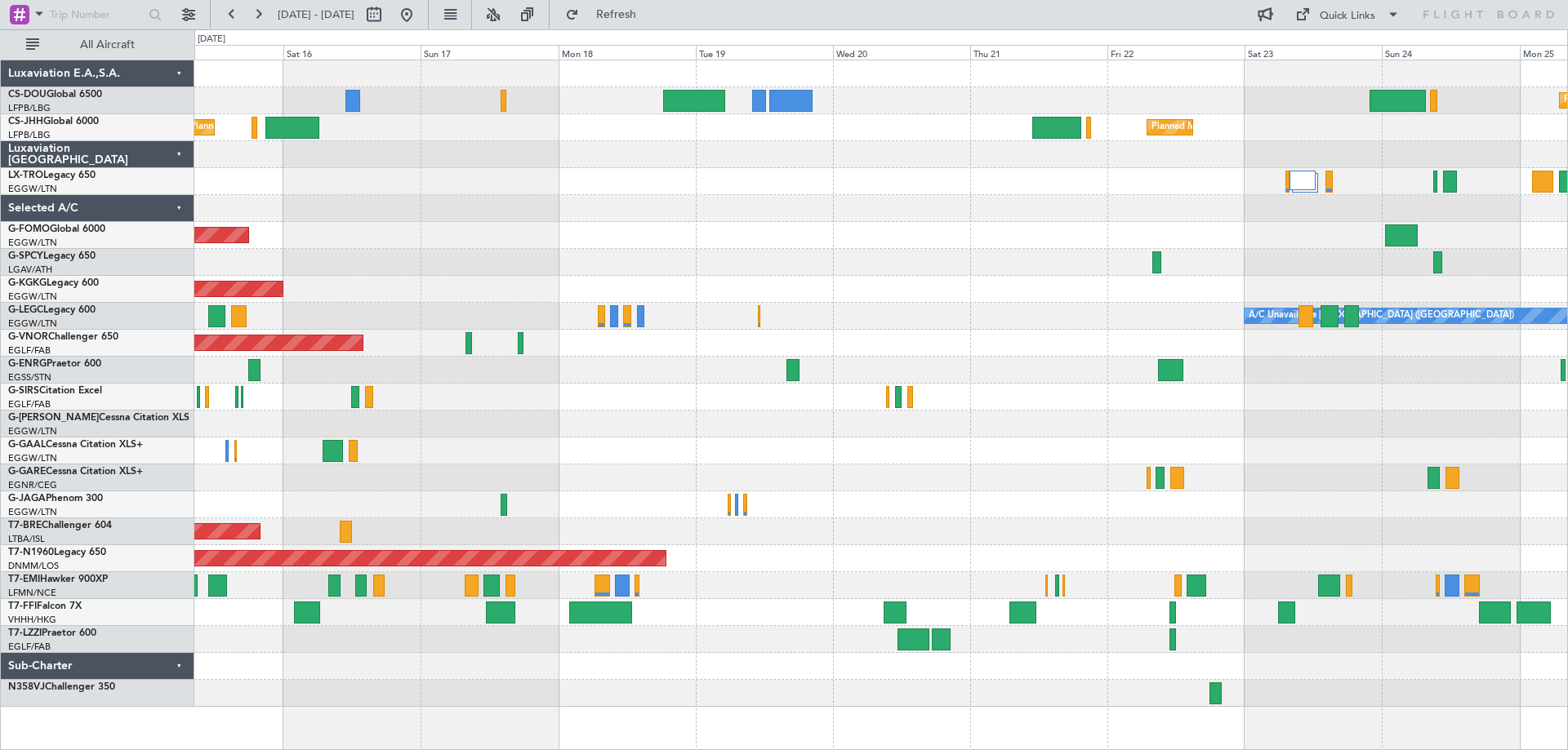
click at [1044, 203] on div at bounding box center [881, 209] width 1372 height 27
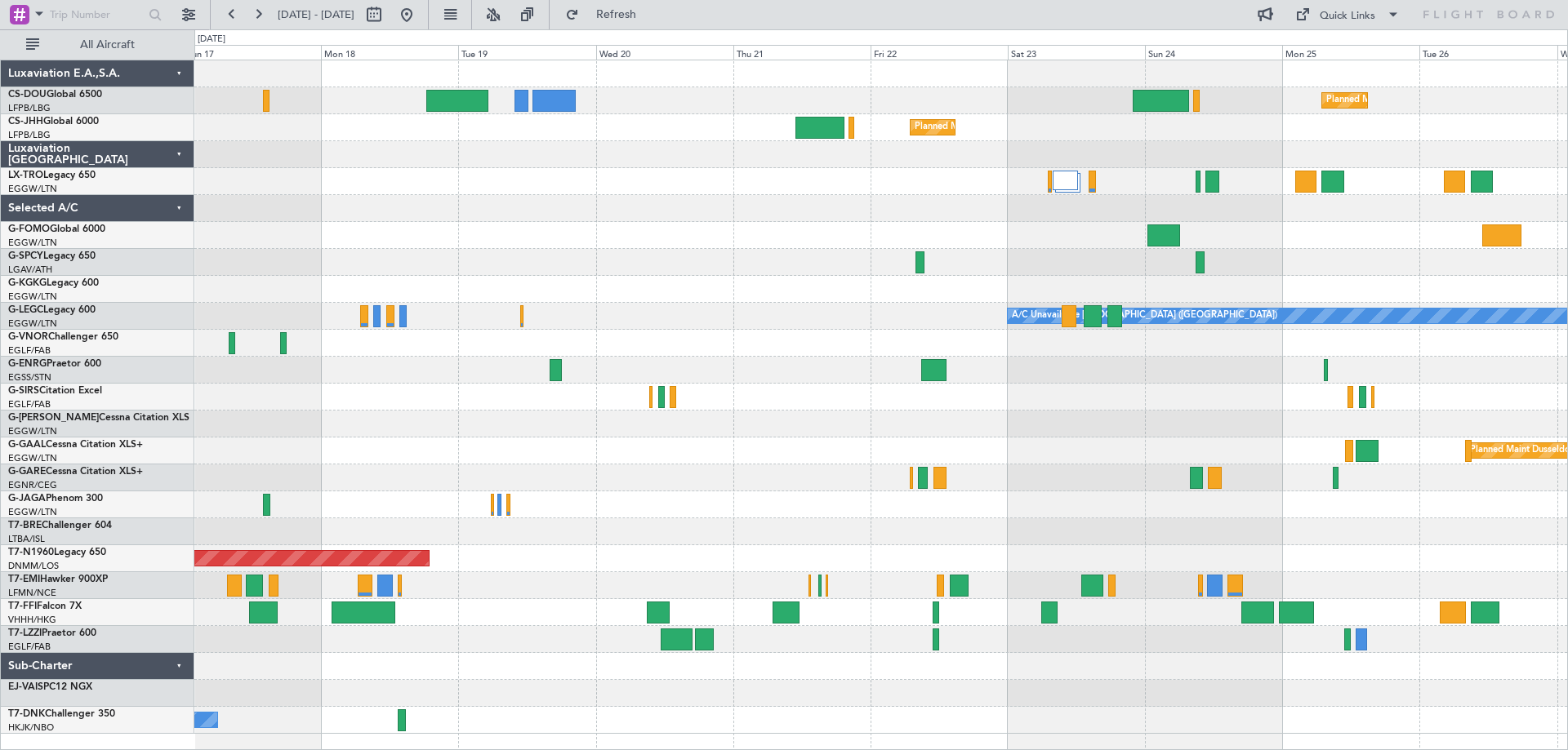
click at [478, 226] on div "Planned Maint Windsor Locks ([PERSON_NAME] Intl)" at bounding box center [881, 235] width 1372 height 27
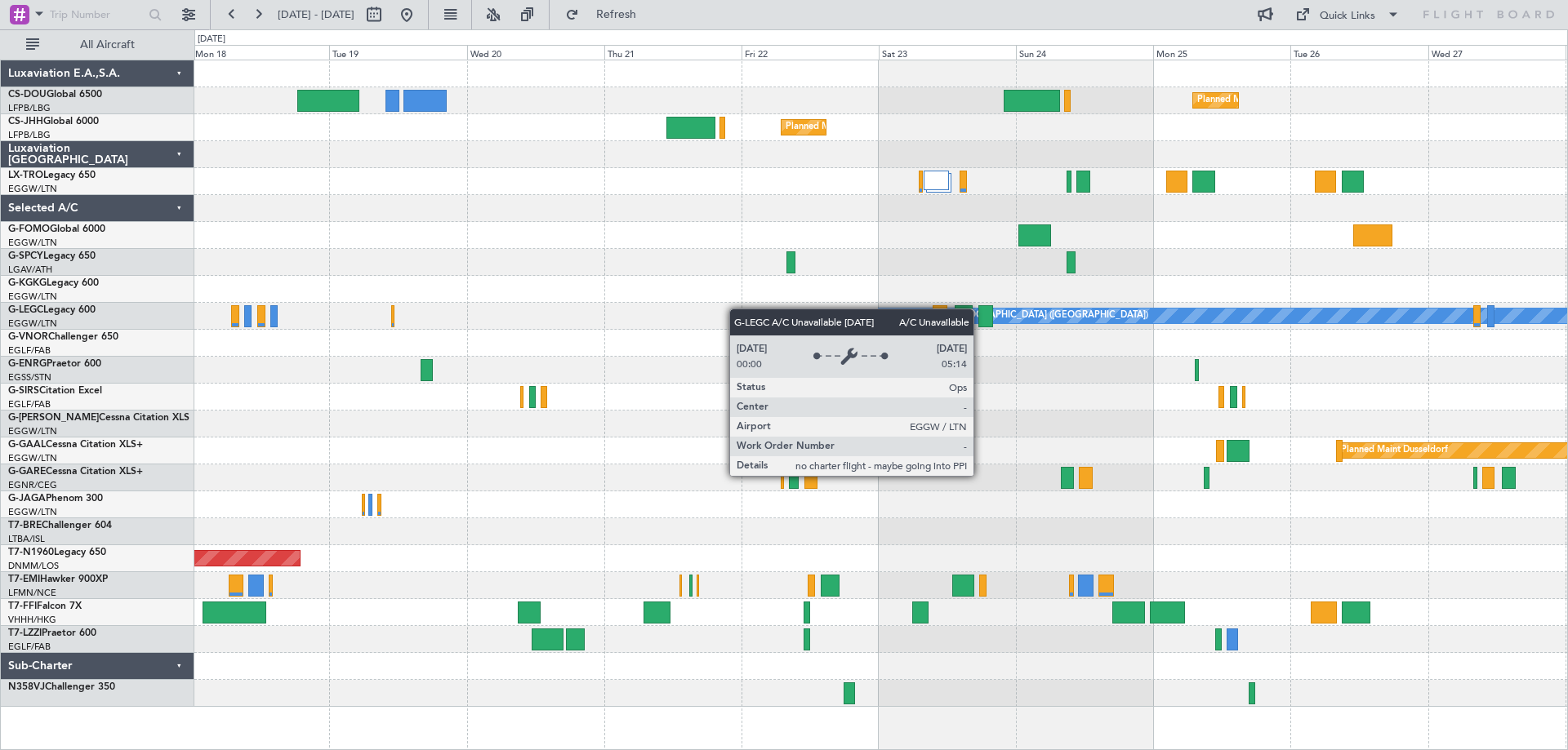
click at [1127, 311] on div "A/C Unavailable [GEOGRAPHIC_DATA] ([GEOGRAPHIC_DATA])" at bounding box center [881, 316] width 1372 height 27
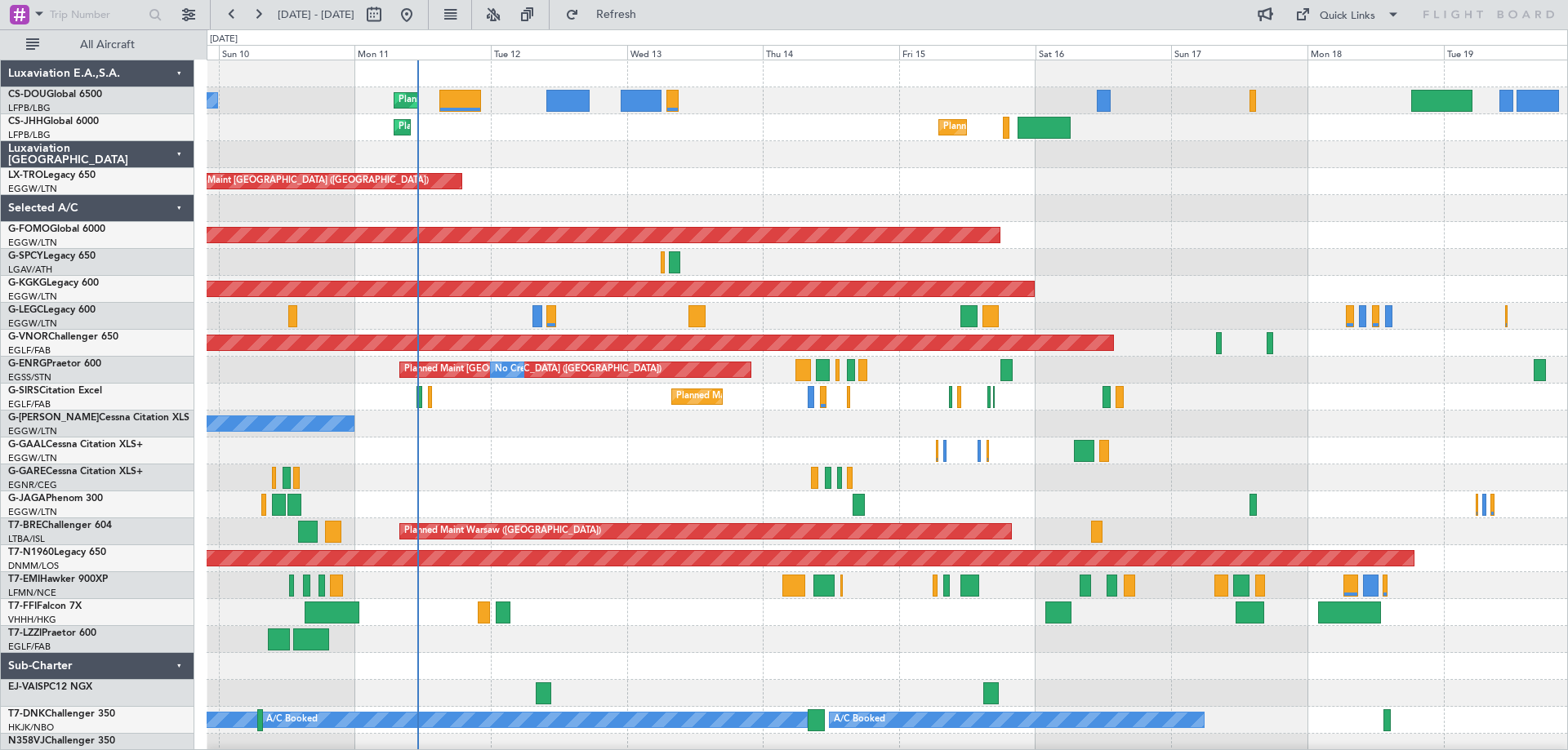
click at [1211, 263] on div at bounding box center [886, 262] width 1360 height 27
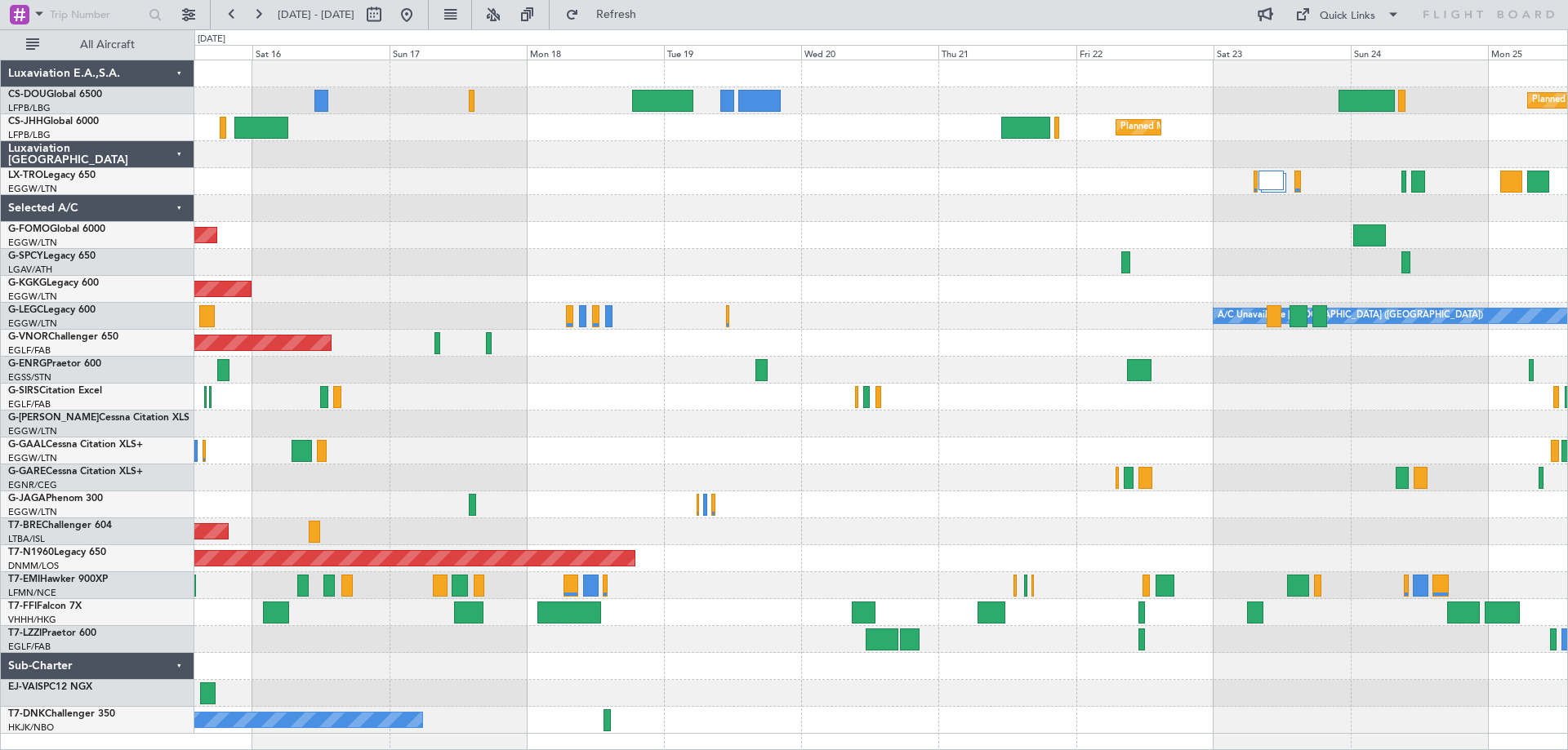
click at [528, 254] on div "Planned Maint [GEOGRAPHIC_DATA] ([GEOGRAPHIC_DATA]) Planned Maint [GEOGRAPHIC_D…" at bounding box center [881, 397] width 1372 height 674
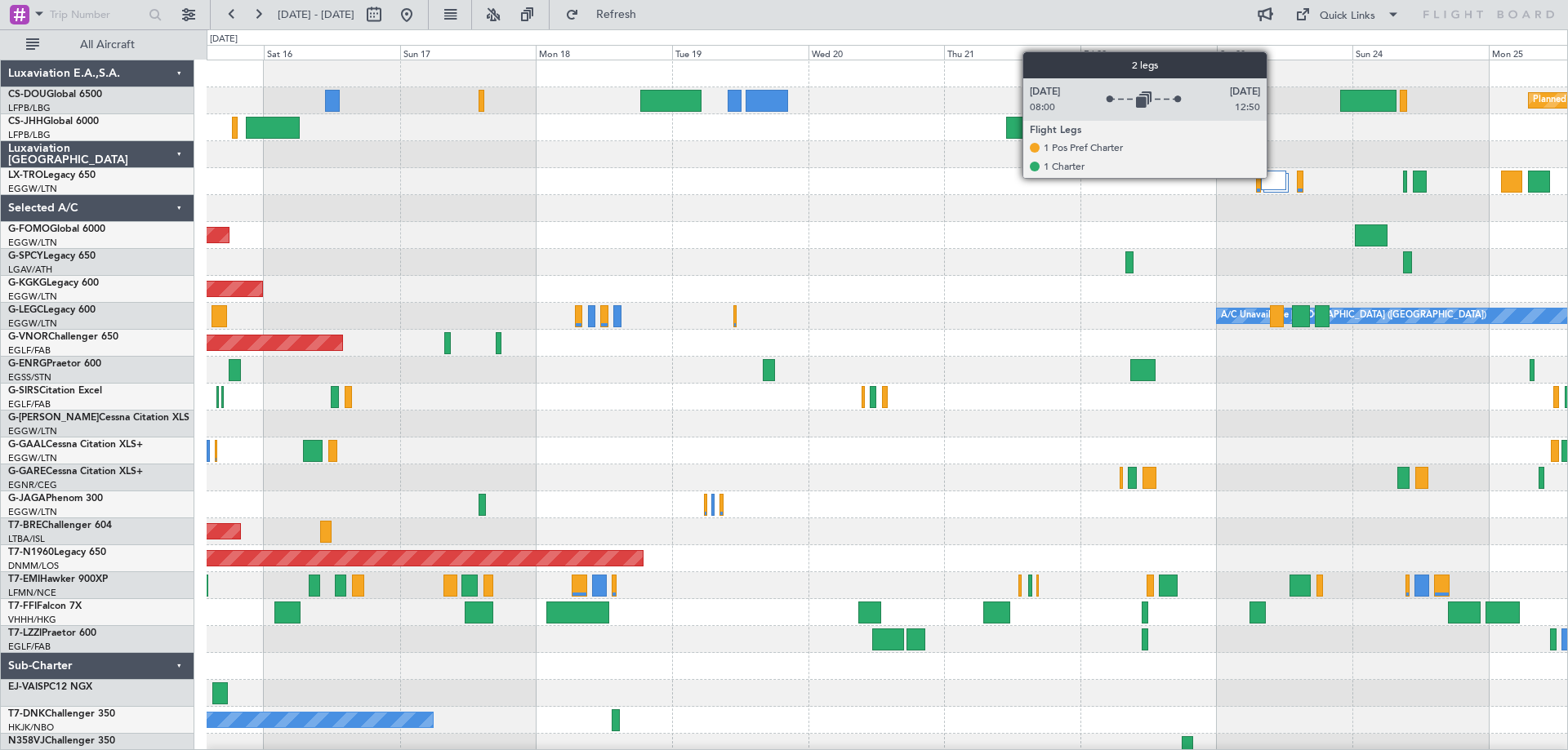
click at [1274, 177] on div at bounding box center [1273, 180] width 25 height 19
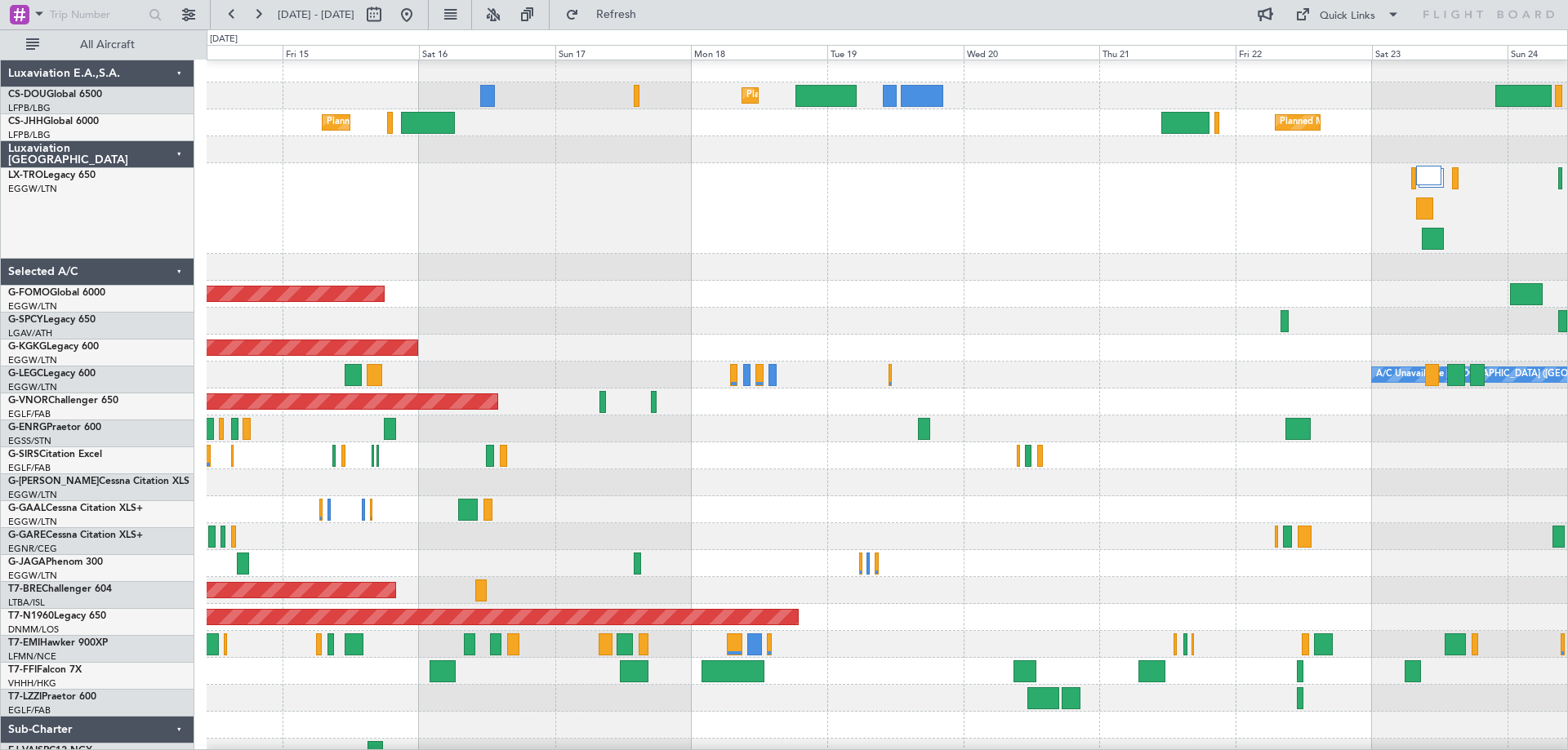
click at [540, 335] on div at bounding box center [886, 321] width 1360 height 27
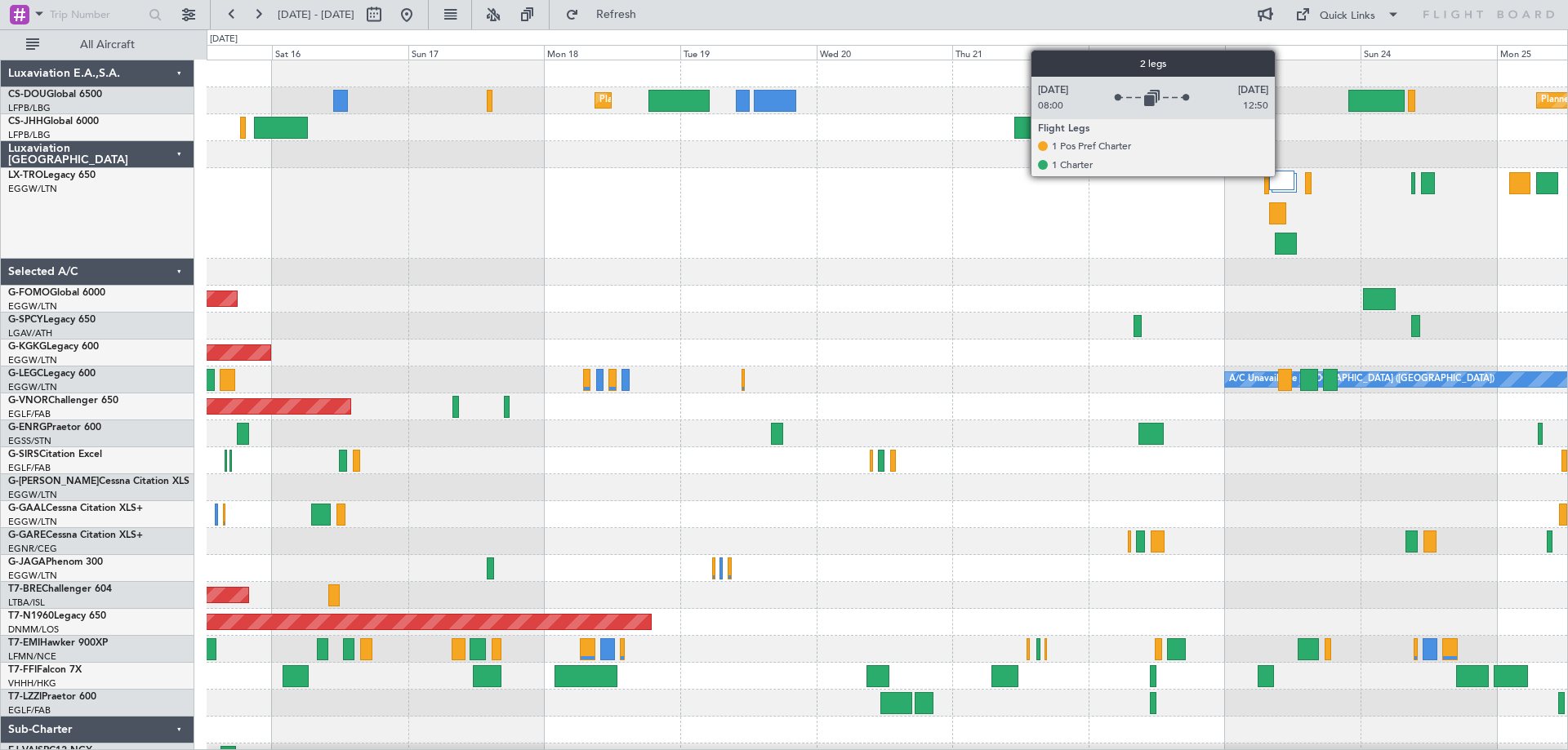
click at [1282, 175] on div at bounding box center [1282, 180] width 25 height 19
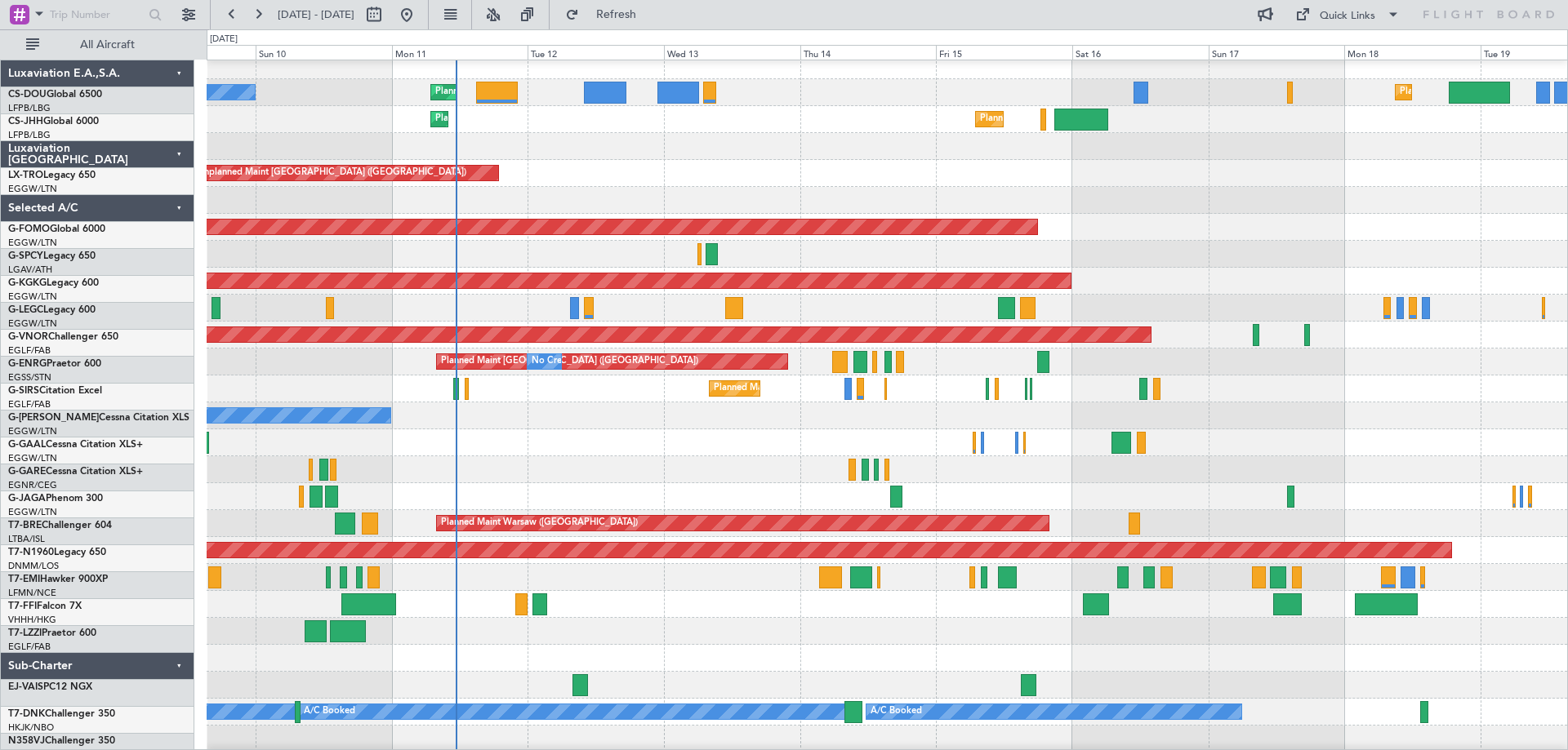
scroll to position [8, 0]
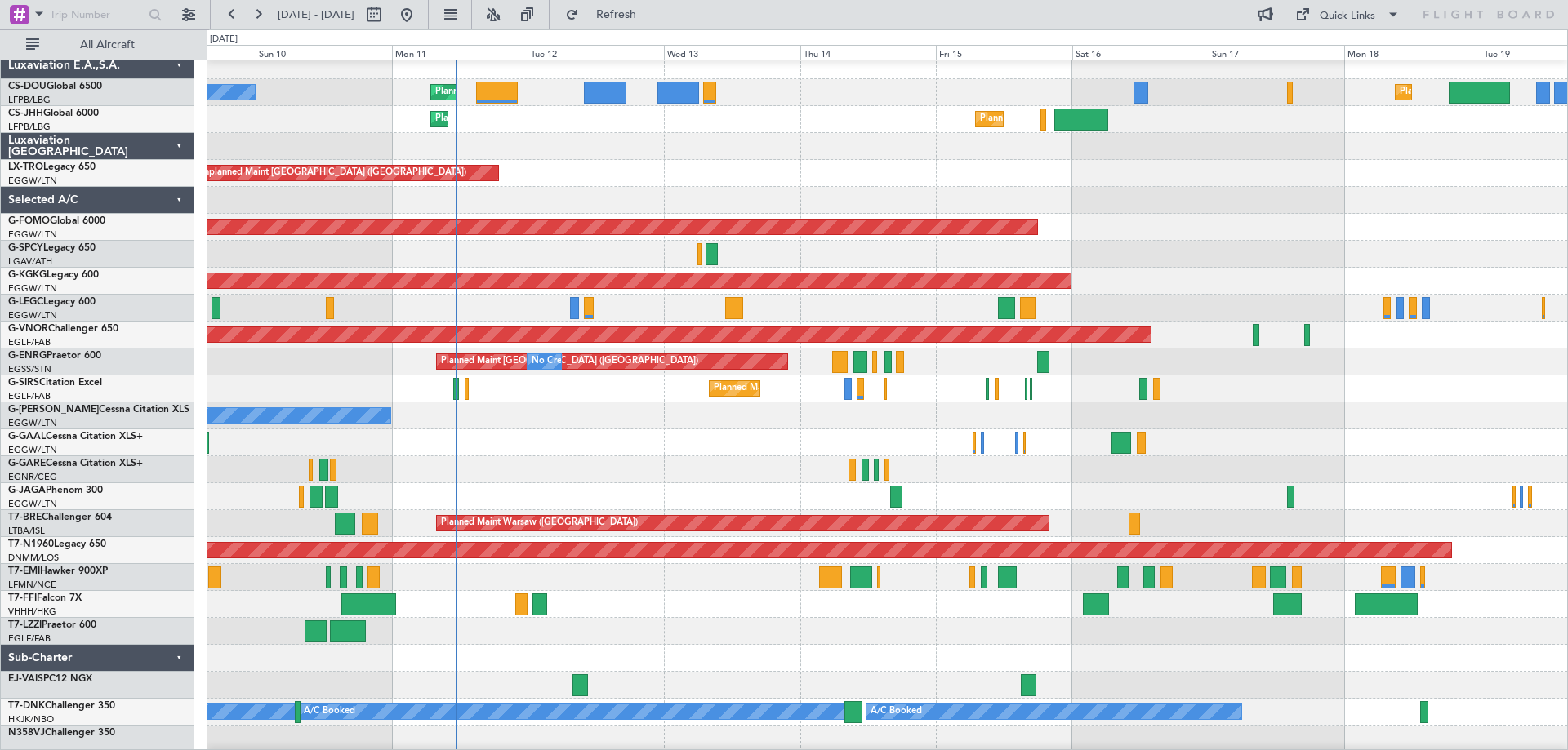
click at [1298, 258] on div at bounding box center [886, 255] width 1360 height 27
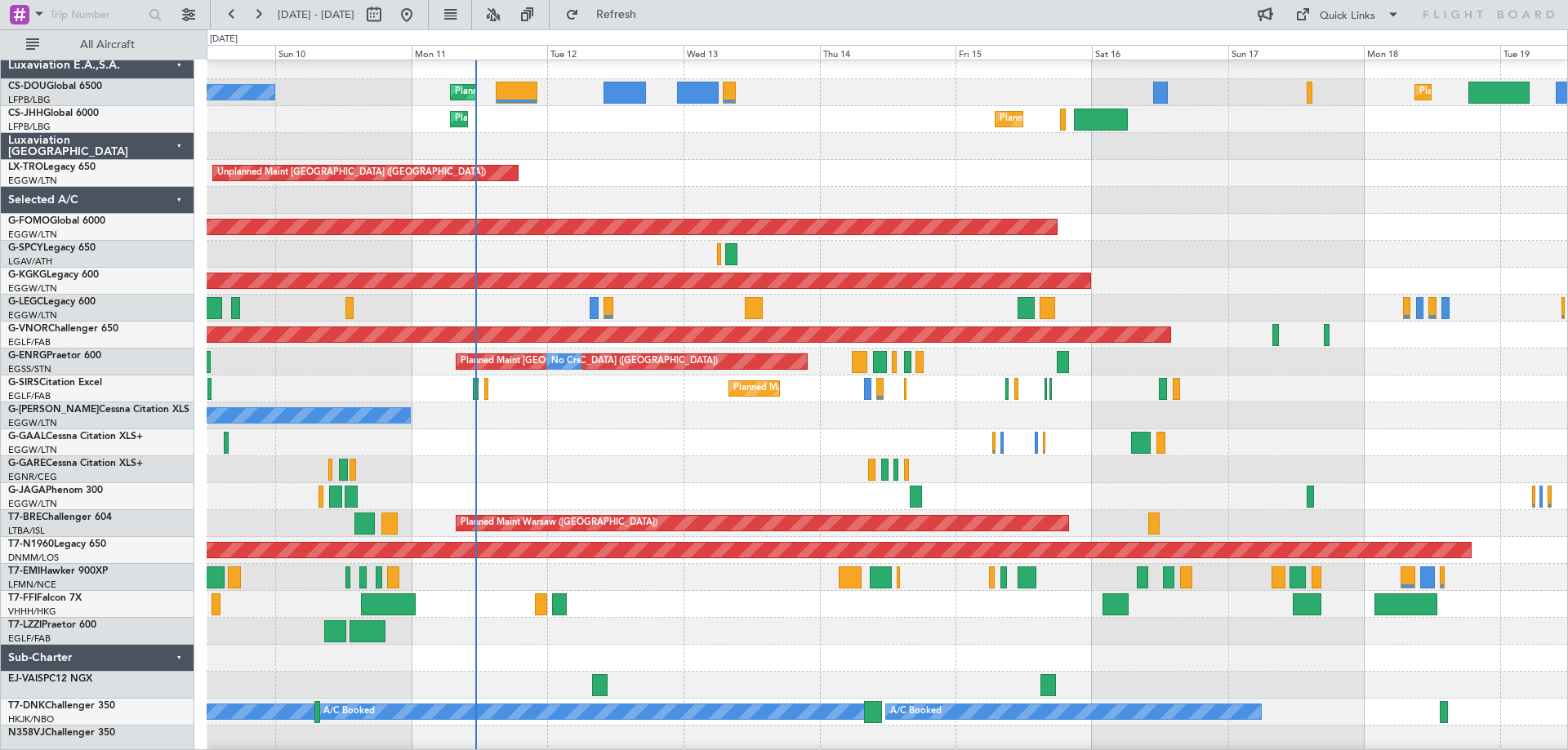
scroll to position [0, 0]
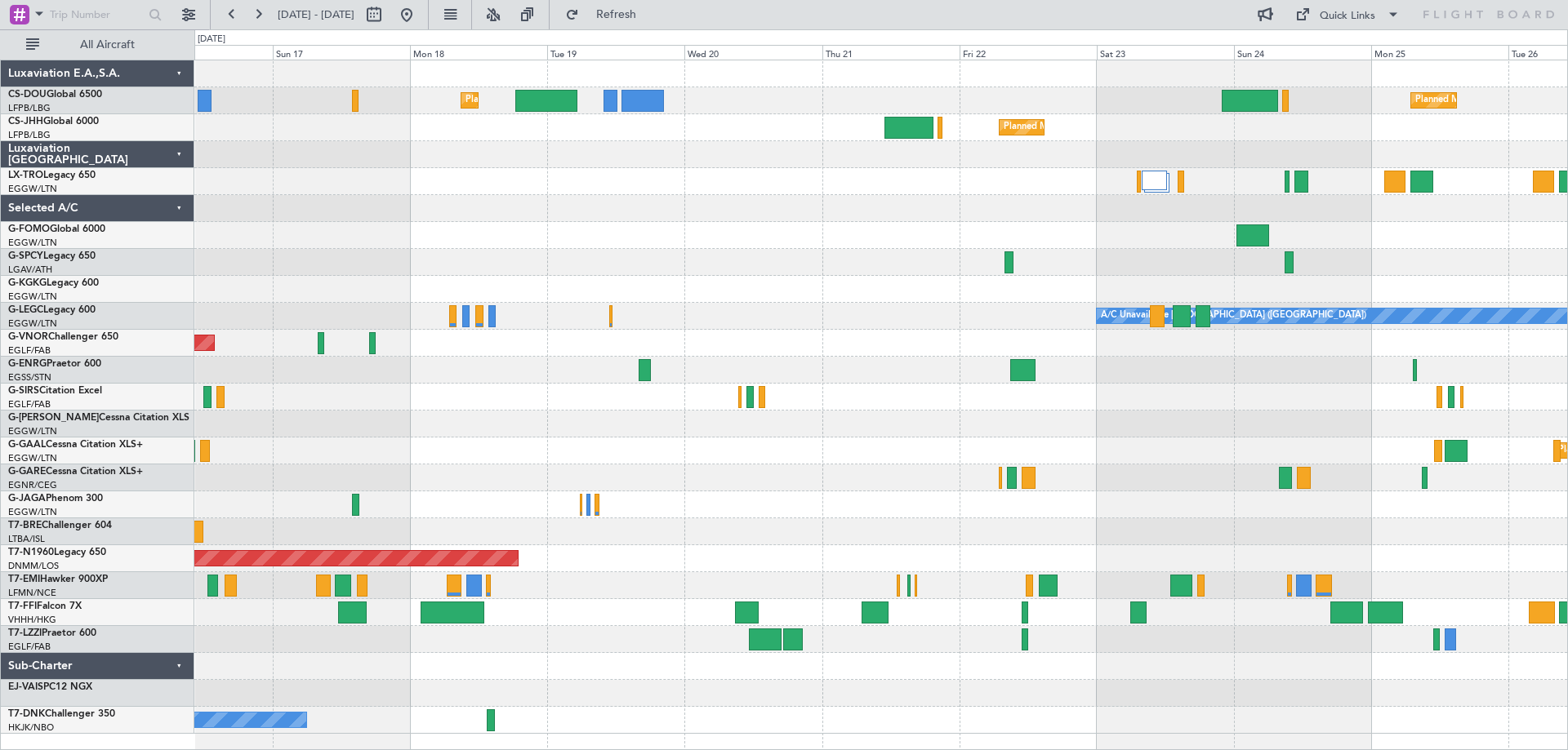
click at [377, 195] on div at bounding box center [881, 182] width 1372 height 27
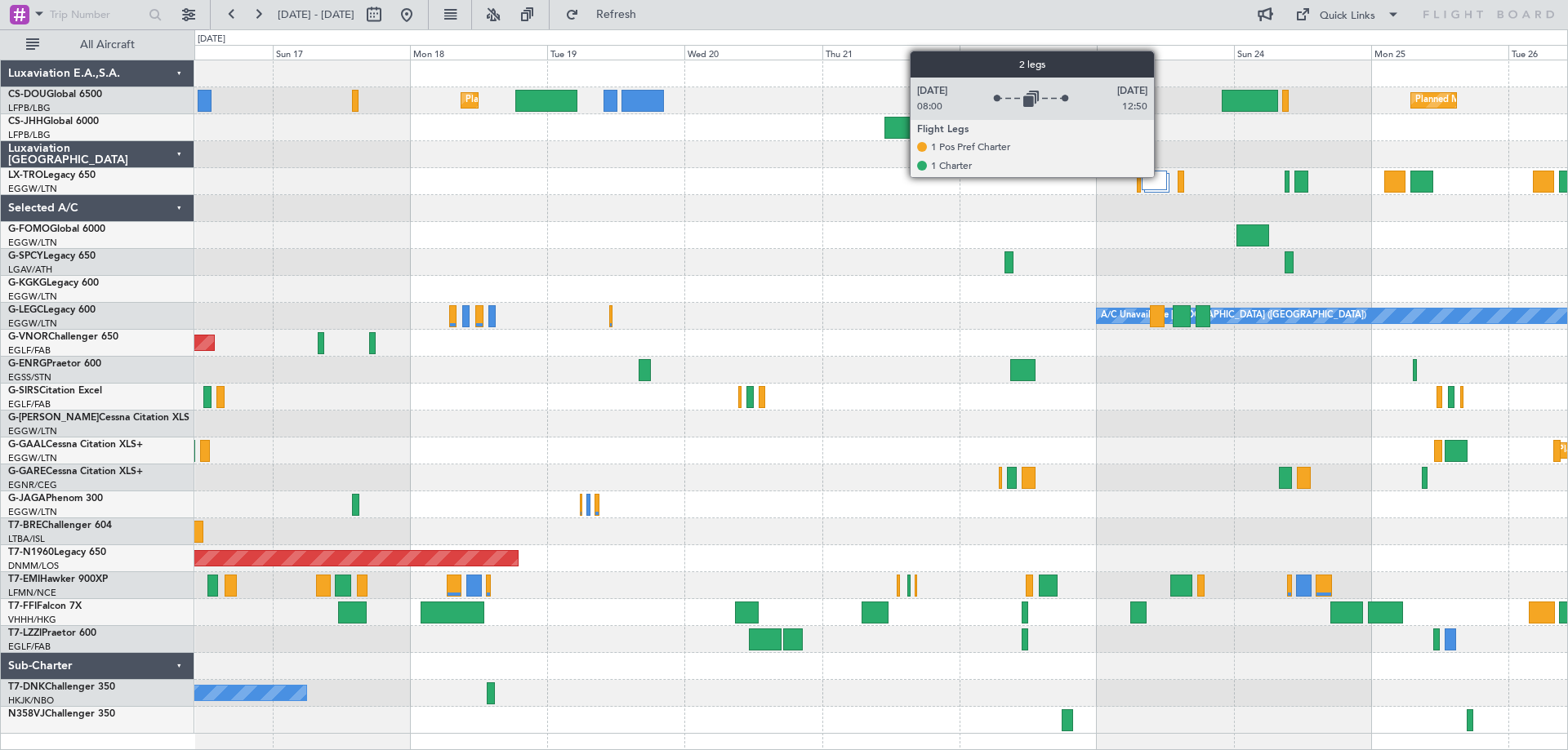
click at [1161, 176] on div at bounding box center [1154, 180] width 25 height 19
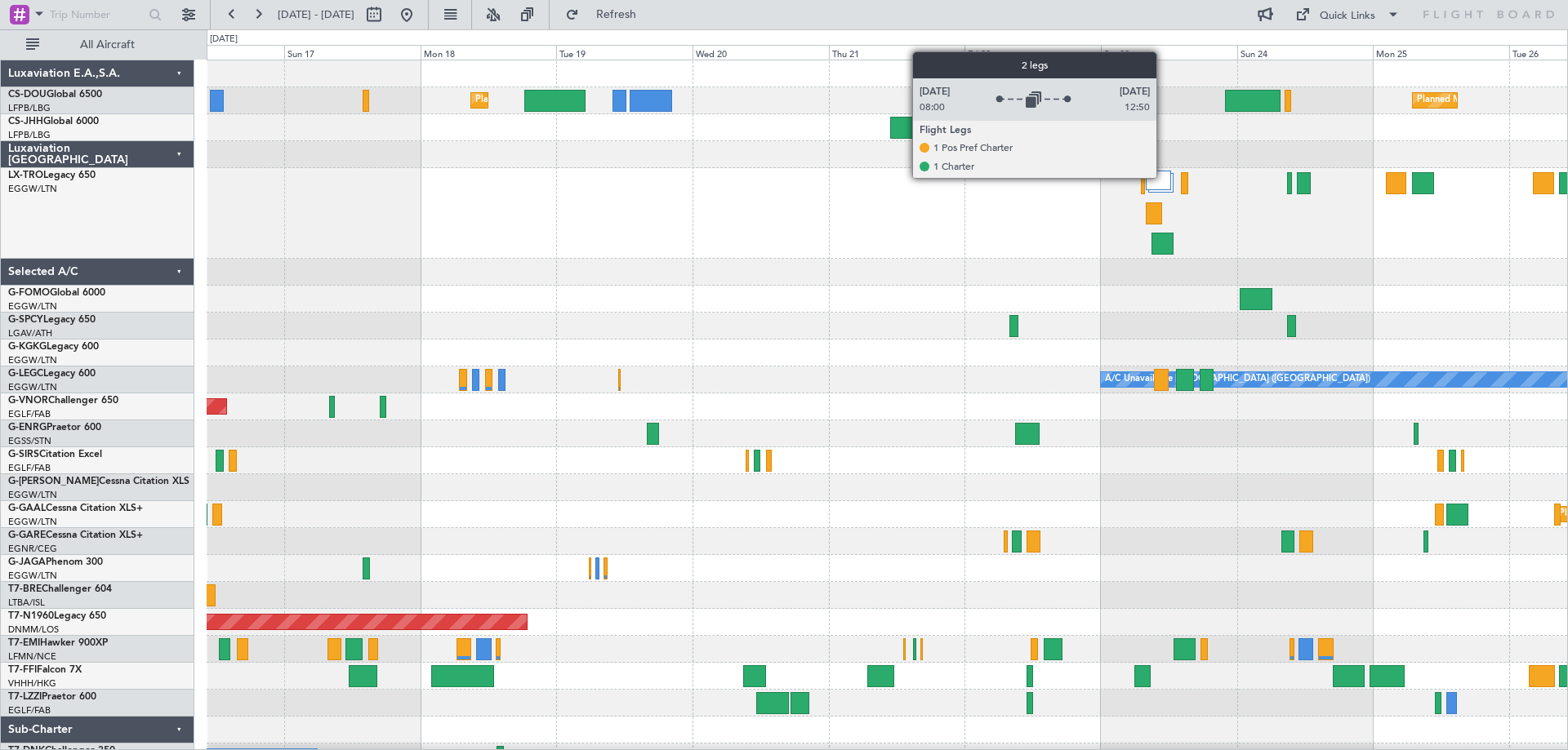
click at [1163, 177] on div at bounding box center [1158, 180] width 25 height 19
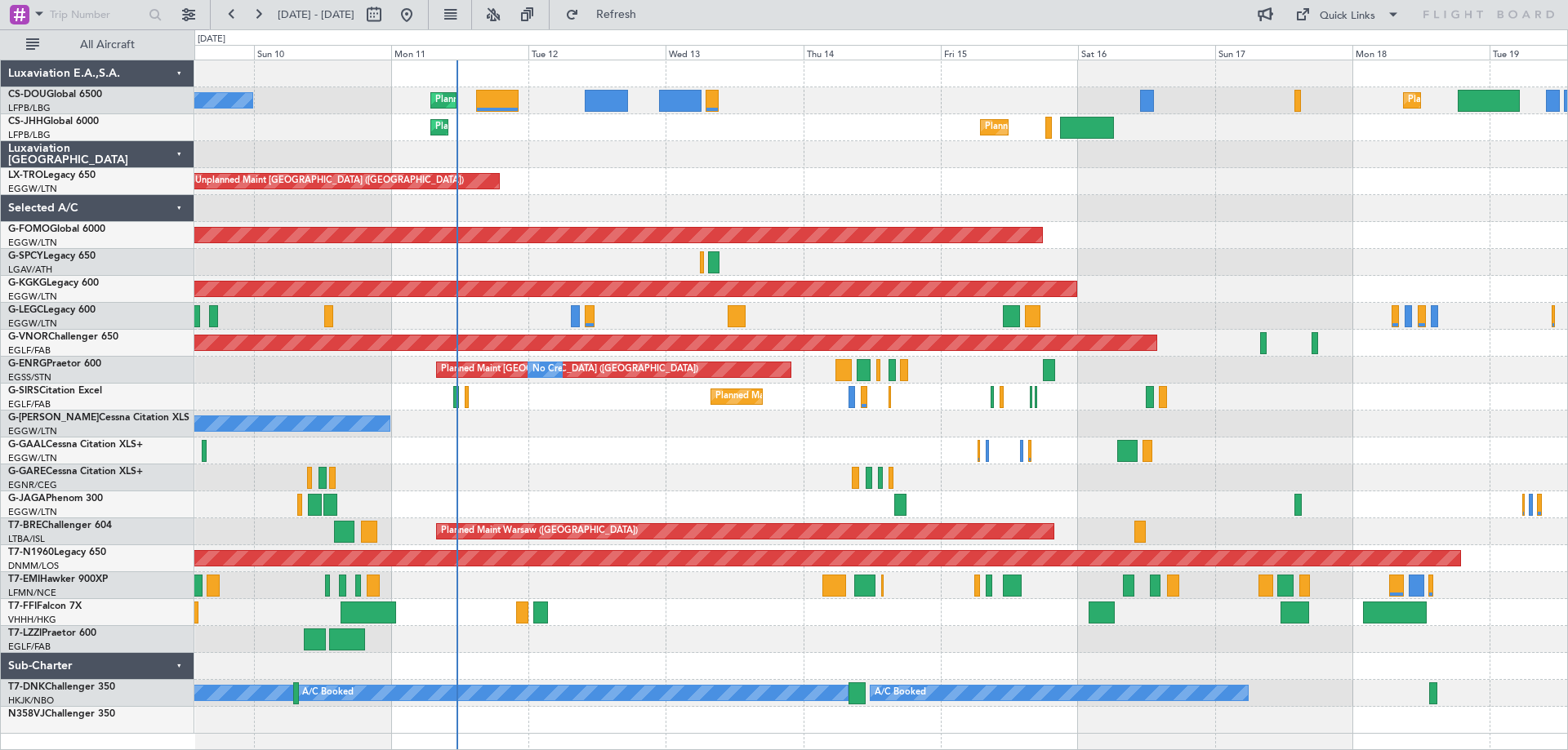
click at [1401, 222] on div "Planned Maint [GEOGRAPHIC_DATA] ([GEOGRAPHIC_DATA]) Planned Maint [GEOGRAPHIC_D…" at bounding box center [881, 397] width 1372 height 674
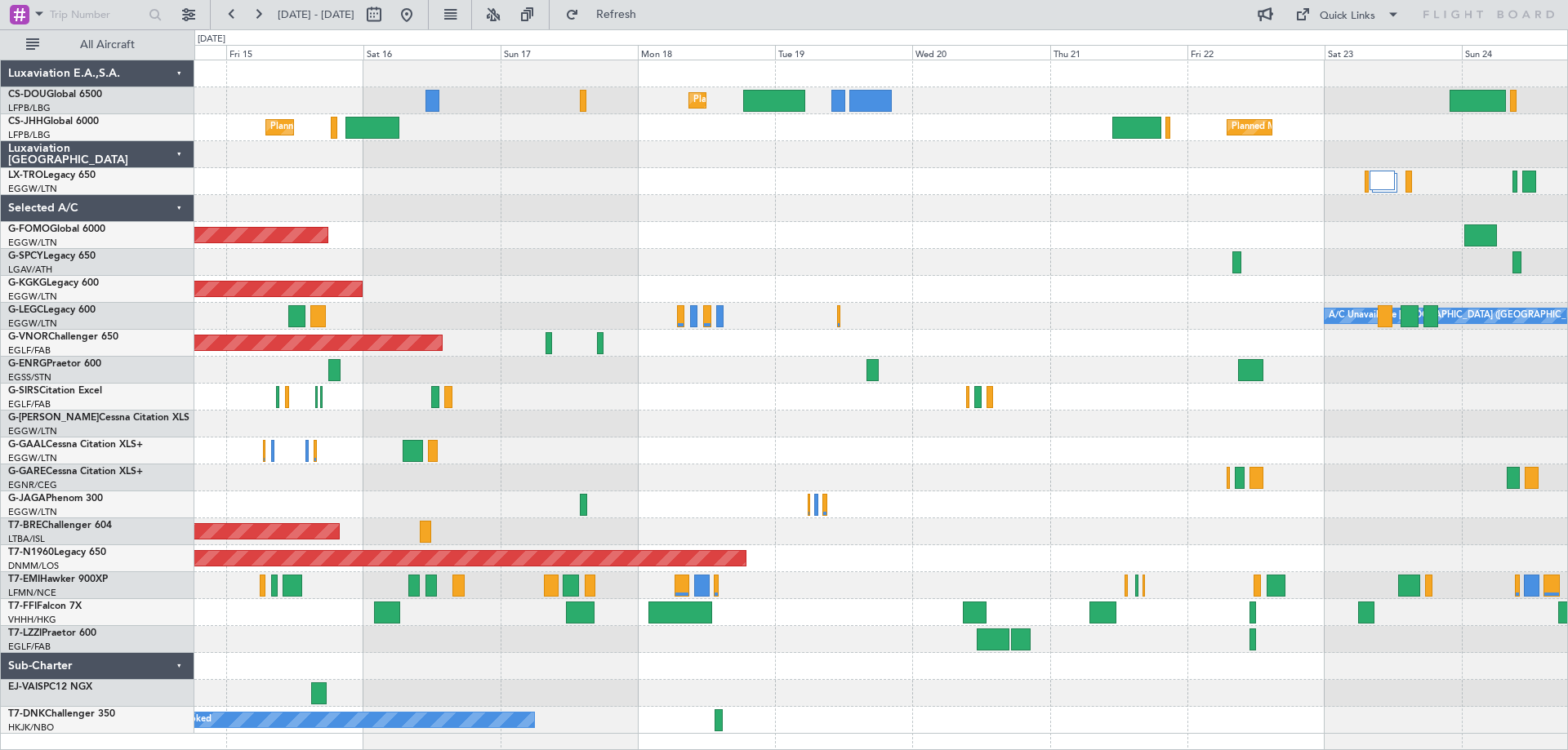
click at [621, 295] on div "Planned Maint [GEOGRAPHIC_DATA] ([GEOGRAPHIC_DATA]) Planned Maint [GEOGRAPHIC_D…" at bounding box center [881, 397] width 1372 height 674
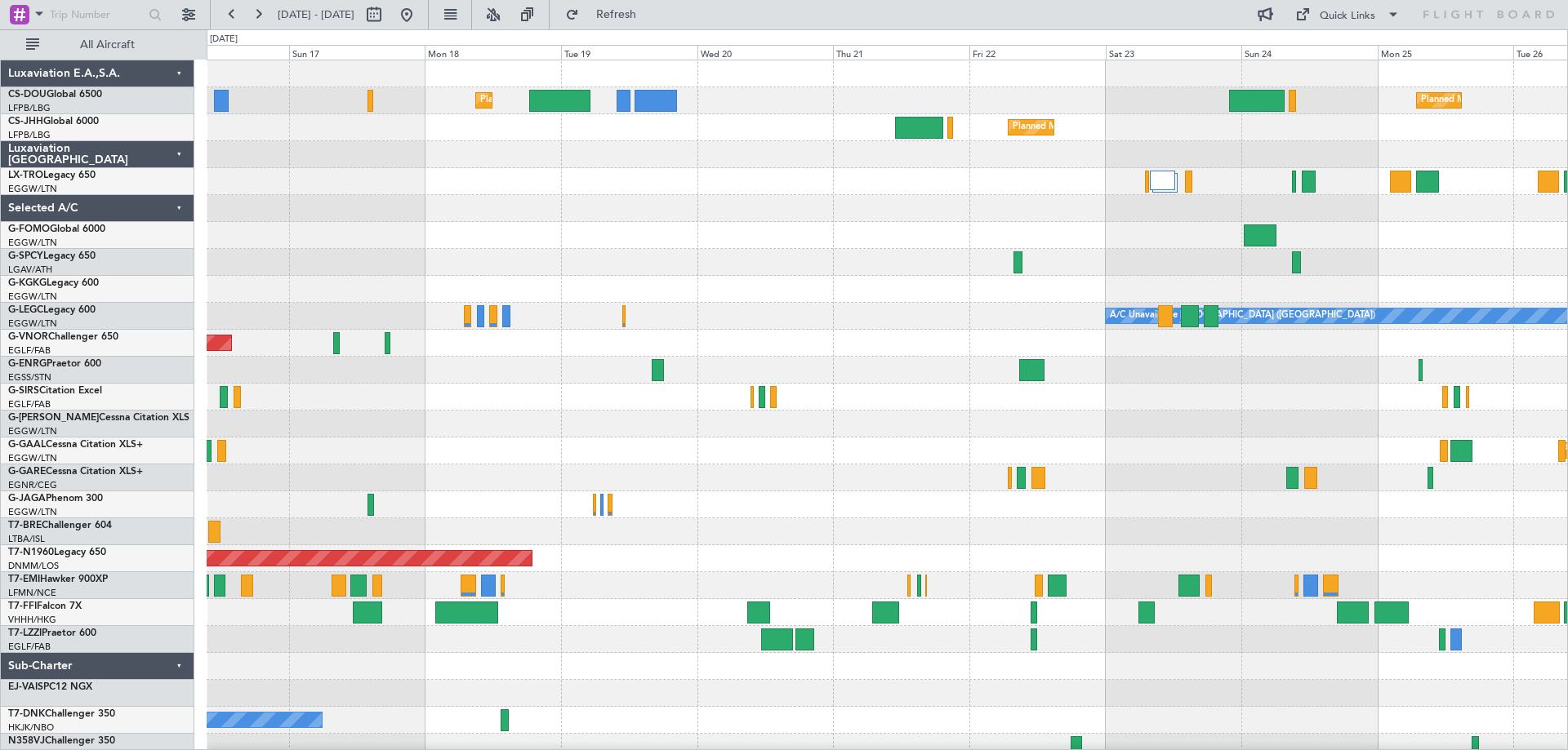
click at [890, 240] on div "Planned Maint Windsor Locks ([PERSON_NAME] Intl)" at bounding box center [886, 235] width 1360 height 27
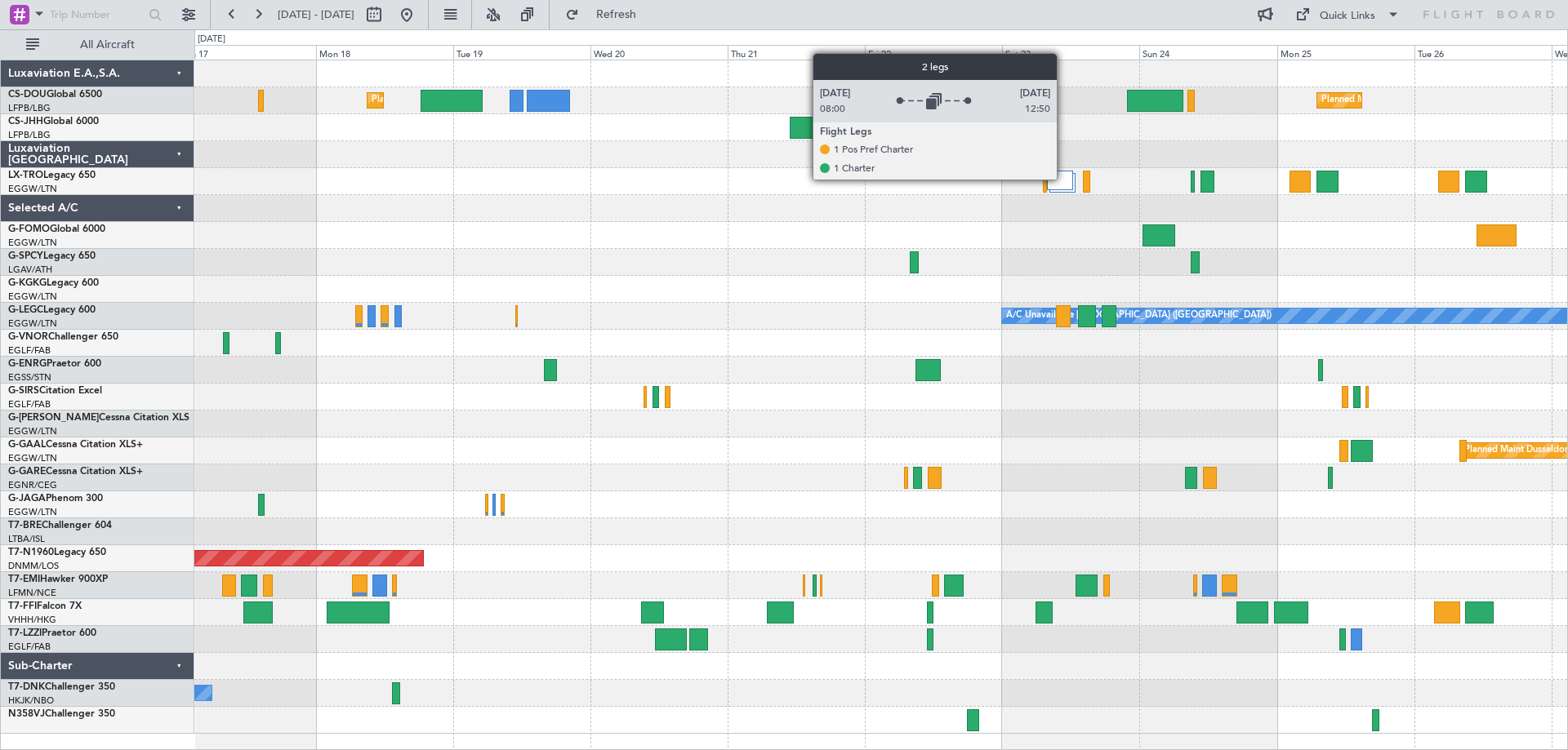
click at [1064, 179] on div at bounding box center [1059, 180] width 25 height 19
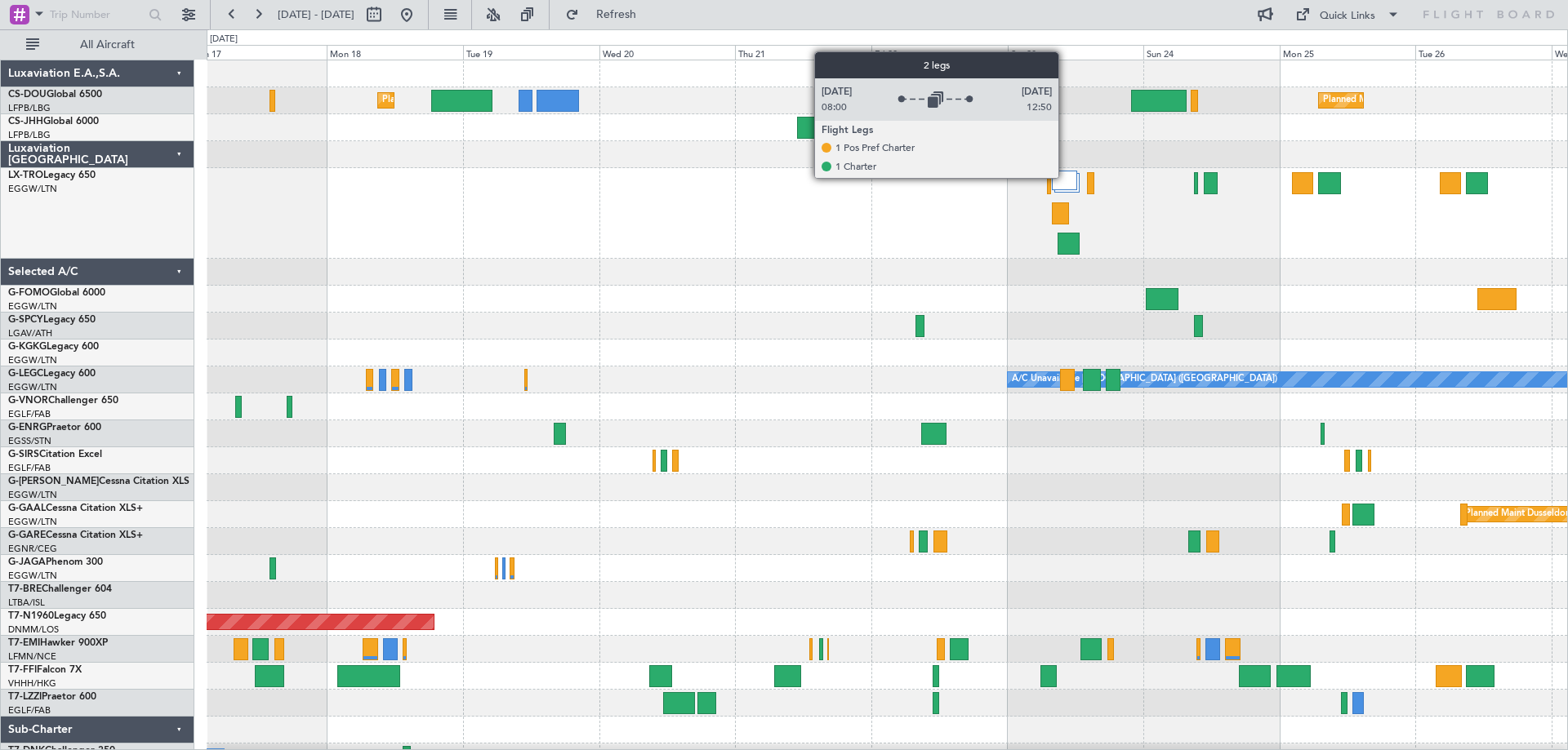
click at [1066, 177] on div at bounding box center [1064, 180] width 25 height 19
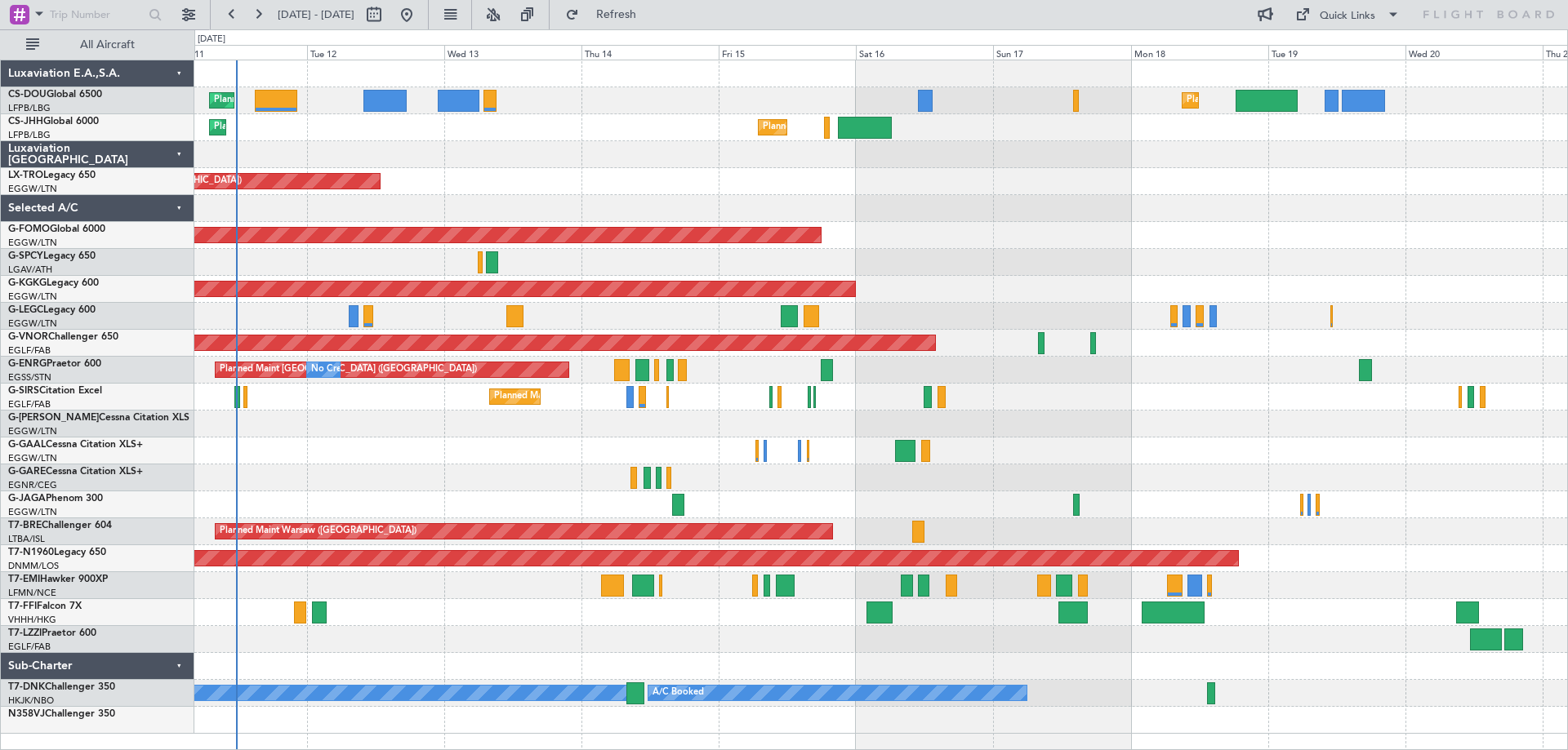
click at [1213, 198] on div "Planned Maint [GEOGRAPHIC_DATA] ([GEOGRAPHIC_DATA]) Planned Maint [GEOGRAPHIC_D…" at bounding box center [881, 397] width 1372 height 674
